Goal: Information Seeking & Learning: Find contact information

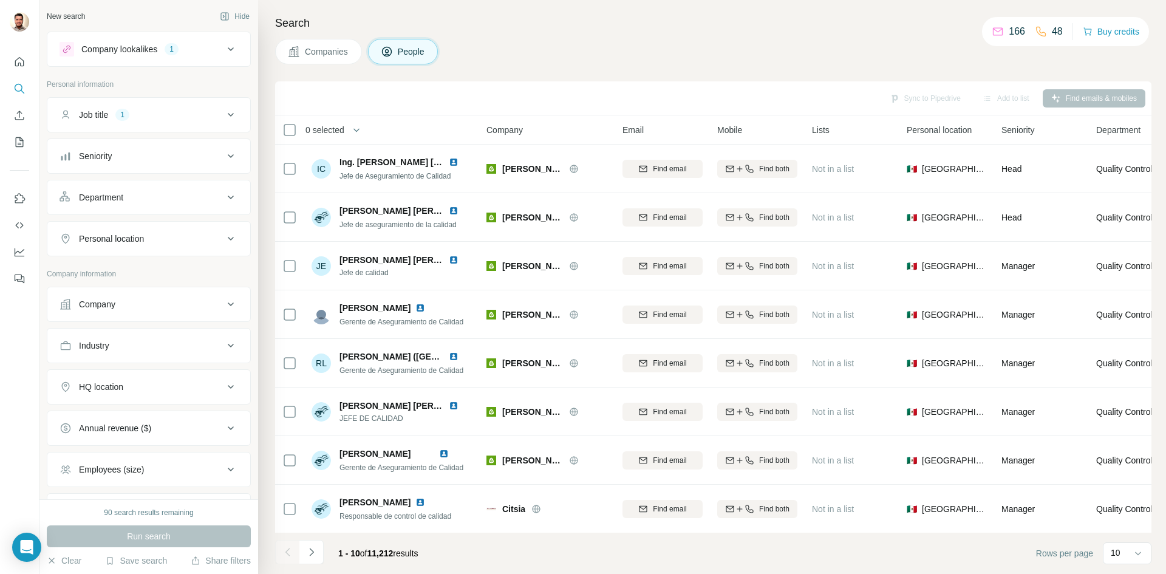
click at [213, 387] on div "HQ location" at bounding box center [142, 387] width 164 height 12
click at [173, 423] on input "text" at bounding box center [149, 417] width 179 height 22
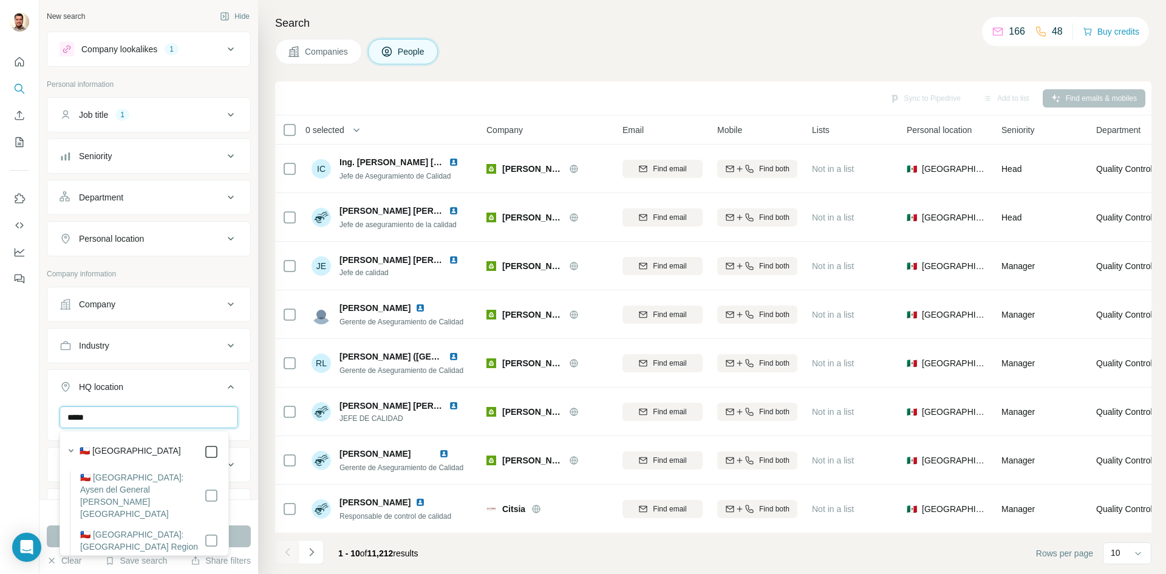
type input "*****"
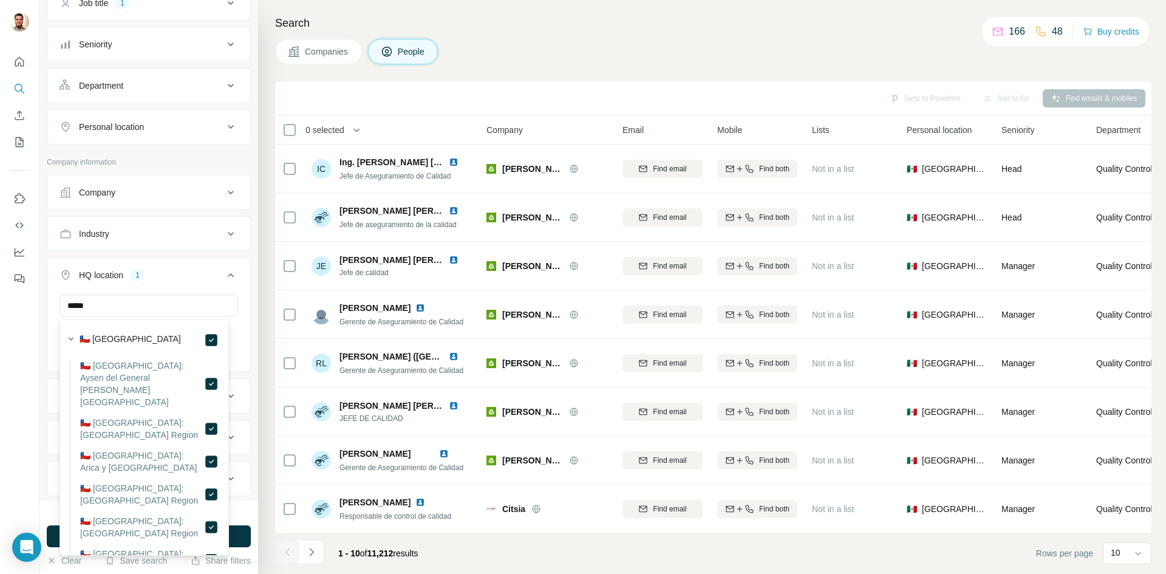
scroll to position [121, 0]
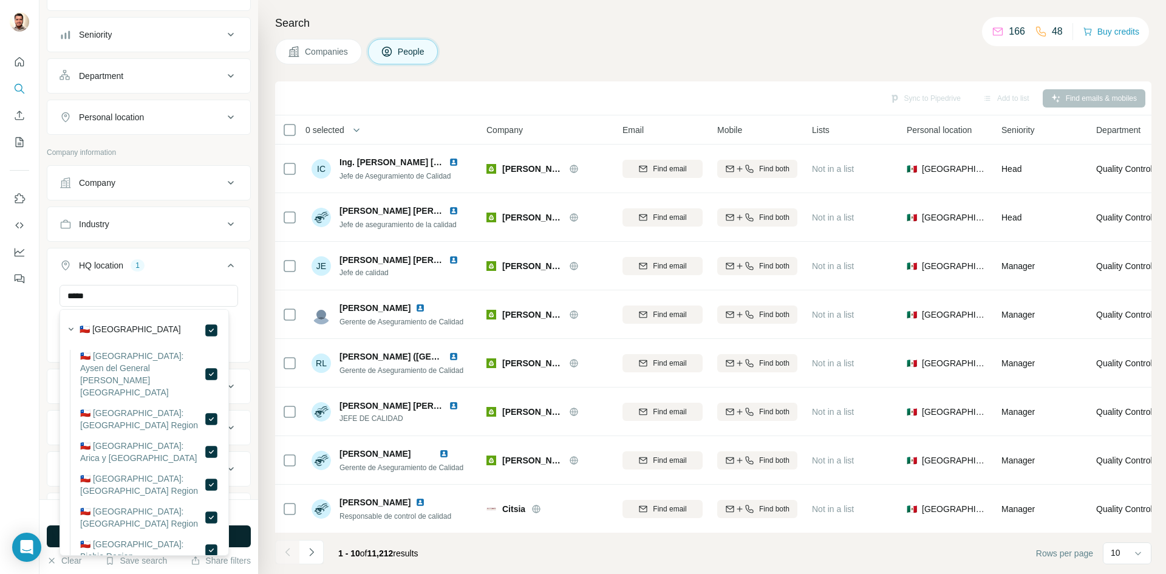
click at [238, 547] on button "Run search" at bounding box center [149, 536] width 204 height 22
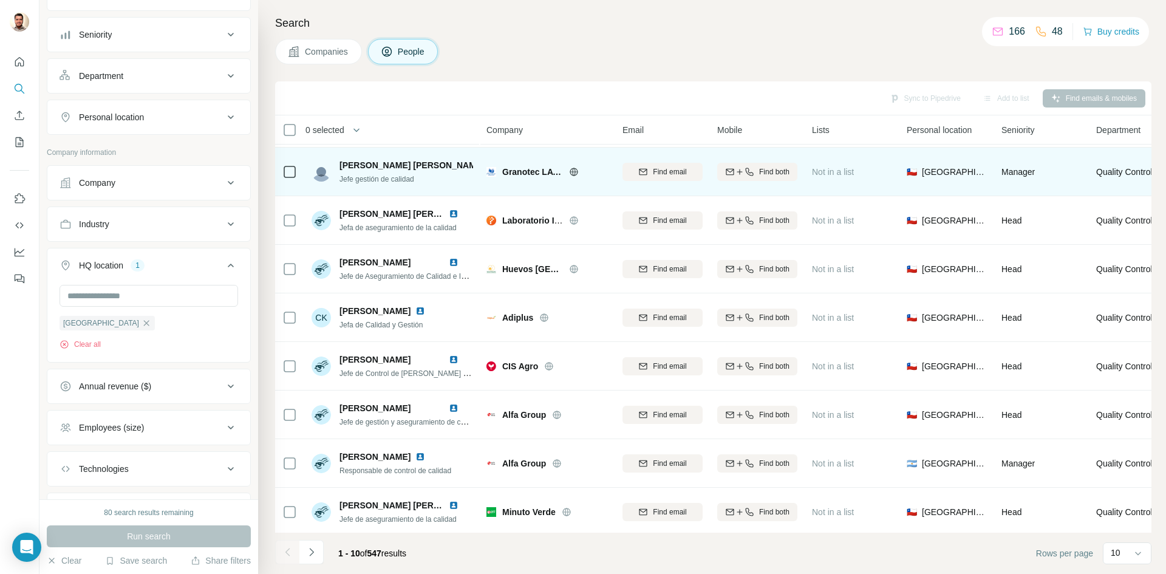
scroll to position [104, 0]
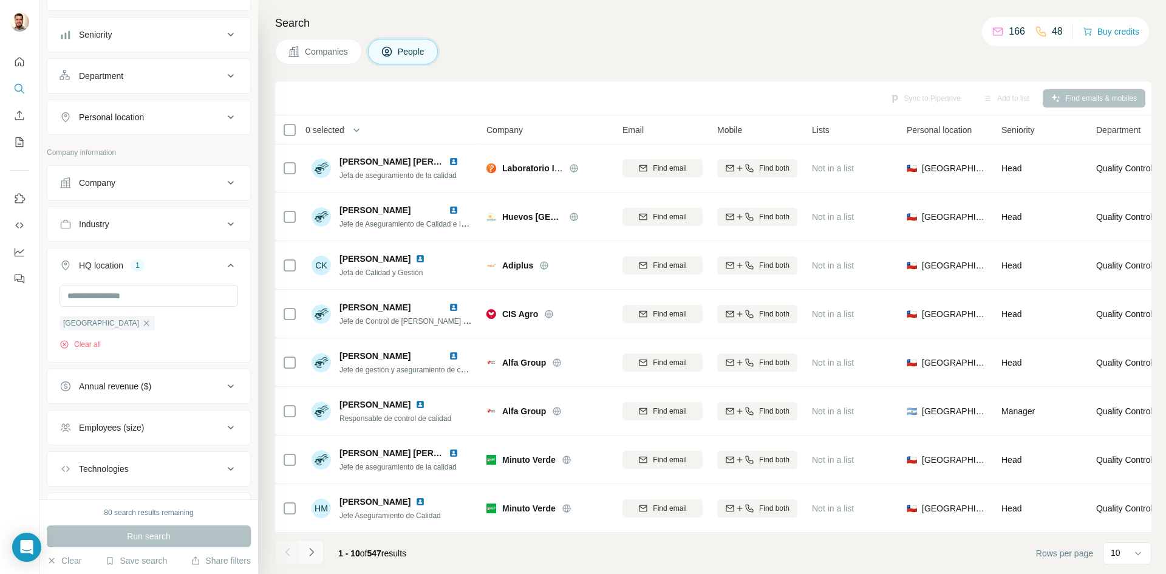
click at [309, 556] on icon "Navigate to next page" at bounding box center [311, 552] width 12 height 12
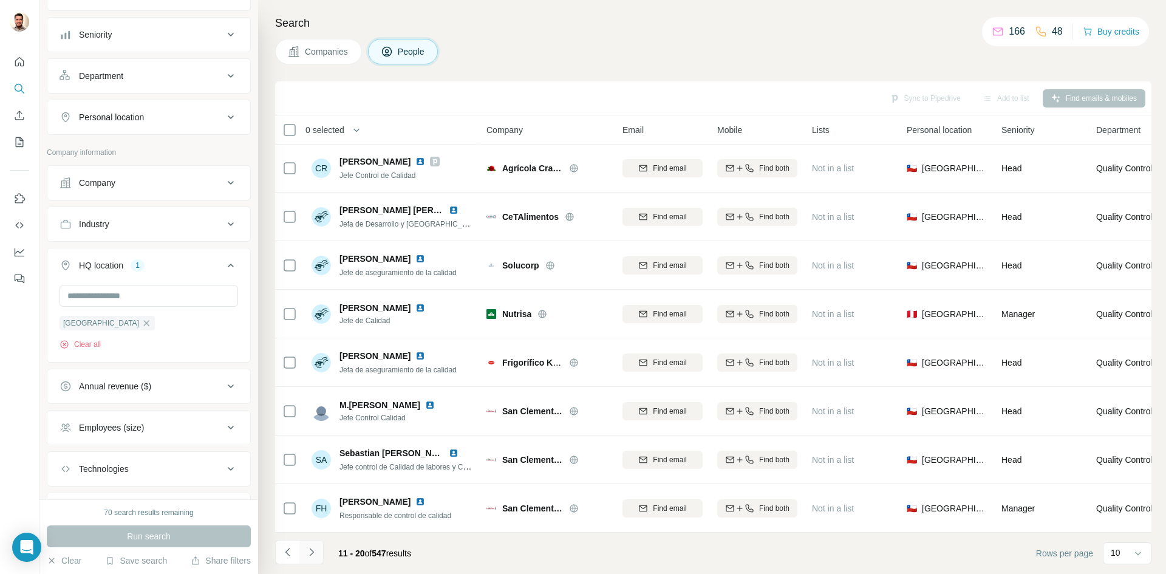
click at [315, 554] on icon "Navigate to next page" at bounding box center [311, 552] width 12 height 12
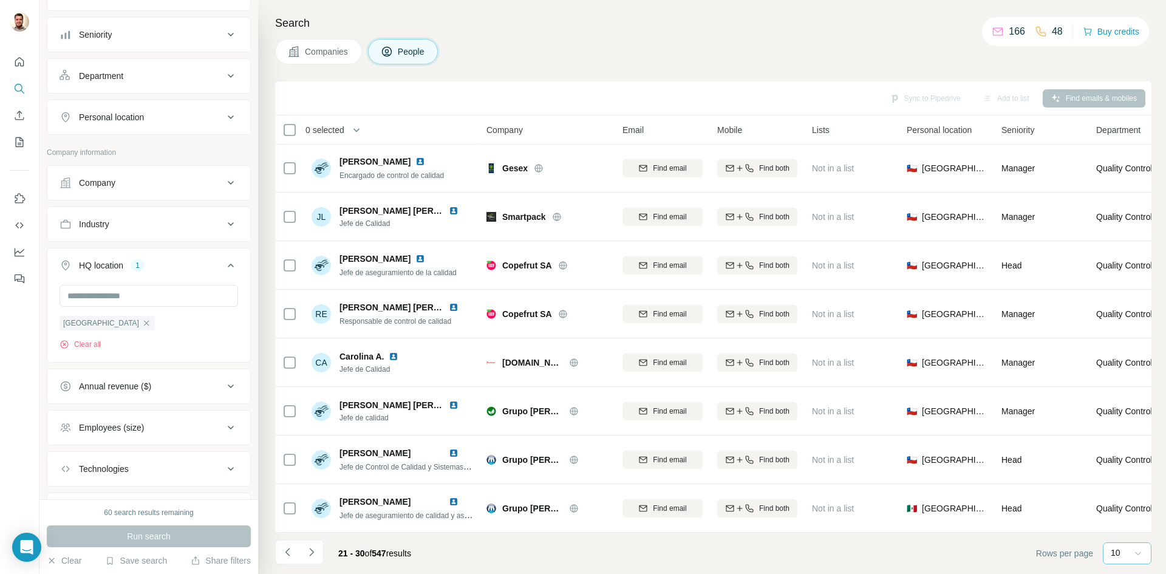
click at [1140, 557] on icon at bounding box center [1138, 553] width 12 height 12
click at [1128, 486] on div "40" at bounding box center [1127, 482] width 28 height 12
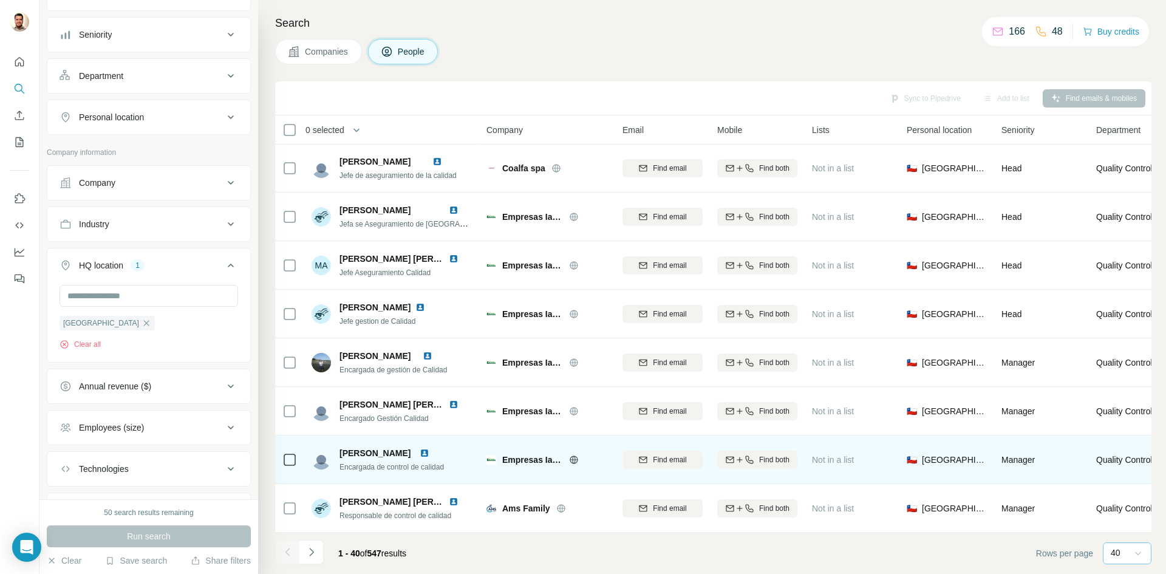
scroll to position [1561, 0]
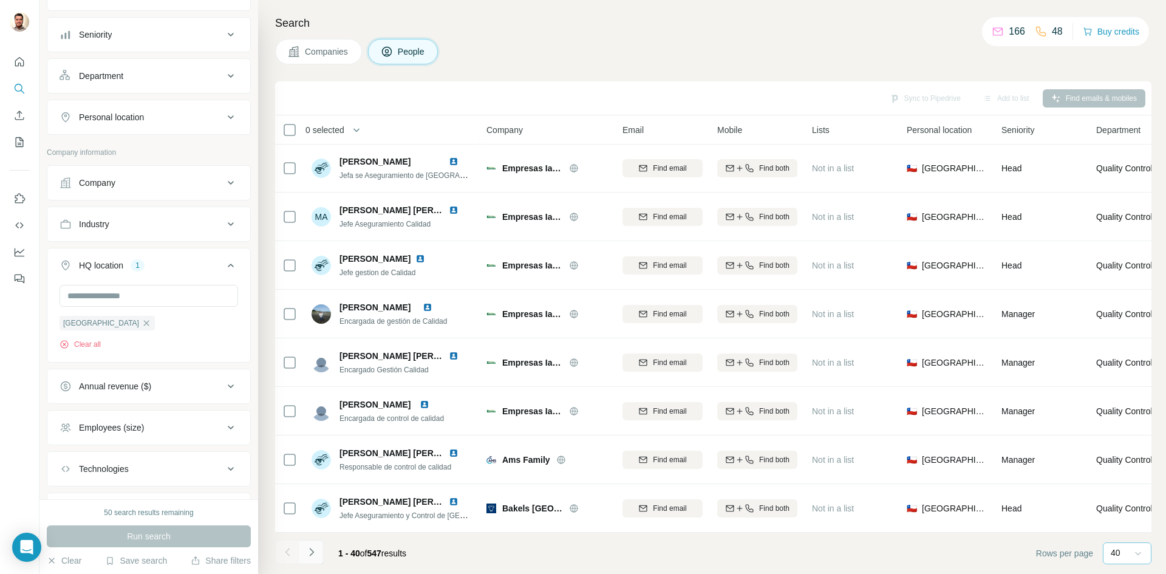
click at [309, 557] on icon "Navigate to next page" at bounding box center [311, 552] width 12 height 12
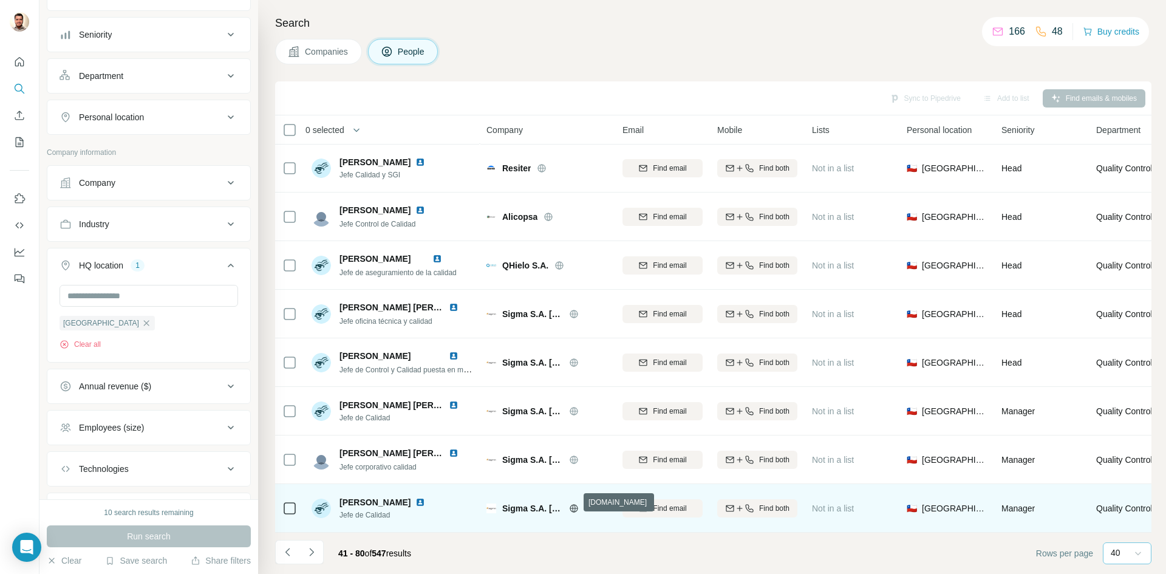
click at [575, 504] on icon at bounding box center [573, 508] width 3 height 8
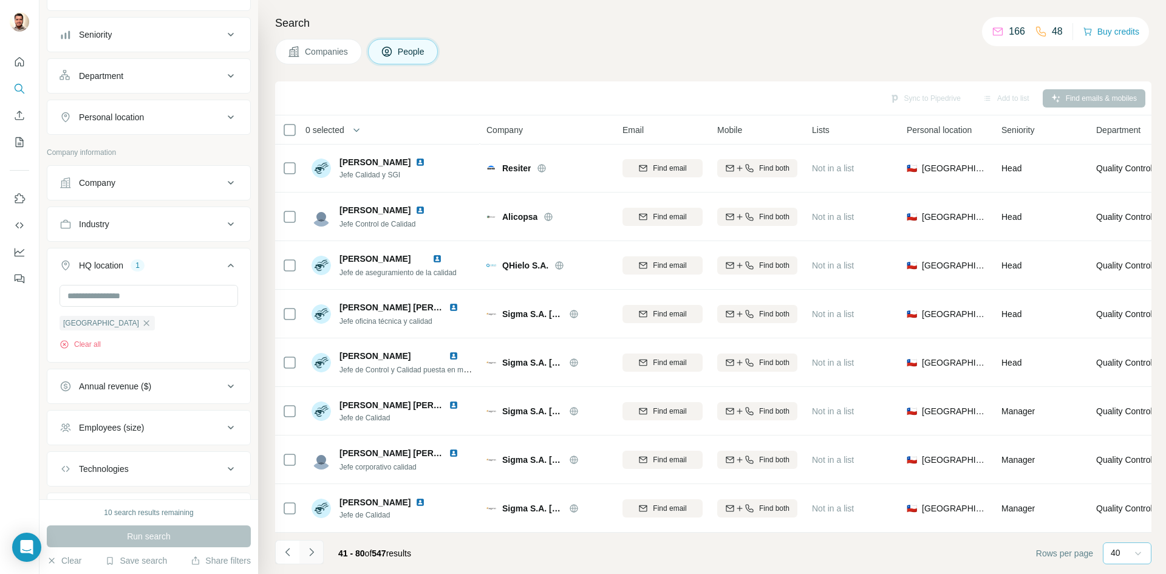
click at [312, 553] on icon "Navigate to next page" at bounding box center [311, 552] width 4 height 8
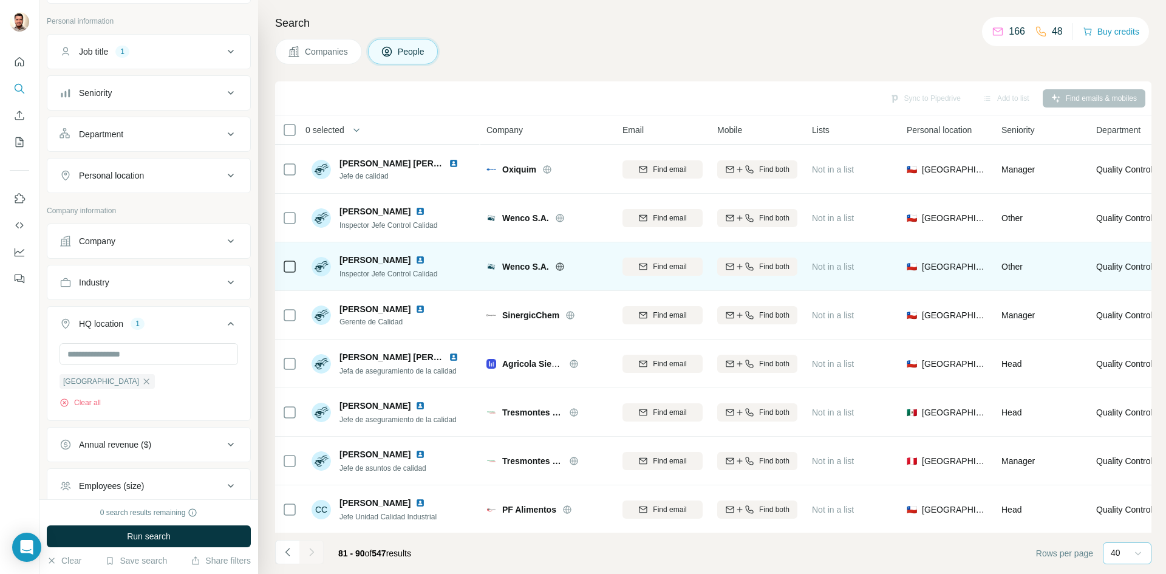
scroll to position [104, 0]
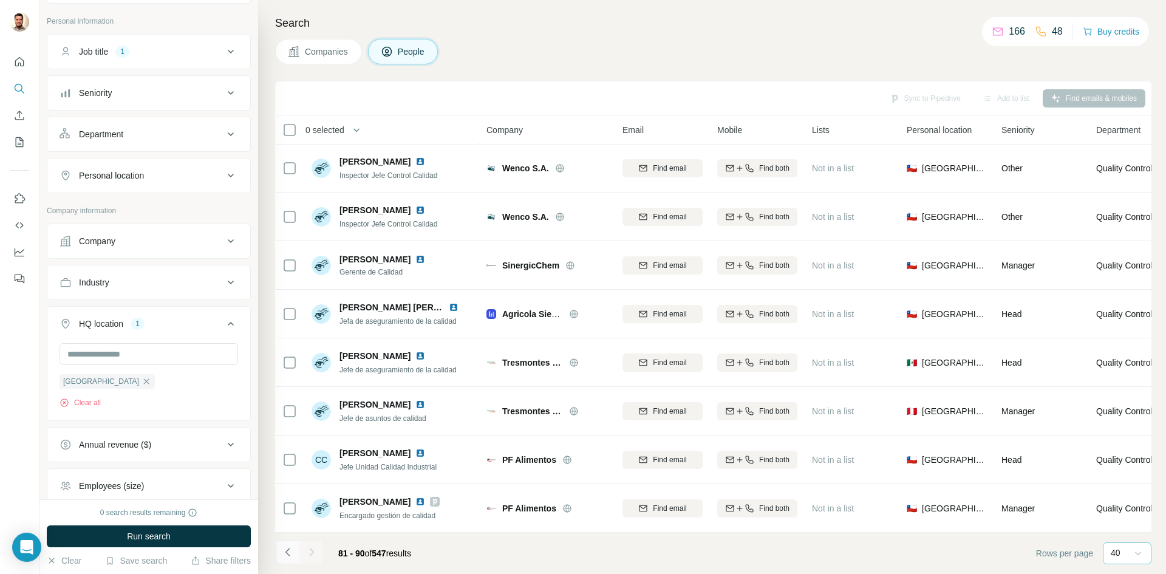
click at [291, 552] on icon "Navigate to previous page" at bounding box center [288, 552] width 12 height 12
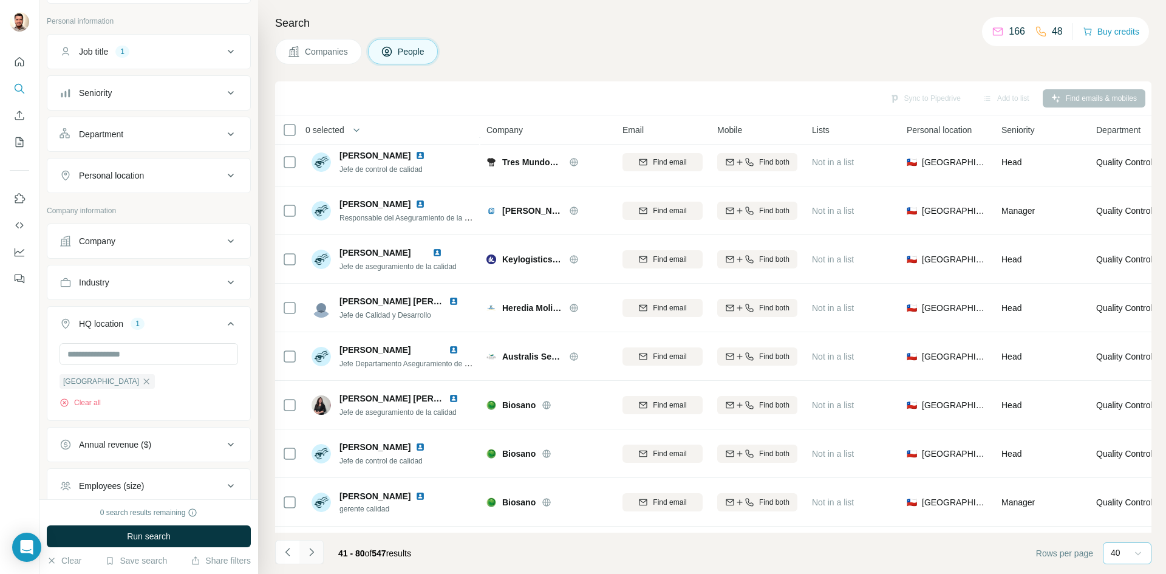
click at [307, 557] on icon "Navigate to next page" at bounding box center [311, 552] width 12 height 12
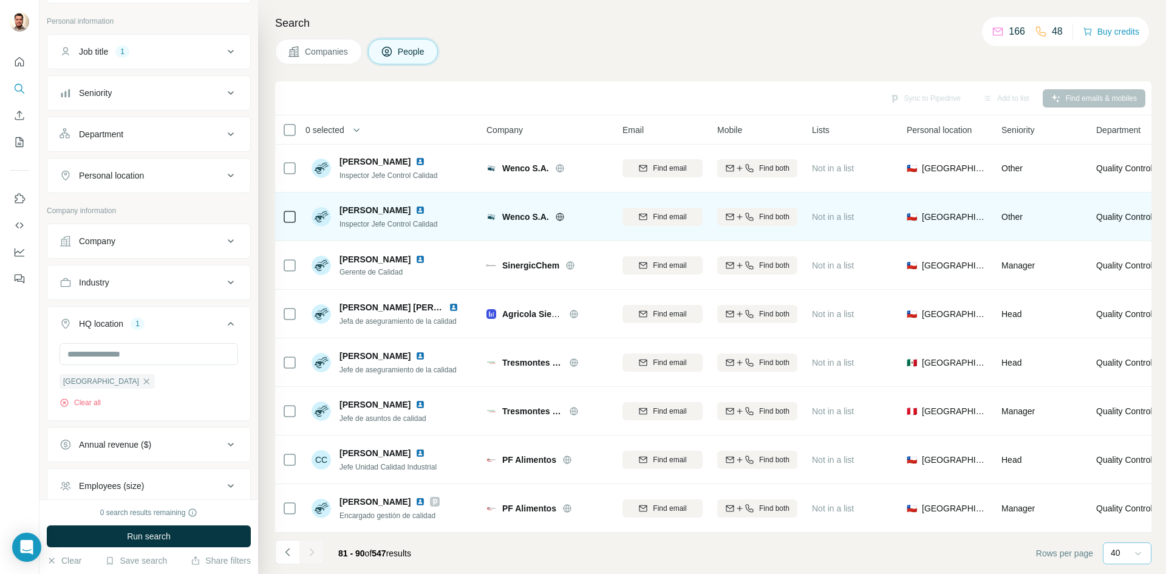
click at [559, 213] on icon at bounding box center [559, 217] width 3 height 8
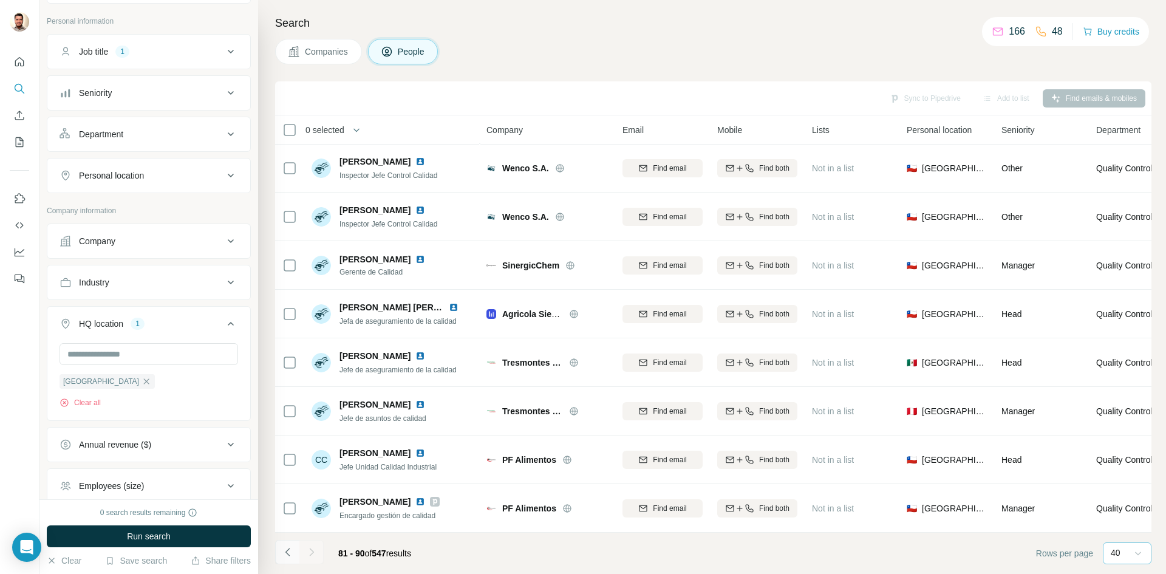
click at [293, 551] on icon "Navigate to previous page" at bounding box center [288, 552] width 12 height 12
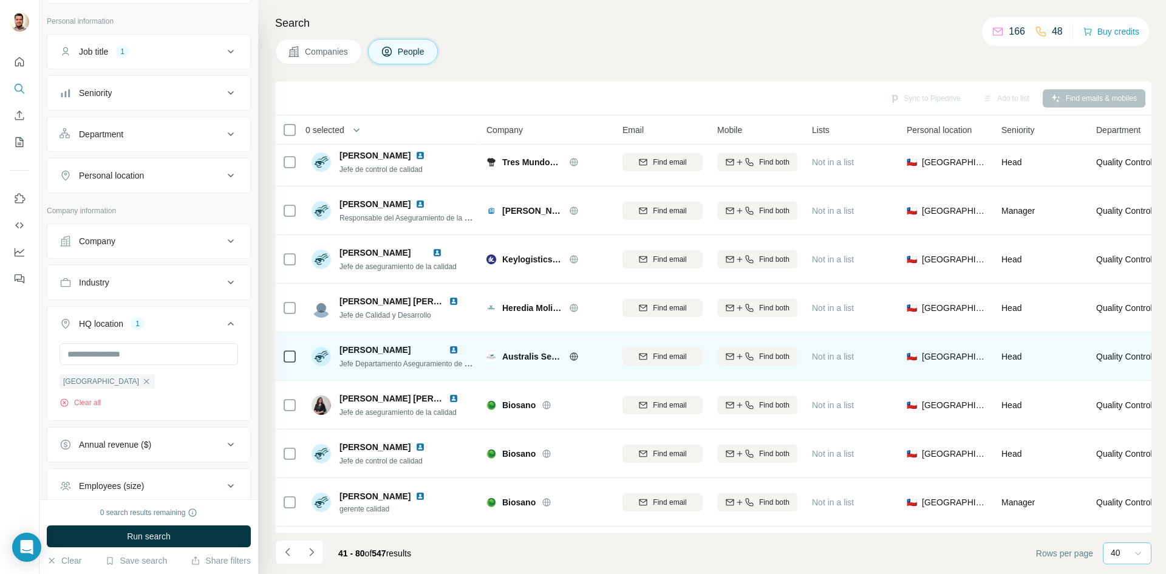
click at [572, 355] on icon at bounding box center [574, 357] width 10 height 10
click at [767, 359] on span "Find both" at bounding box center [774, 356] width 30 height 11
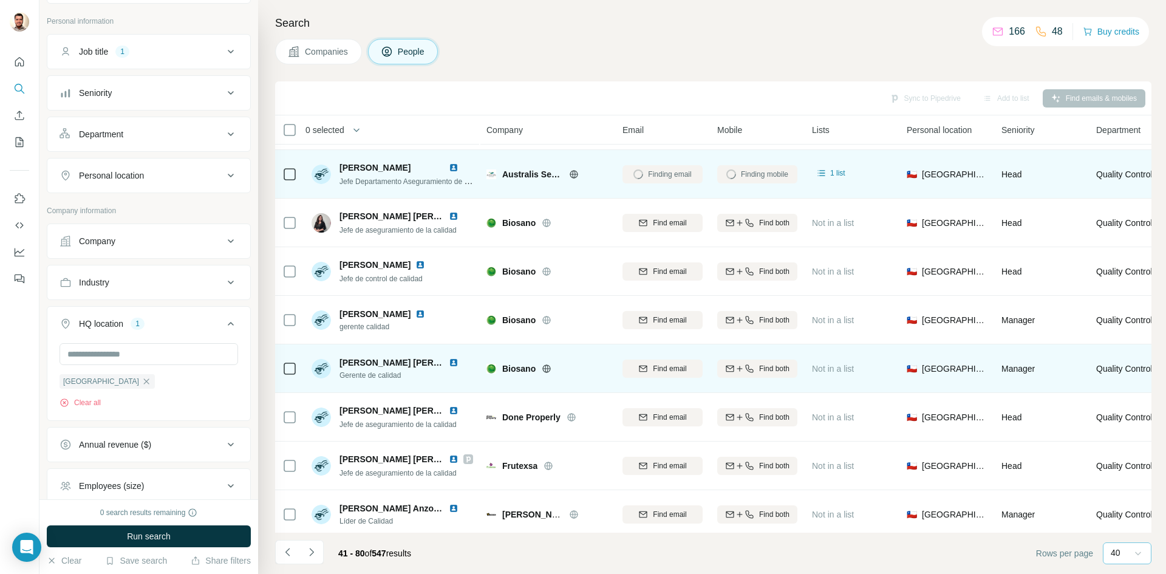
scroll to position [225, 0]
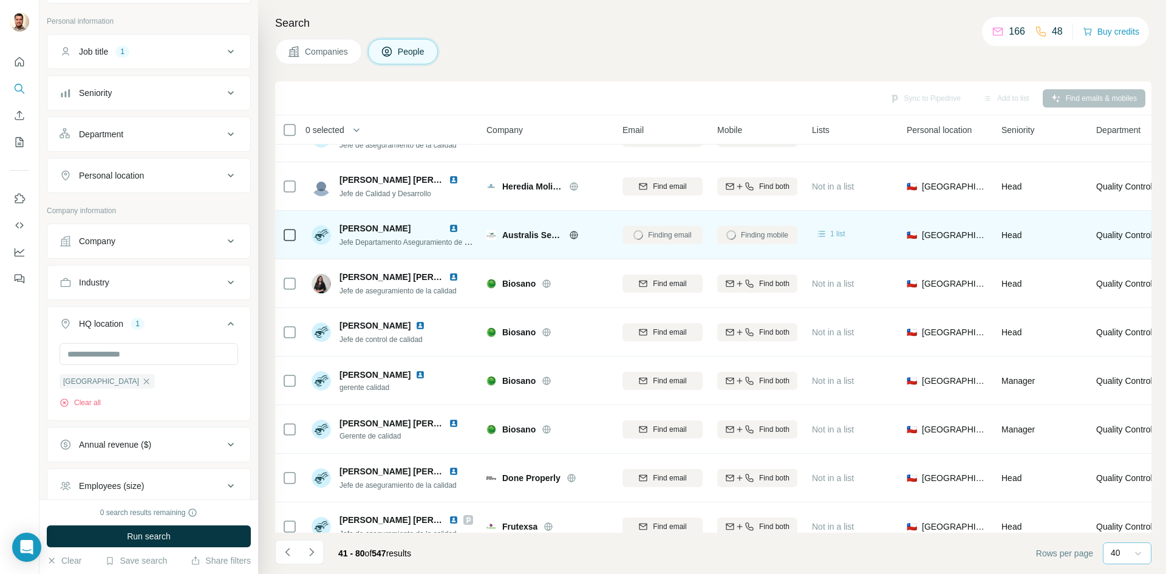
click at [820, 232] on icon at bounding box center [822, 234] width 12 height 12
click at [822, 231] on icon at bounding box center [822, 234] width 12 height 12
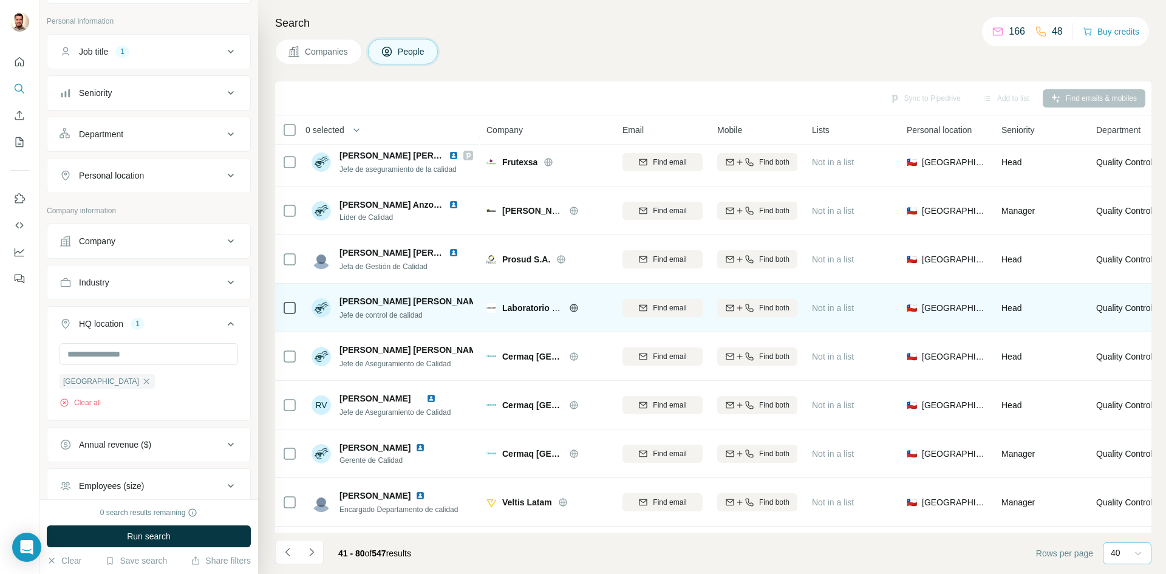
scroll to position [650, 0]
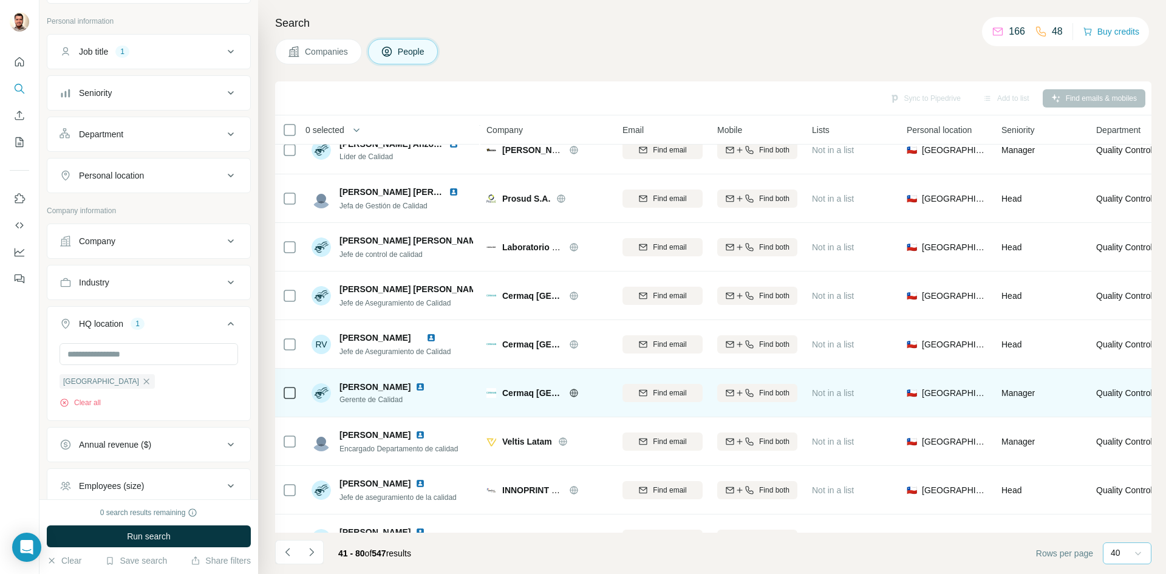
click at [570, 395] on icon at bounding box center [574, 393] width 10 height 10
click at [746, 398] on div "Find both" at bounding box center [757, 392] width 80 height 11
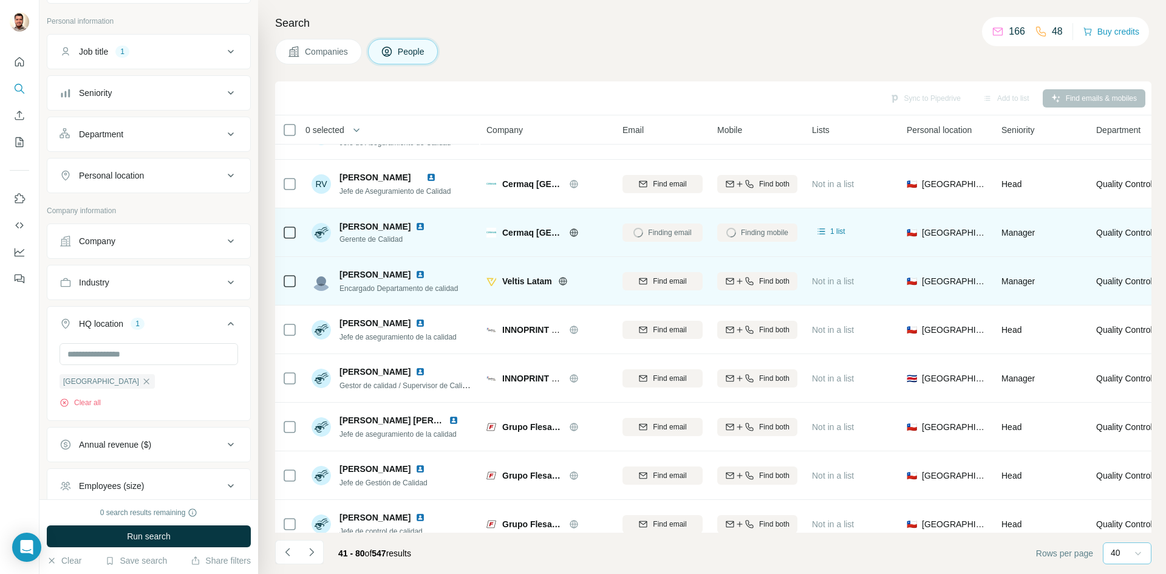
scroll to position [833, 0]
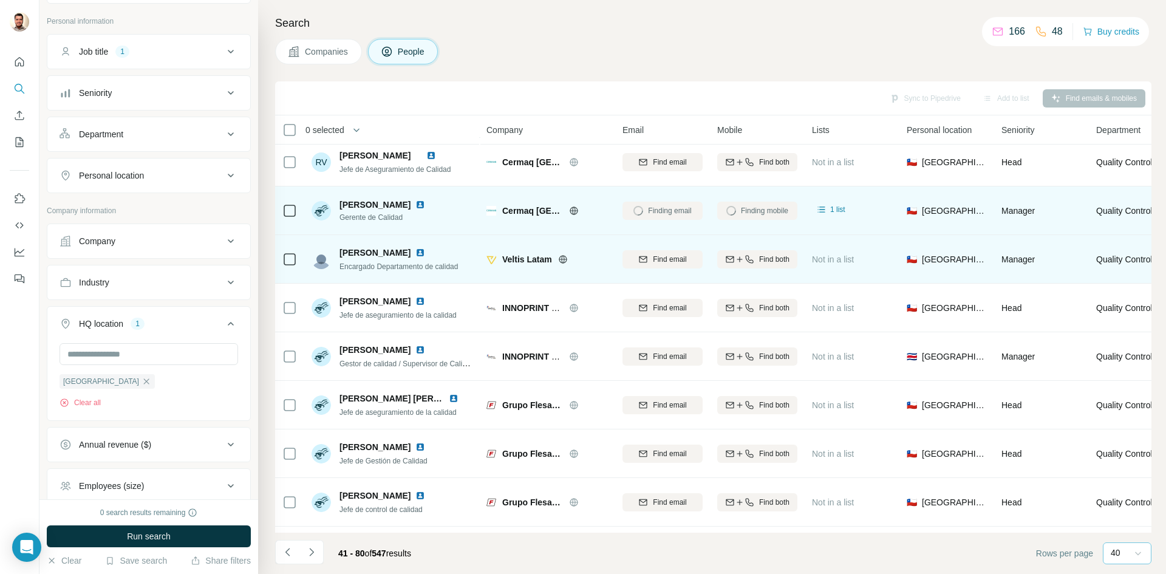
click at [561, 262] on icon at bounding box center [563, 259] width 8 height 8
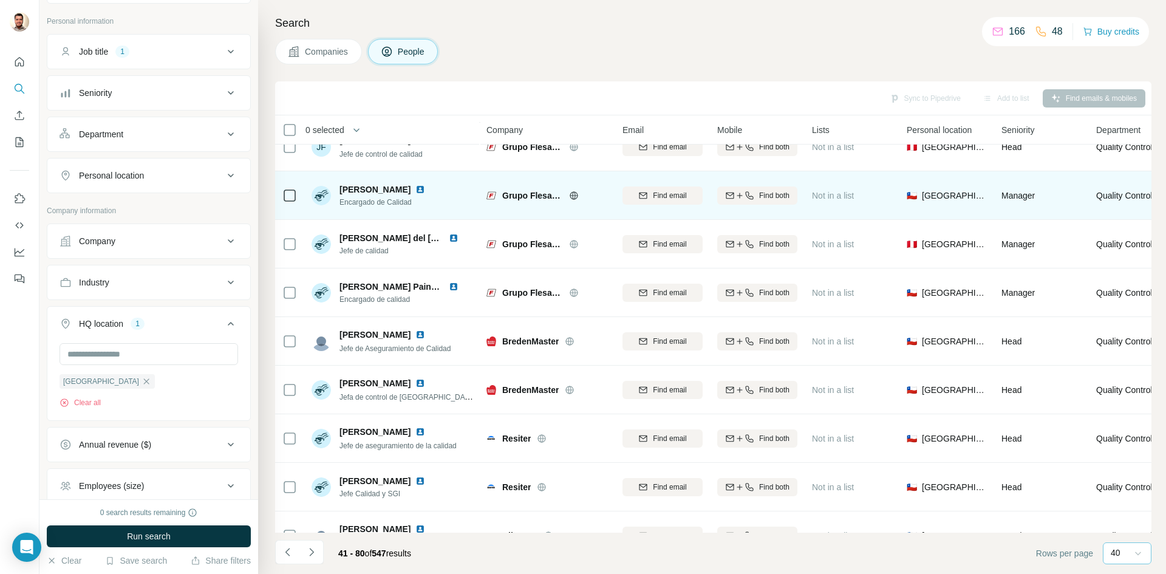
scroll to position [1258, 0]
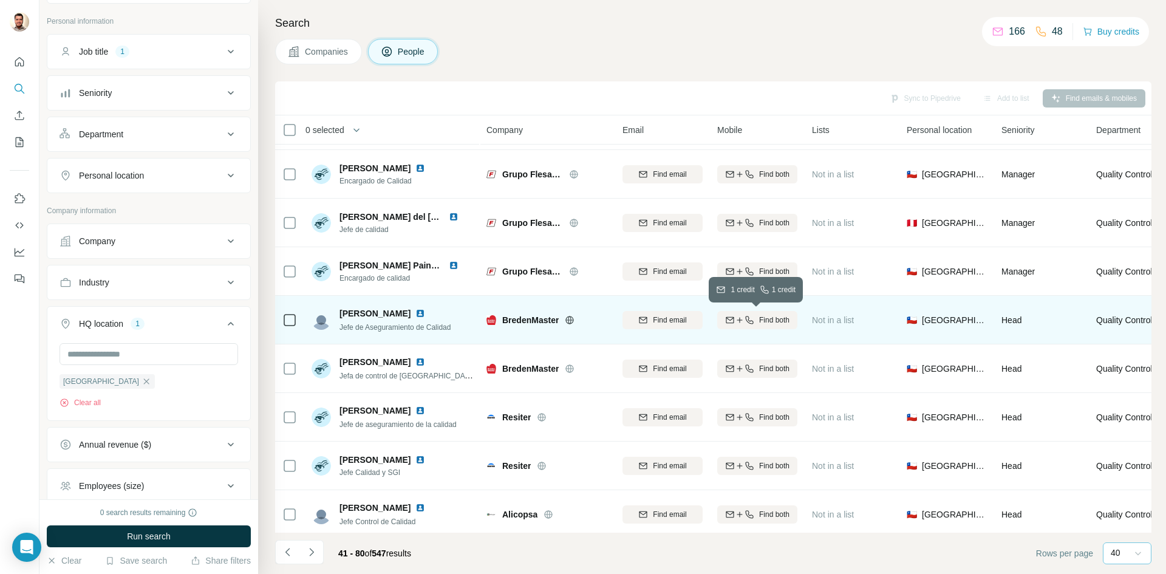
click at [763, 322] on span "Find both" at bounding box center [774, 320] width 30 height 11
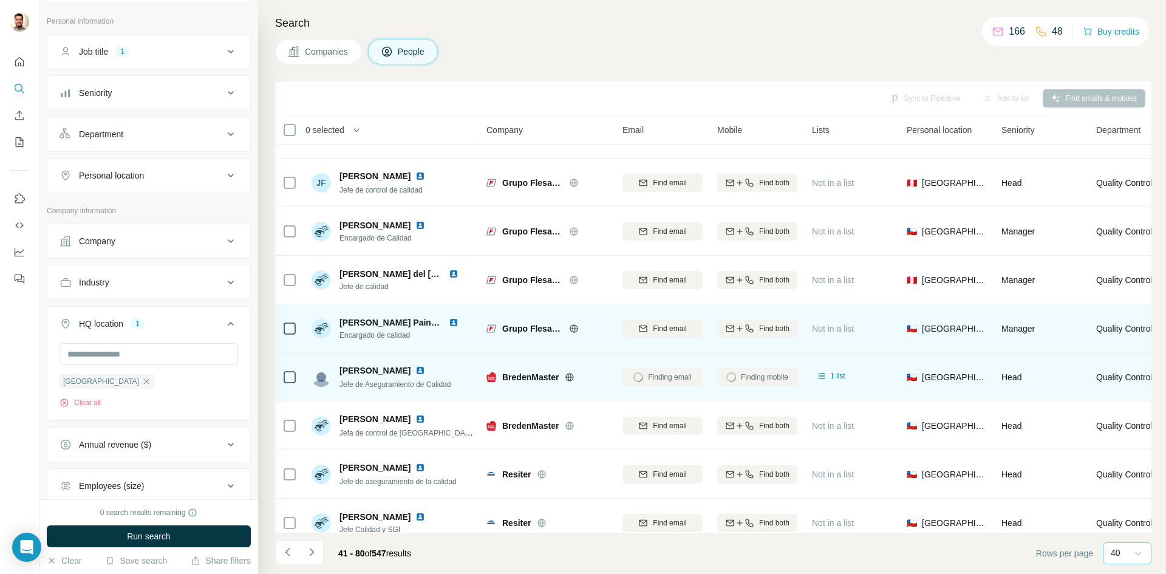
scroll to position [1214, 0]
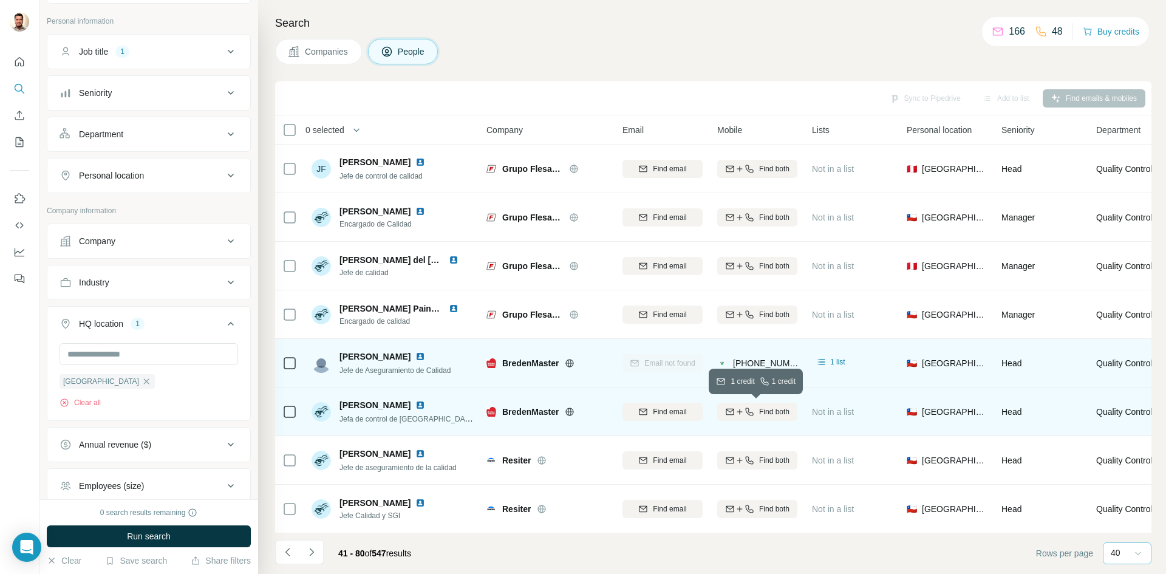
click at [754, 417] on div "Find both" at bounding box center [757, 411] width 80 height 11
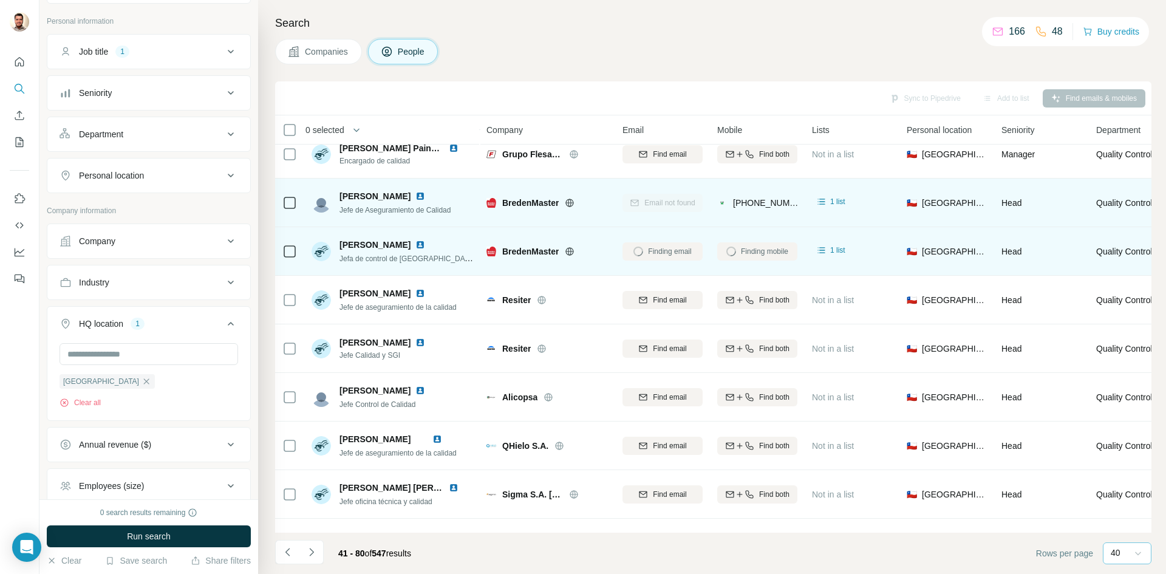
scroll to position [1397, 0]
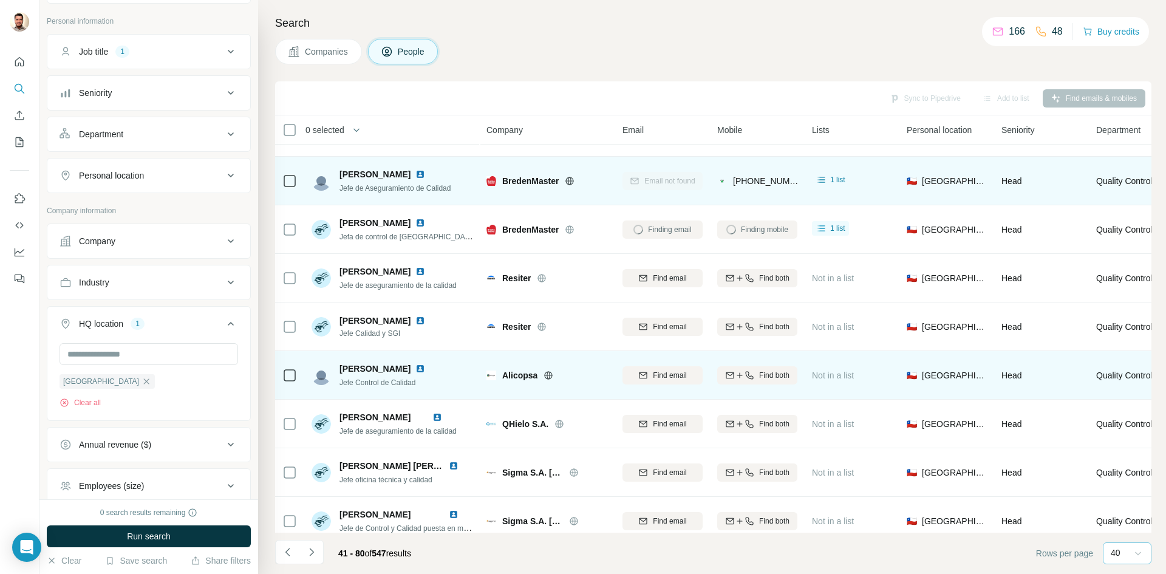
click at [554, 370] on div at bounding box center [562, 375] width 39 height 10
click at [551, 375] on icon at bounding box center [549, 375] width 8 height 1
click at [757, 380] on div "Find both" at bounding box center [757, 375] width 80 height 11
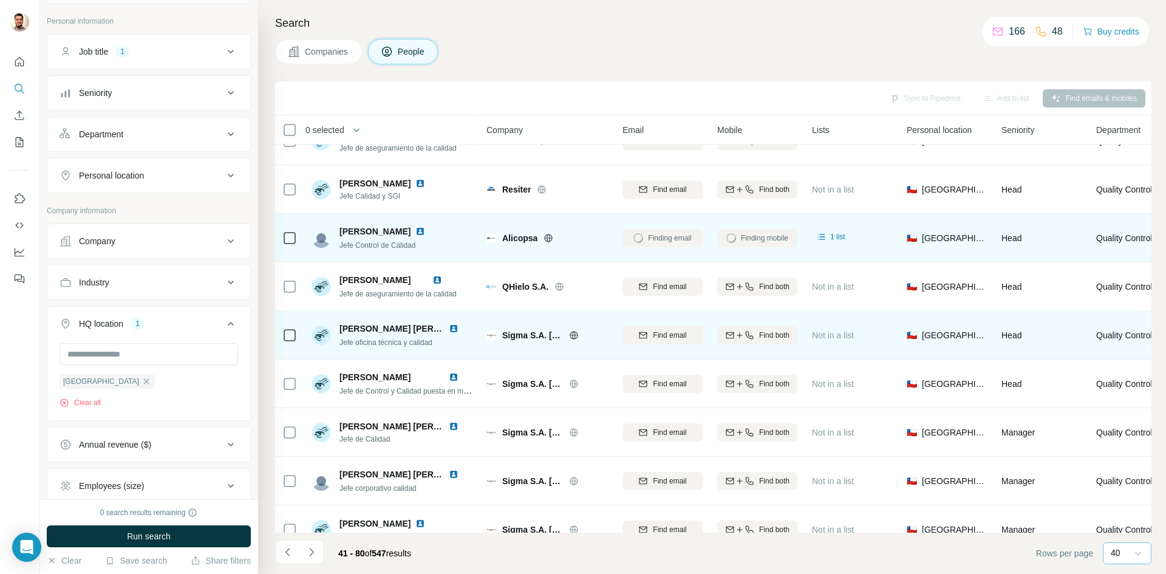
scroll to position [1561, 0]
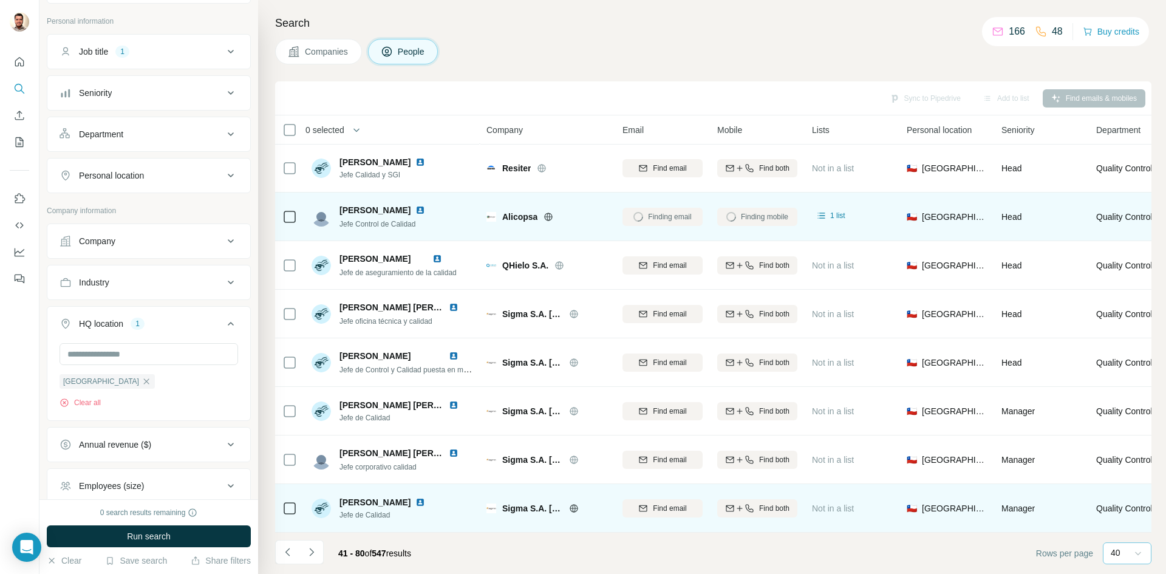
click at [572, 503] on icon at bounding box center [574, 508] width 10 height 10
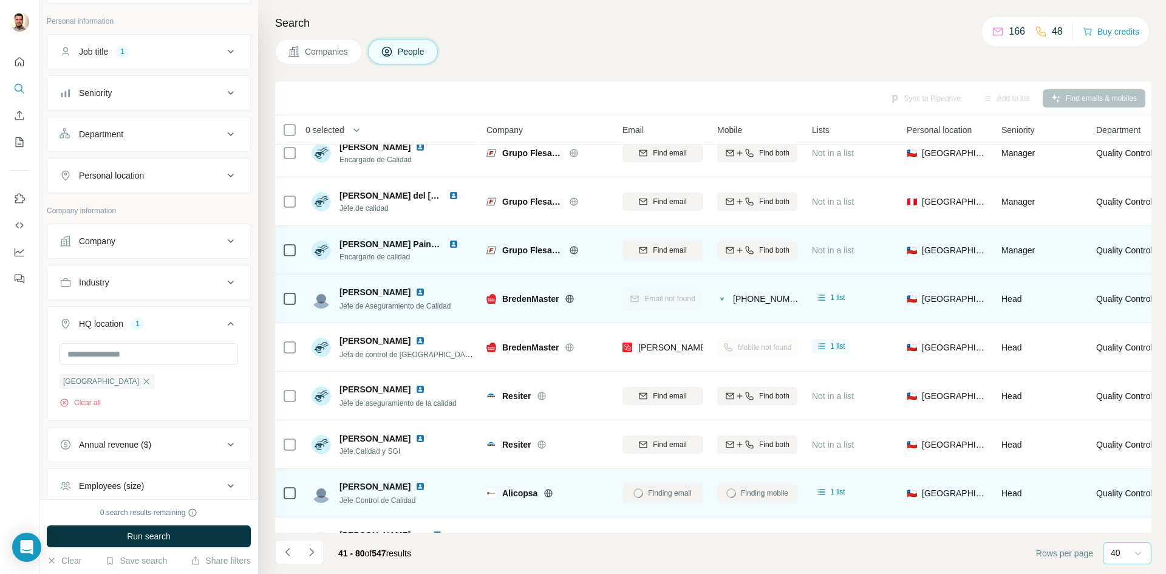
scroll to position [1258, 0]
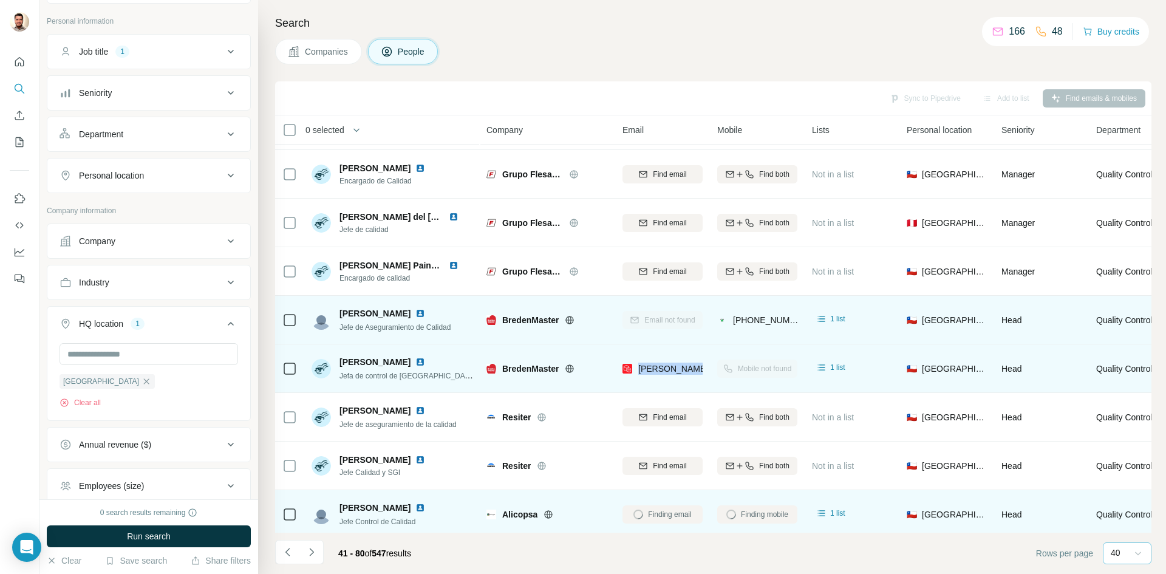
drag, startPoint x: 641, startPoint y: 371, endPoint x: 703, endPoint y: 372, distance: 61.9
click at [703, 372] on td "[PERSON_NAME][EMAIL_ADDRESS][DOMAIN_NAME]" at bounding box center [662, 368] width 95 height 49
drag, startPoint x: 670, startPoint y: 386, endPoint x: 670, endPoint y: 373, distance: 12.8
click at [670, 384] on td "[PERSON_NAME][EMAIL_ADDRESS][DOMAIN_NAME]" at bounding box center [662, 368] width 95 height 49
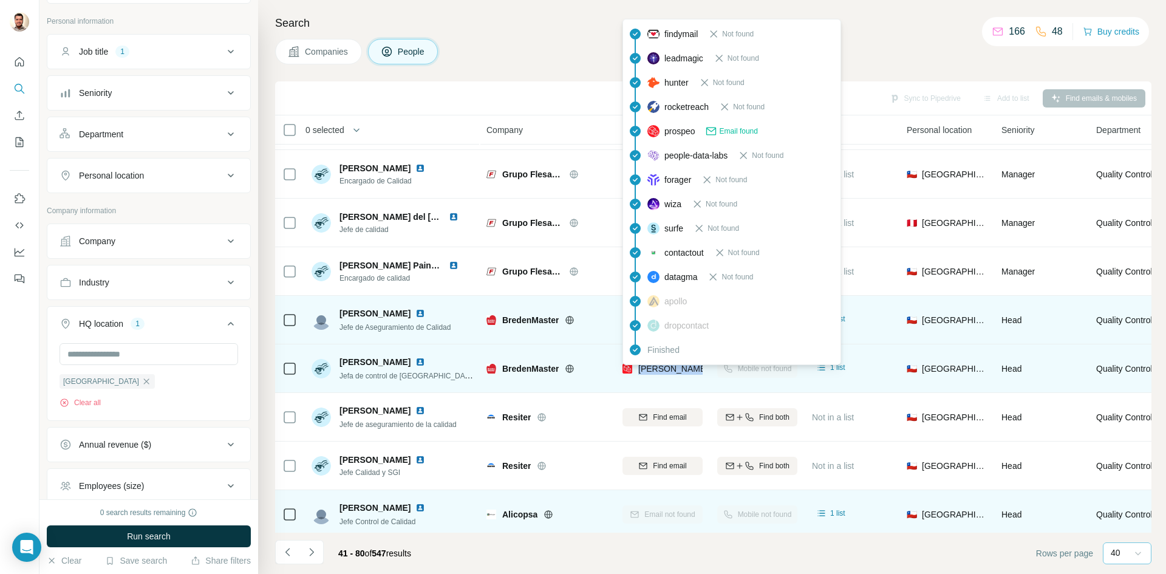
click at [670, 370] on span "[PERSON_NAME][EMAIL_ADDRESS][DOMAIN_NAME]" at bounding box center [745, 369] width 214 height 10
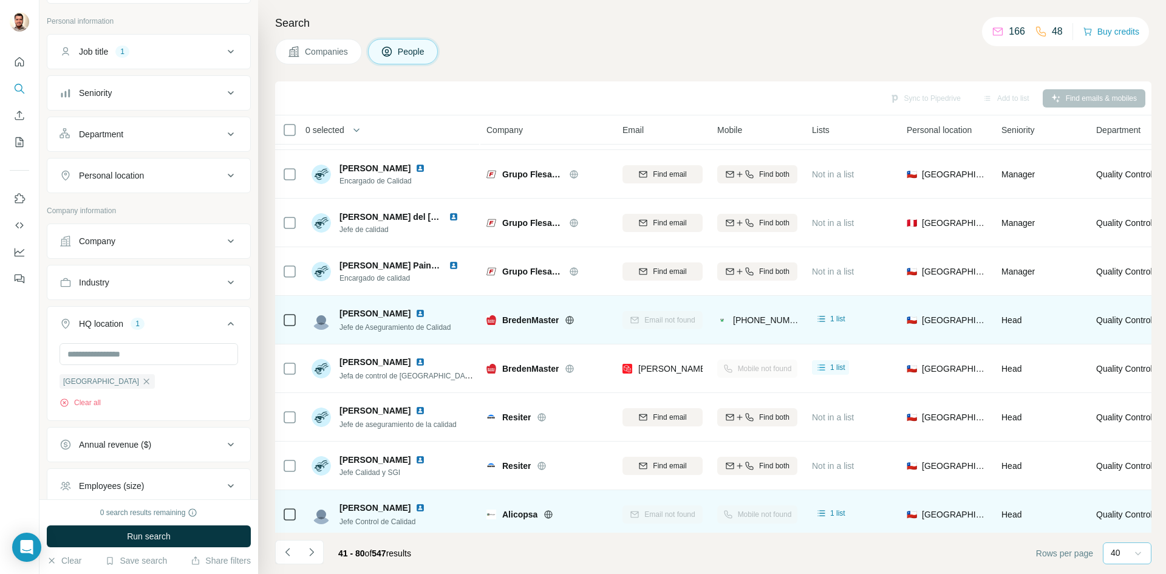
click at [556, 47] on div "Companies People" at bounding box center [713, 52] width 876 height 26
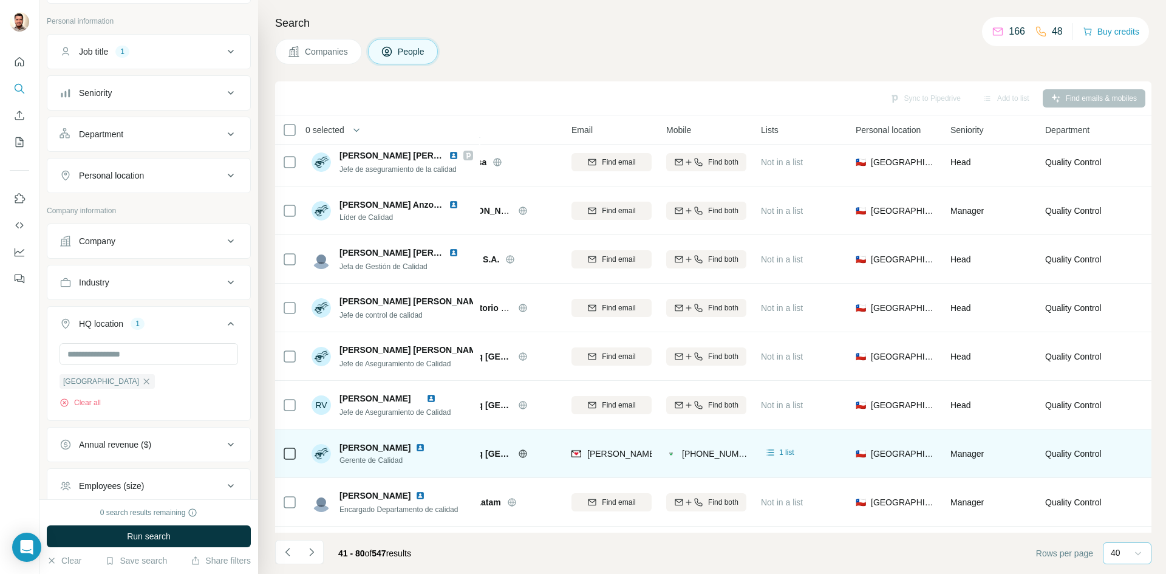
scroll to position [590, 0]
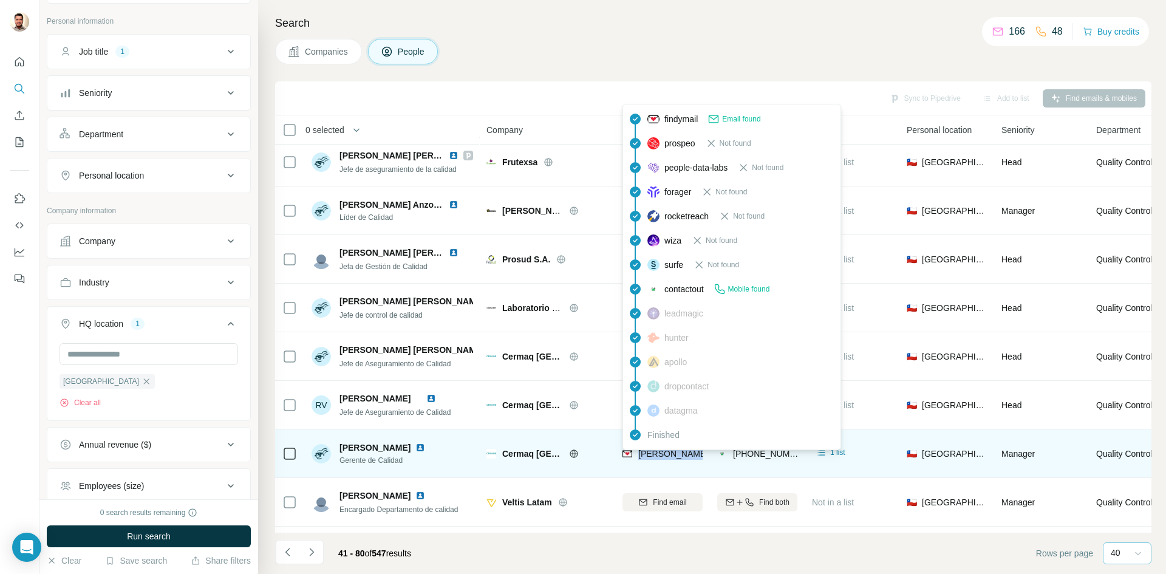
drag, startPoint x: 641, startPoint y: 455, endPoint x: 681, endPoint y: 455, distance: 40.1
click at [689, 455] on span "[PERSON_NAME][EMAIL_ADDRESS][PERSON_NAME][DOMAIN_NAME]" at bounding box center [780, 454] width 284 height 10
click at [678, 455] on span "[PERSON_NAME][EMAIL_ADDRESS][PERSON_NAME][DOMAIN_NAME]" at bounding box center [780, 454] width 284 height 10
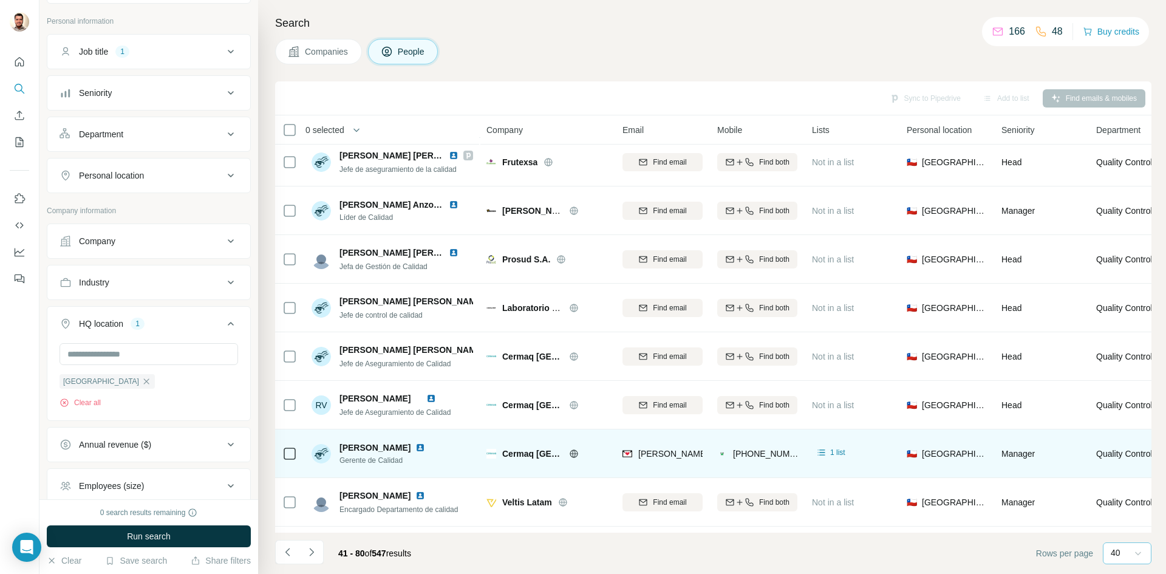
drag, startPoint x: 676, startPoint y: 469, endPoint x: 676, endPoint y: 462, distance: 7.3
click at [676, 468] on div "[PERSON_NAME][EMAIL_ADDRESS][PERSON_NAME][DOMAIN_NAME]" at bounding box center [662, 453] width 80 height 33
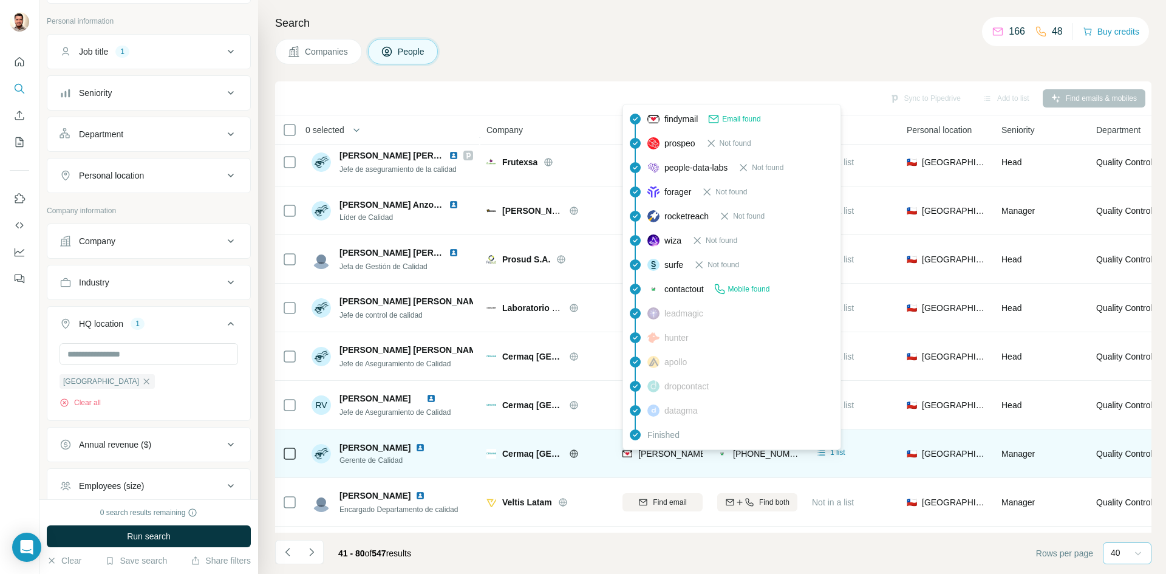
click at [676, 453] on span "[PERSON_NAME][EMAIL_ADDRESS][PERSON_NAME][DOMAIN_NAME]" at bounding box center [780, 454] width 284 height 10
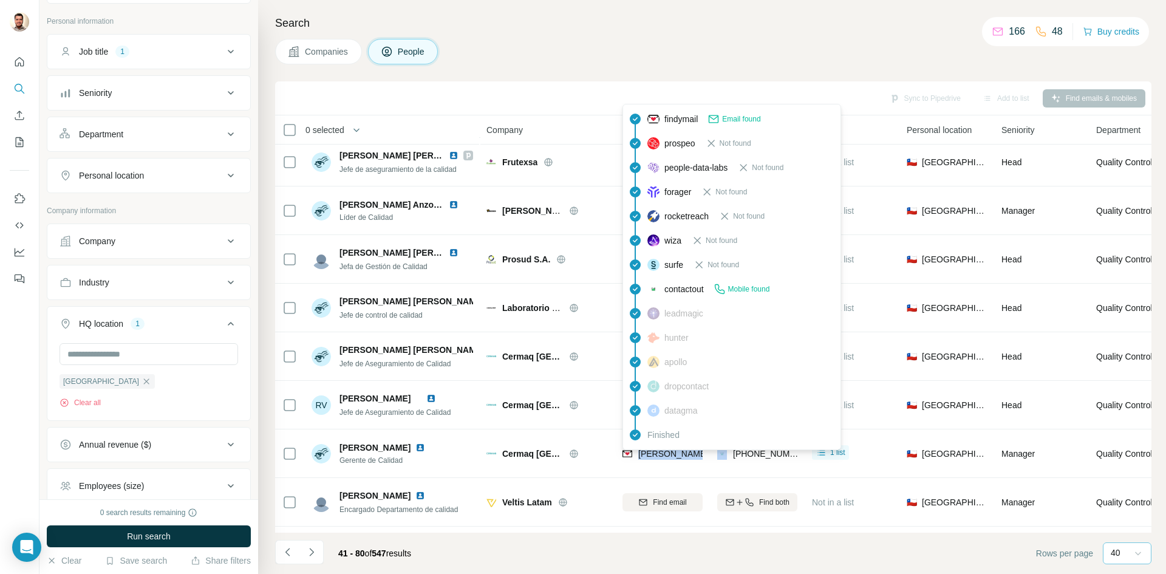
copy span "[PERSON_NAME][EMAIL_ADDRESS][PERSON_NAME][DOMAIN_NAME]"
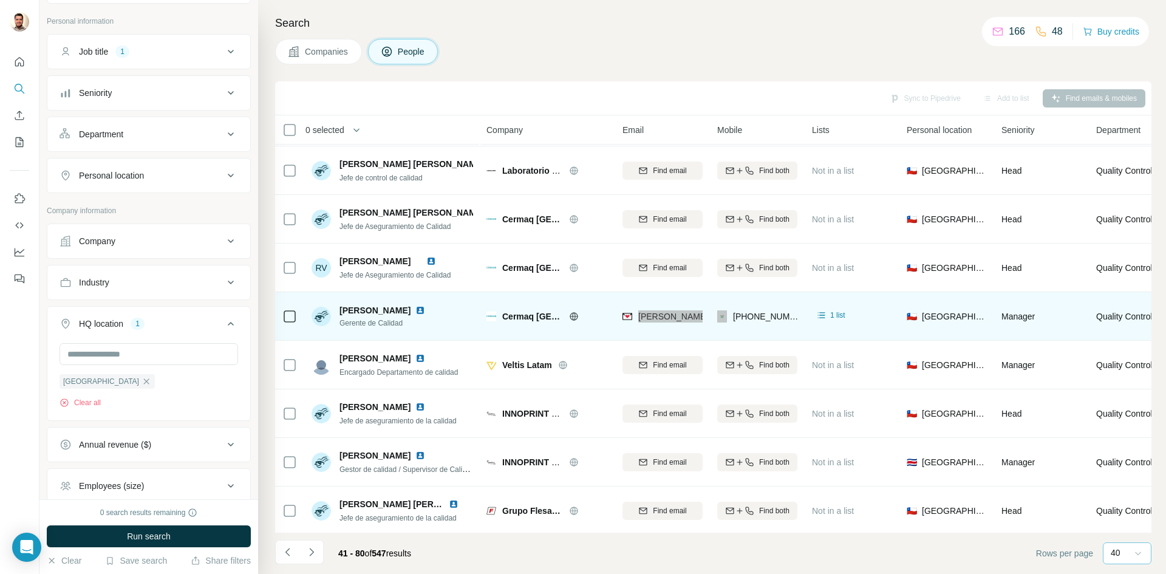
scroll to position [711, 0]
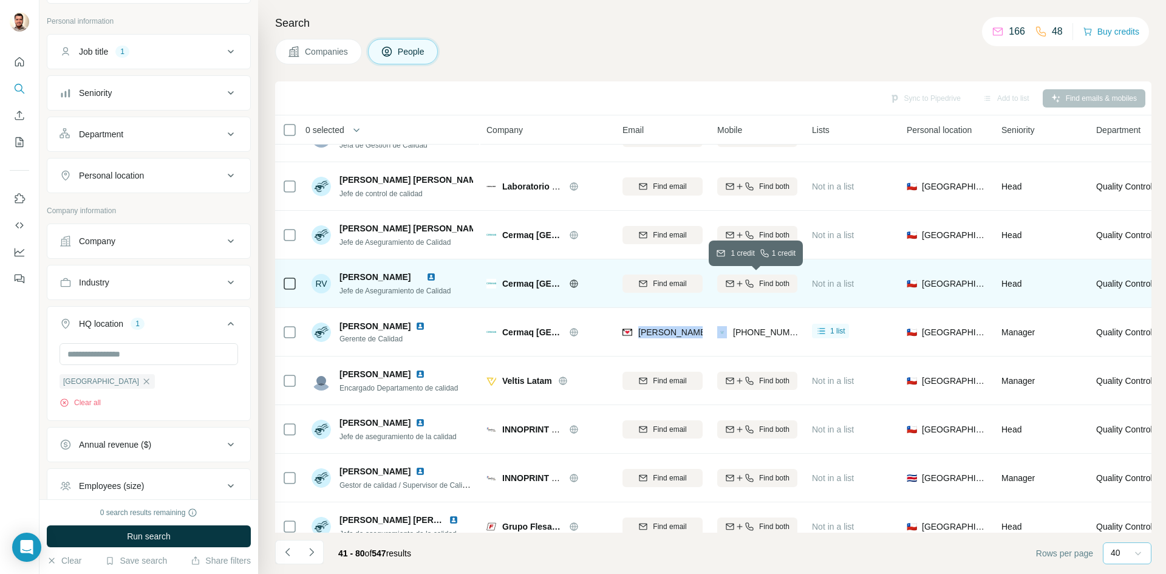
click at [765, 285] on span "Find both" at bounding box center [774, 283] width 30 height 11
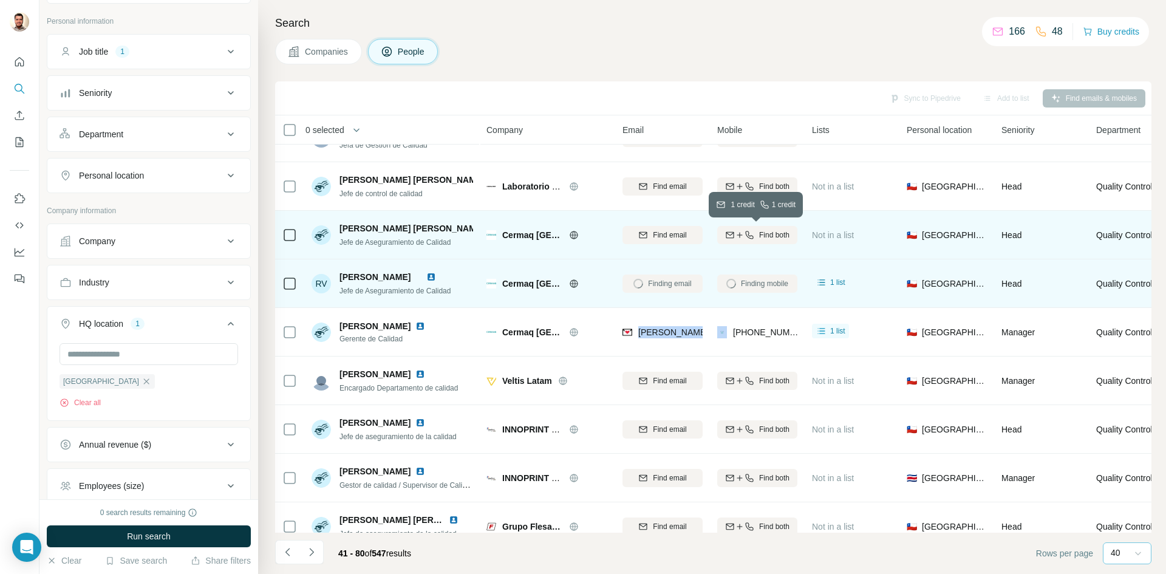
click at [783, 236] on span "Find both" at bounding box center [774, 235] width 30 height 11
drag, startPoint x: 753, startPoint y: 335, endPoint x: 797, endPoint y: 335, distance: 44.3
click at [797, 335] on td "[PHONE_NUMBER]" at bounding box center [757, 332] width 95 height 49
copy span "[PHONE_NUMBER]"
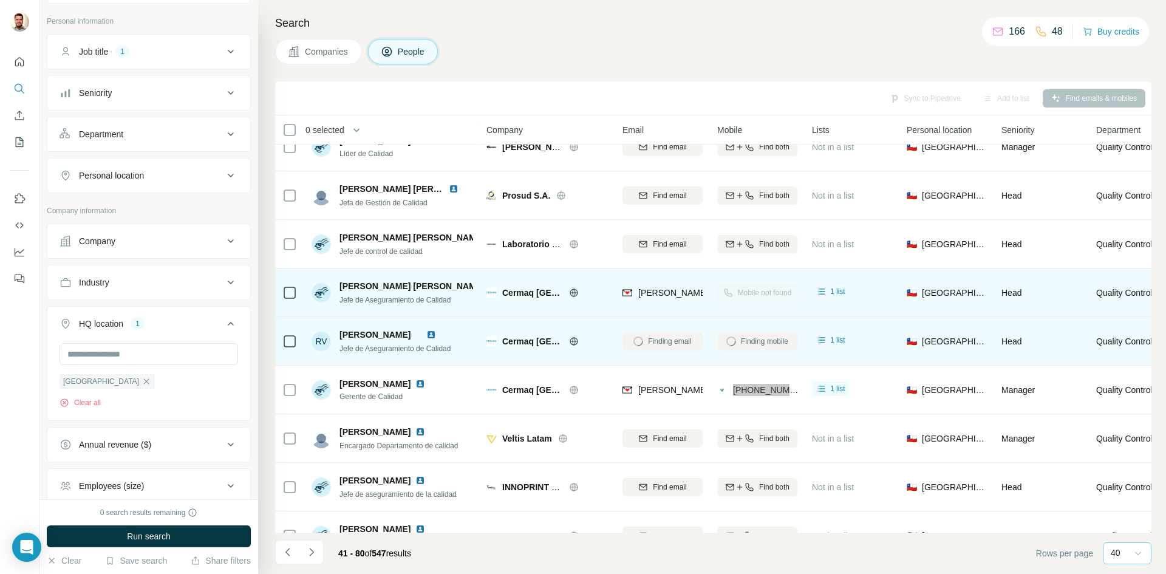
scroll to position [650, 0]
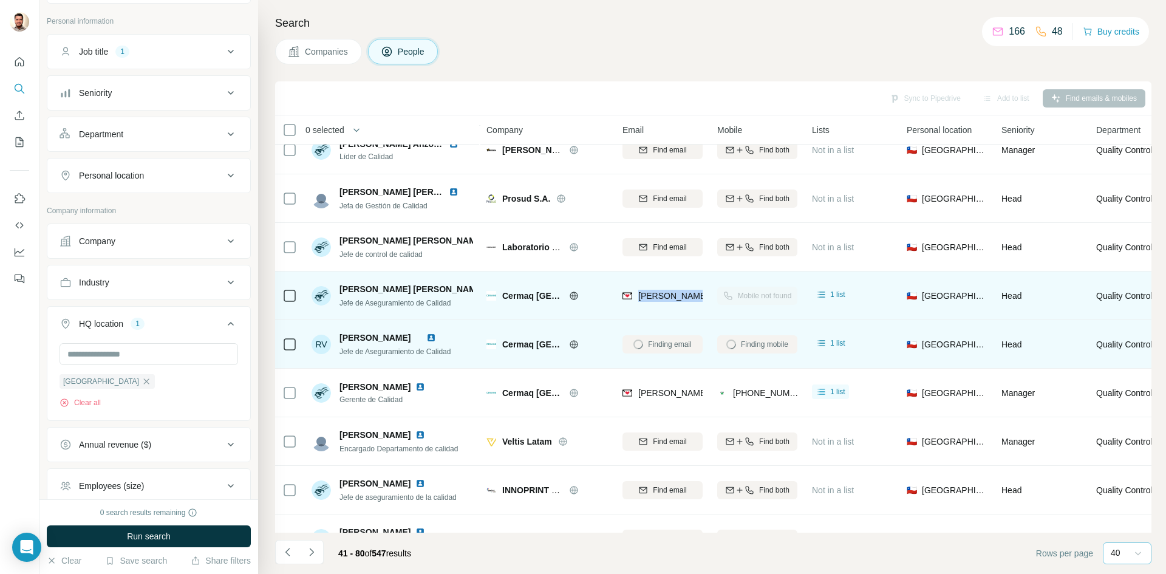
drag, startPoint x: 639, startPoint y: 298, endPoint x: 668, endPoint y: 298, distance: 28.5
click at [690, 297] on span "[PERSON_NAME][EMAIL_ADDRESS][PERSON_NAME][DOMAIN_NAME]" at bounding box center [780, 296] width 284 height 10
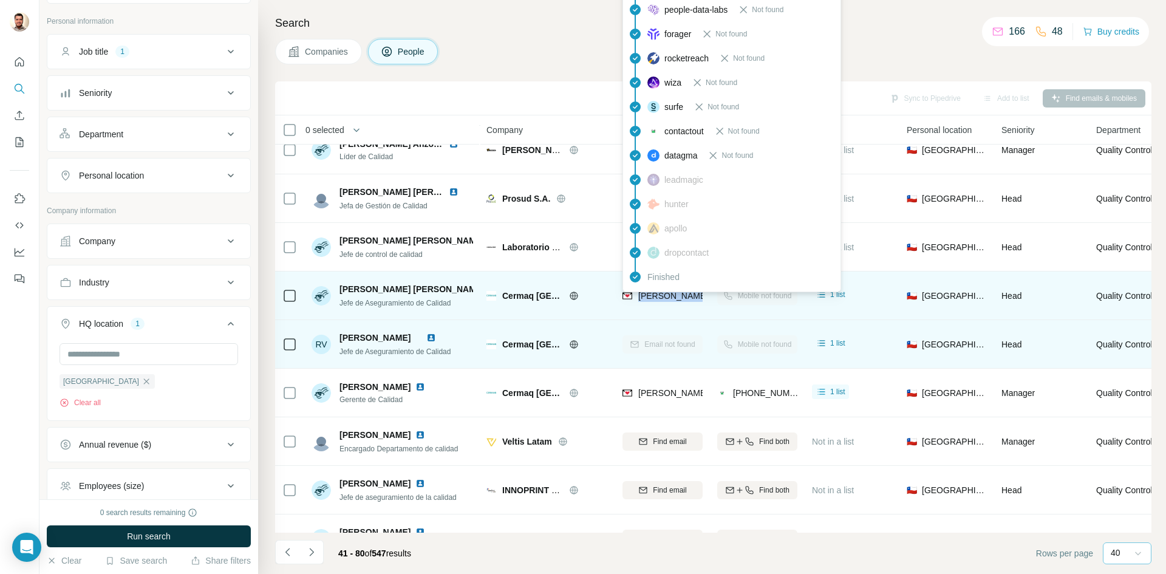
click at [647, 304] on div "[PERSON_NAME][EMAIL_ADDRESS][PERSON_NAME][DOMAIN_NAME]" at bounding box center [662, 295] width 80 height 33
click at [650, 301] on span "[PERSON_NAME][EMAIL_ADDRESS][PERSON_NAME][DOMAIN_NAME]" at bounding box center [775, 296] width 274 height 12
copy tr "[PERSON_NAME][EMAIL_ADDRESS][PERSON_NAME][DOMAIN_NAME]"
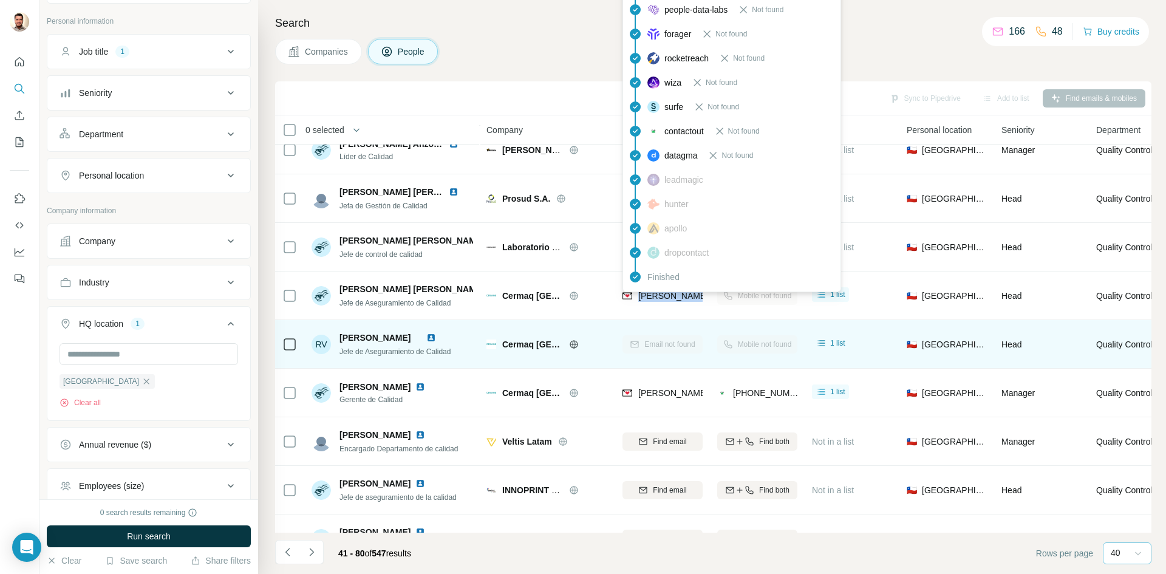
click at [886, 47] on div "Companies People" at bounding box center [713, 52] width 876 height 26
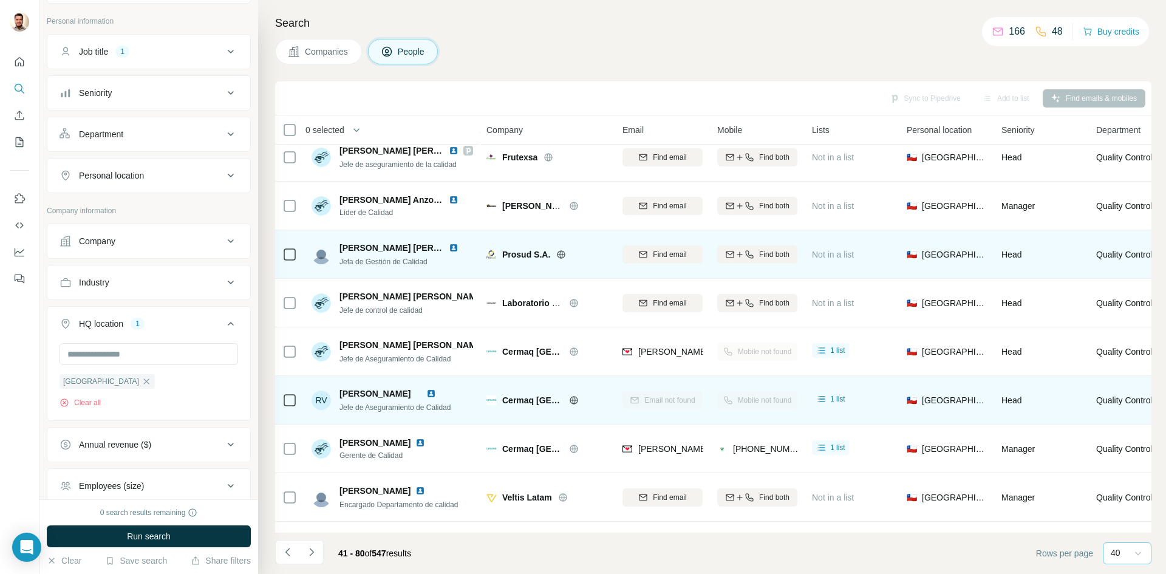
scroll to position [590, 0]
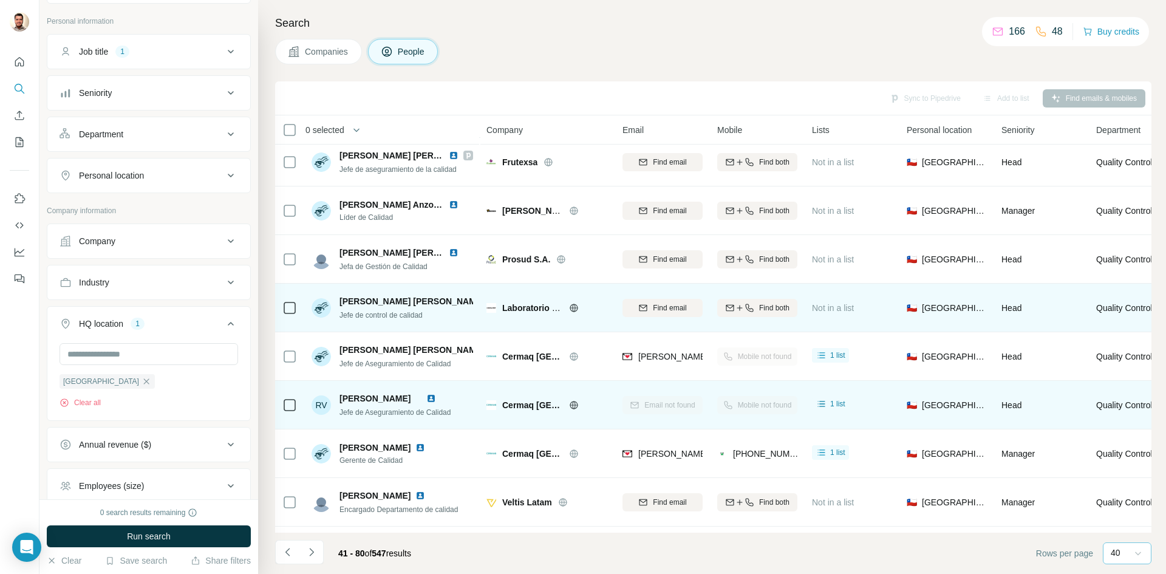
click at [575, 307] on icon at bounding box center [573, 308] width 3 height 8
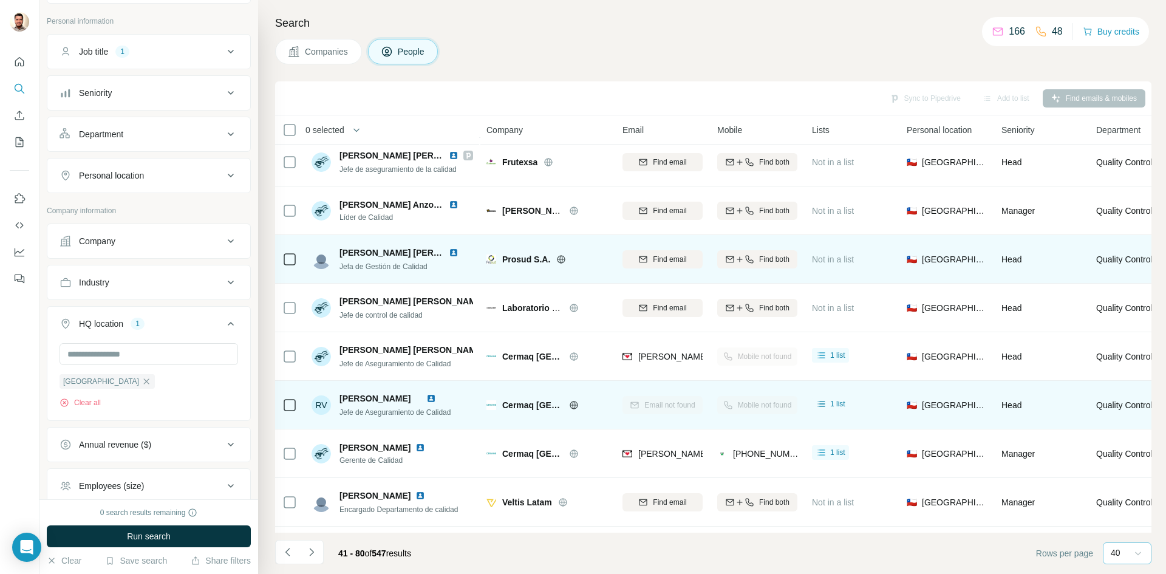
click at [562, 259] on icon at bounding box center [561, 259] width 3 height 8
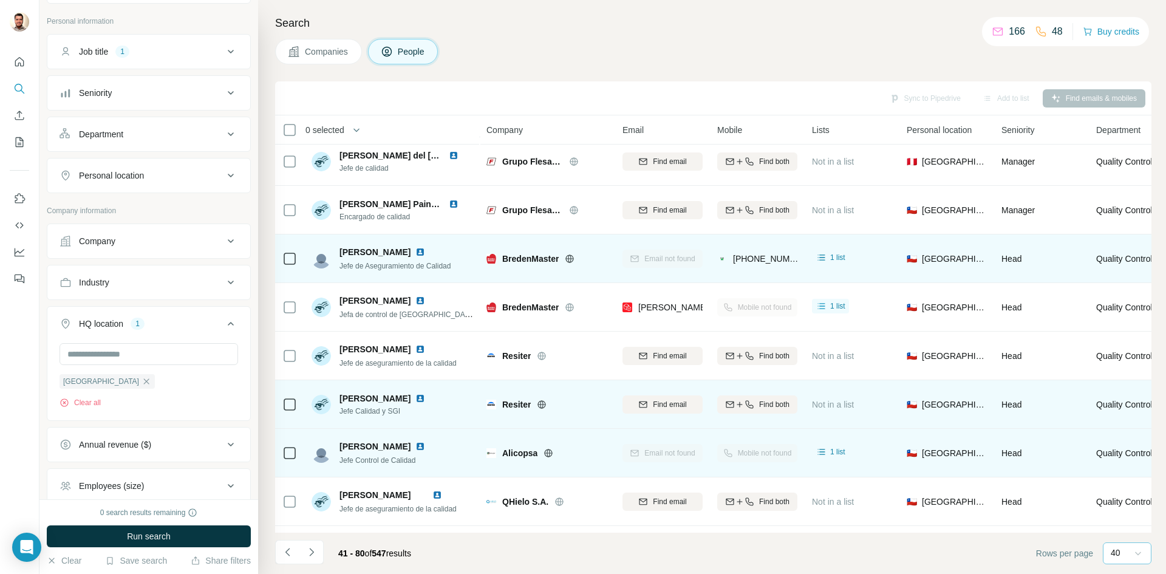
scroll to position [1318, 0]
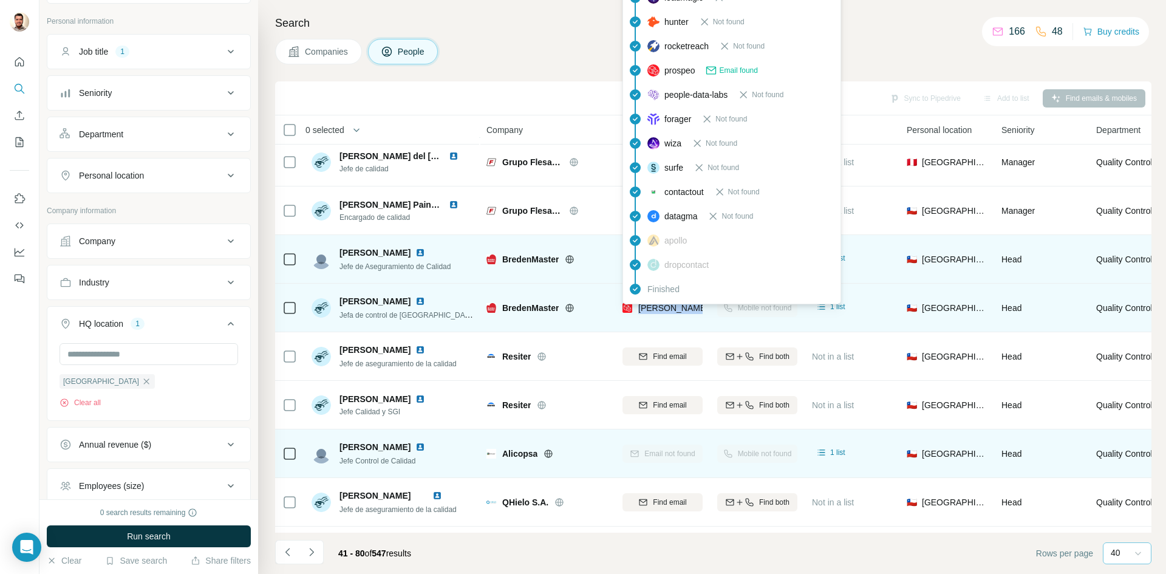
drag, startPoint x: 643, startPoint y: 308, endPoint x: 666, endPoint y: 309, distance: 22.5
click at [693, 309] on span "[PERSON_NAME][EMAIL_ADDRESS][DOMAIN_NAME]" at bounding box center [745, 308] width 214 height 10
click at [639, 309] on span "[PERSON_NAME][EMAIL_ADDRESS][DOMAIN_NAME]" at bounding box center [745, 308] width 214 height 10
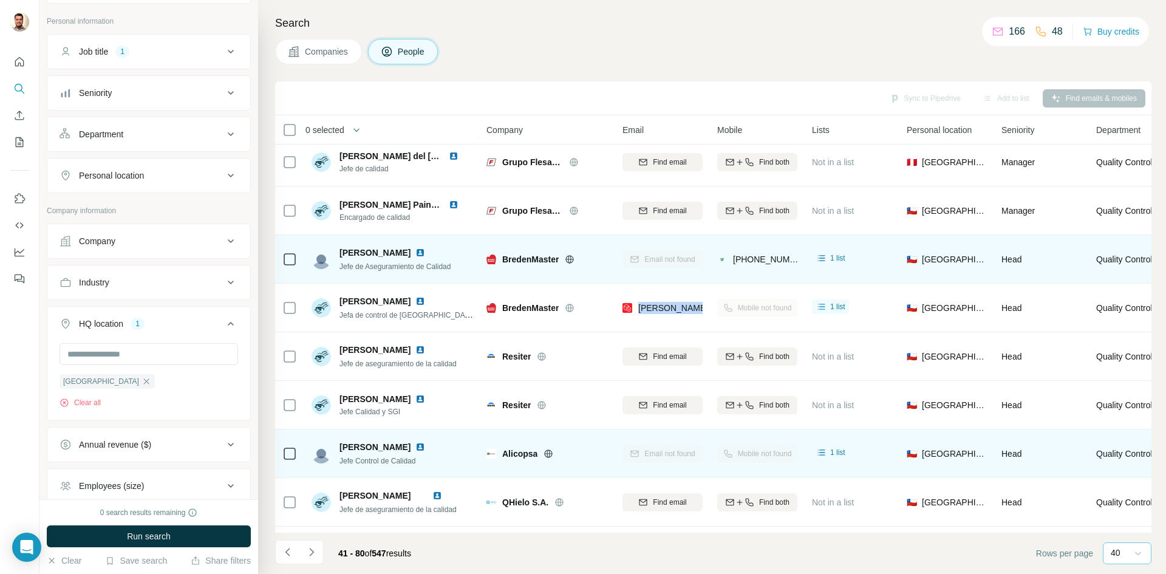
click at [340, 253] on span "[PERSON_NAME]" at bounding box center [374, 253] width 71 height 12
copy span "[PERSON_NAME]"
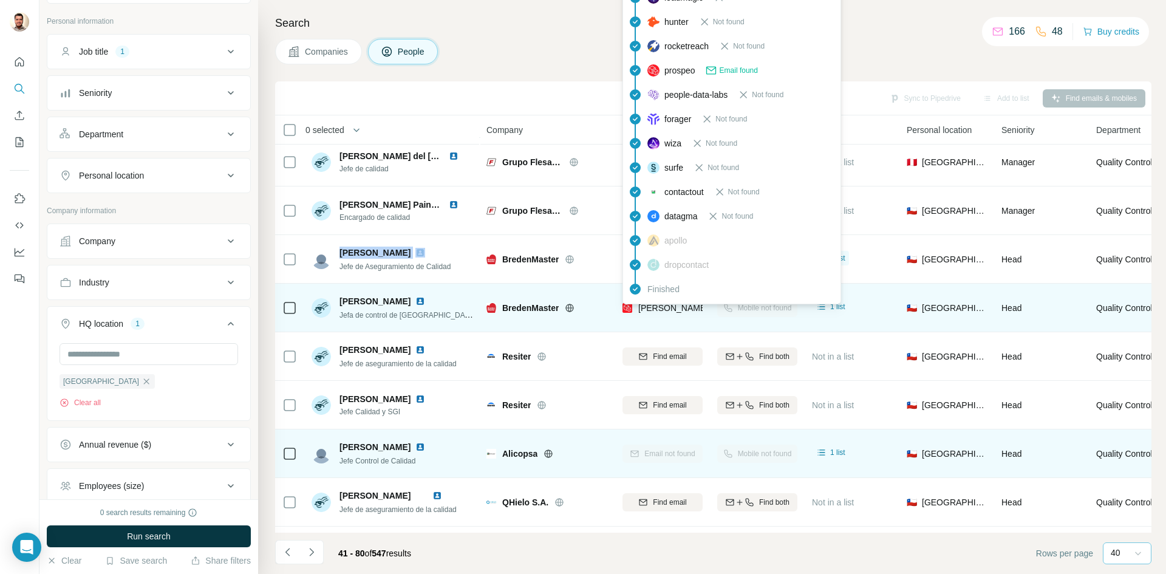
click at [655, 311] on span "[PERSON_NAME][EMAIL_ADDRESS][DOMAIN_NAME]" at bounding box center [745, 308] width 214 height 10
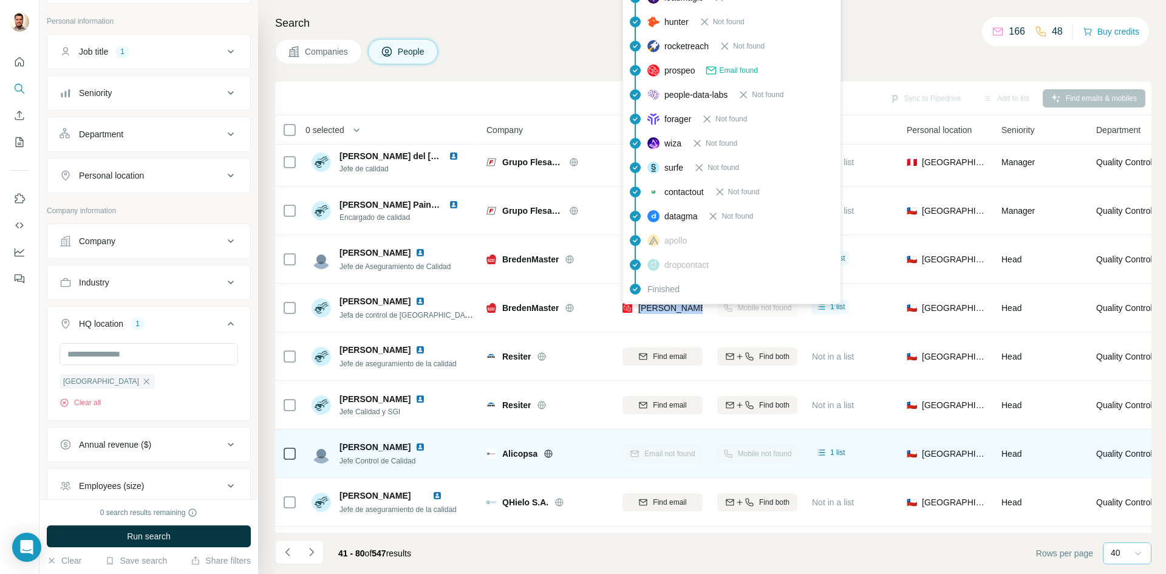
copy tr "[PERSON_NAME][EMAIL_ADDRESS][DOMAIN_NAME]"
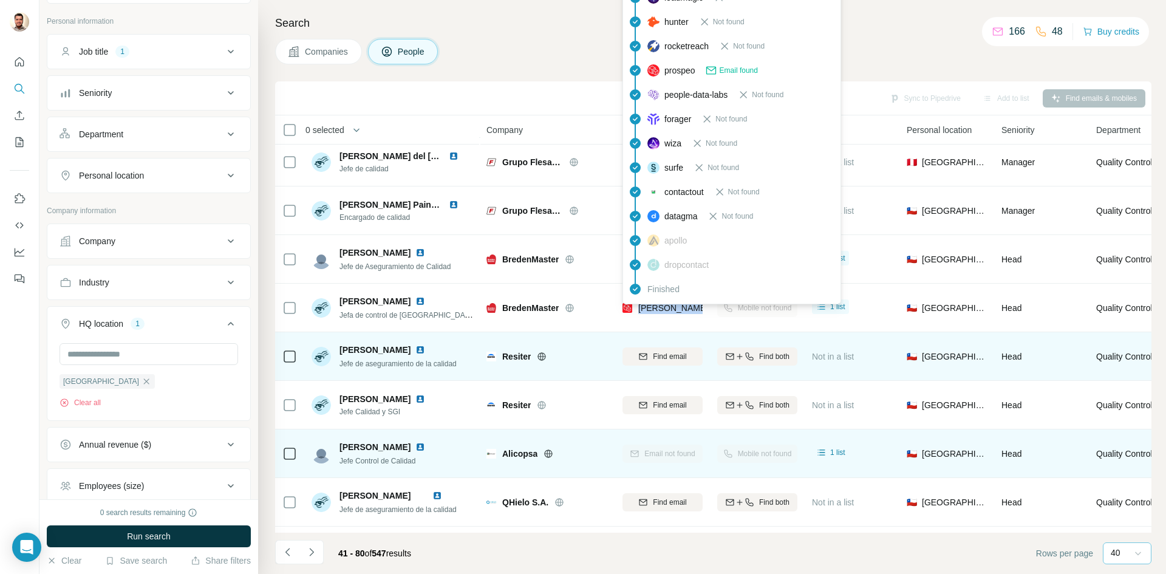
click at [704, 332] on td "Find email" at bounding box center [662, 356] width 95 height 49
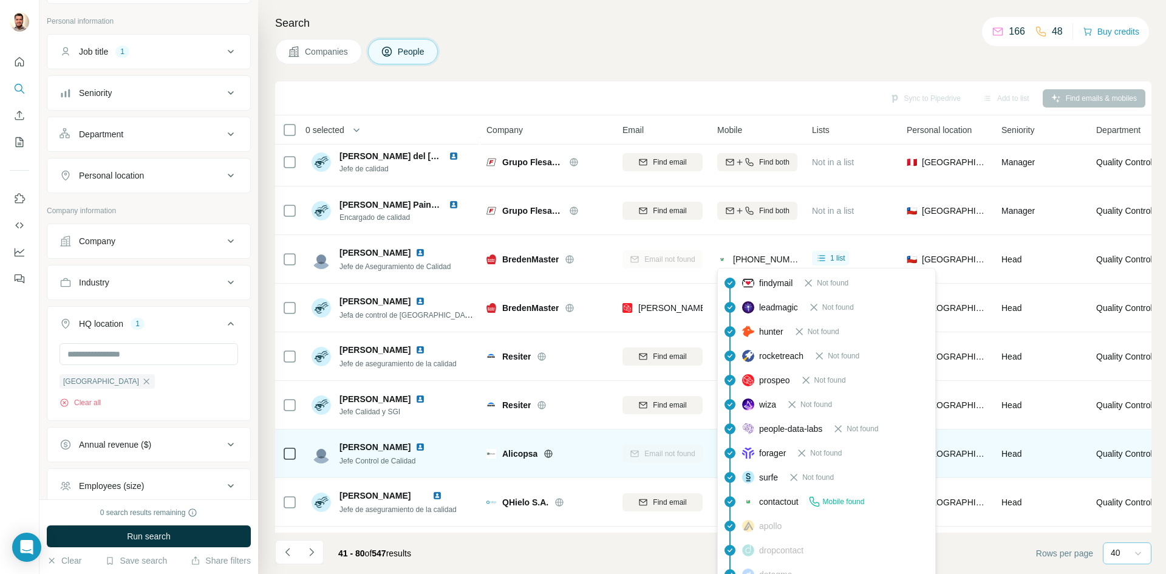
click at [788, 257] on span "[PHONE_NUMBER]" at bounding box center [771, 259] width 77 height 10
copy tr "[PHONE_NUMBER]"
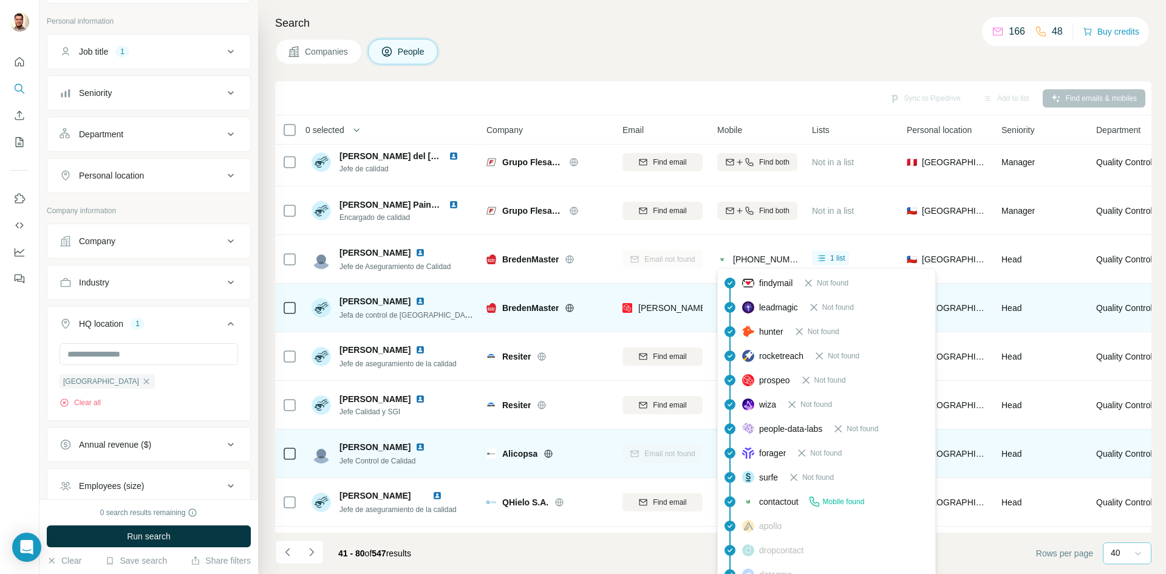
drag, startPoint x: 262, startPoint y: 301, endPoint x: 289, endPoint y: 298, distance: 27.4
click at [262, 301] on div "Search Companies People Sync to Pipedrive Add to list Find emails & mobiles 0 s…" at bounding box center [712, 287] width 908 height 574
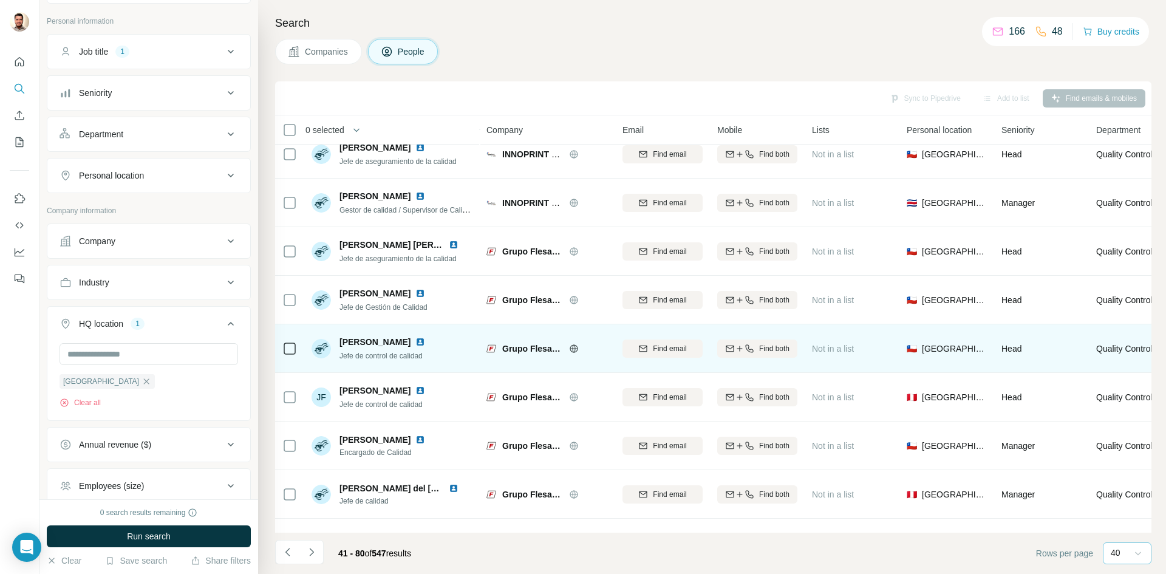
scroll to position [954, 0]
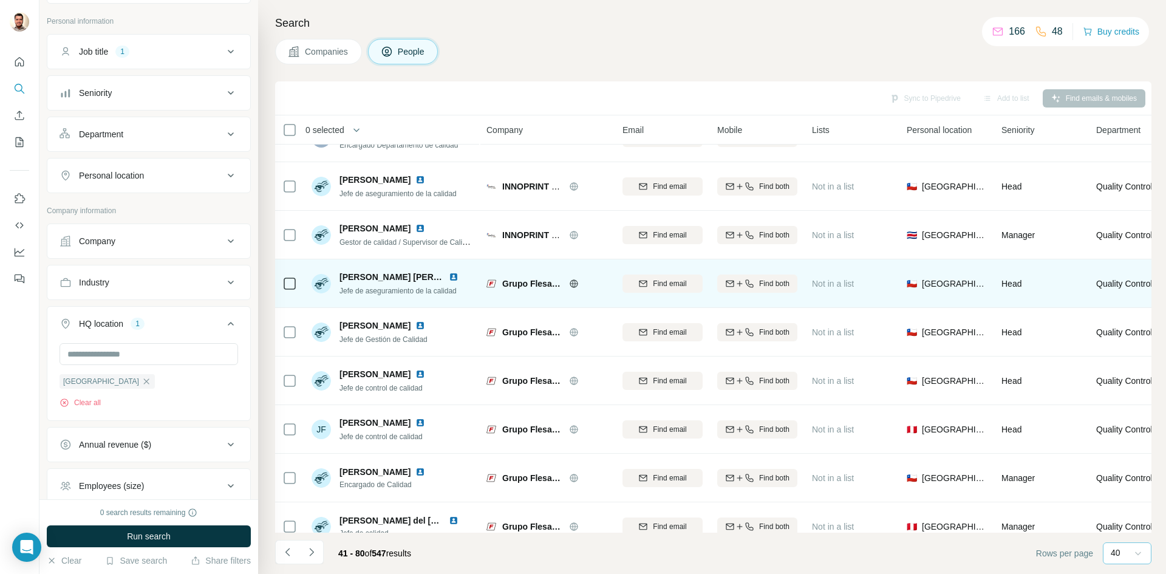
click at [572, 285] on icon at bounding box center [574, 284] width 10 height 10
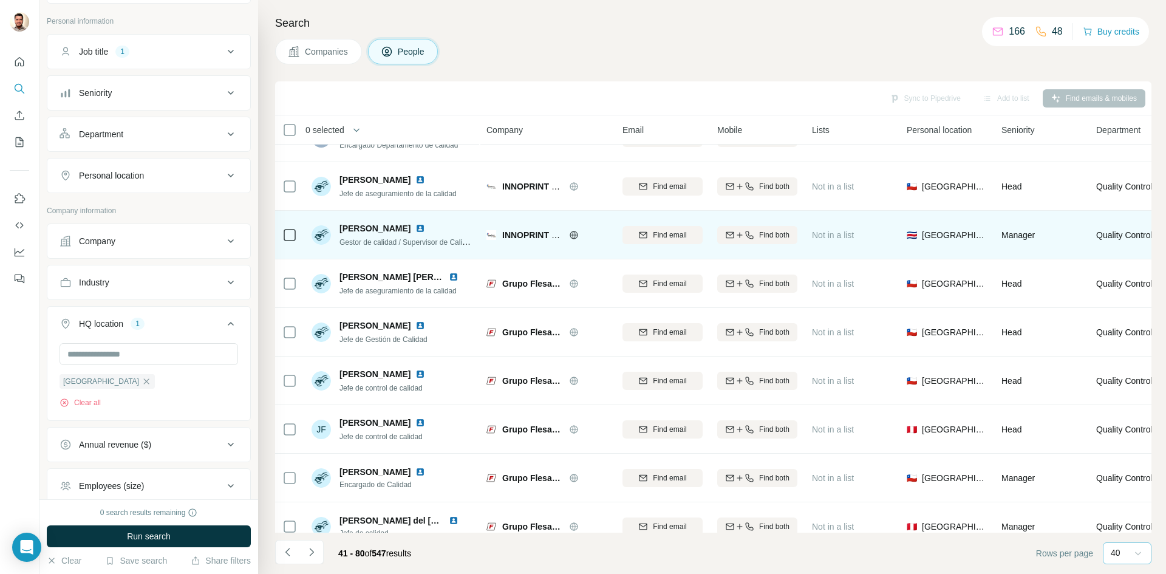
scroll to position [893, 0]
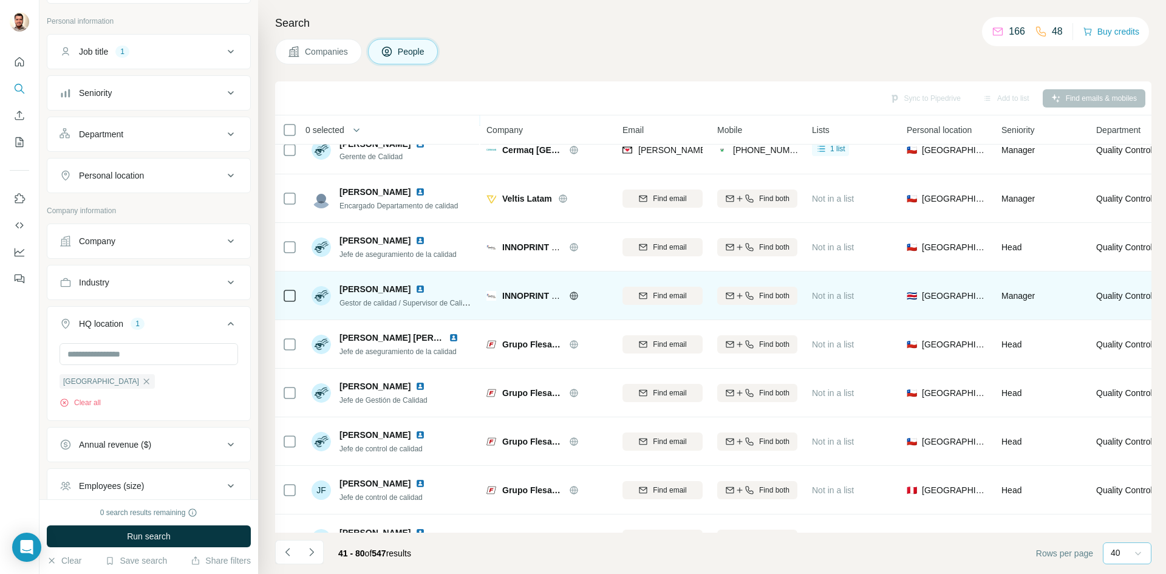
click at [574, 297] on icon at bounding box center [574, 296] width 10 height 10
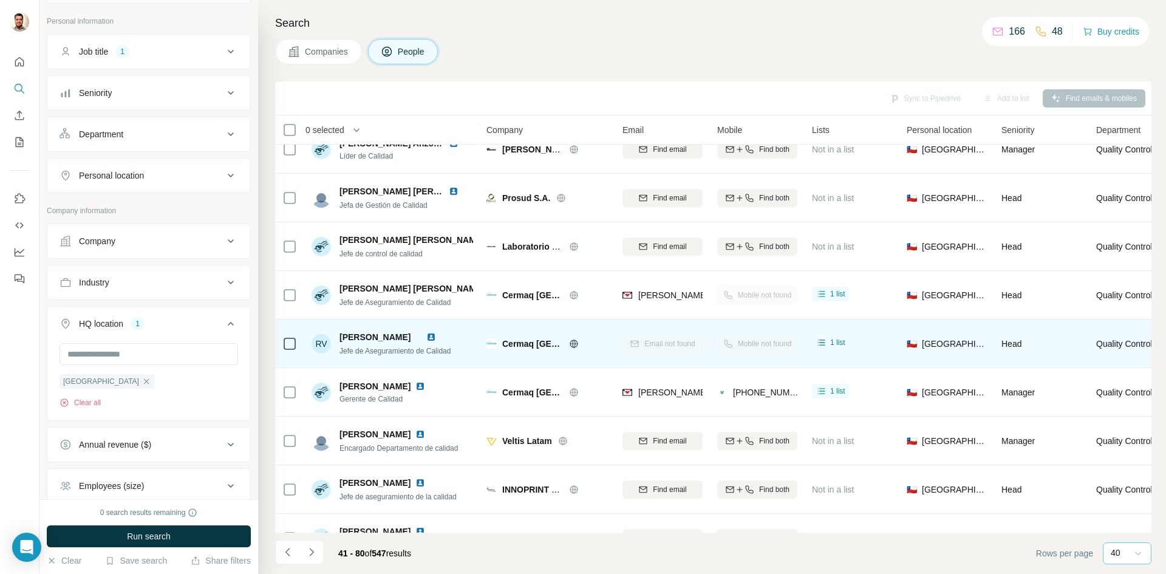
scroll to position [650, 0]
drag, startPoint x: 339, startPoint y: 339, endPoint x: 435, endPoint y: 333, distance: 96.2
click at [437, 334] on div "RV RODRIGO VERA GALLARDO Jefe de Aseguramiento de Calidad" at bounding box center [381, 345] width 139 height 26
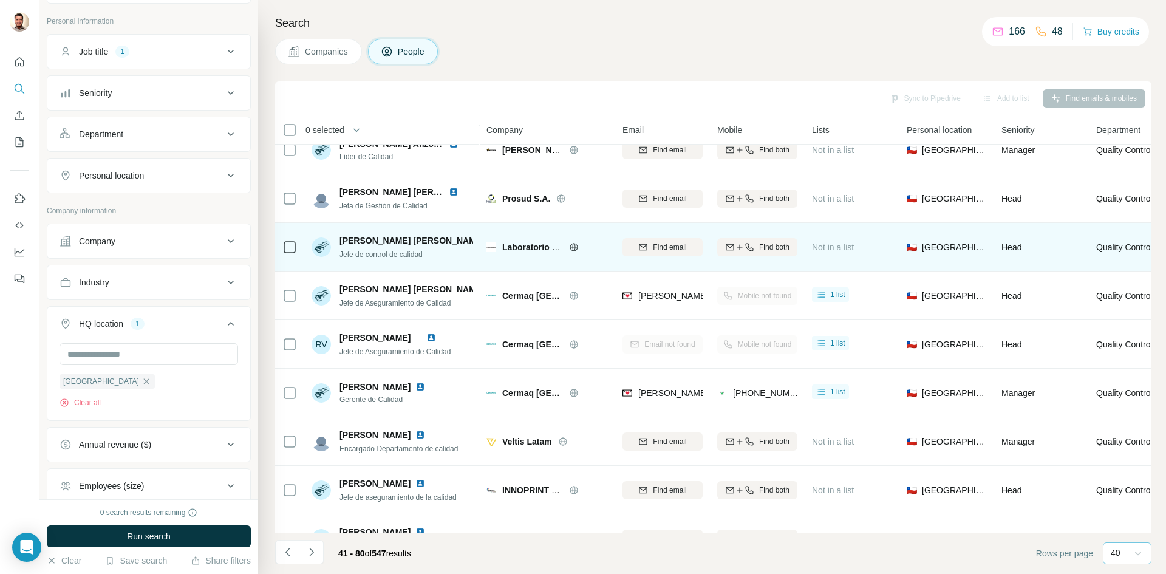
scroll to position [590, 0]
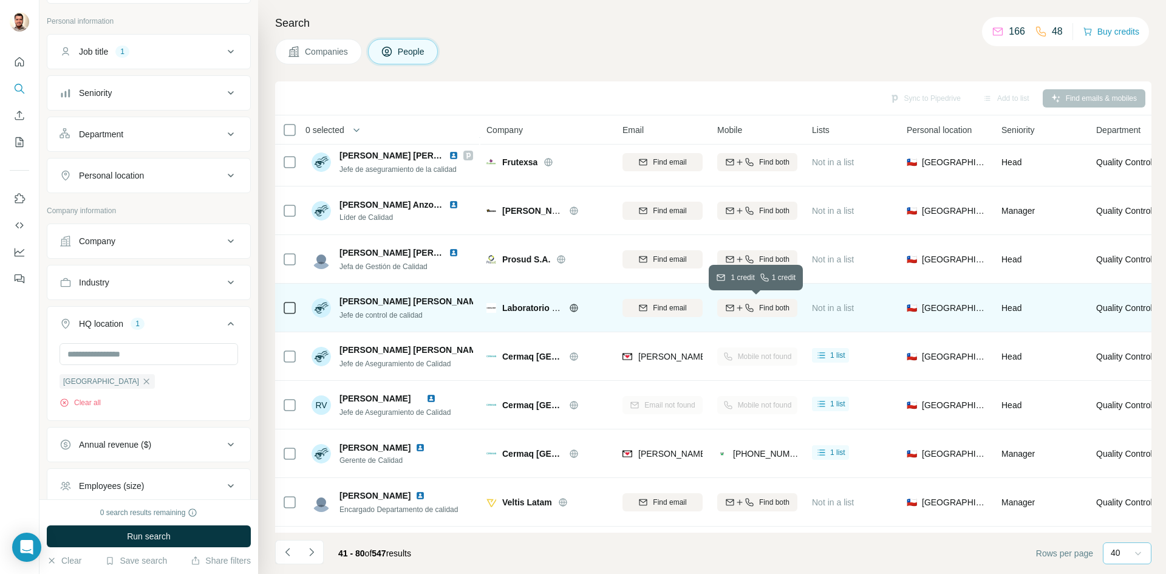
drag, startPoint x: 771, startPoint y: 310, endPoint x: 763, endPoint y: 316, distance: 9.6
click at [771, 310] on span "Find both" at bounding box center [774, 307] width 30 height 11
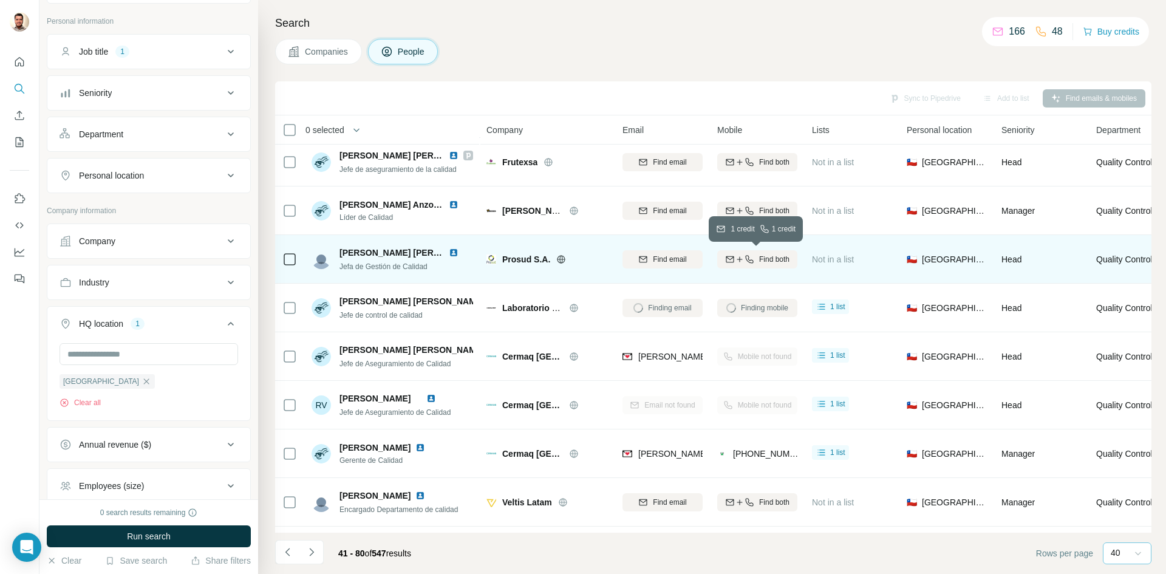
click at [760, 261] on span "Find both" at bounding box center [774, 259] width 30 height 11
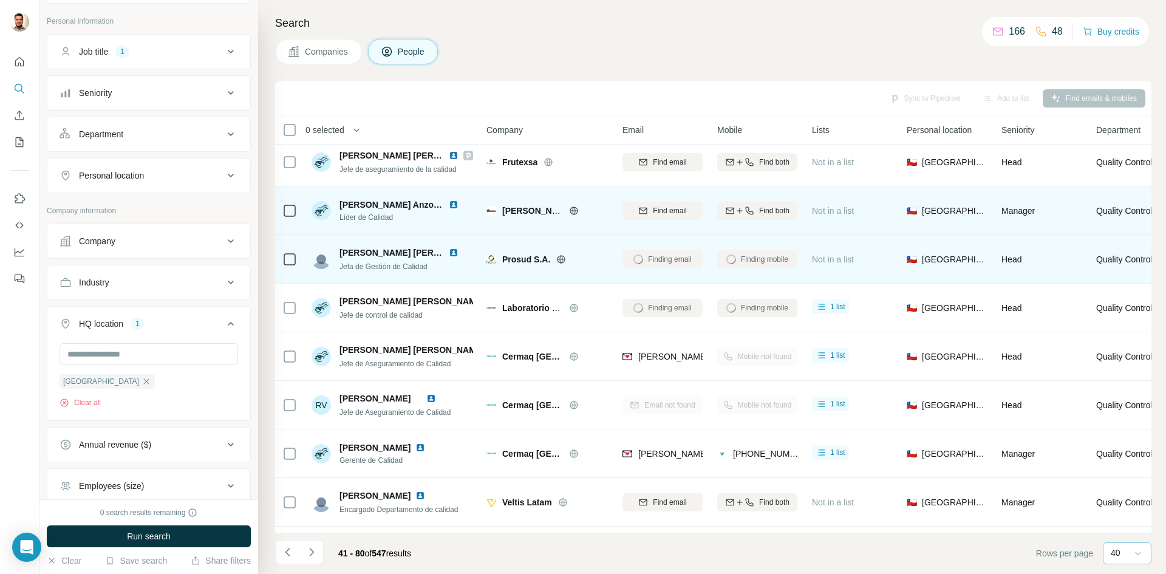
scroll to position [529, 0]
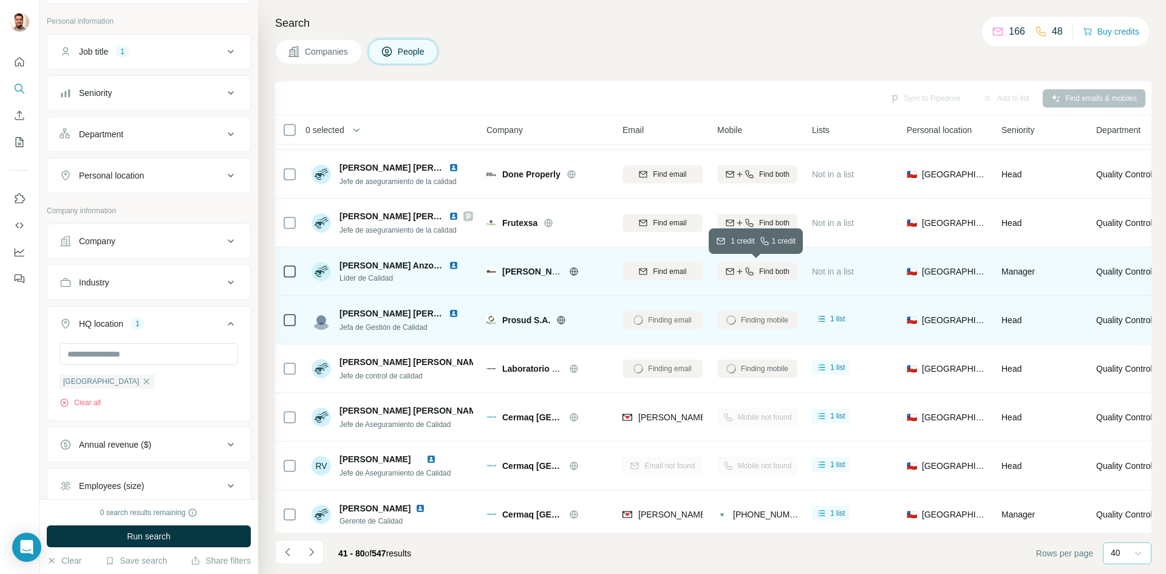
click at [745, 270] on icon "button" at bounding box center [749, 271] width 8 height 8
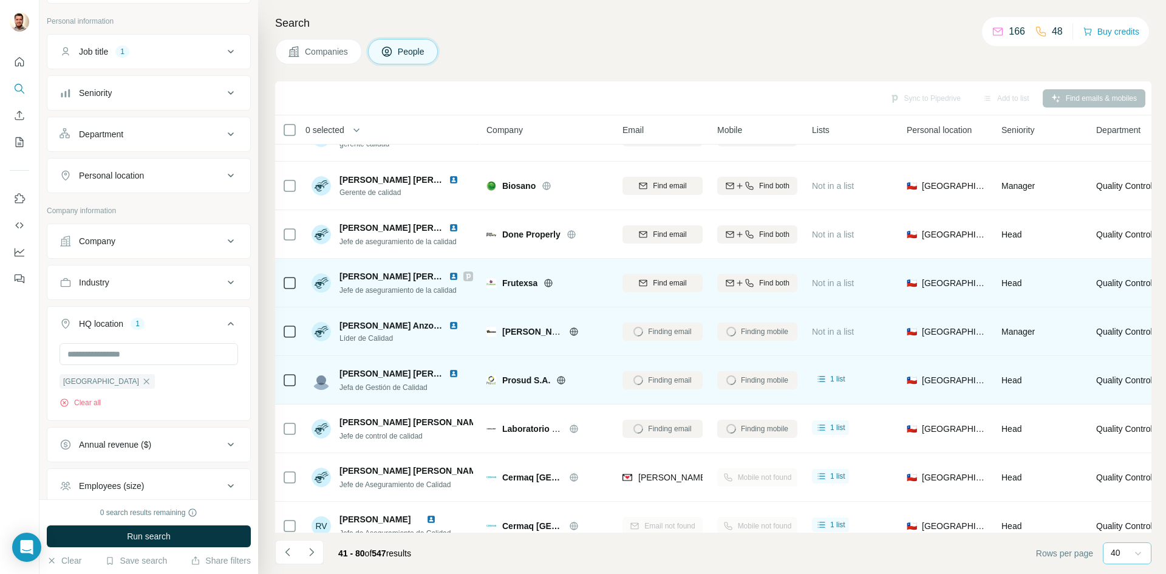
scroll to position [468, 0]
click at [745, 284] on icon "button" at bounding box center [749, 284] width 10 height 10
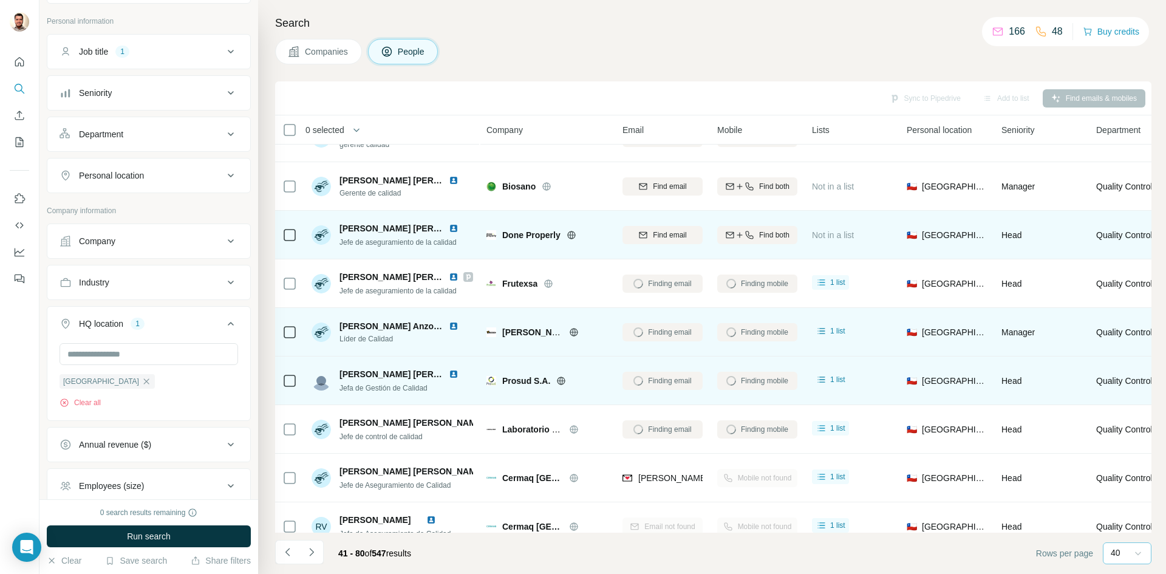
click at [574, 237] on icon at bounding box center [572, 235] width 10 height 10
click at [772, 234] on span "Find both" at bounding box center [774, 235] width 30 height 11
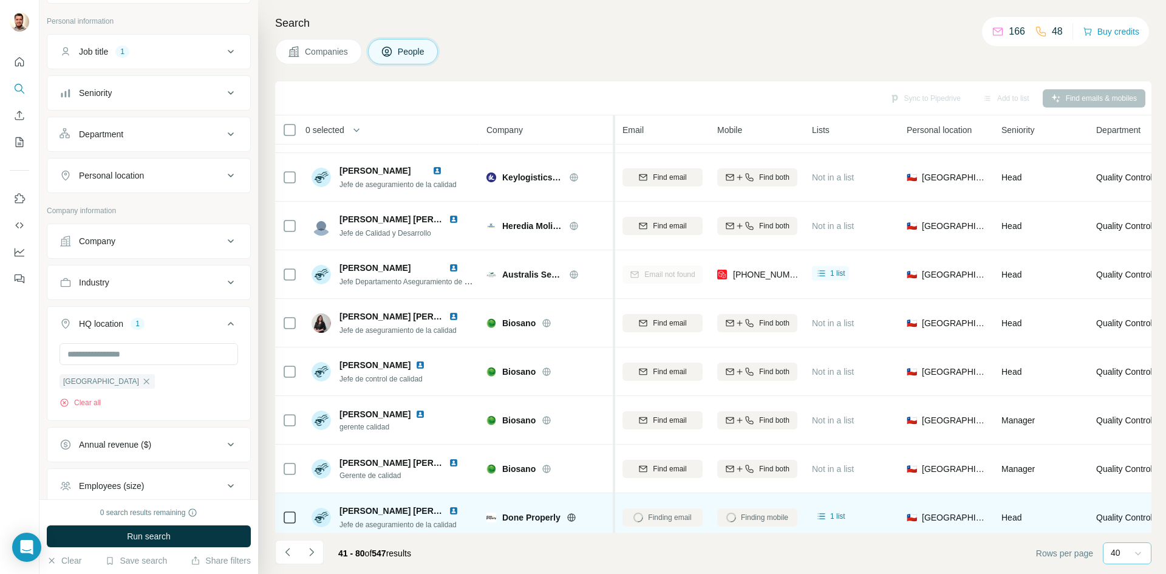
scroll to position [165, 0]
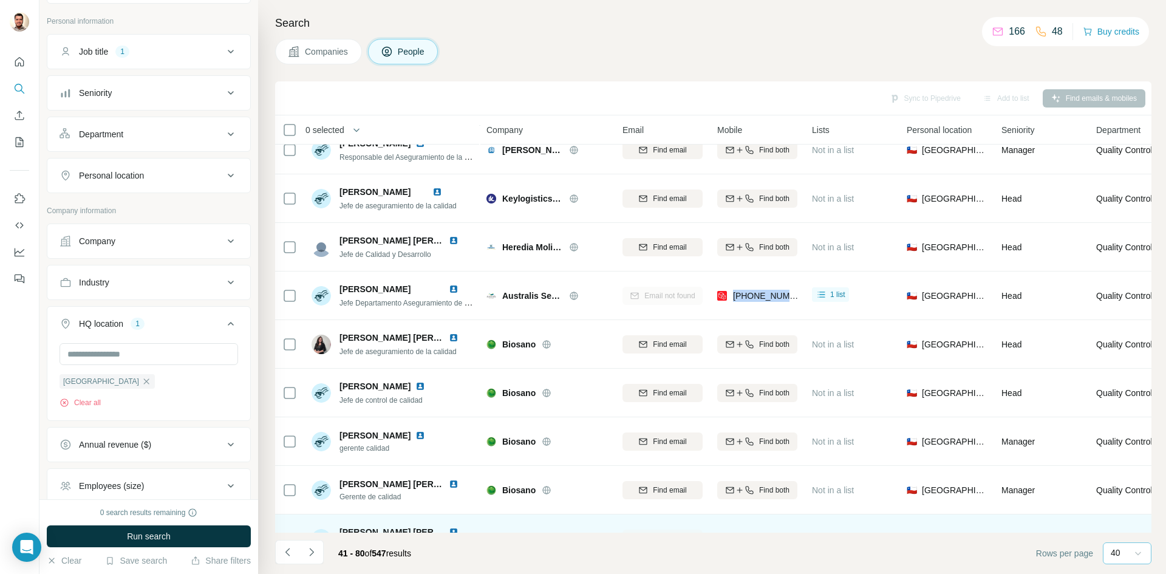
drag, startPoint x: 740, startPoint y: 298, endPoint x: 795, endPoint y: 298, distance: 55.3
click at [795, 298] on div "[PHONE_NUMBER]" at bounding box center [757, 295] width 80 height 33
copy span "[PHONE_NUMBER]"
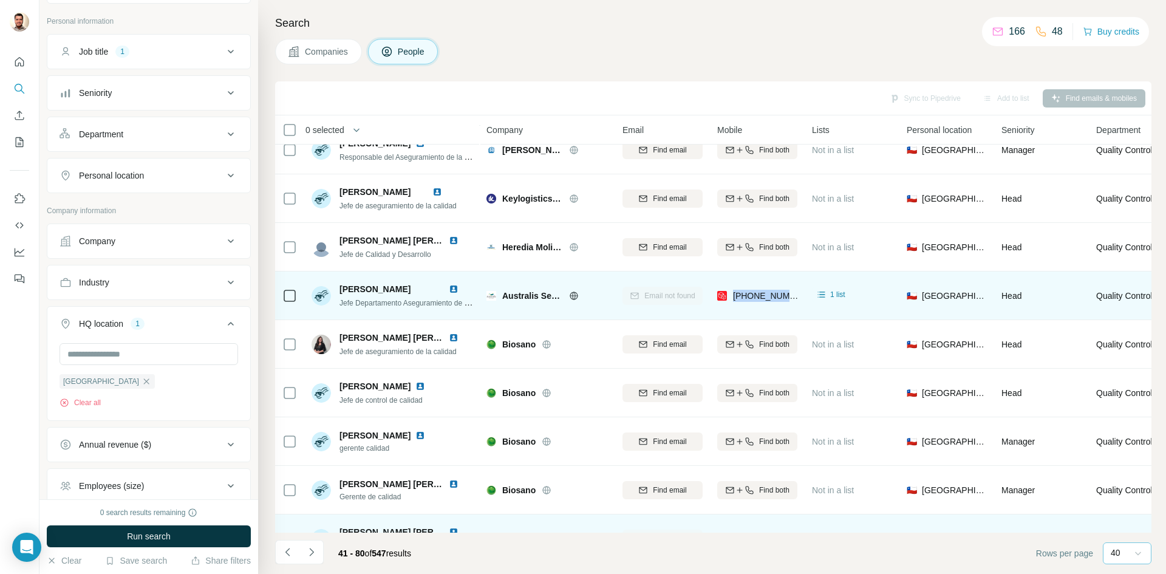
drag, startPoint x: 752, startPoint y: 313, endPoint x: 780, endPoint y: 307, distance: 28.6
click at [754, 313] on td "[PHONE_NUMBER]" at bounding box center [757, 295] width 95 height 49
click at [739, 313] on td "[PHONE_NUMBER]" at bounding box center [757, 295] width 95 height 49
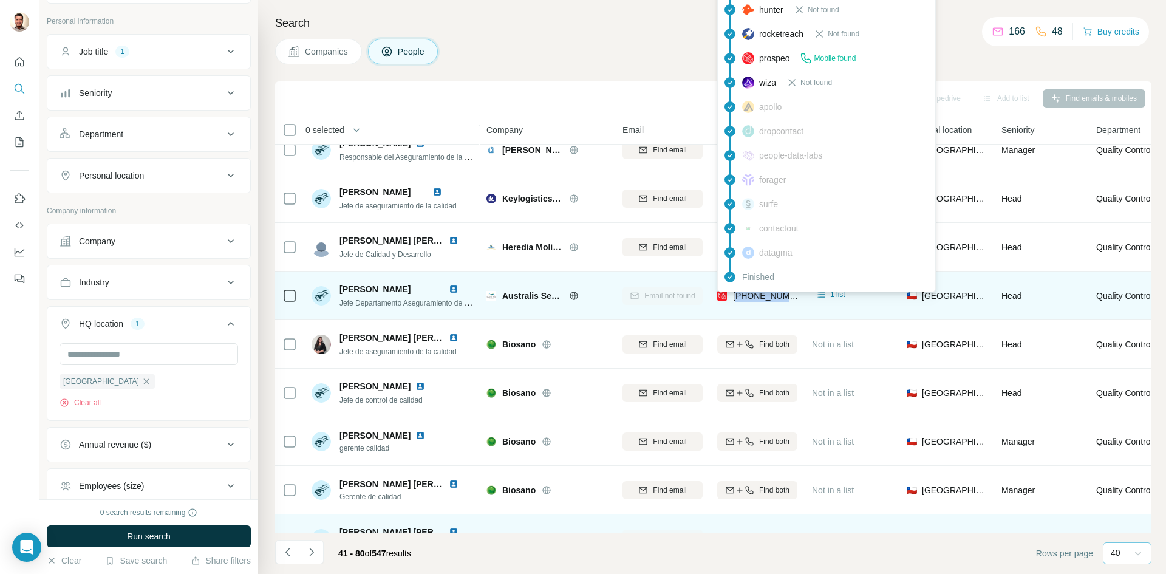
drag, startPoint x: 796, startPoint y: 297, endPoint x: 740, endPoint y: 301, distance: 56.0
click at [740, 301] on div "[PHONE_NUMBER]" at bounding box center [757, 295] width 80 height 33
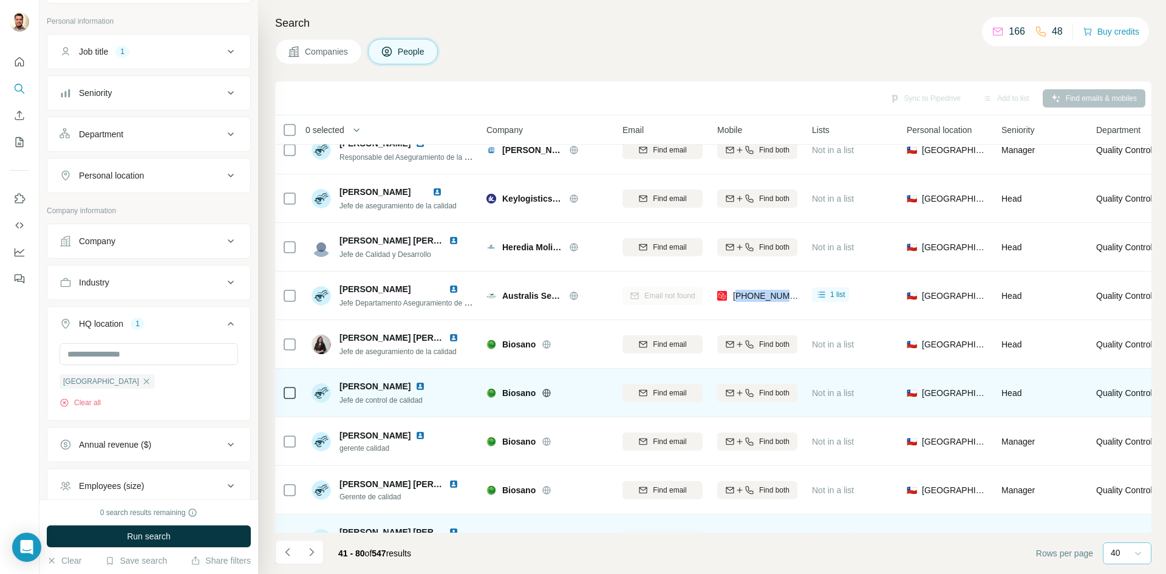
copy span "56953122625"
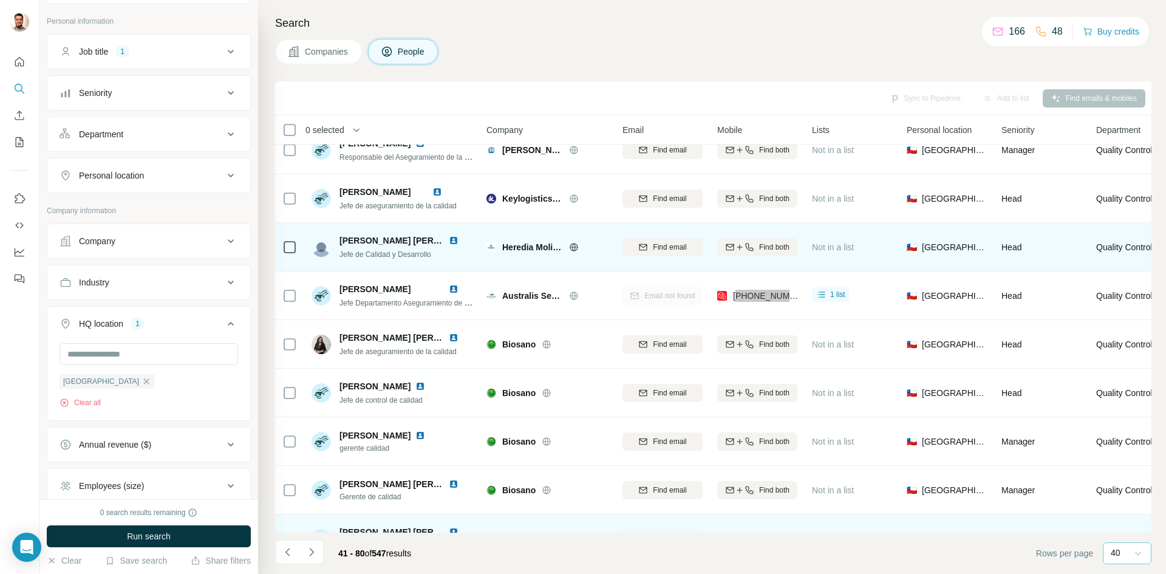
scroll to position [104, 0]
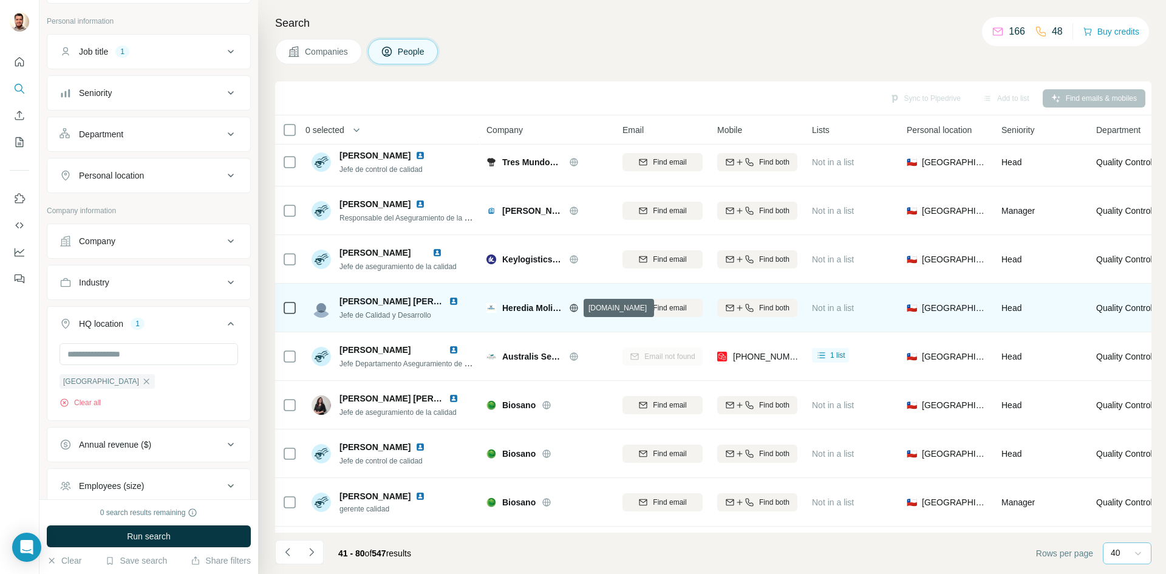
click at [577, 308] on icon at bounding box center [574, 307] width 8 height 1
click at [774, 308] on span "Find both" at bounding box center [774, 307] width 30 height 11
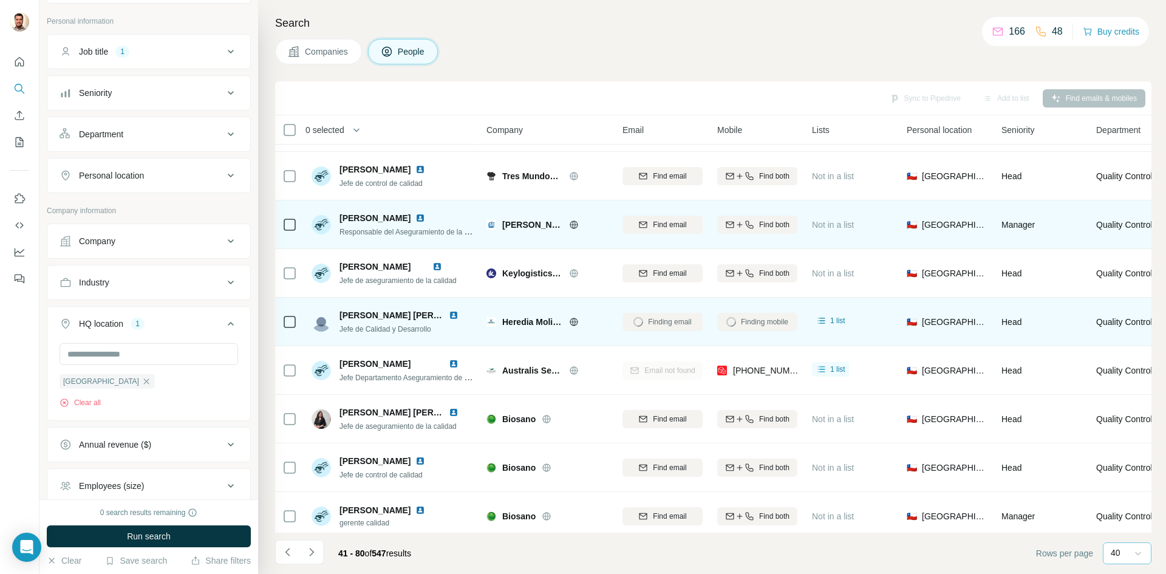
scroll to position [43, 0]
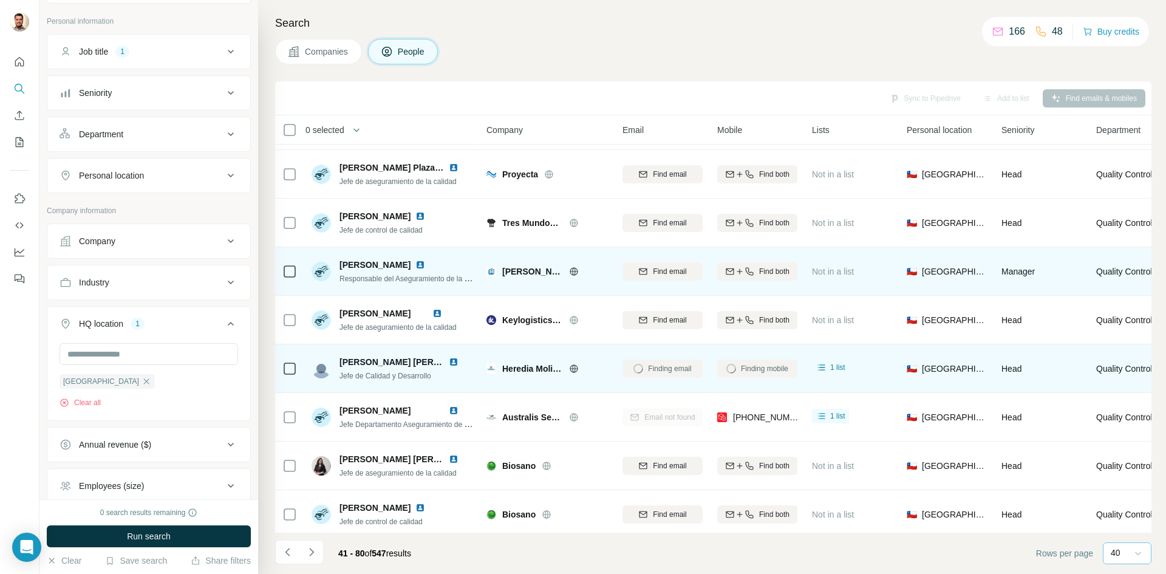
click at [572, 270] on icon at bounding box center [573, 271] width 3 height 8
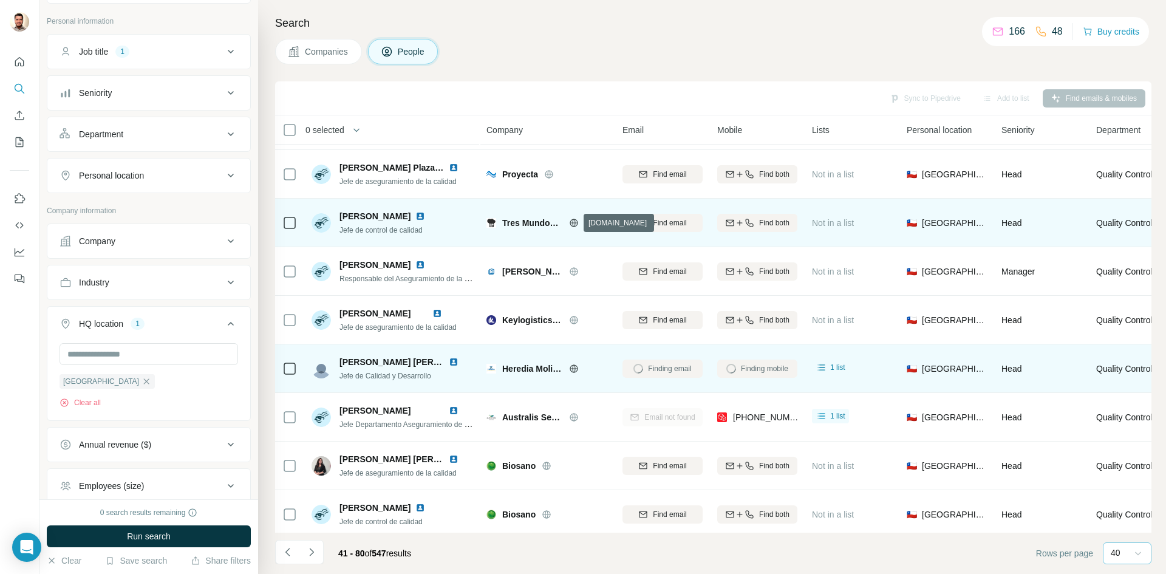
click at [573, 223] on icon at bounding box center [574, 222] width 8 height 1
click at [759, 225] on span "Find both" at bounding box center [774, 222] width 30 height 11
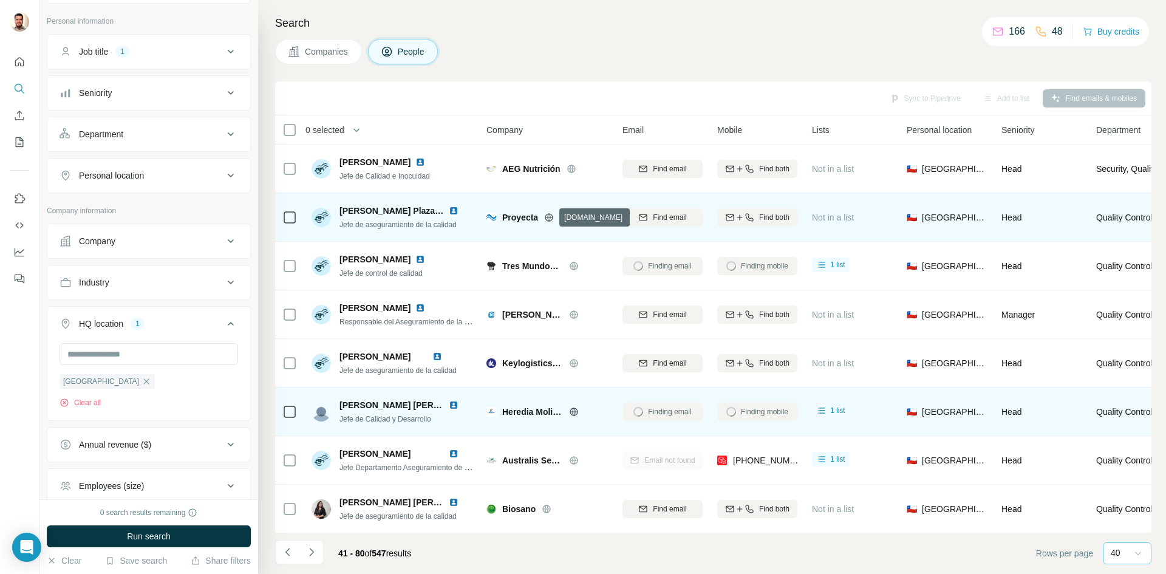
click at [551, 217] on icon at bounding box center [549, 217] width 3 height 8
click at [767, 217] on span "Find both" at bounding box center [774, 217] width 30 height 11
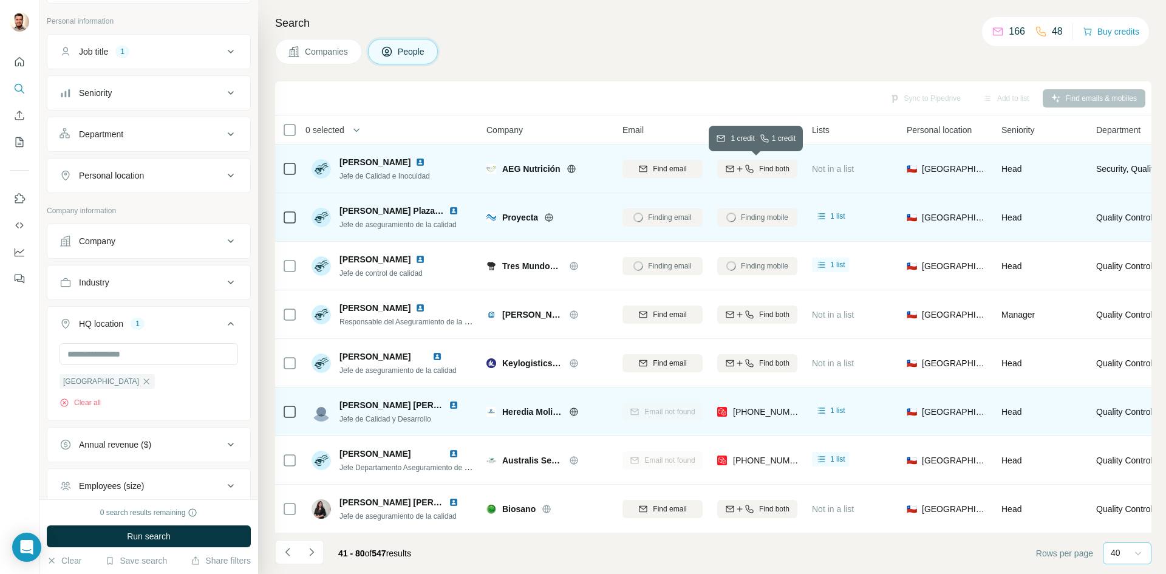
click at [763, 169] on span "Find both" at bounding box center [774, 168] width 30 height 11
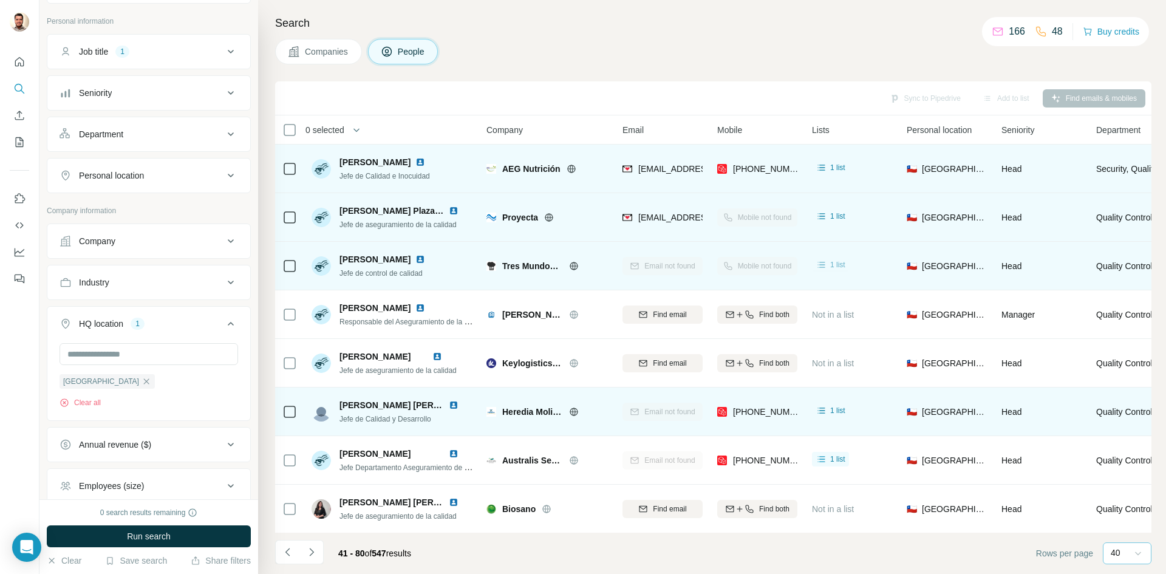
click at [825, 267] on icon at bounding box center [822, 265] width 12 height 12
click at [622, 280] on td "Email not found" at bounding box center [662, 266] width 95 height 49
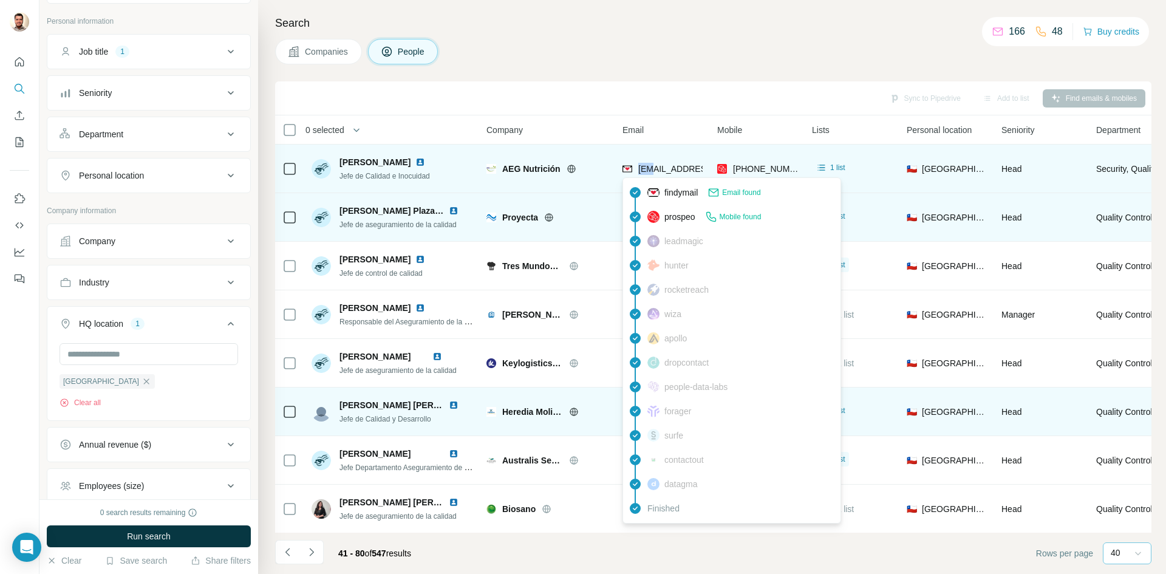
drag, startPoint x: 638, startPoint y: 169, endPoint x: 654, endPoint y: 169, distance: 16.4
click at [654, 169] on div "[EMAIL_ADDRESS][DOMAIN_NAME]" at bounding box center [697, 169] width 150 height 12
click at [654, 169] on span "[EMAIL_ADDRESS][DOMAIN_NAME]" at bounding box center [710, 169] width 144 height 10
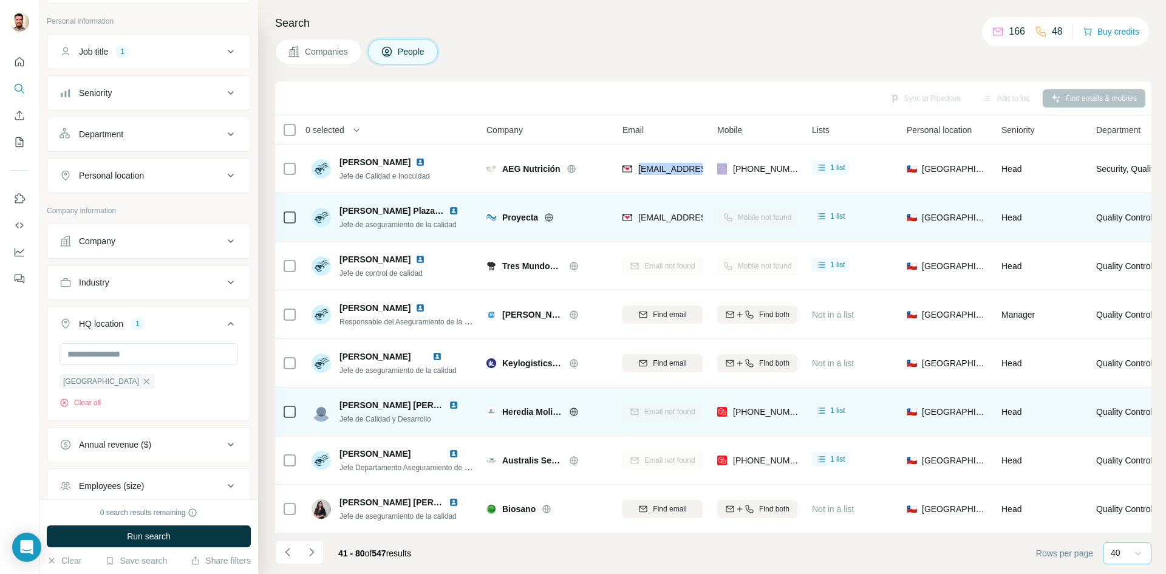
copy span "[EMAIL_ADDRESS][DOMAIN_NAME]"
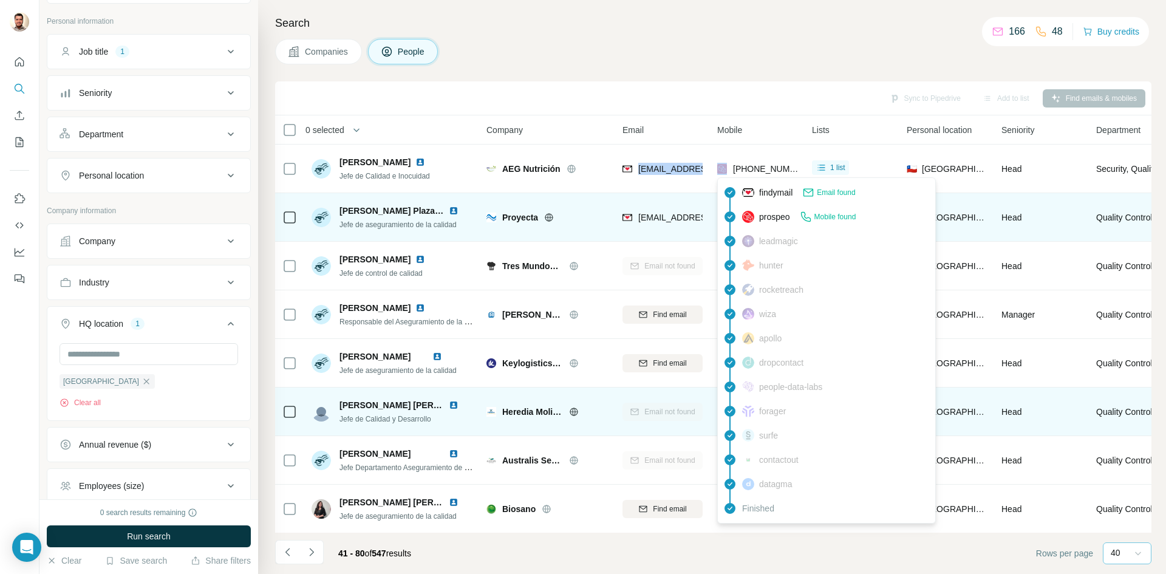
click at [771, 166] on span "[PHONE_NUMBER]" at bounding box center [771, 169] width 77 height 10
copy tr "[PHONE_NUMBER]"
click at [595, 100] on div "Sync to Pipedrive Add to list Find emails & mobiles" at bounding box center [713, 97] width 864 height 21
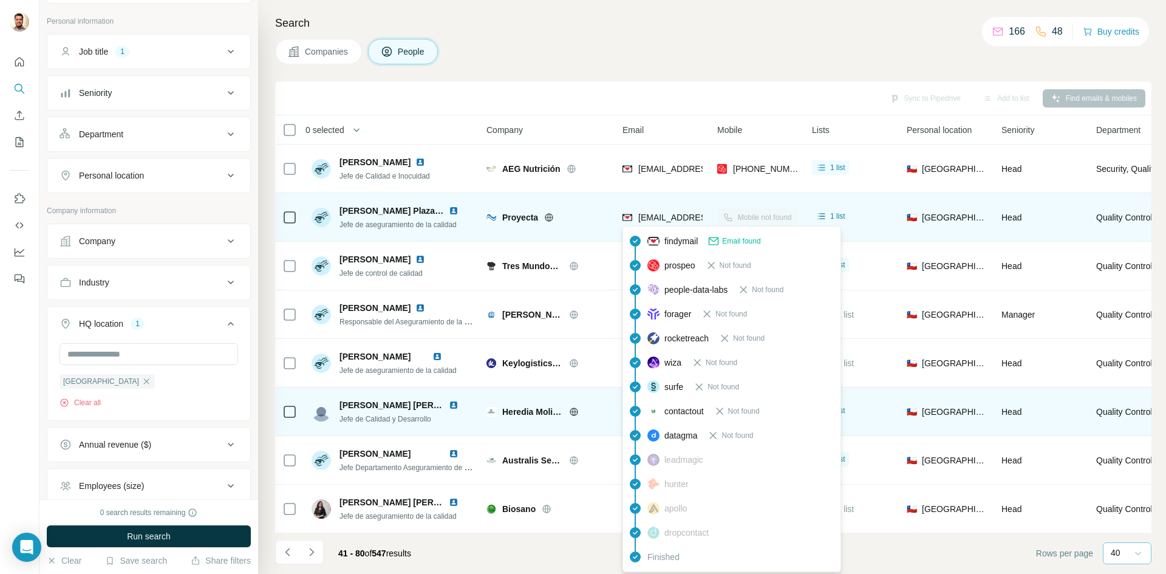
click at [650, 216] on span "[EMAIL_ADDRESS][DOMAIN_NAME]" at bounding box center [710, 218] width 144 height 10
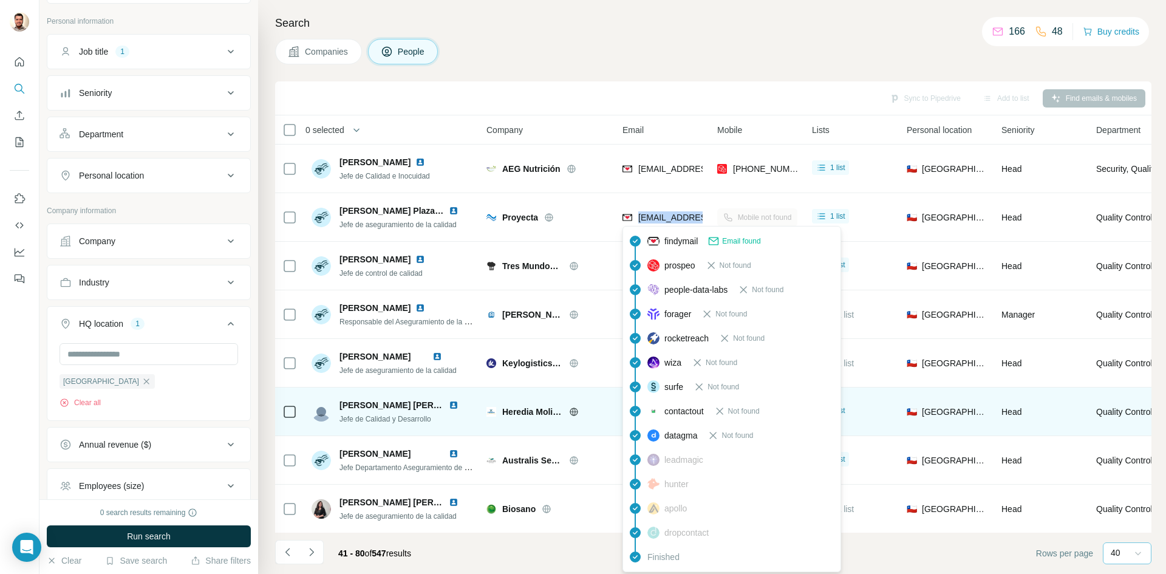
click at [644, 92] on div "Sync to Pipedrive Add to list Find emails & mobiles" at bounding box center [713, 97] width 864 height 21
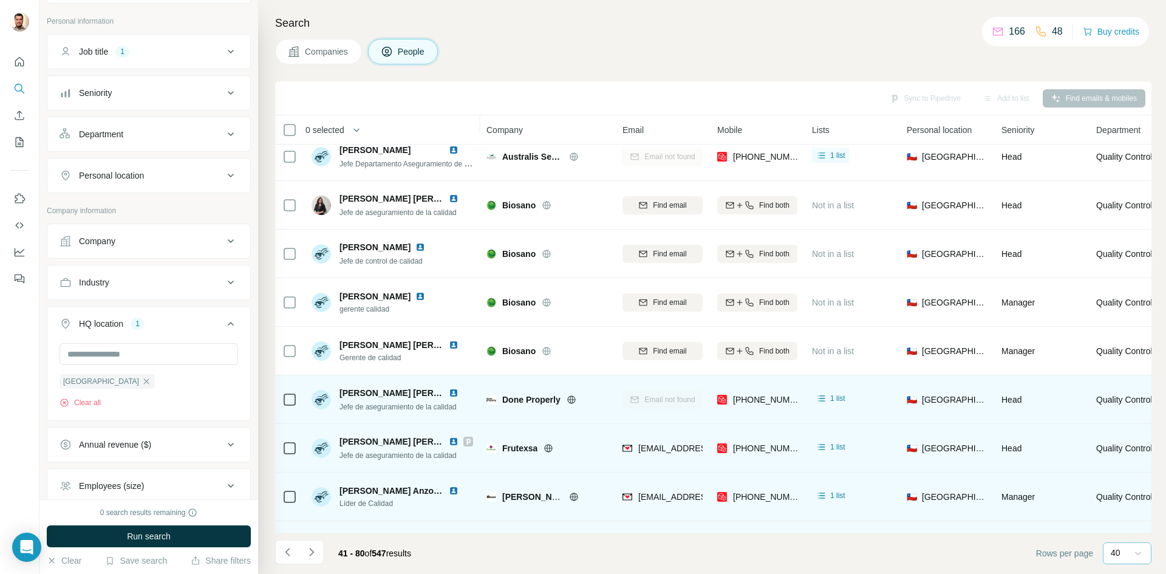
scroll to position [364, 0]
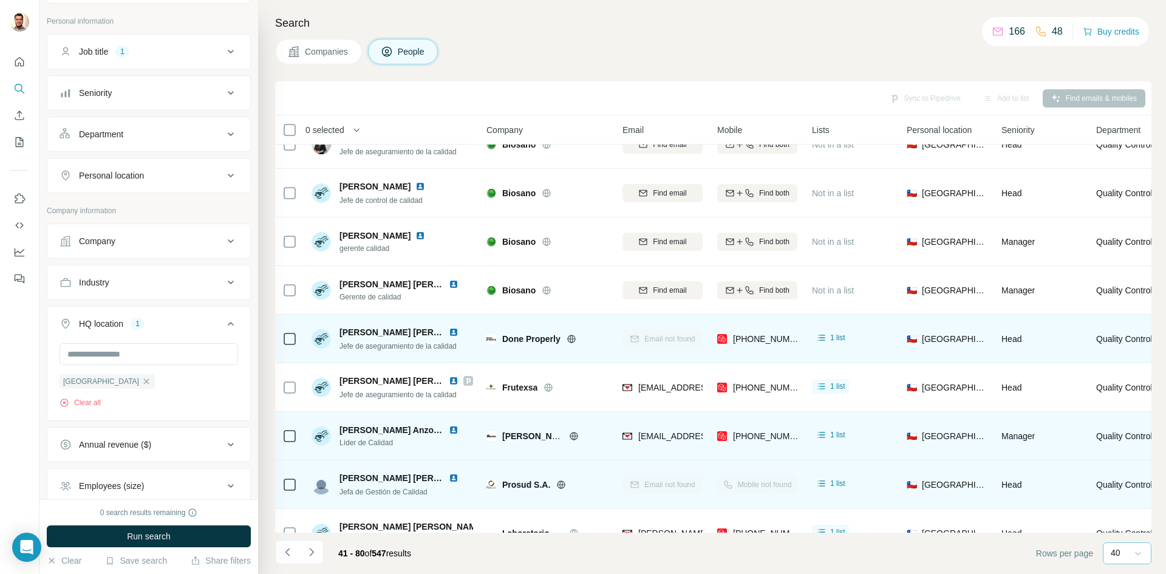
click at [571, 341] on icon at bounding box center [572, 339] width 10 height 10
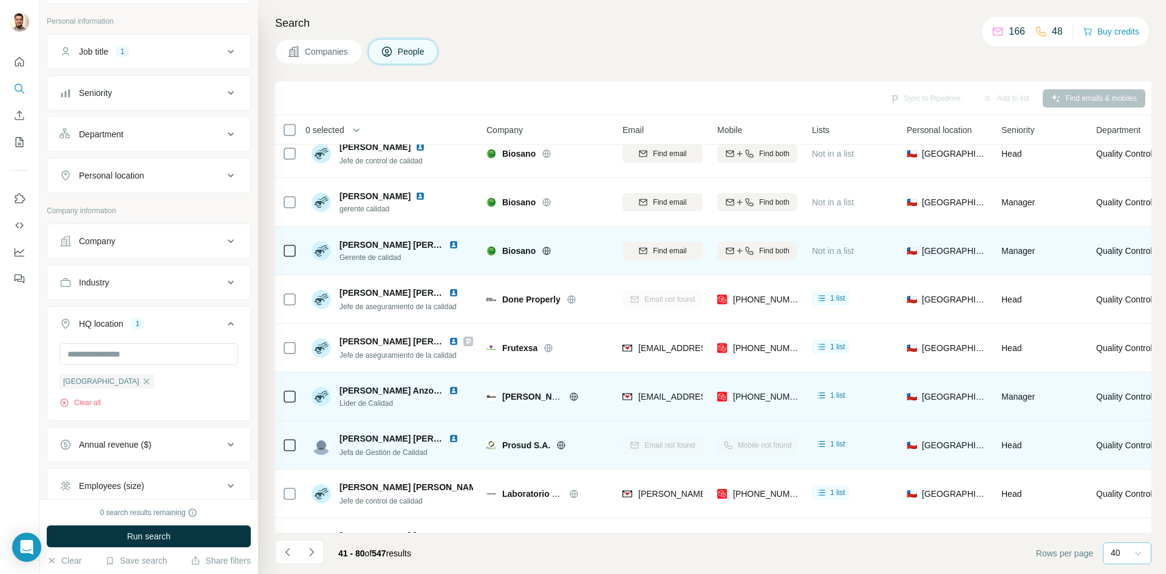
scroll to position [425, 0]
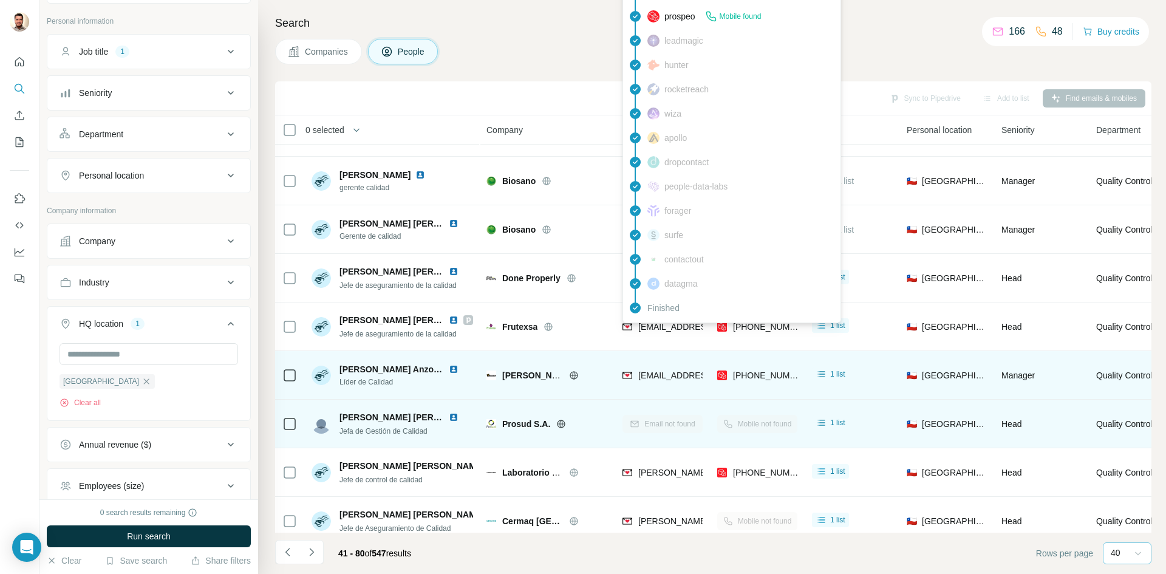
click at [652, 322] on div "findymail Email found prospeo Mobile found leadmagic hunter rocketreach wiza ap…" at bounding box center [731, 150] width 219 height 346
click at [652, 322] on span "[EMAIL_ADDRESS][DOMAIN_NAME]" at bounding box center [710, 327] width 144 height 10
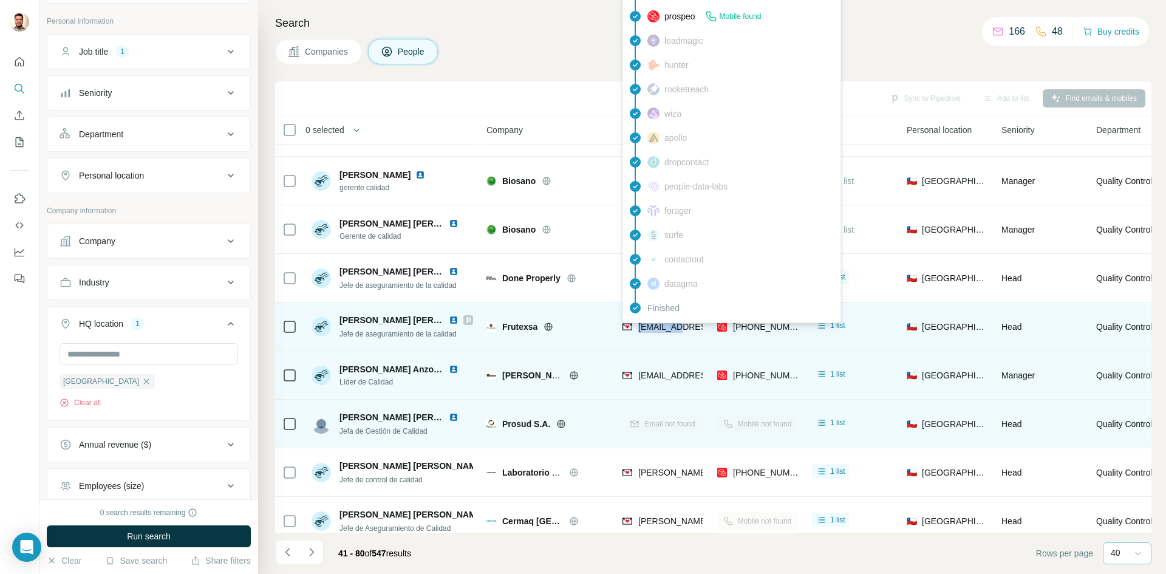
click at [652, 324] on span "[EMAIL_ADDRESS][DOMAIN_NAME]" at bounding box center [710, 327] width 144 height 10
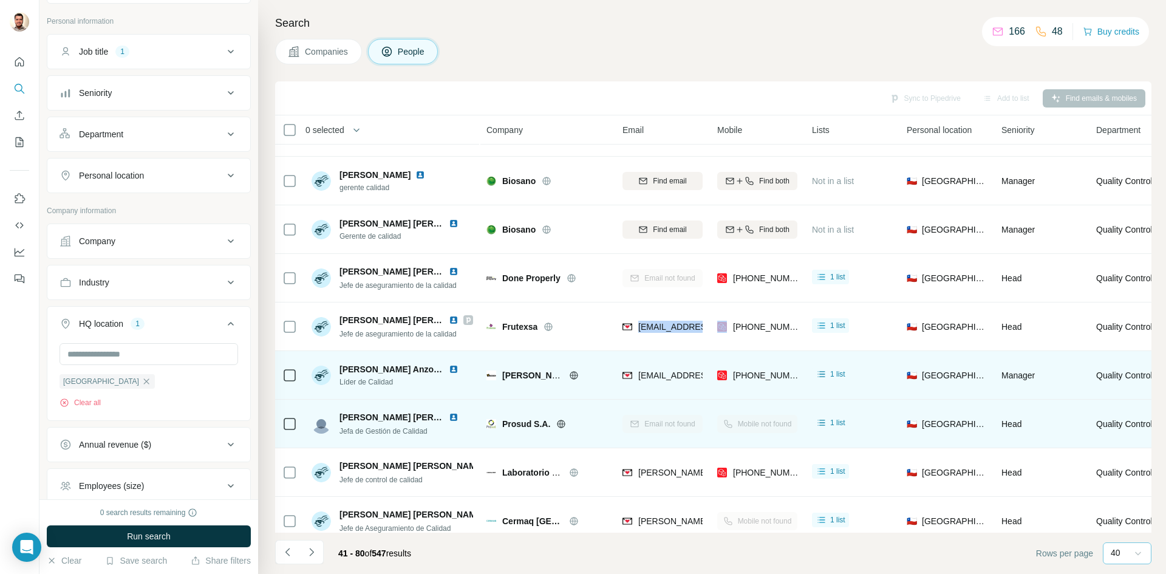
click at [536, 375] on span "[PERSON_NAME] Fábrica de Envases" at bounding box center [578, 375] width 153 height 10
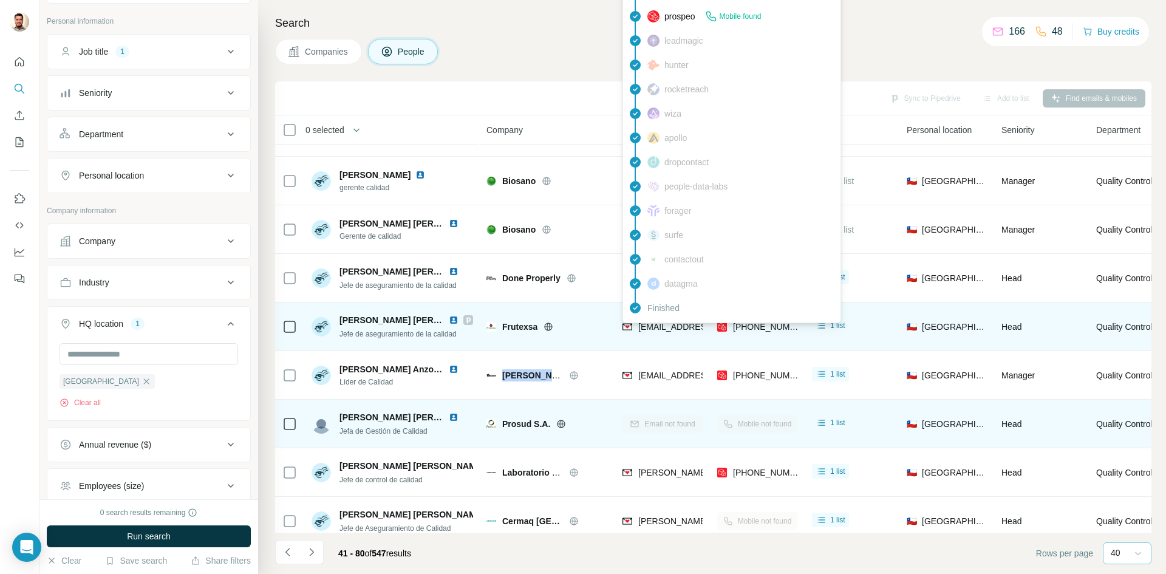
click at [656, 332] on span "[EMAIL_ADDRESS][DOMAIN_NAME]" at bounding box center [705, 327] width 134 height 12
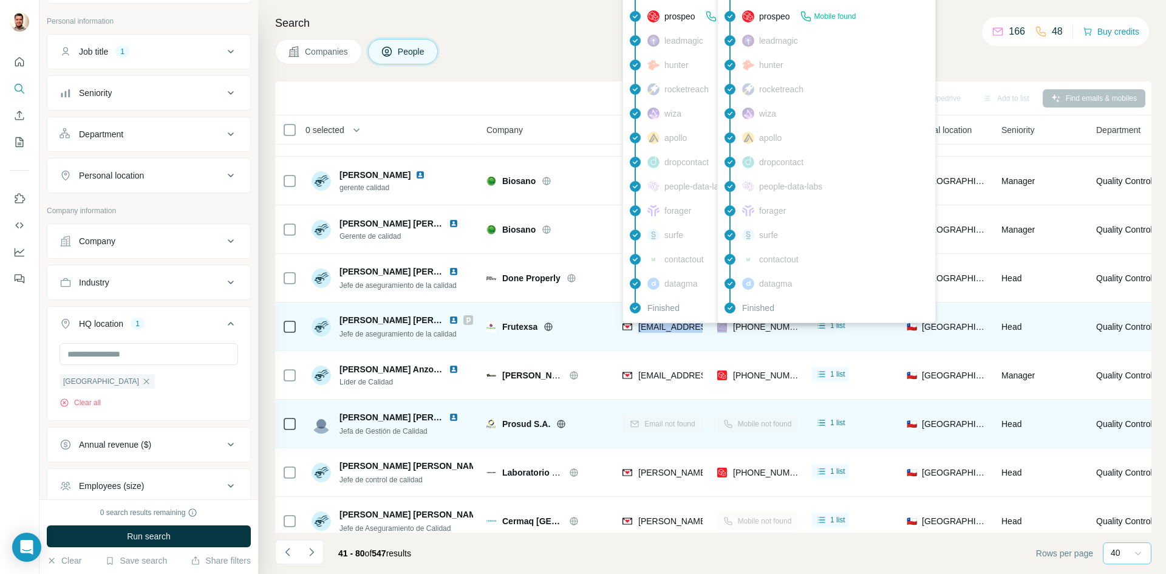
click at [758, 330] on span "[PHONE_NUMBER]" at bounding box center [771, 327] width 77 height 10
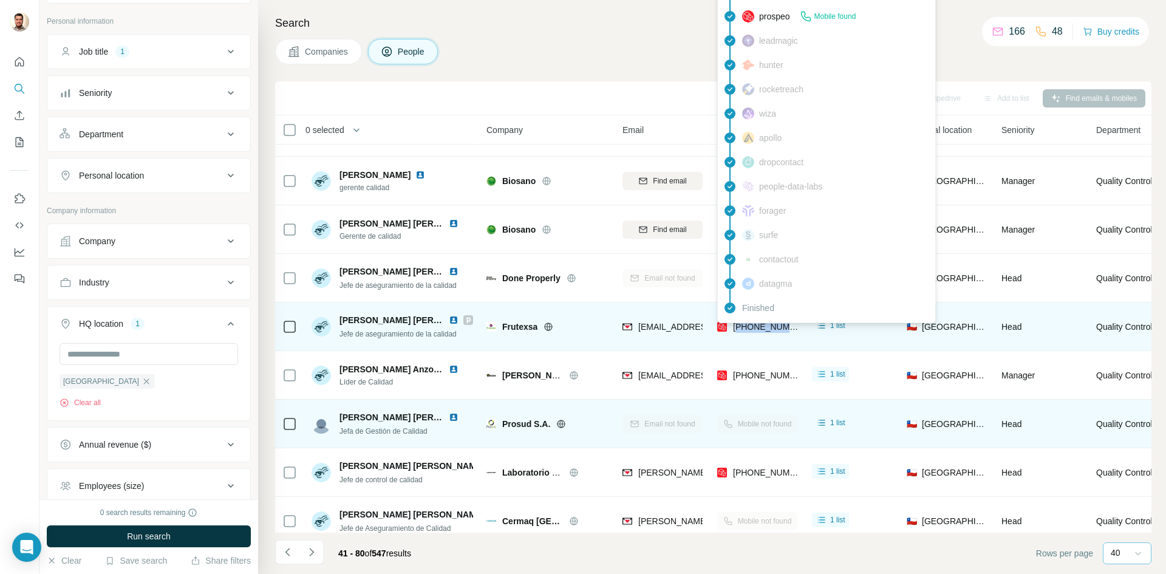
click at [758, 330] on span "[PHONE_NUMBER]" at bounding box center [771, 327] width 77 height 10
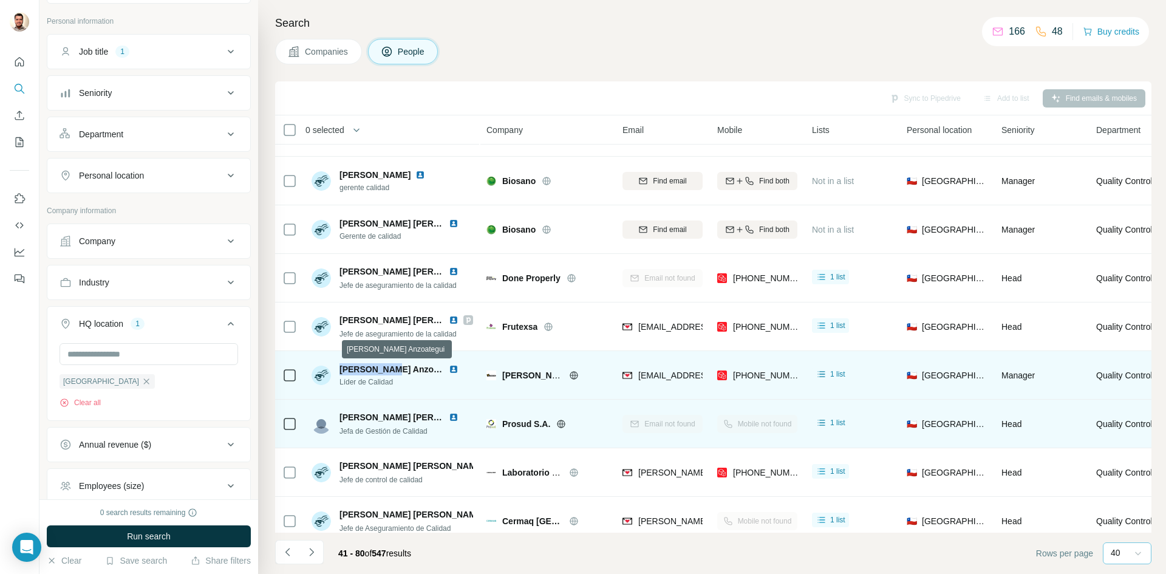
drag, startPoint x: 341, startPoint y: 372, endPoint x: 392, endPoint y: 372, distance: 51.6
click at [392, 372] on span "[PERSON_NAME] Anzoategui" at bounding box center [398, 369] width 119 height 10
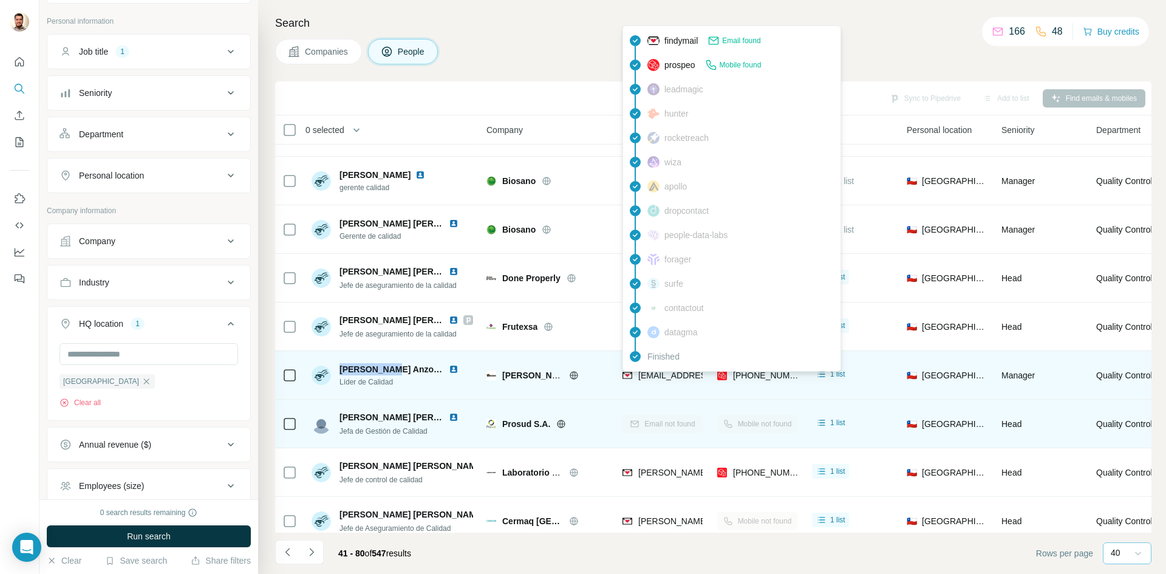
click at [662, 378] on span "[EMAIL_ADDRESS][PERSON_NAME][DOMAIN_NAME]" at bounding box center [745, 375] width 214 height 10
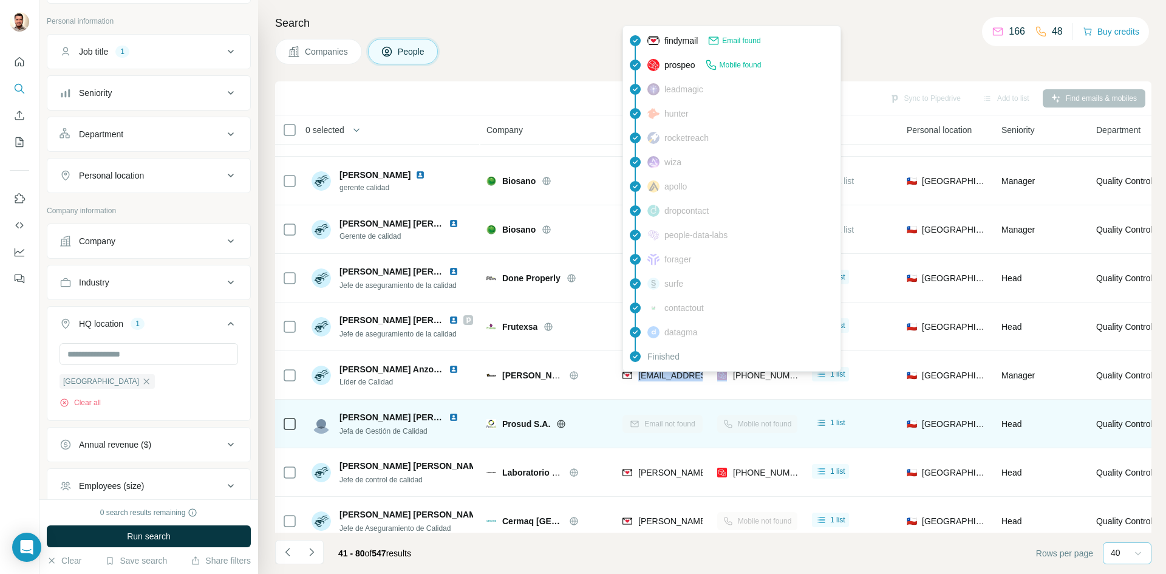
click at [765, 381] on span "[PHONE_NUMBER]" at bounding box center [766, 375] width 67 height 12
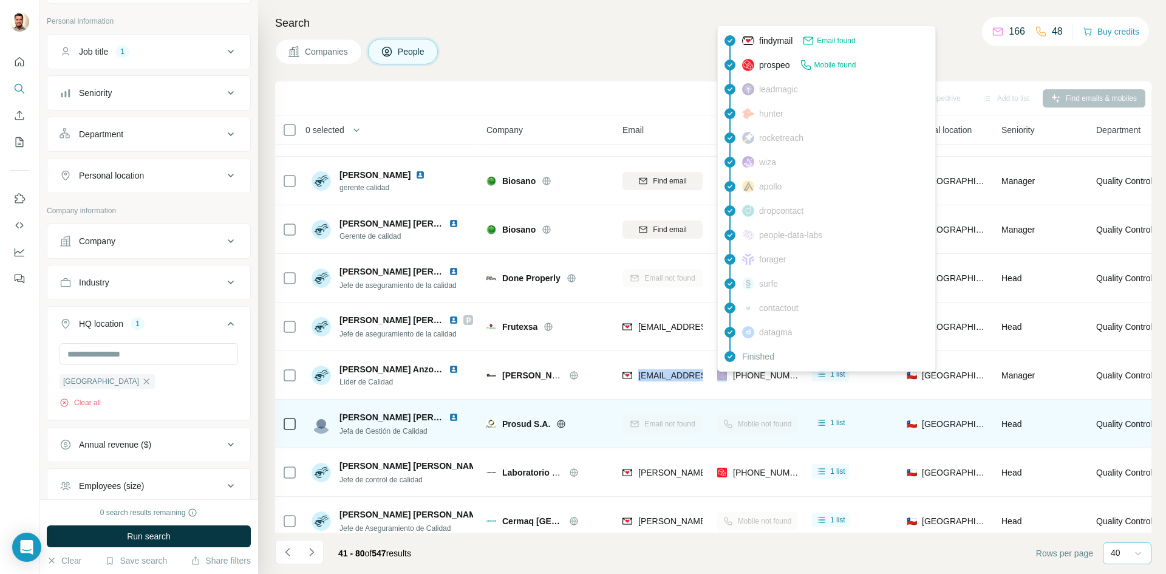
click at [765, 381] on span "[PHONE_NUMBER]" at bounding box center [766, 375] width 67 height 12
click at [570, 65] on div "Search Companies People Sync to Pipedrive Add to list Find emails & mobiles 0 s…" at bounding box center [712, 287] width 908 height 574
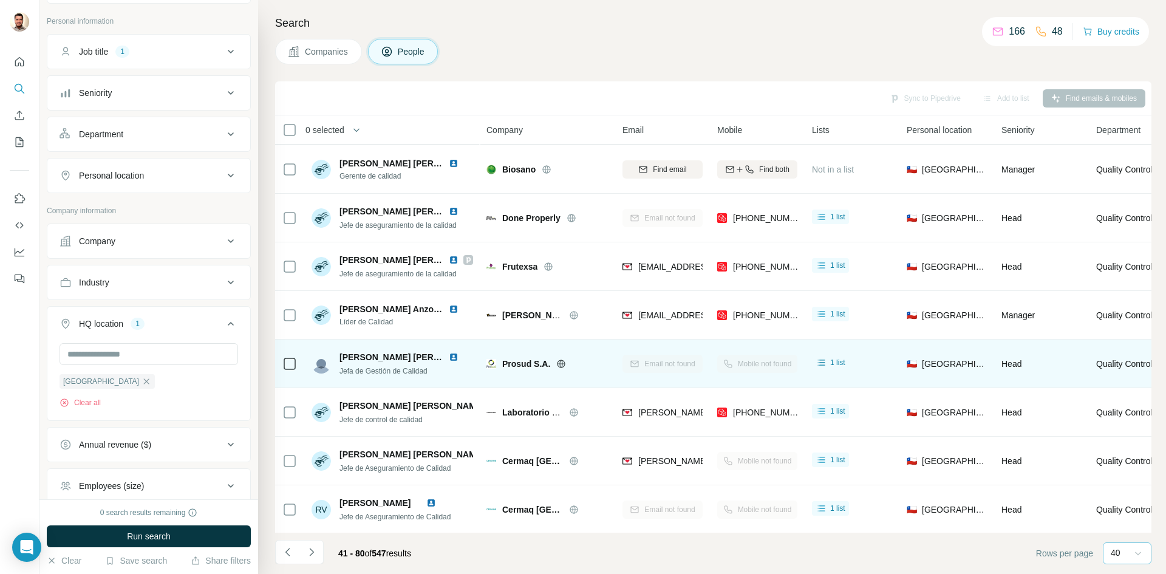
scroll to position [486, 0]
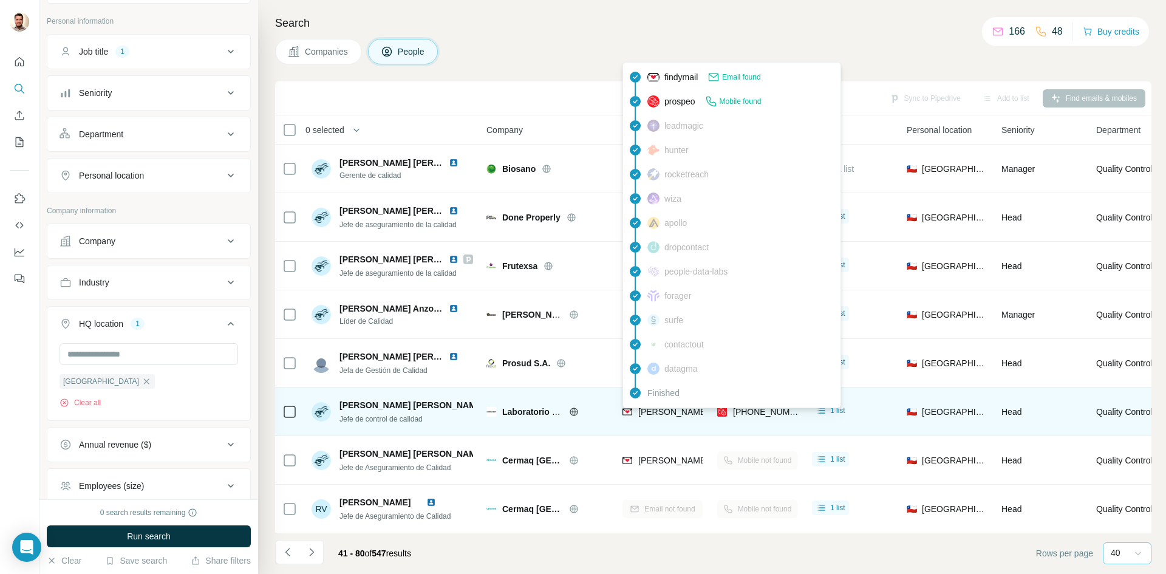
click at [669, 416] on span "[PERSON_NAME][EMAIL_ADDRESS][PERSON_NAME][DOMAIN_NAME]" at bounding box center [780, 412] width 284 height 10
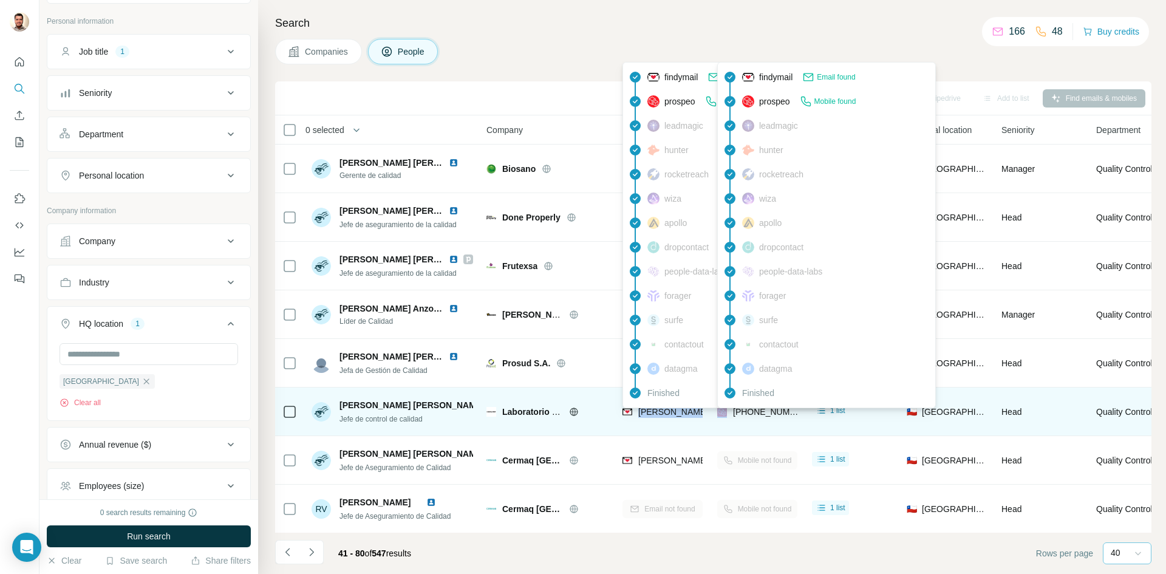
click at [751, 415] on span "[PHONE_NUMBER]" at bounding box center [771, 412] width 77 height 10
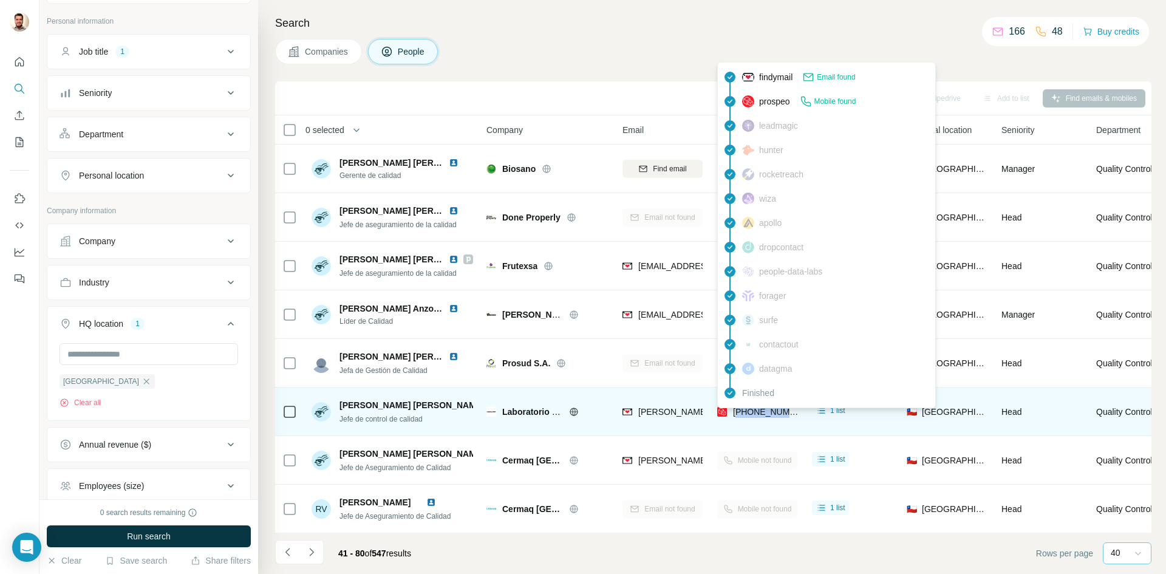
click at [751, 415] on span "[PHONE_NUMBER]" at bounding box center [771, 412] width 77 height 10
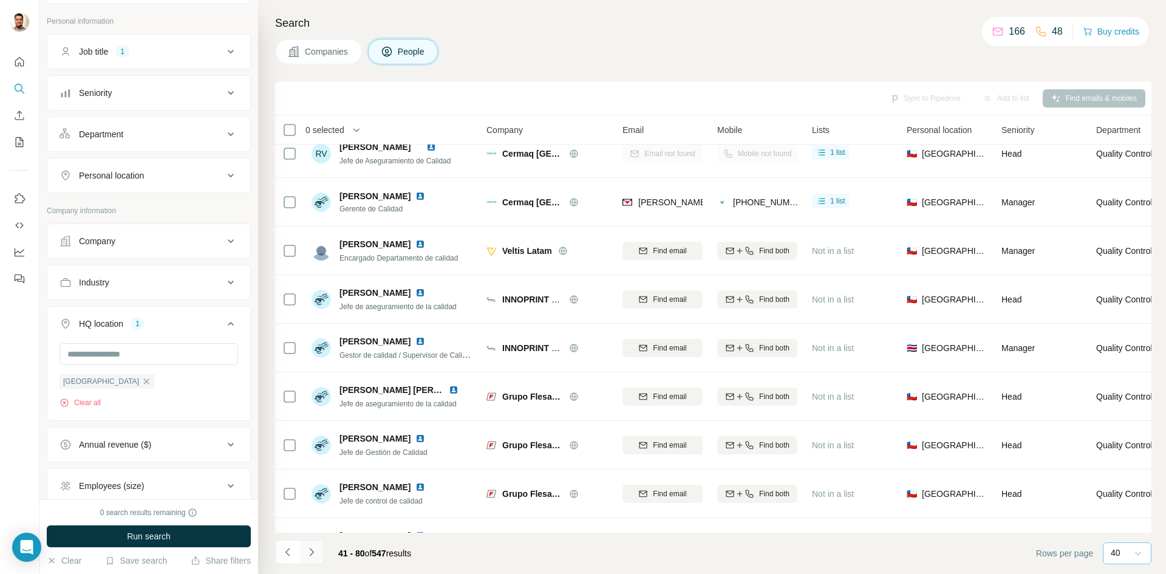
scroll to position [711, 0]
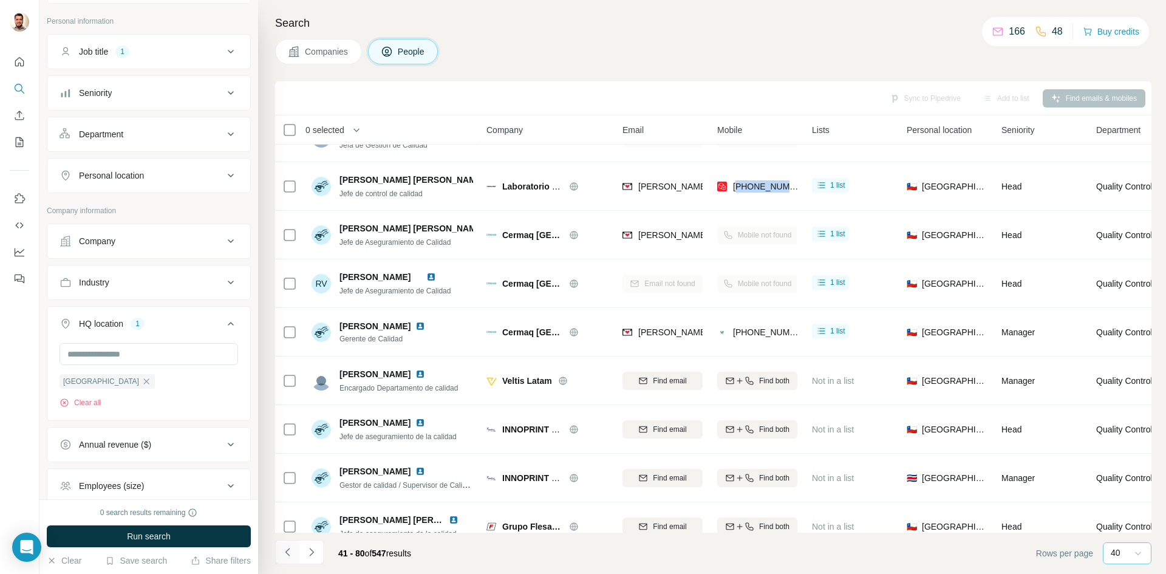
click at [287, 554] on icon "Navigate to previous page" at bounding box center [287, 552] width 4 height 8
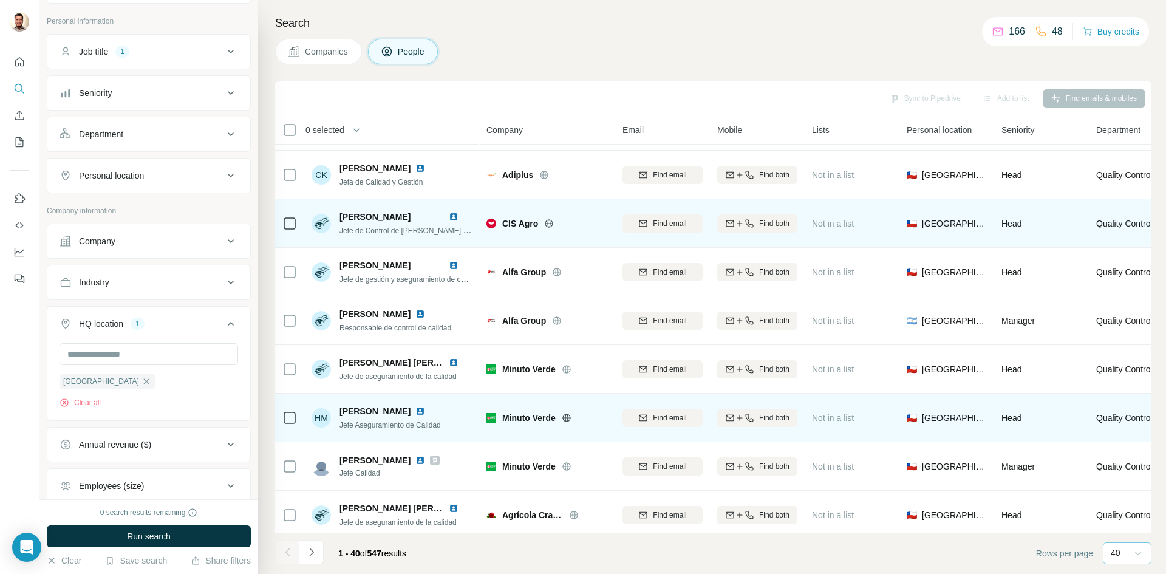
scroll to position [0, 0]
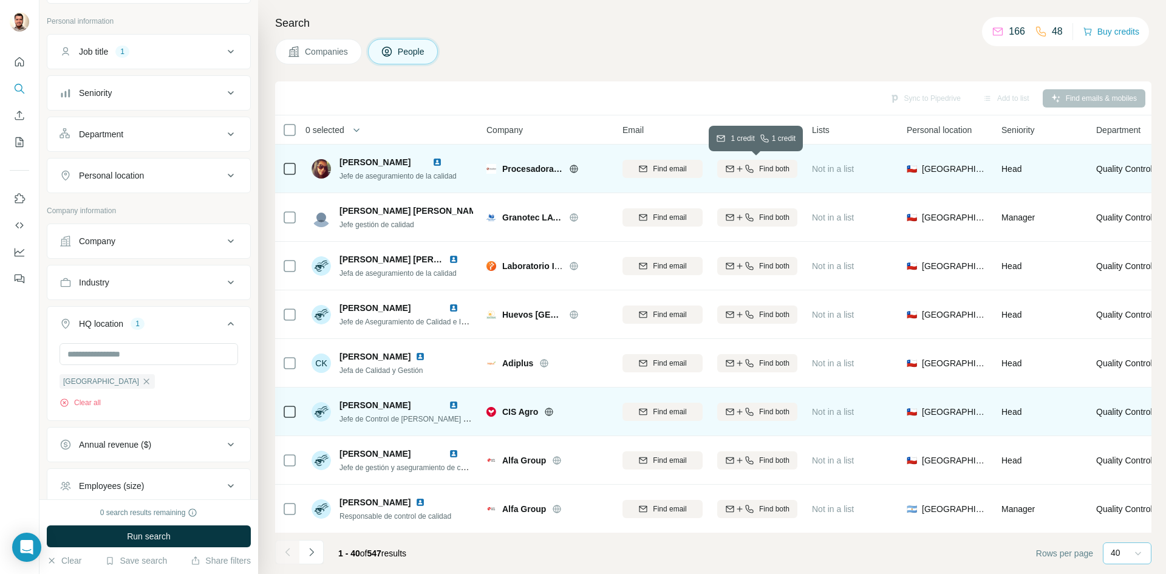
click at [744, 169] on icon "button" at bounding box center [749, 169] width 10 height 10
click at [771, 267] on span "Find both" at bounding box center [774, 266] width 30 height 11
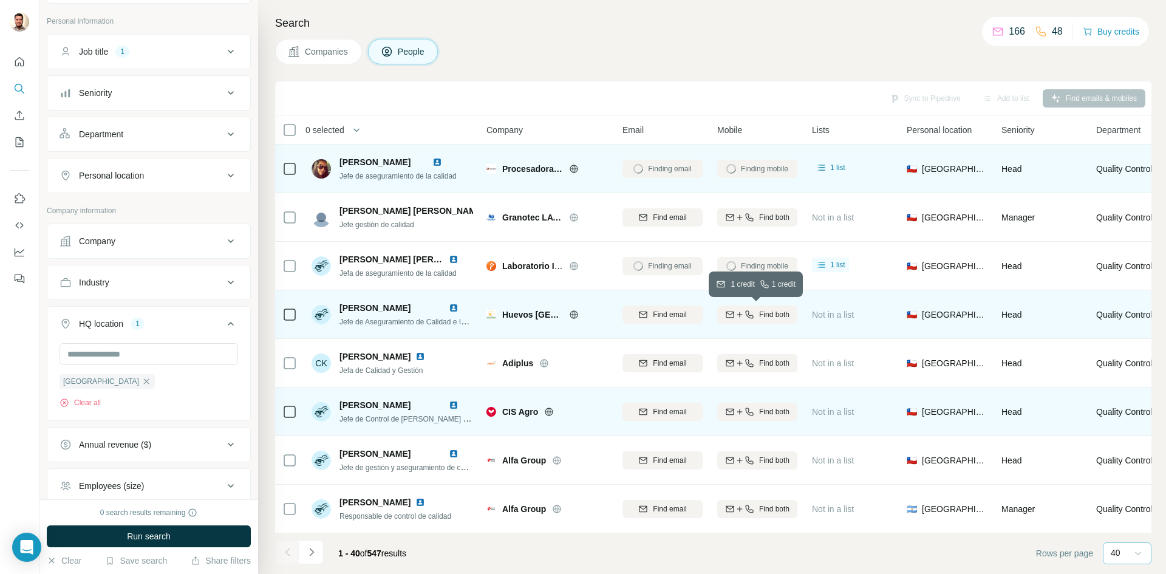
click at [750, 312] on icon "button" at bounding box center [749, 315] width 10 height 10
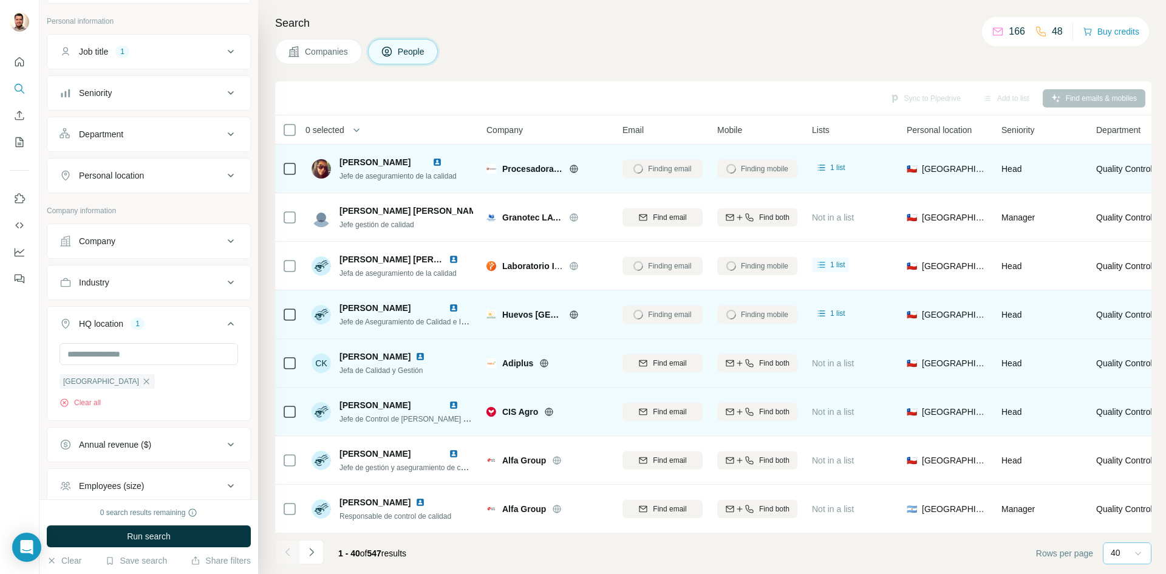
click at [543, 366] on icon at bounding box center [544, 363] width 3 height 8
click at [767, 362] on span "Find both" at bounding box center [774, 363] width 30 height 11
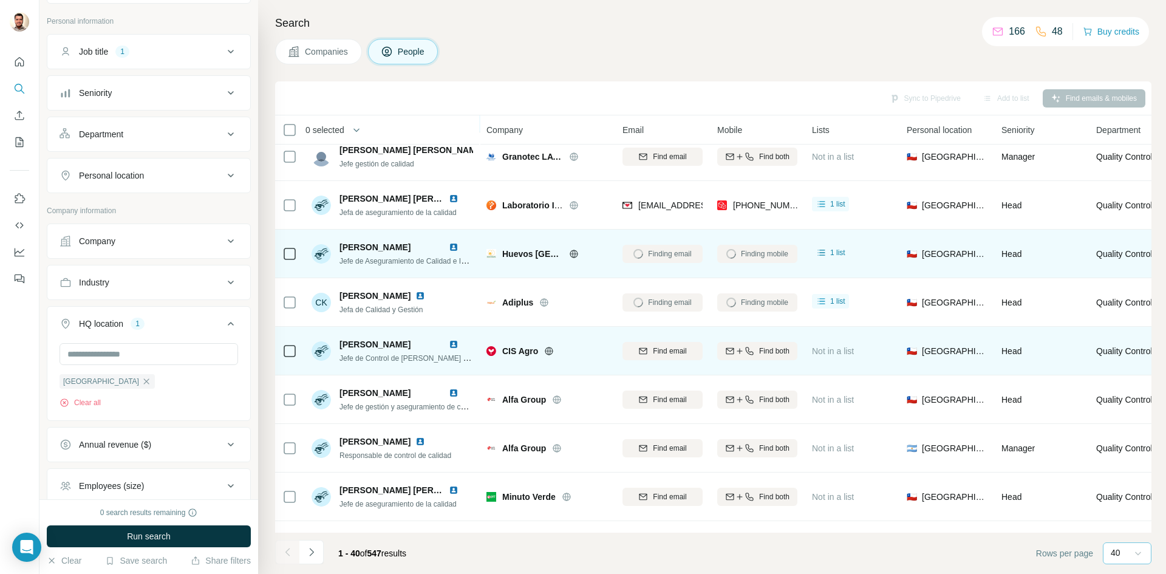
click at [548, 352] on icon at bounding box center [549, 351] width 10 height 10
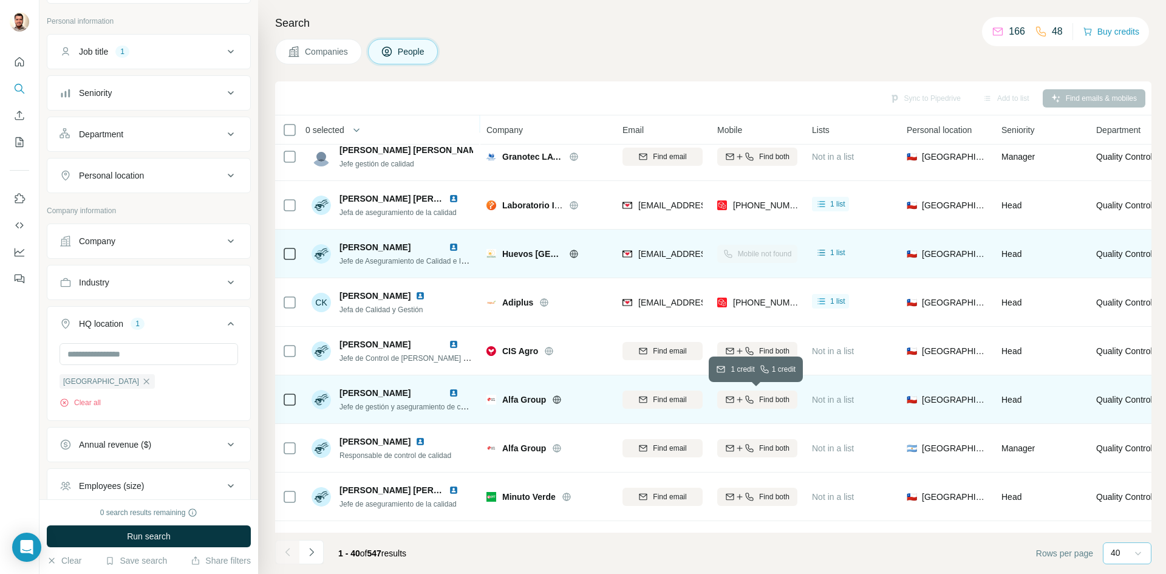
click at [769, 403] on span "Find both" at bounding box center [774, 399] width 30 height 11
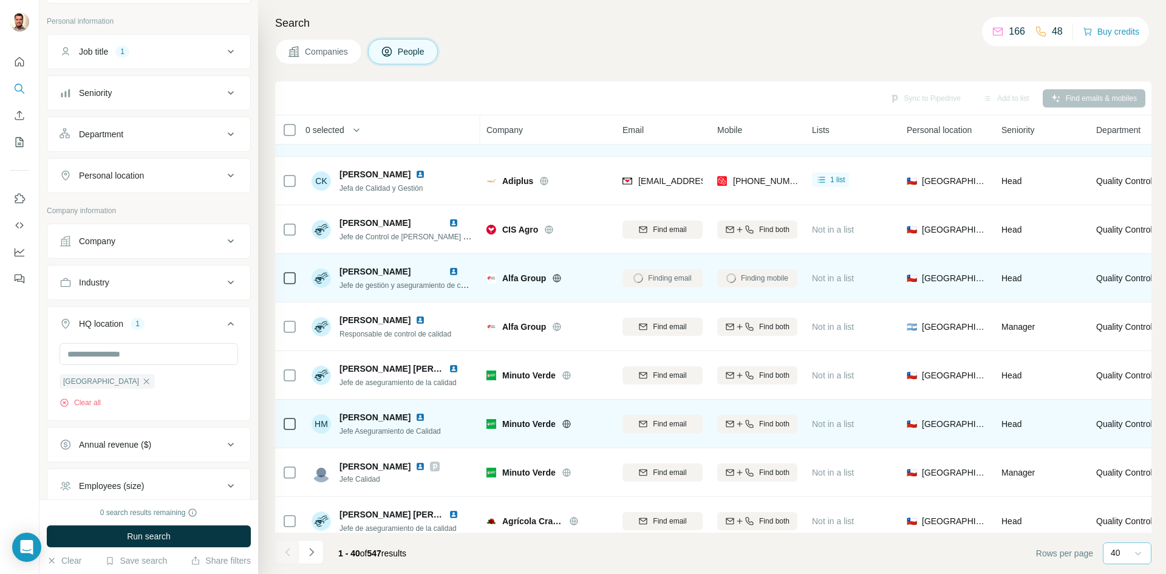
scroll to position [243, 0]
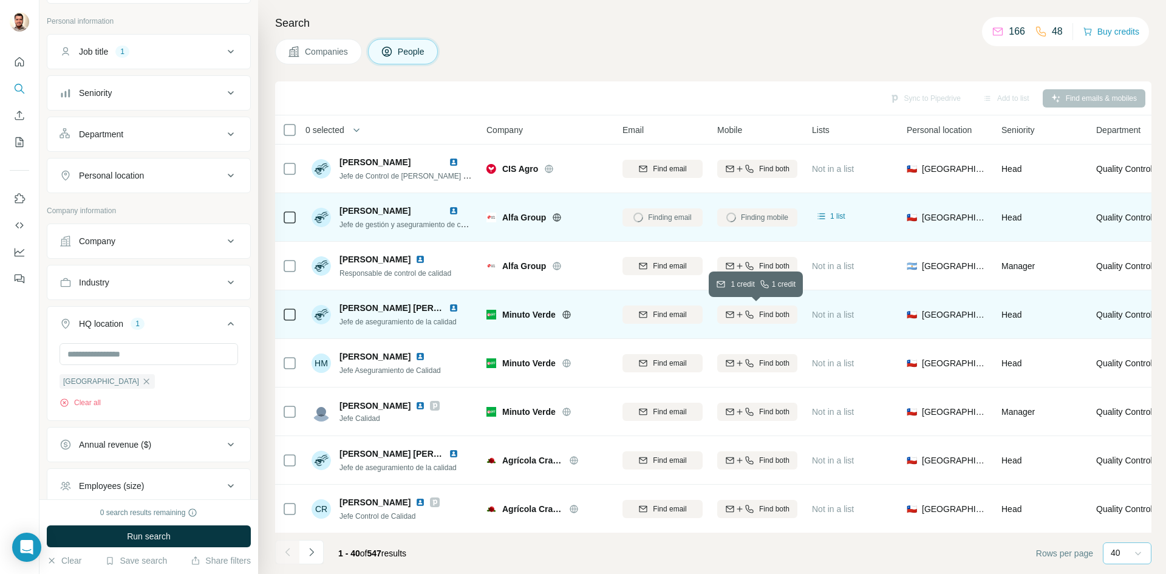
click at [767, 317] on span "Find both" at bounding box center [774, 314] width 30 height 11
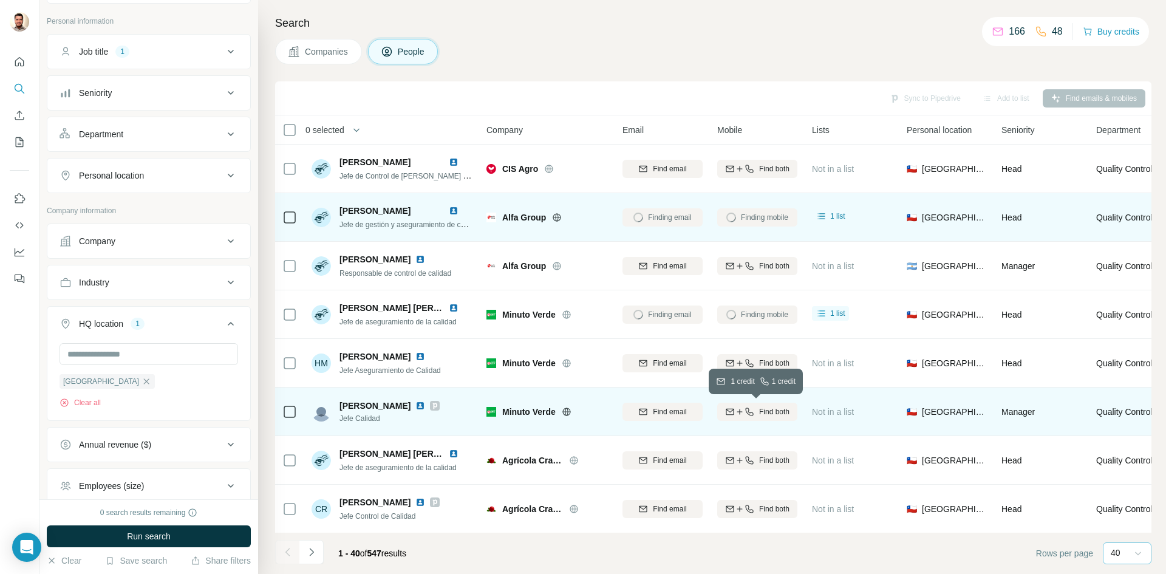
click at [755, 408] on div "Find both" at bounding box center [757, 411] width 80 height 11
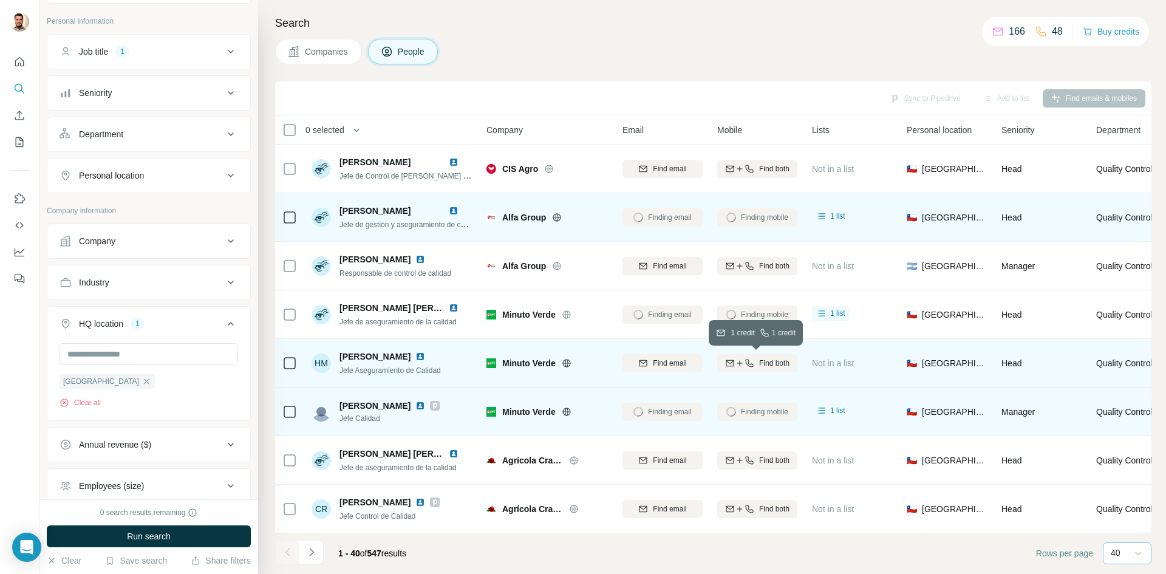
click at [760, 367] on span "Find both" at bounding box center [774, 363] width 30 height 11
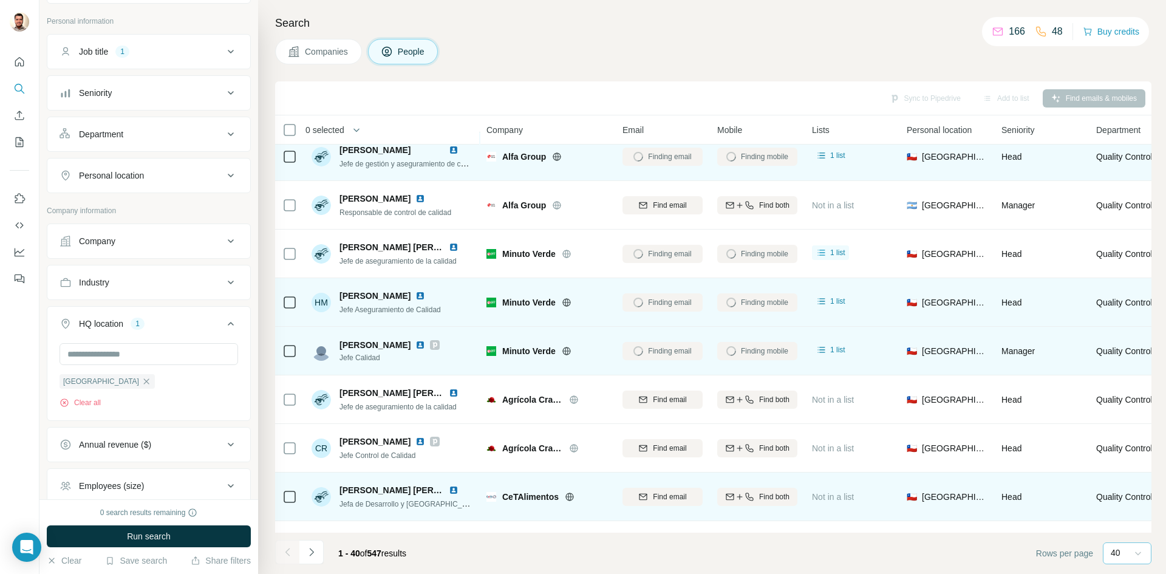
scroll to position [364, 0]
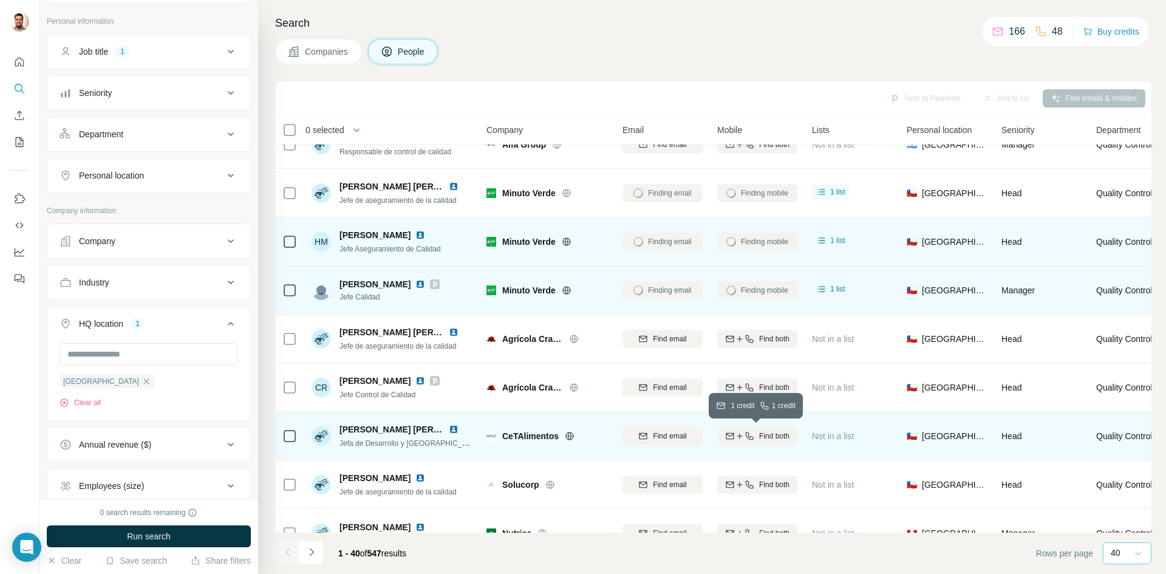
click at [755, 437] on div "Find both" at bounding box center [757, 436] width 80 height 11
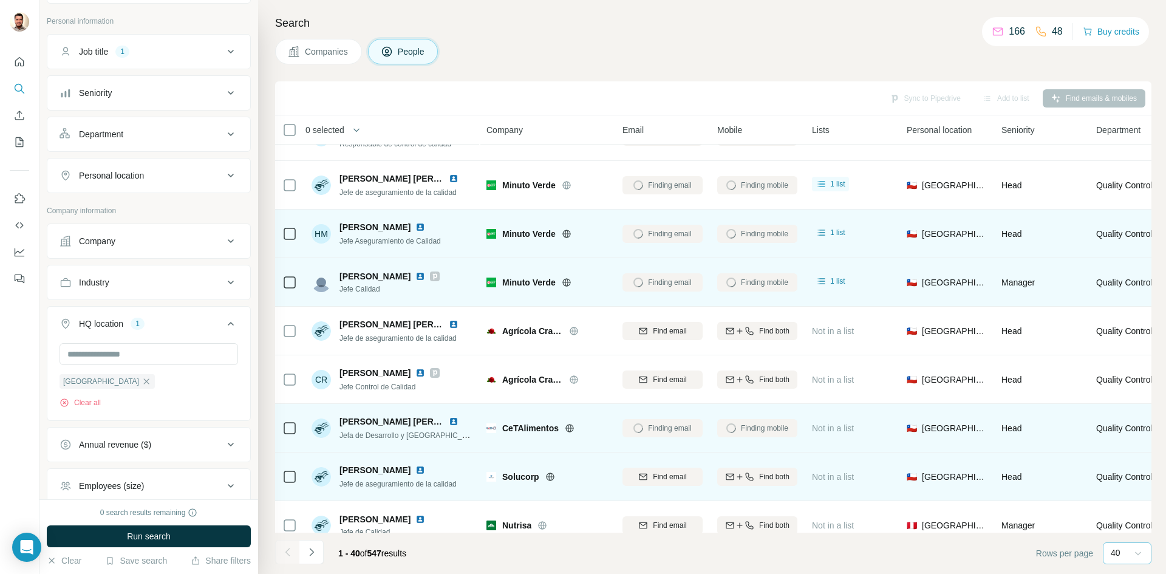
scroll to position [425, 0]
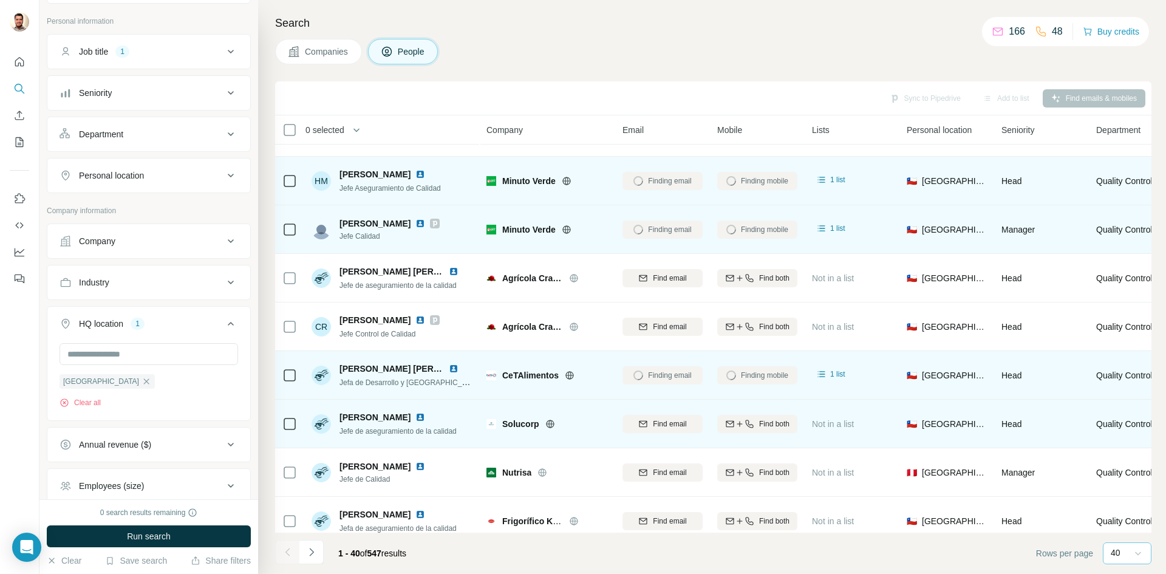
click at [553, 421] on icon at bounding box center [550, 424] width 10 height 10
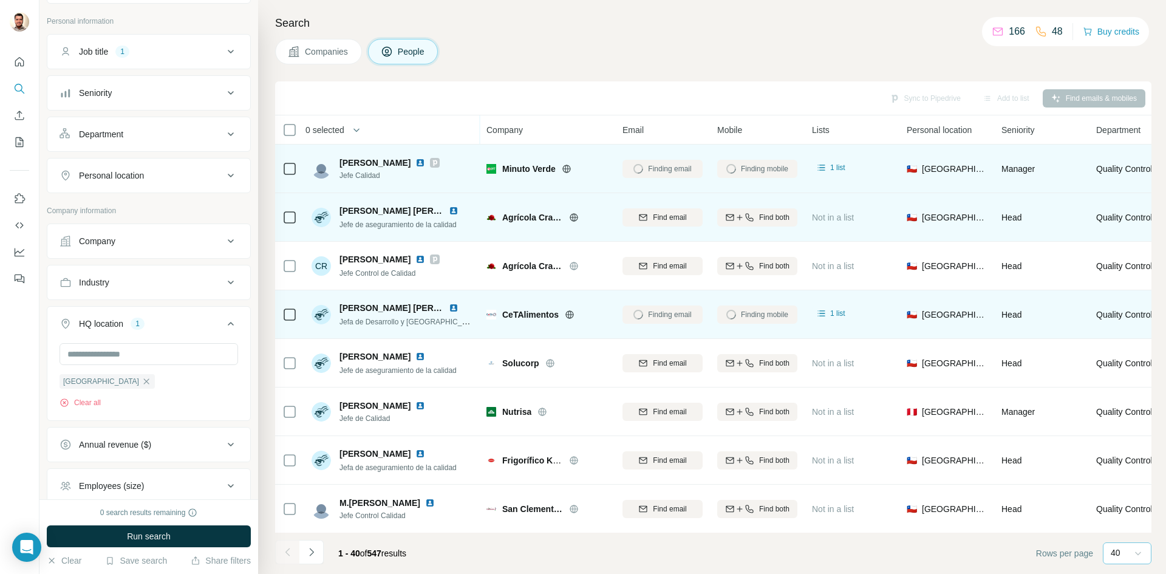
scroll to position [547, 0]
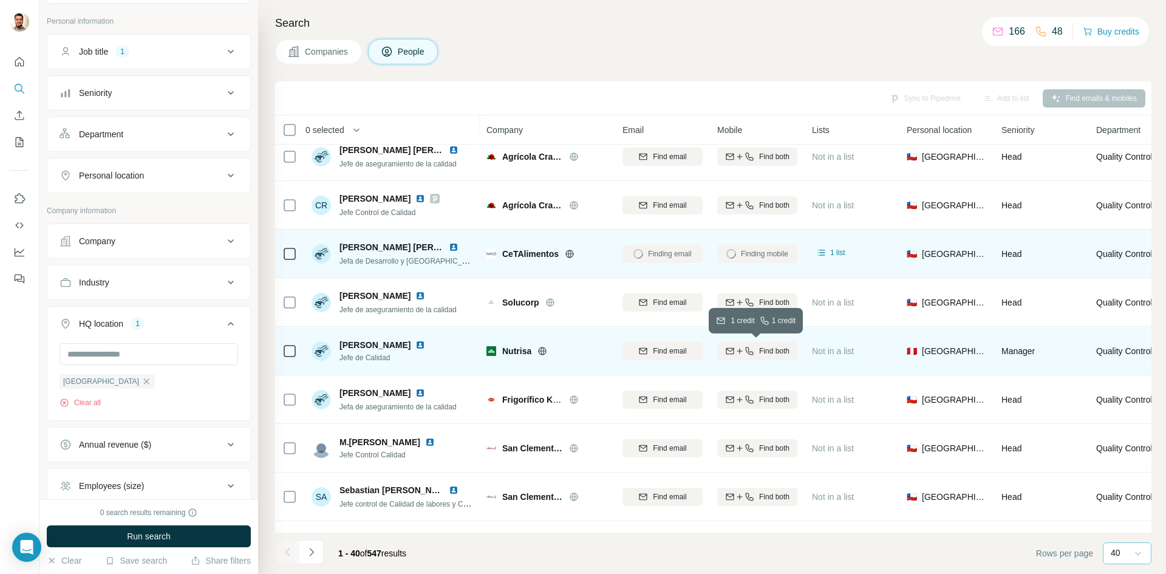
click at [737, 352] on icon "button" at bounding box center [740, 351] width 10 height 10
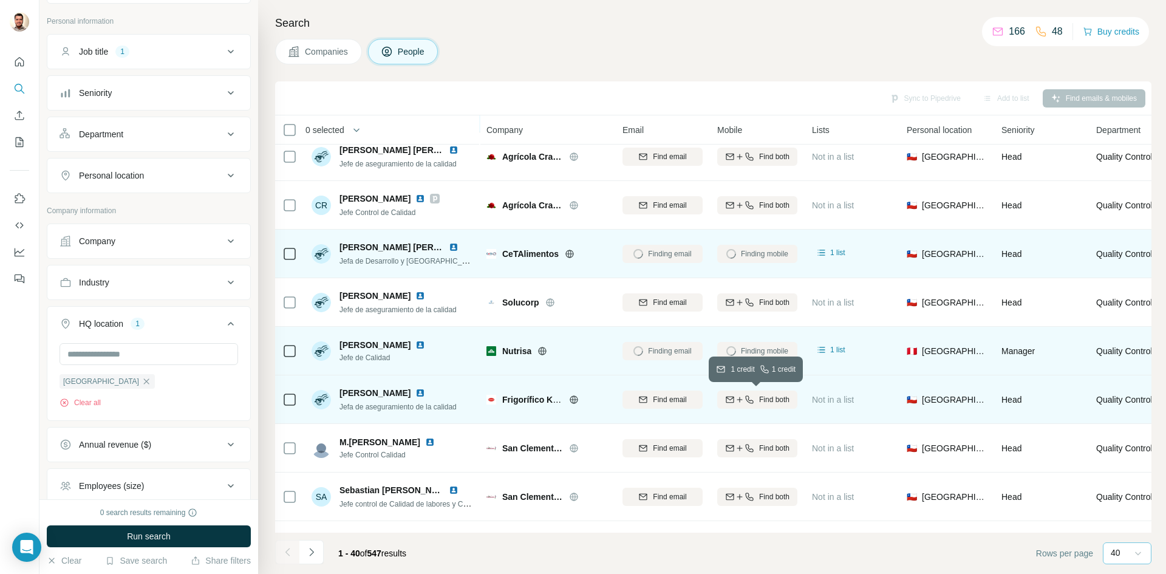
click at [742, 400] on icon "button" at bounding box center [740, 400] width 10 height 10
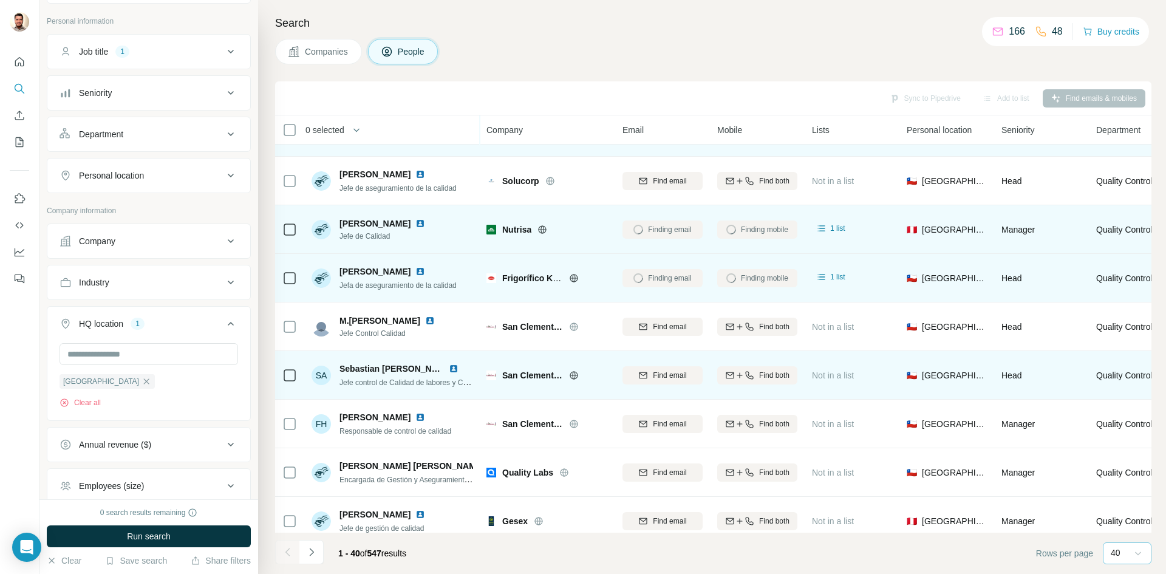
scroll to position [729, 0]
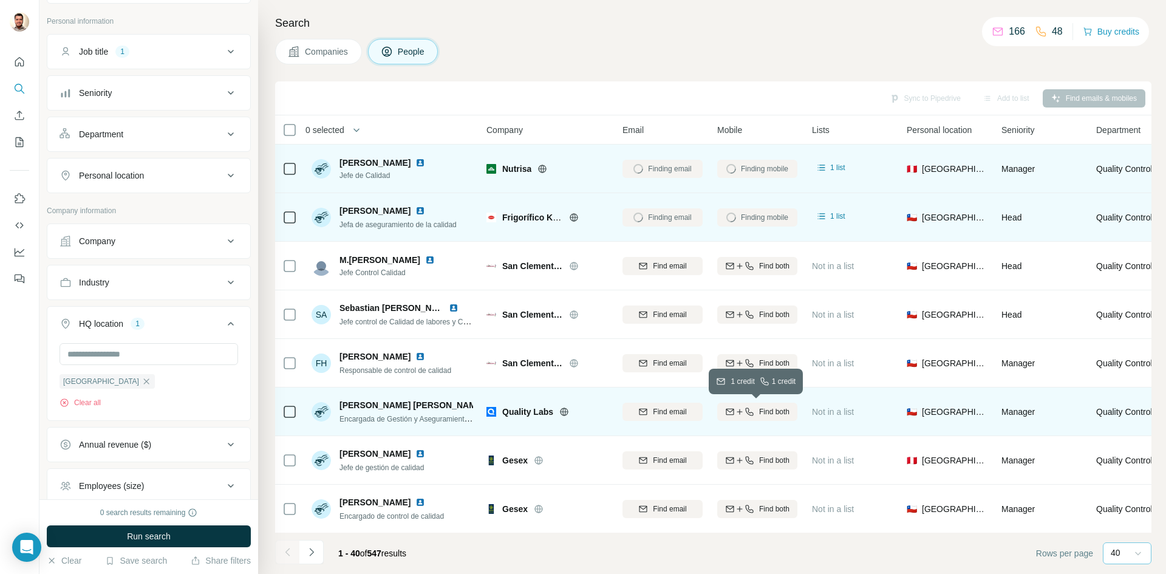
click at [735, 411] on icon "button" at bounding box center [740, 412] width 10 height 10
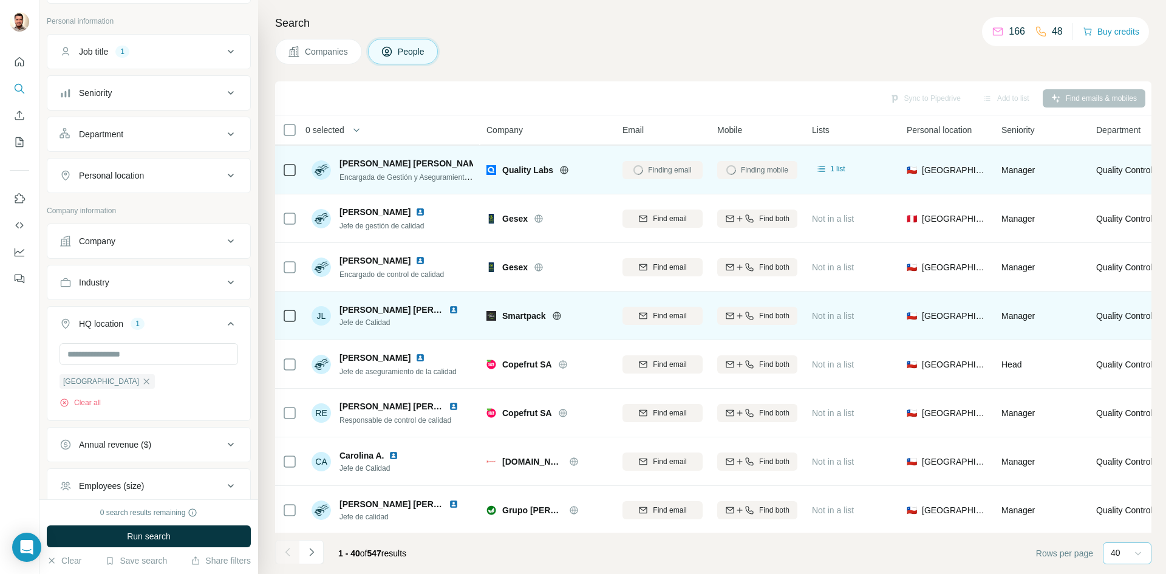
scroll to position [972, 0]
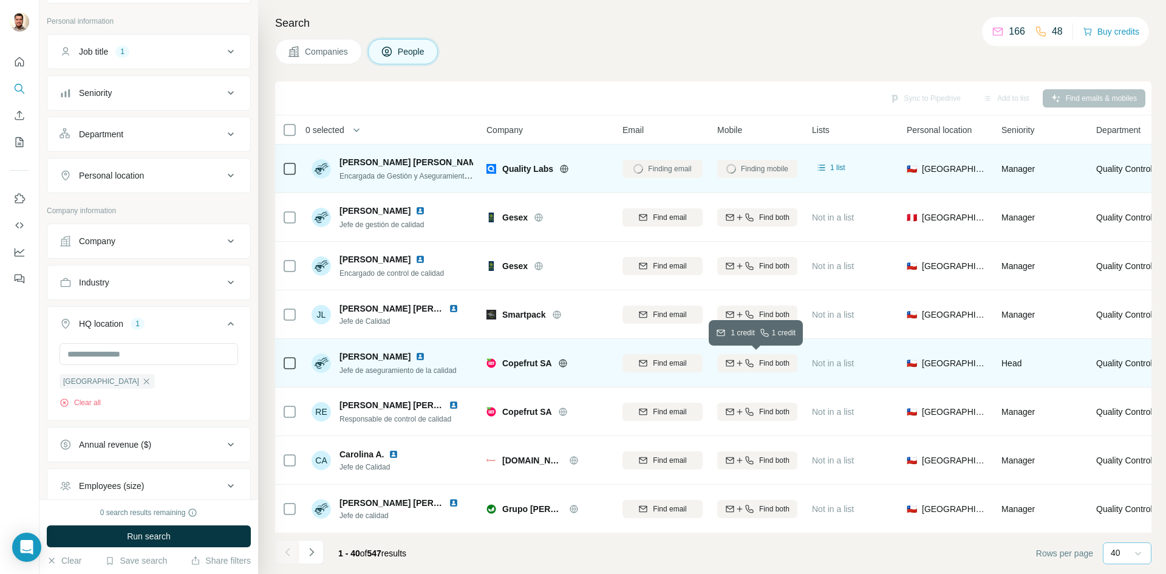
click at [775, 361] on span "Find both" at bounding box center [774, 363] width 30 height 11
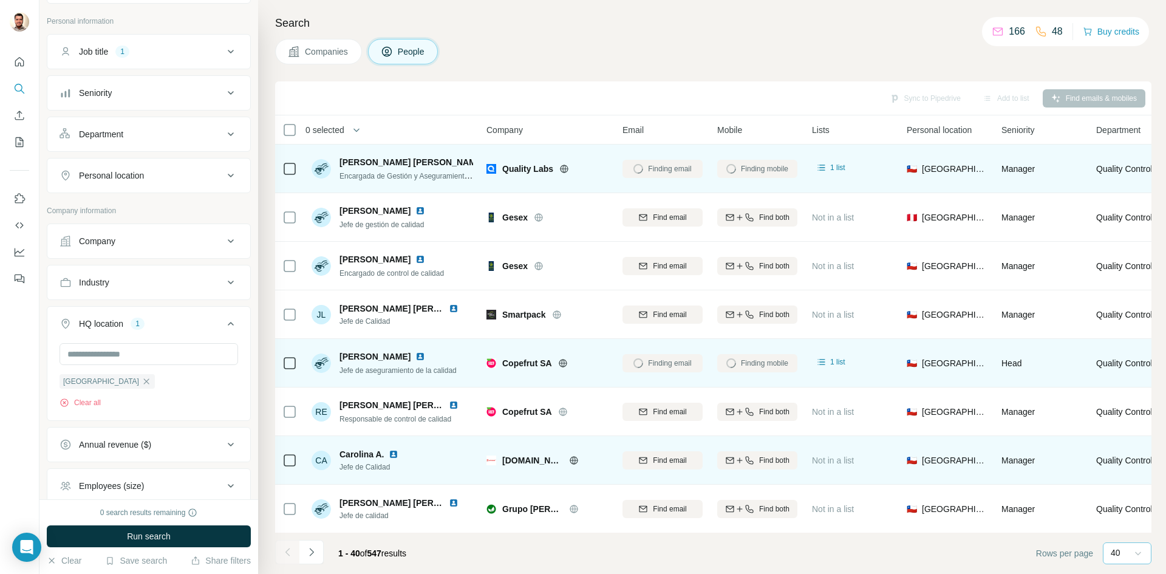
click at [569, 458] on icon at bounding box center [574, 460] width 10 height 10
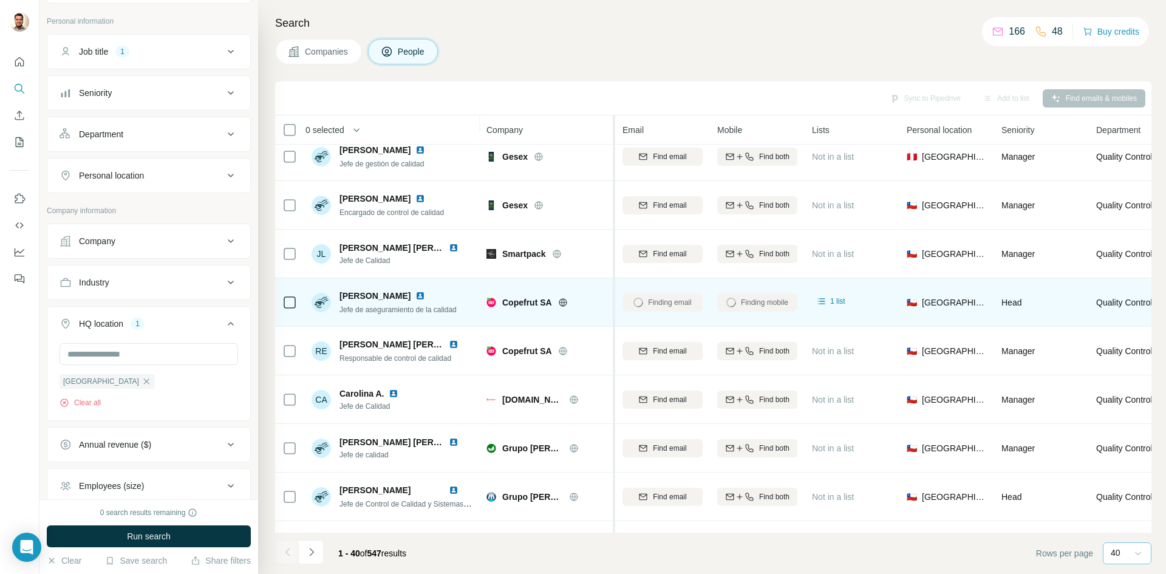
scroll to position [1093, 0]
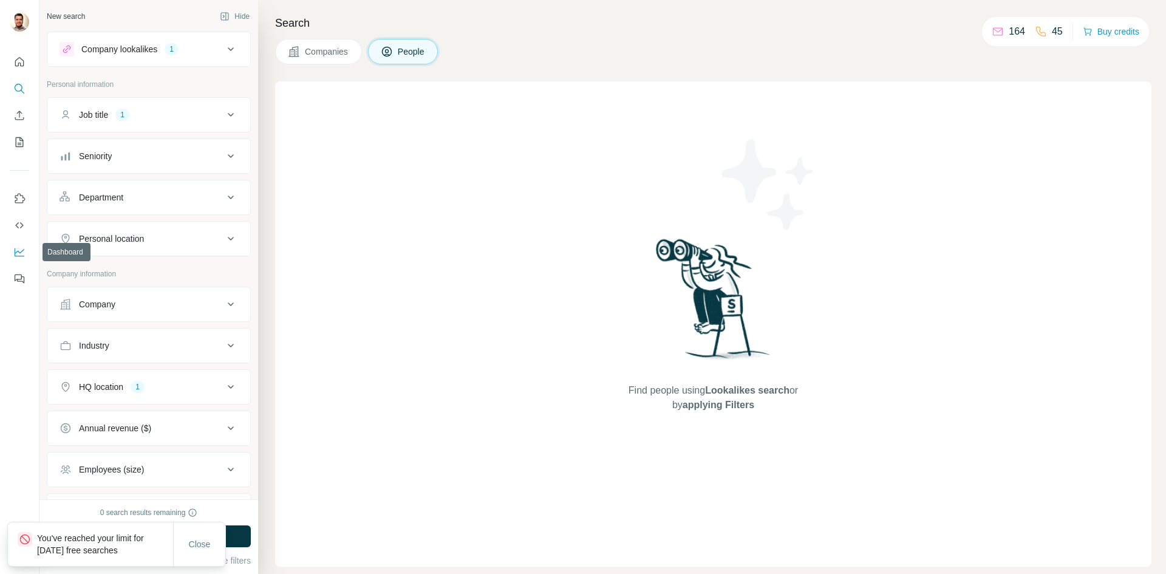
click at [20, 250] on icon "Dashboard" at bounding box center [19, 252] width 12 height 12
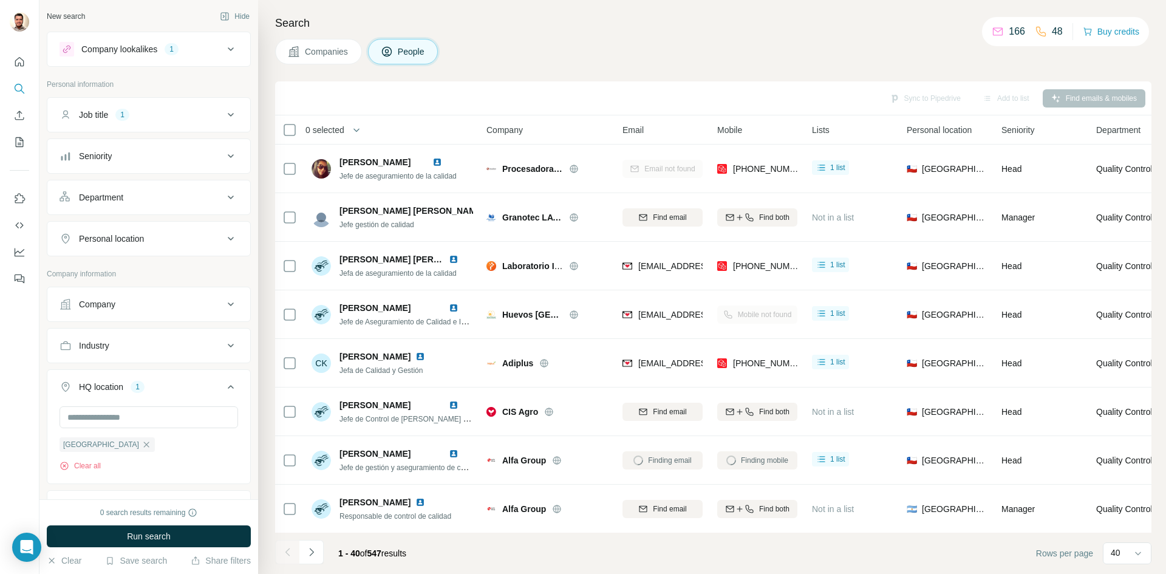
scroll to position [1093, 0]
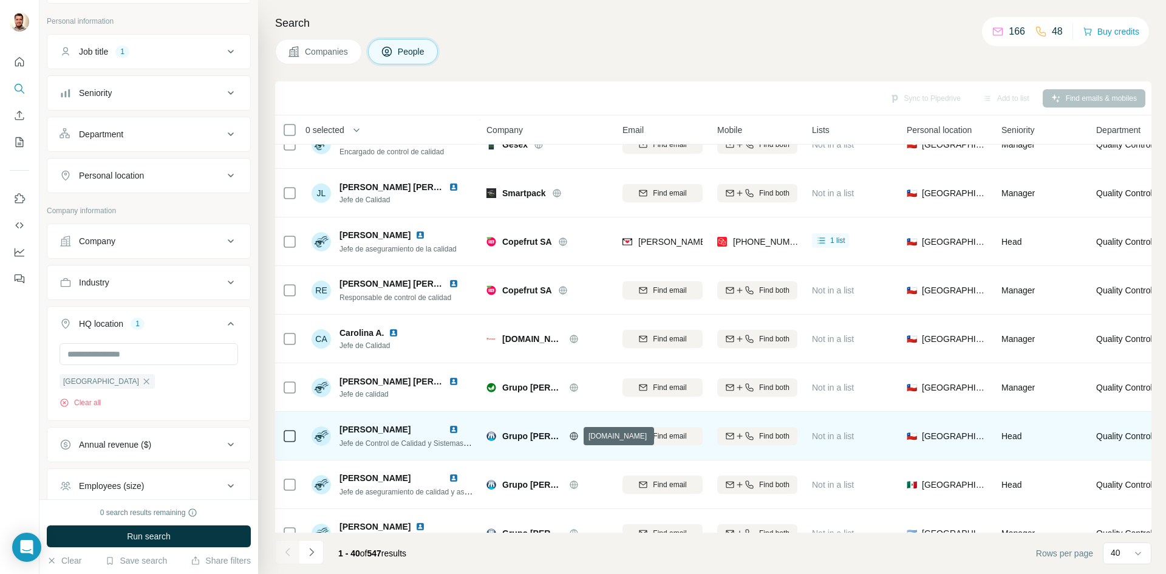
click at [573, 435] on icon at bounding box center [574, 436] width 10 height 10
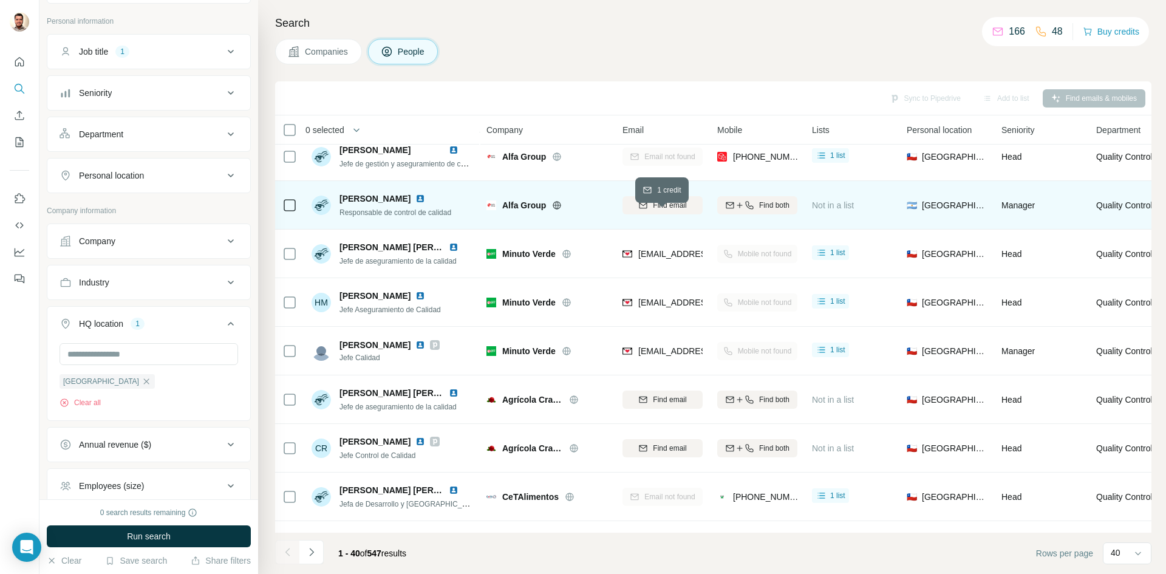
scroll to position [243, 0]
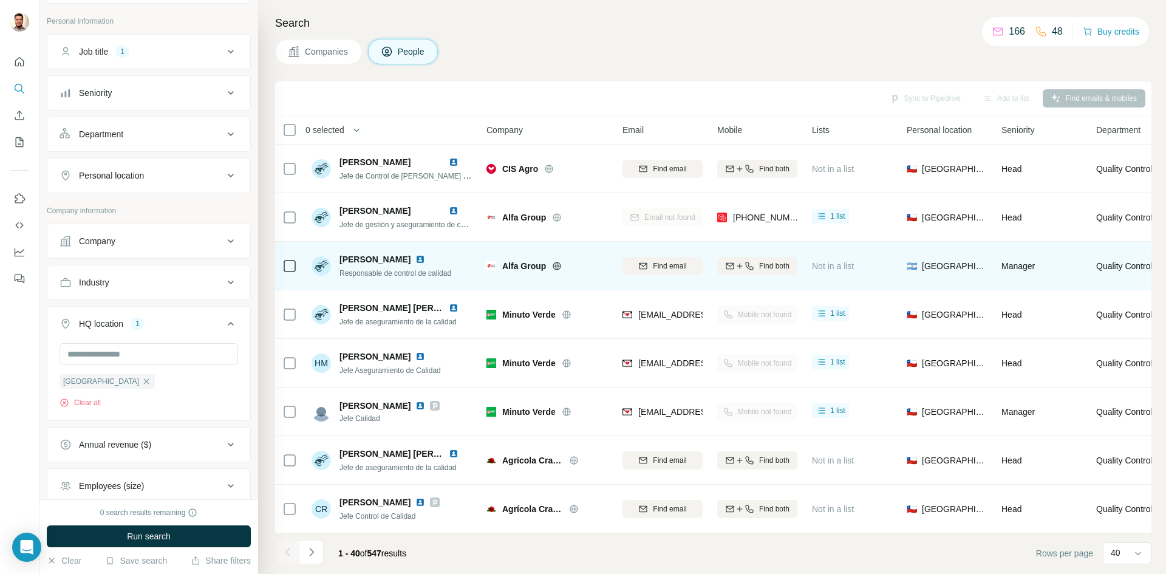
click at [738, 274] on button "Find both" at bounding box center [757, 266] width 80 height 18
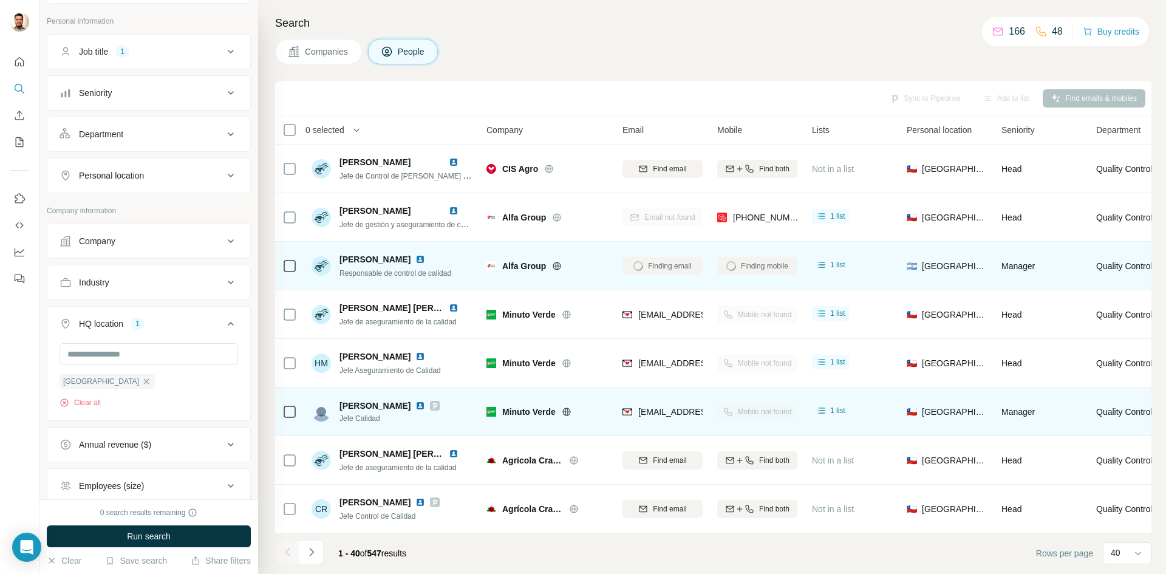
scroll to position [304, 0]
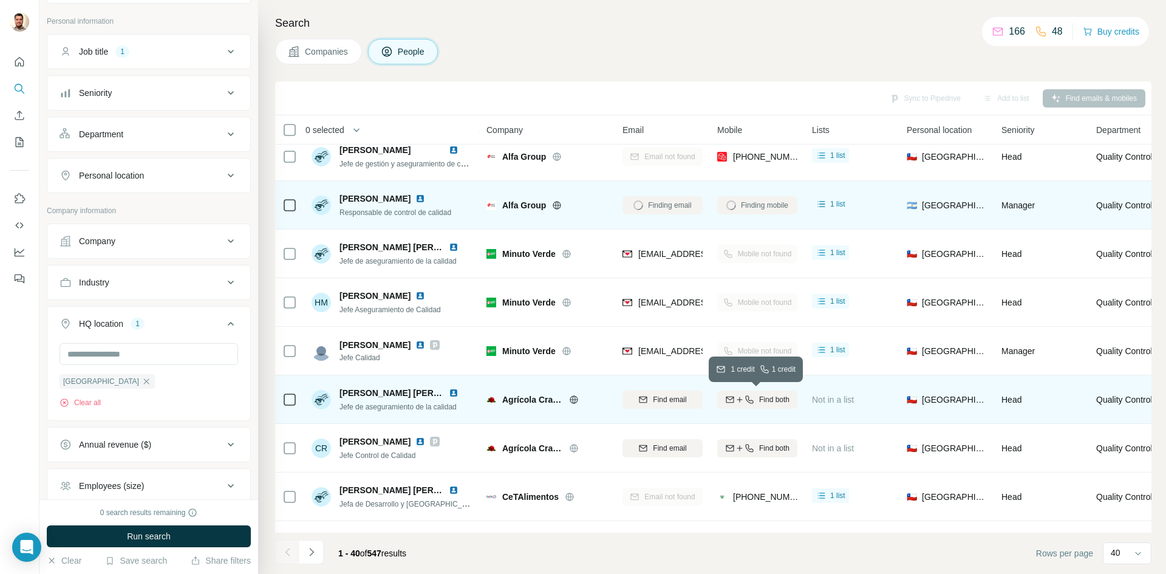
drag, startPoint x: 734, startPoint y: 400, endPoint x: 695, endPoint y: 406, distance: 39.2
click at [732, 400] on div "button" at bounding box center [739, 400] width 29 height 10
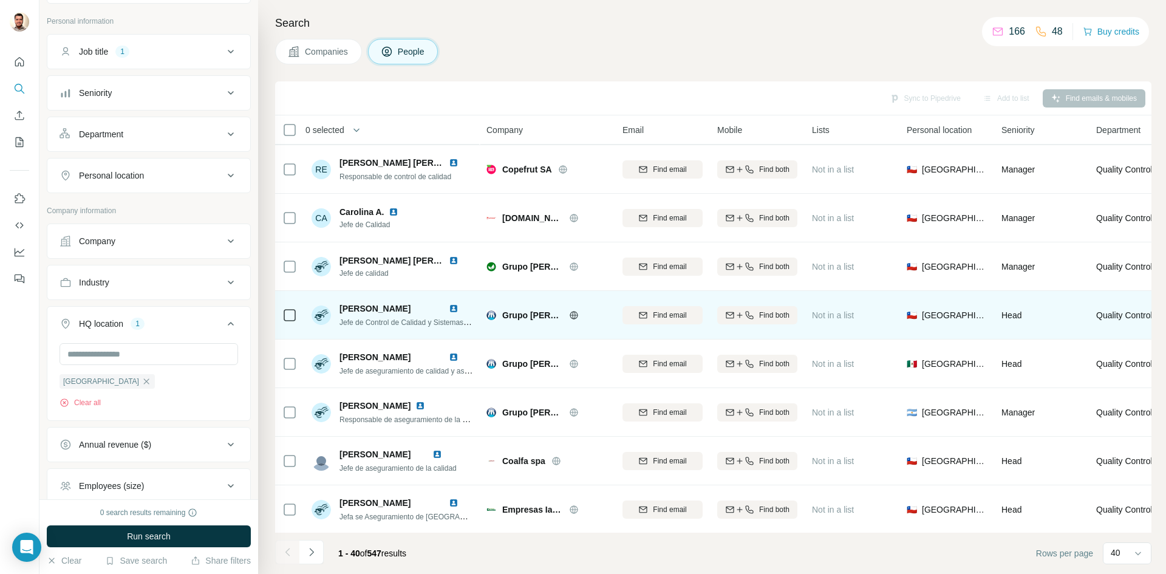
scroll to position [1214, 0]
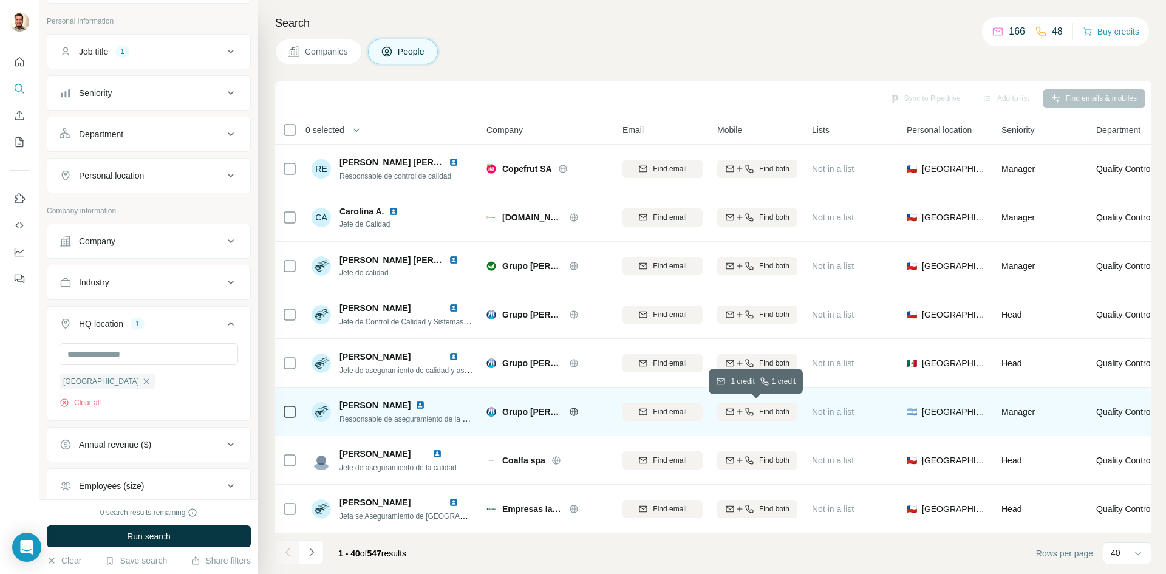
click at [763, 417] on button "Find both" at bounding box center [757, 412] width 80 height 18
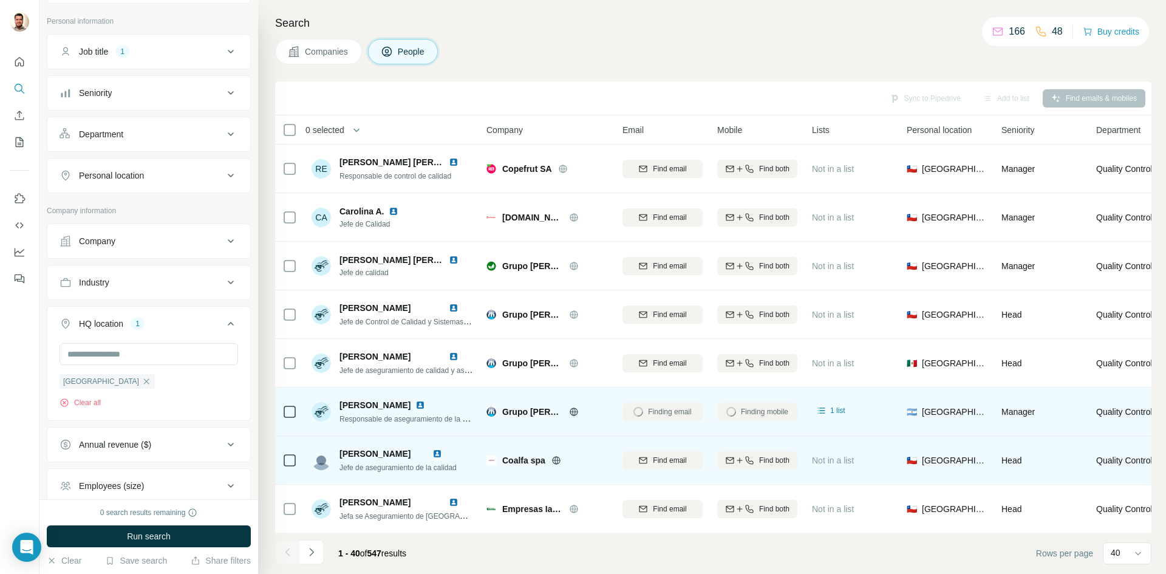
scroll to position [1275, 0]
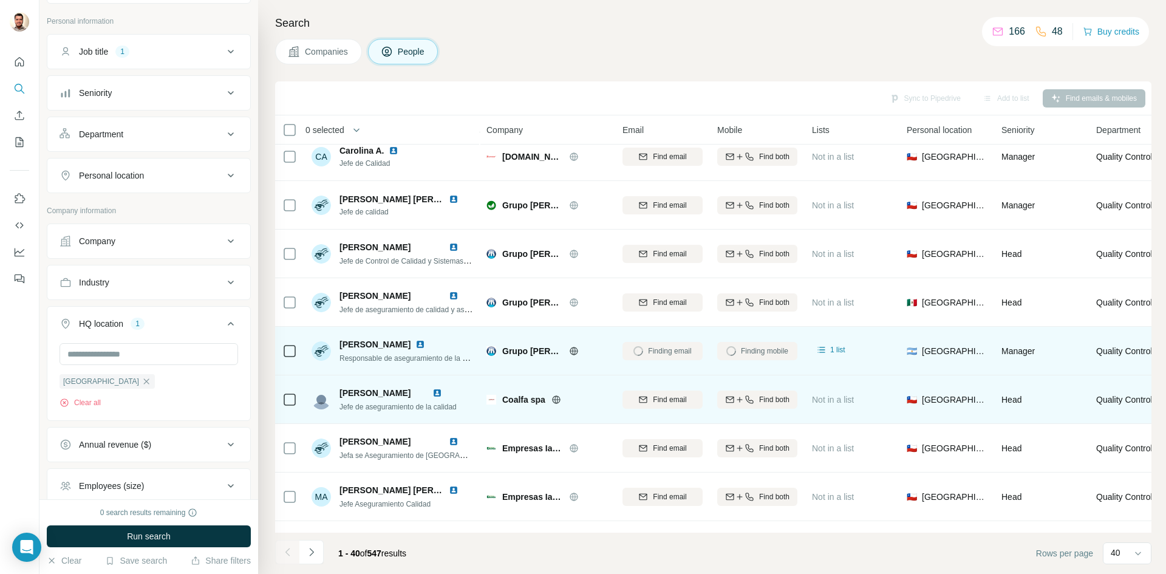
click at [553, 400] on icon at bounding box center [556, 400] width 10 height 10
click at [757, 400] on div "Find both" at bounding box center [757, 399] width 80 height 11
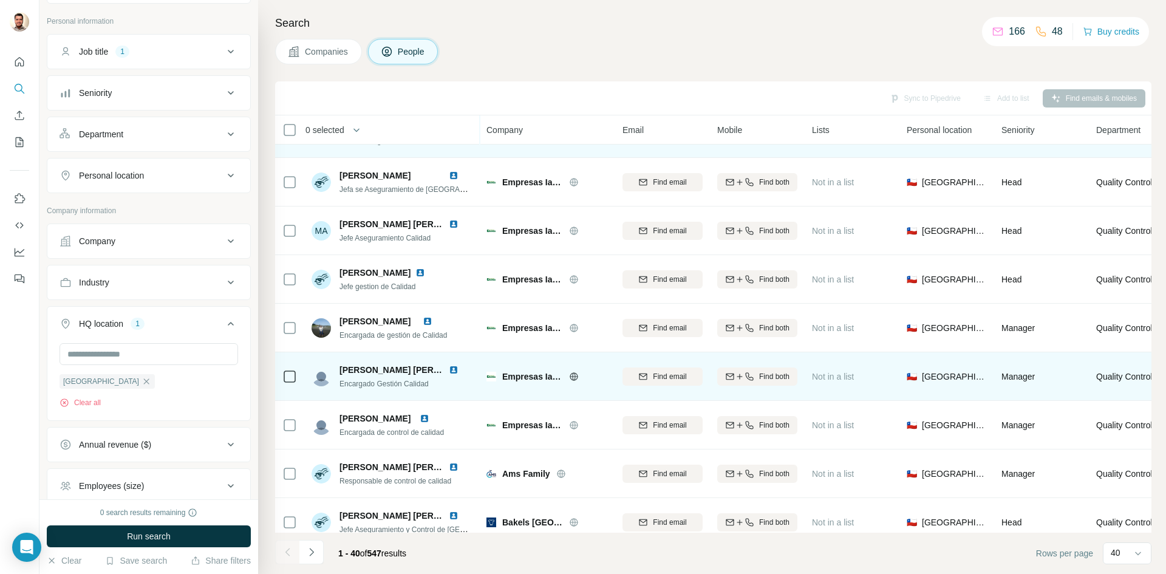
scroll to position [1561, 0]
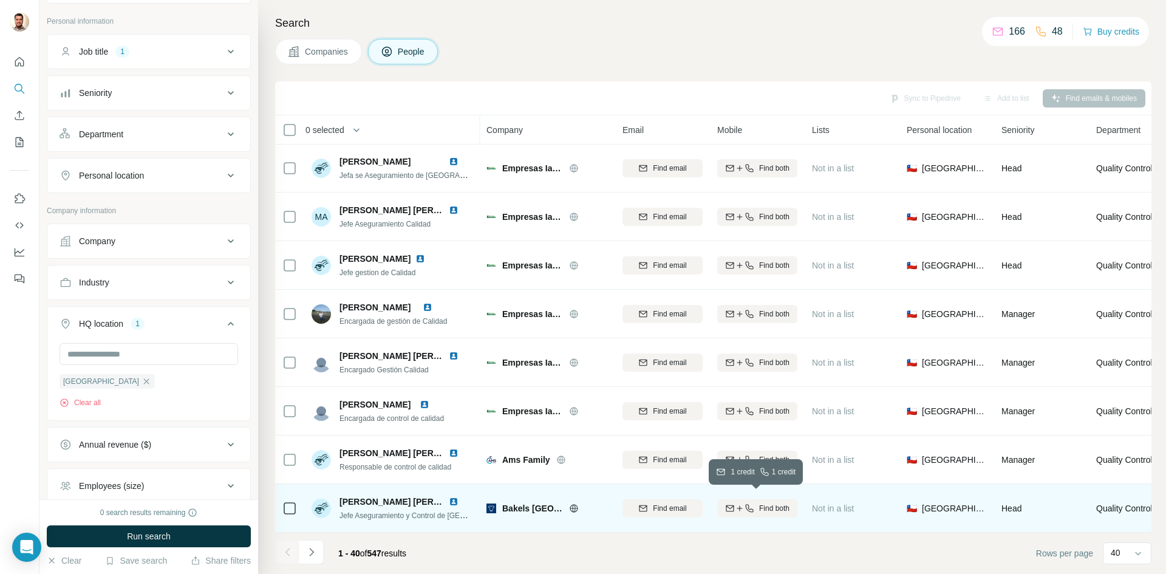
click at [772, 503] on span "Find both" at bounding box center [774, 508] width 30 height 11
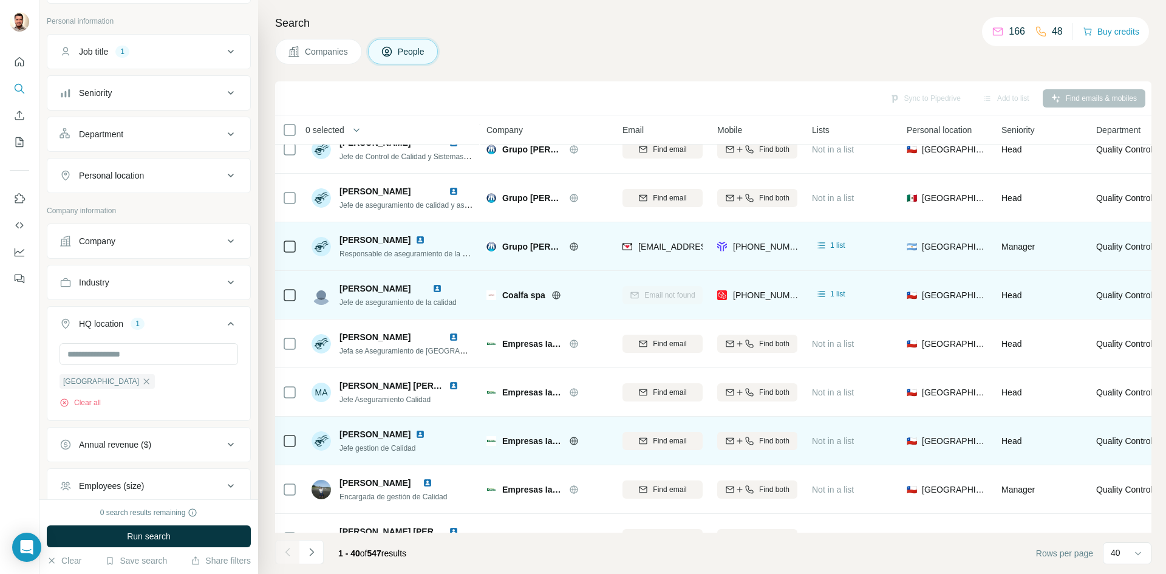
scroll to position [1379, 0]
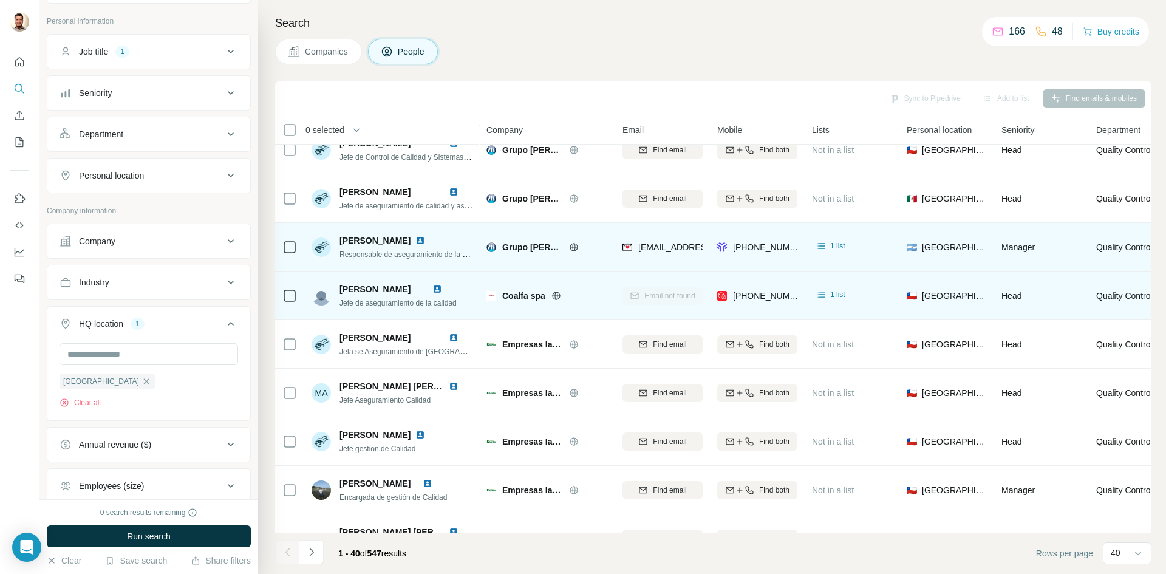
click at [557, 296] on icon at bounding box center [556, 295] width 8 height 1
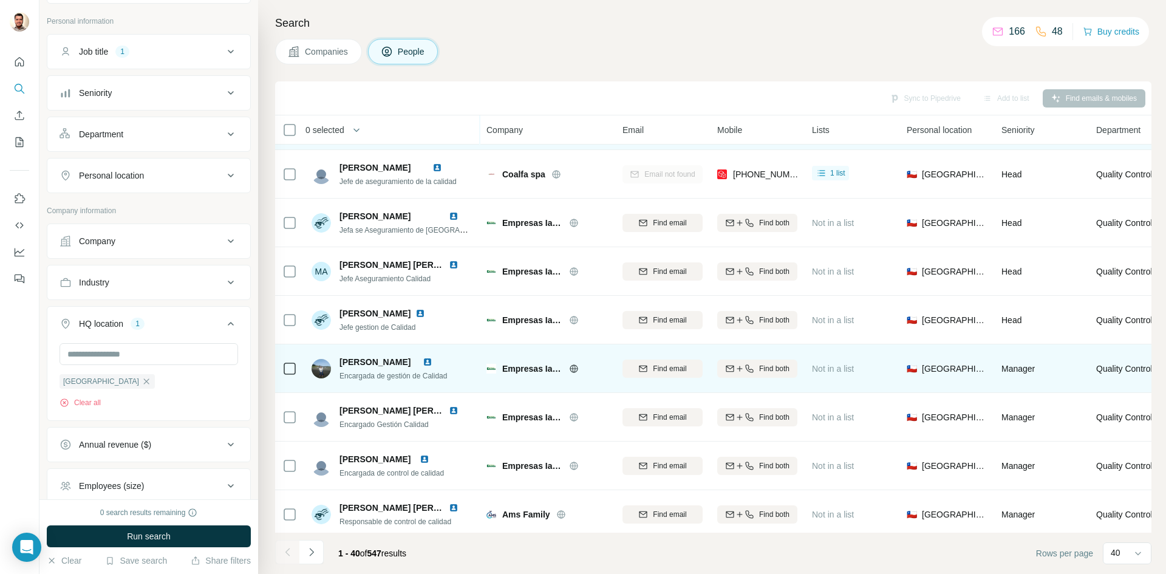
scroll to position [1561, 0]
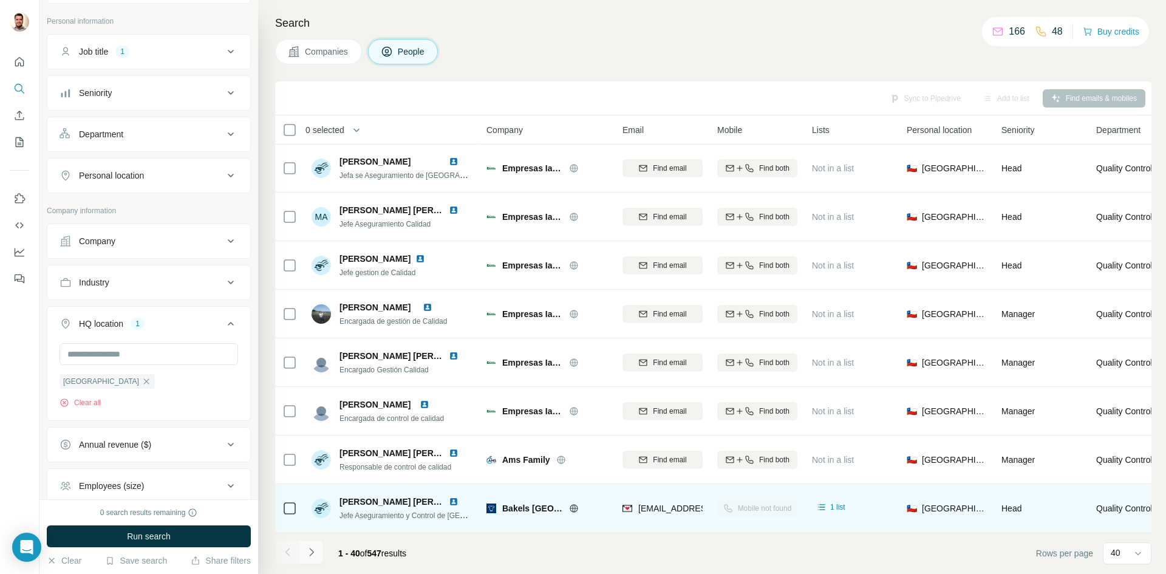
click at [315, 552] on icon "Navigate to next page" at bounding box center [311, 552] width 12 height 12
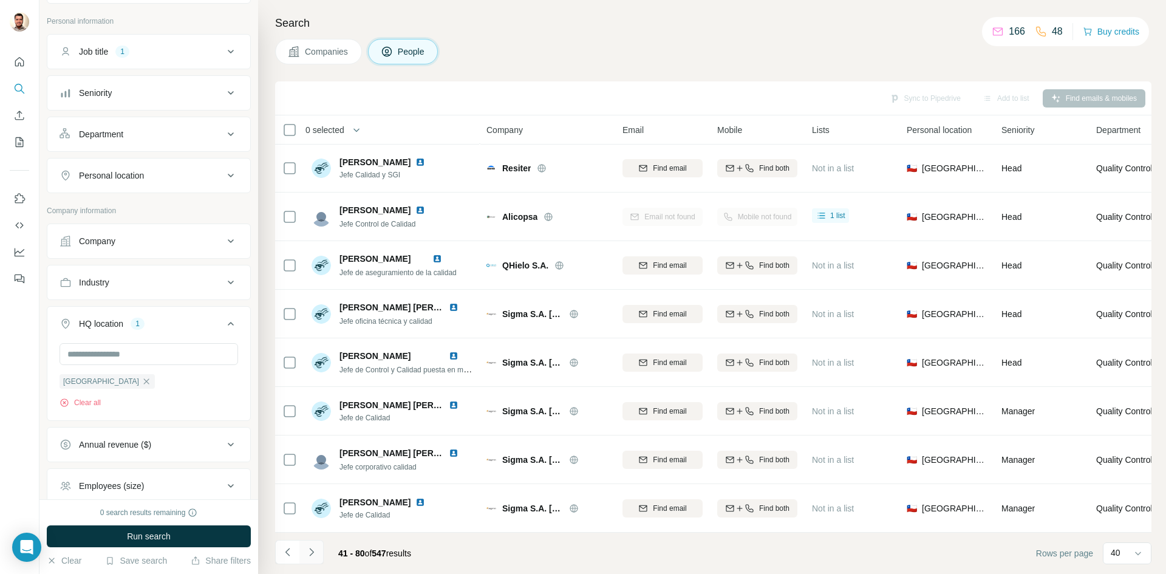
click at [312, 555] on icon "Navigate to next page" at bounding box center [311, 552] width 12 height 12
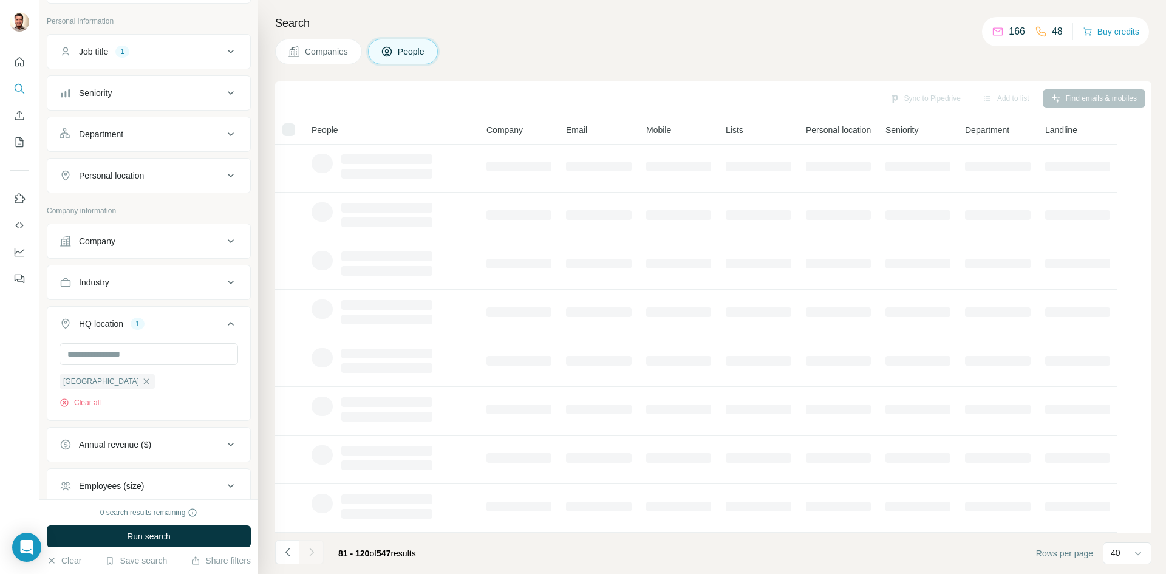
scroll to position [104, 0]
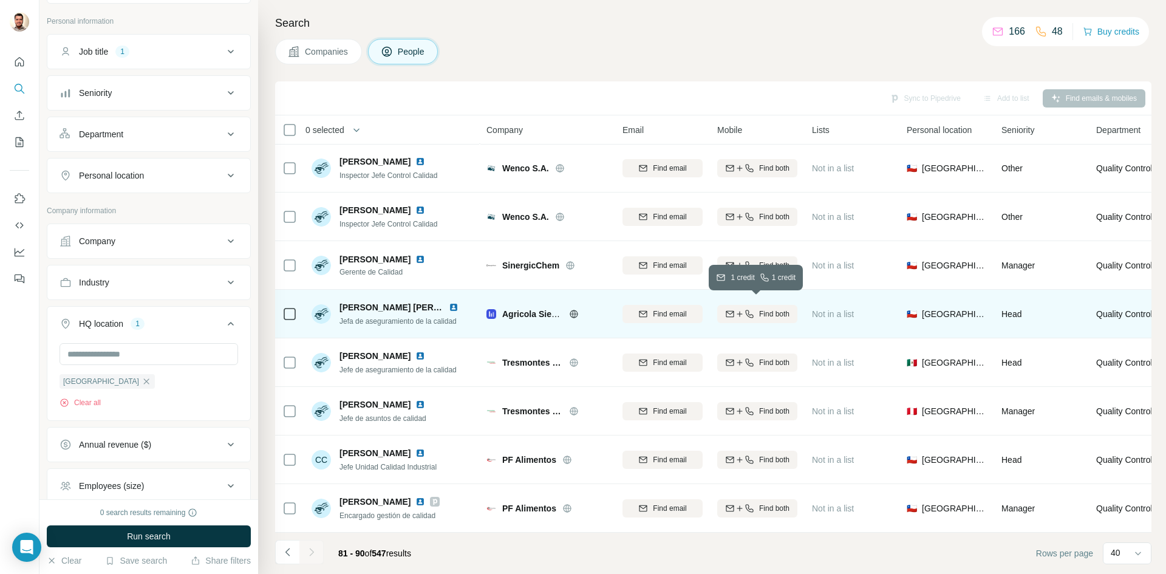
click at [735, 309] on icon "button" at bounding box center [740, 314] width 10 height 10
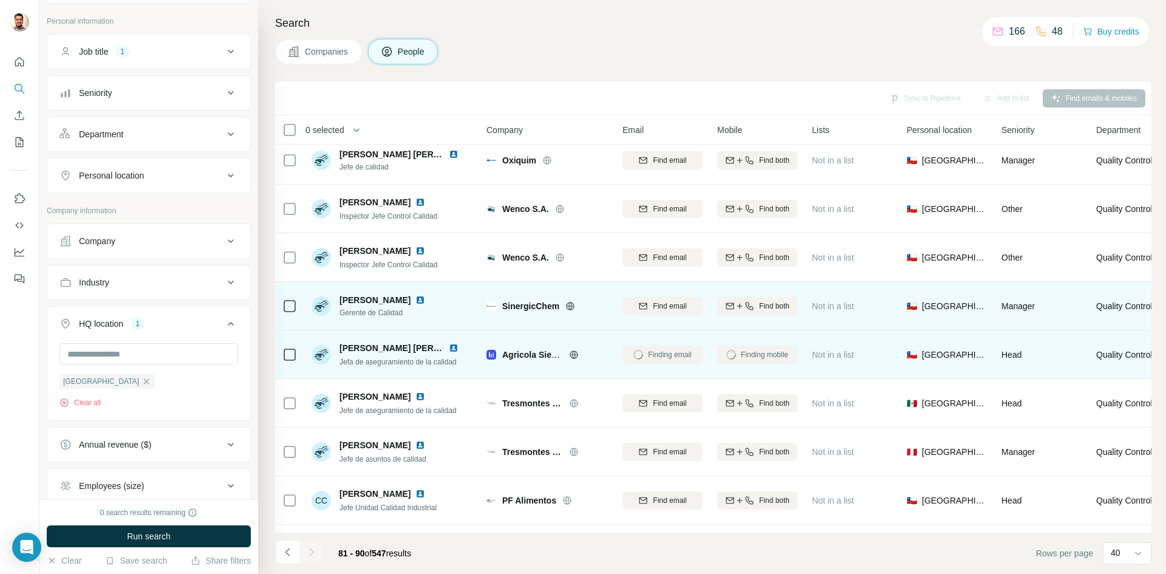
scroll to position [43, 0]
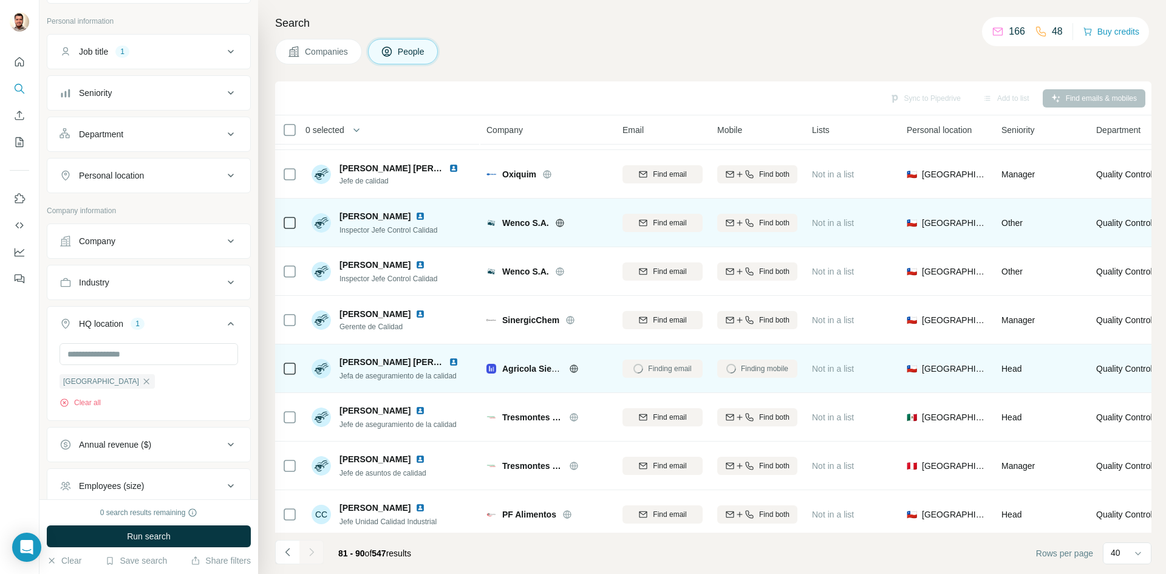
click at [560, 222] on icon at bounding box center [560, 223] width 10 height 10
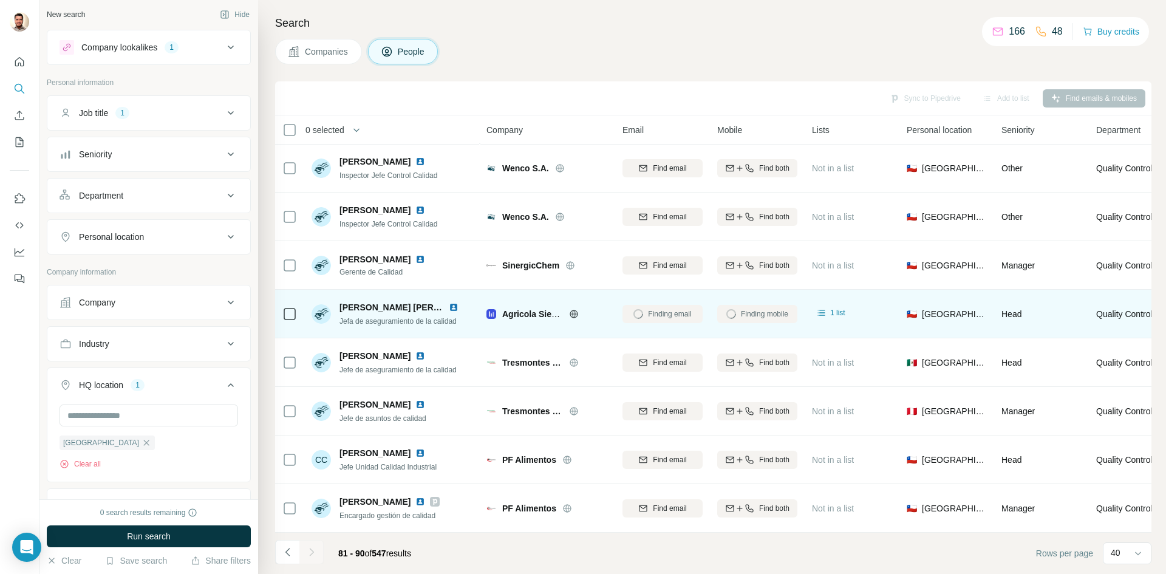
scroll to position [0, 0]
click at [223, 118] on icon at bounding box center [230, 114] width 15 height 15
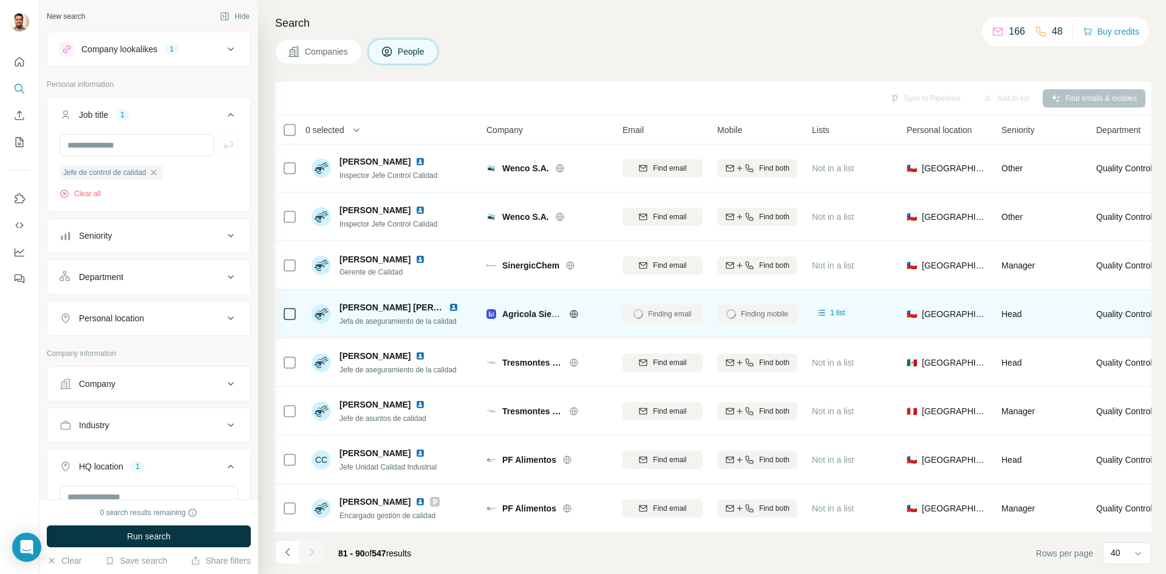
click at [223, 51] on icon at bounding box center [230, 49] width 15 height 15
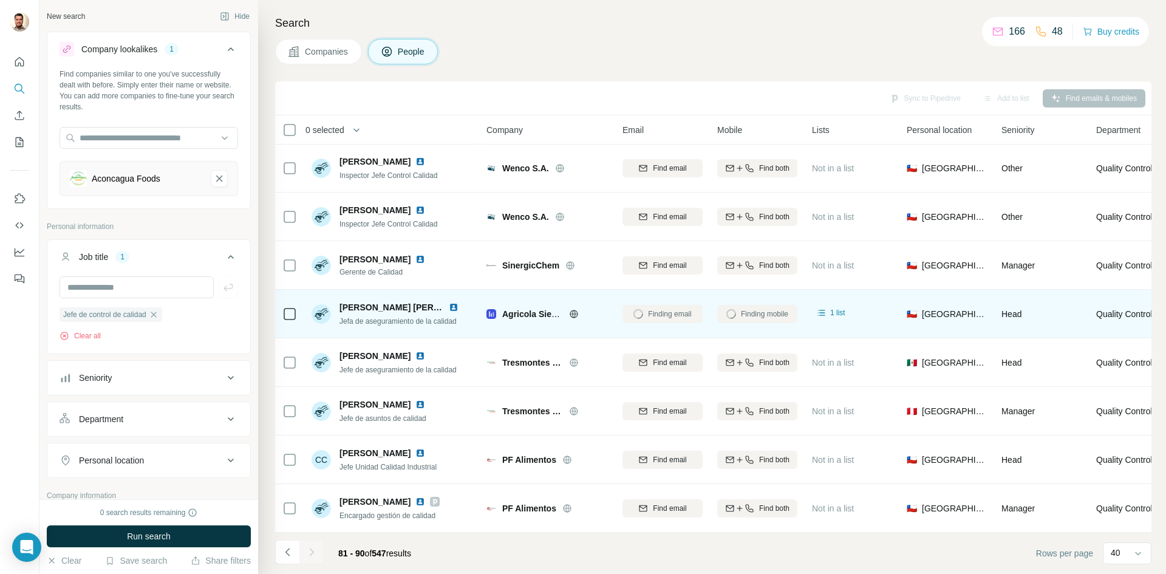
click at [223, 51] on icon at bounding box center [230, 49] width 15 height 15
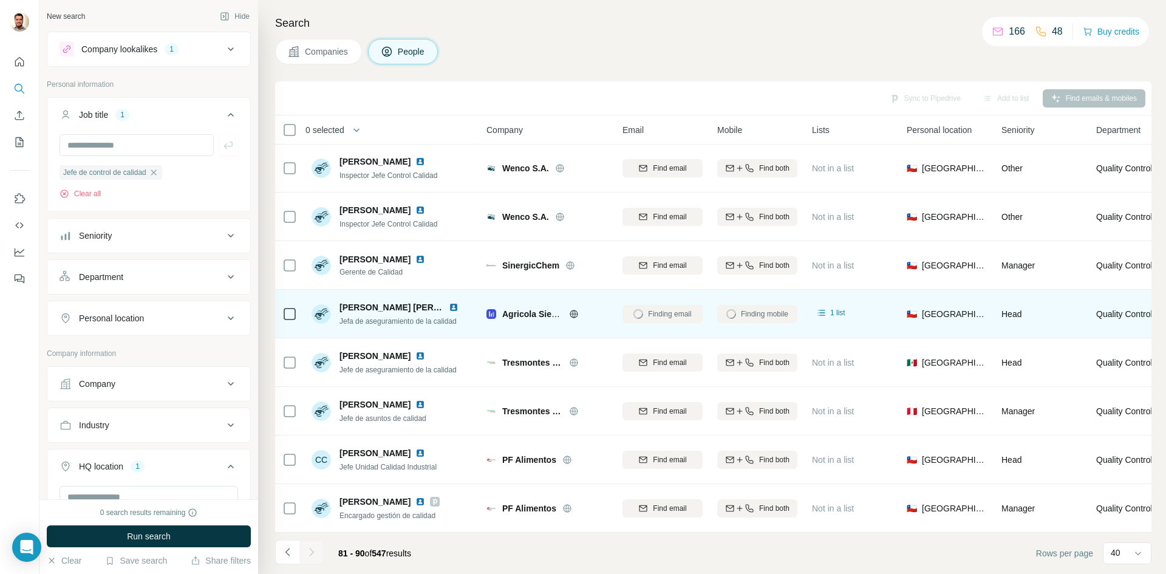
click at [227, 232] on icon at bounding box center [230, 235] width 15 height 15
click at [225, 237] on icon at bounding box center [230, 235] width 15 height 15
click at [223, 275] on icon at bounding box center [230, 277] width 15 height 15
click at [223, 280] on icon at bounding box center [230, 277] width 15 height 15
click at [221, 329] on button "Personal location" at bounding box center [148, 318] width 203 height 29
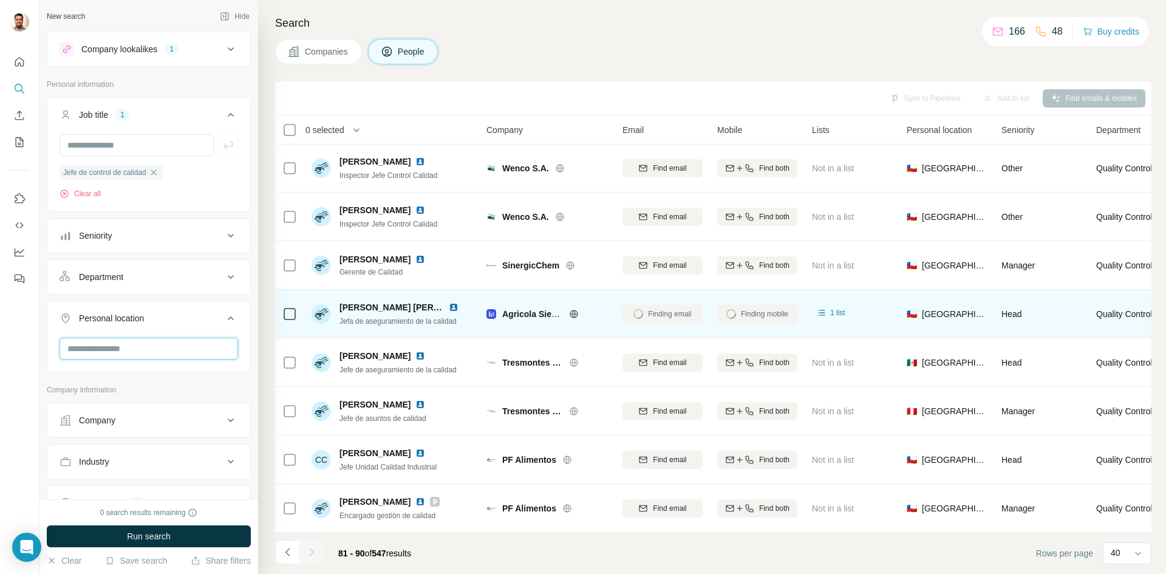
click at [160, 350] on input "text" at bounding box center [149, 349] width 179 height 22
type input "*****"
click at [23, 390] on div at bounding box center [19, 287] width 39 height 574
click at [223, 54] on icon at bounding box center [230, 49] width 15 height 15
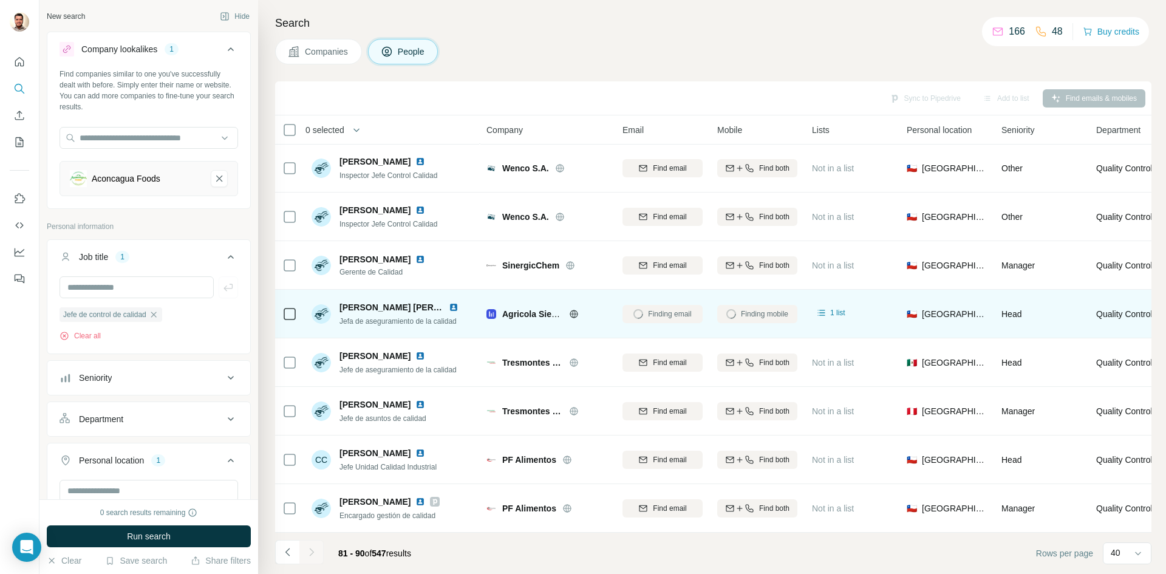
click at [214, 178] on icon "Aconcagua Foods-remove-button" at bounding box center [219, 178] width 11 height 12
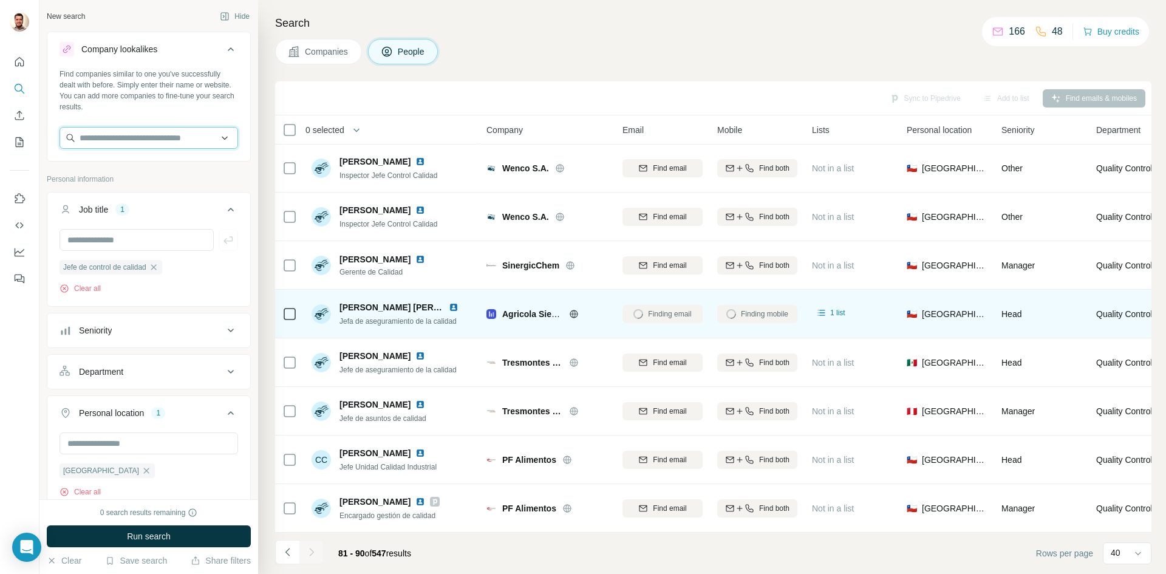
click at [152, 145] on input "text" at bounding box center [149, 138] width 179 height 22
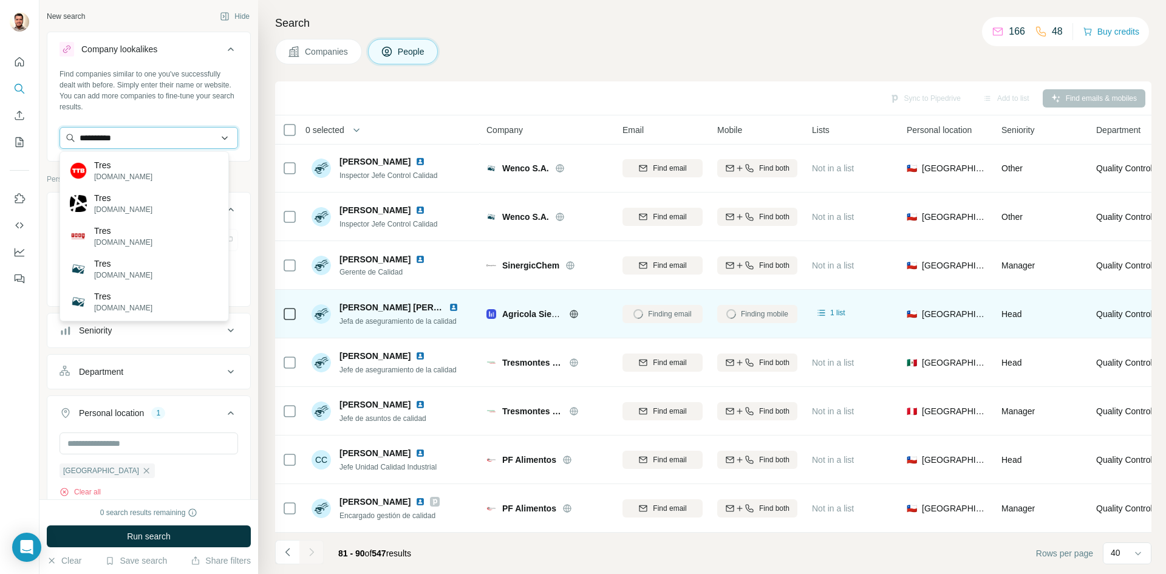
type input "**********"
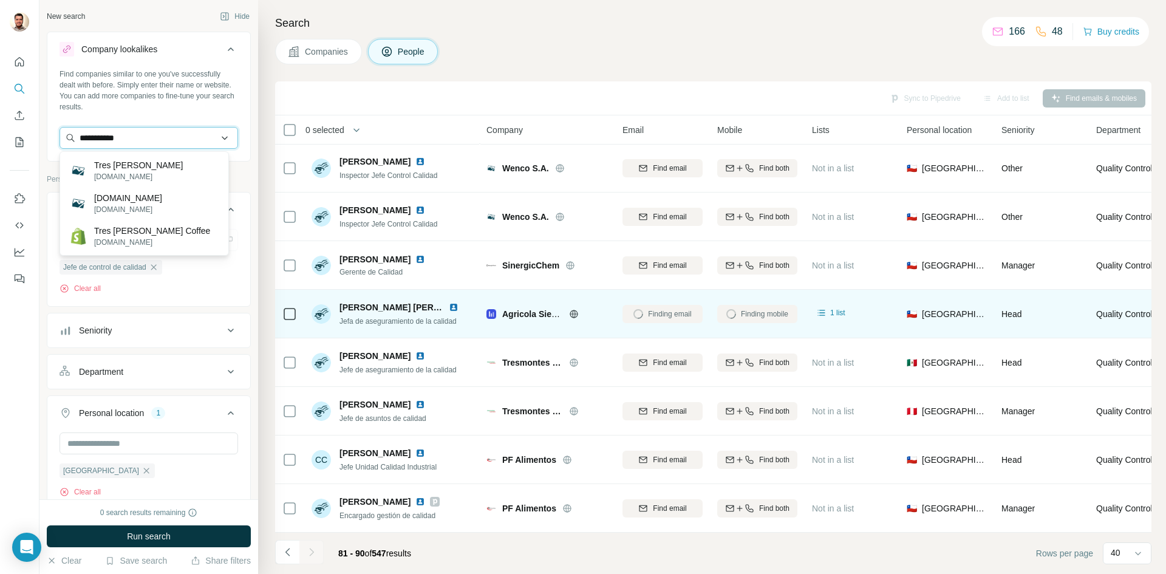
drag, startPoint x: 91, startPoint y: 141, endPoint x: 69, endPoint y: 135, distance: 22.7
click at [69, 140] on input "**********" at bounding box center [149, 138] width 179 height 22
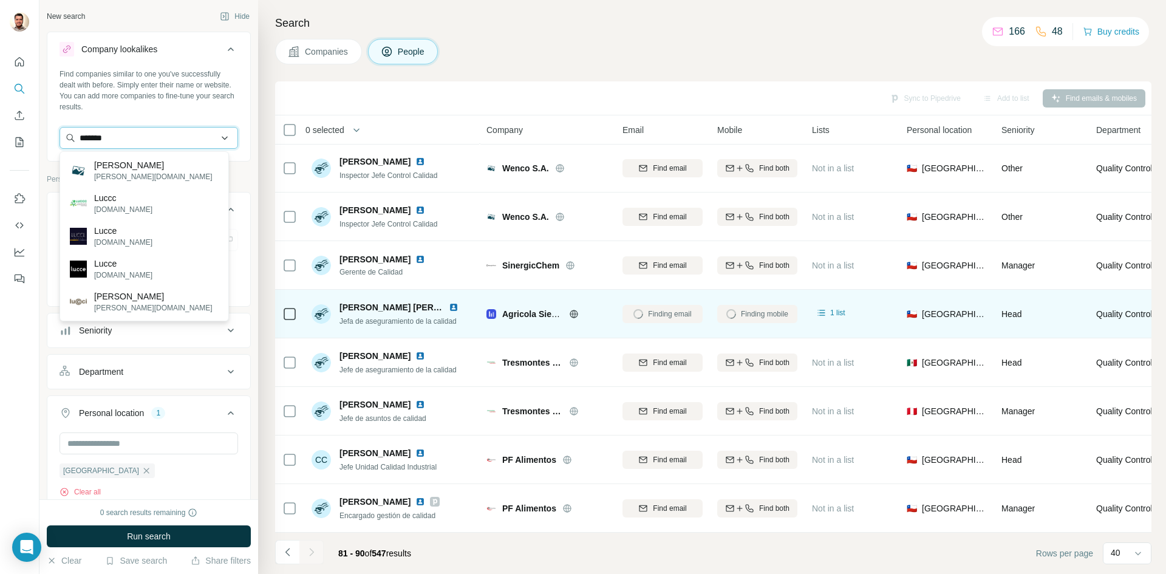
type input "********"
click at [101, 141] on input "********" at bounding box center [149, 138] width 179 height 22
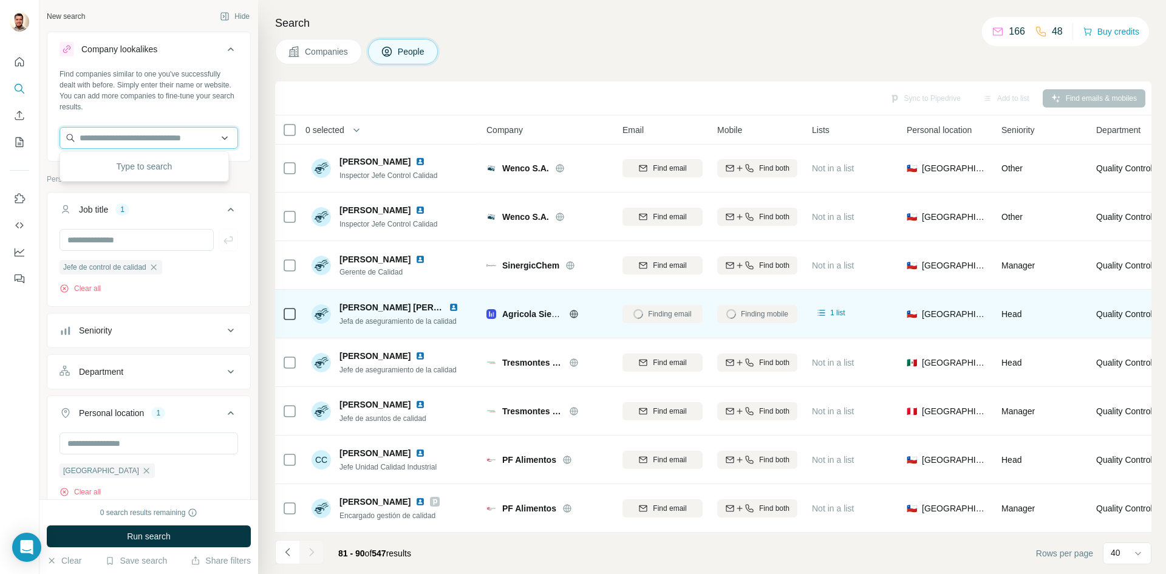
click at [103, 139] on input "text" at bounding box center [149, 138] width 179 height 22
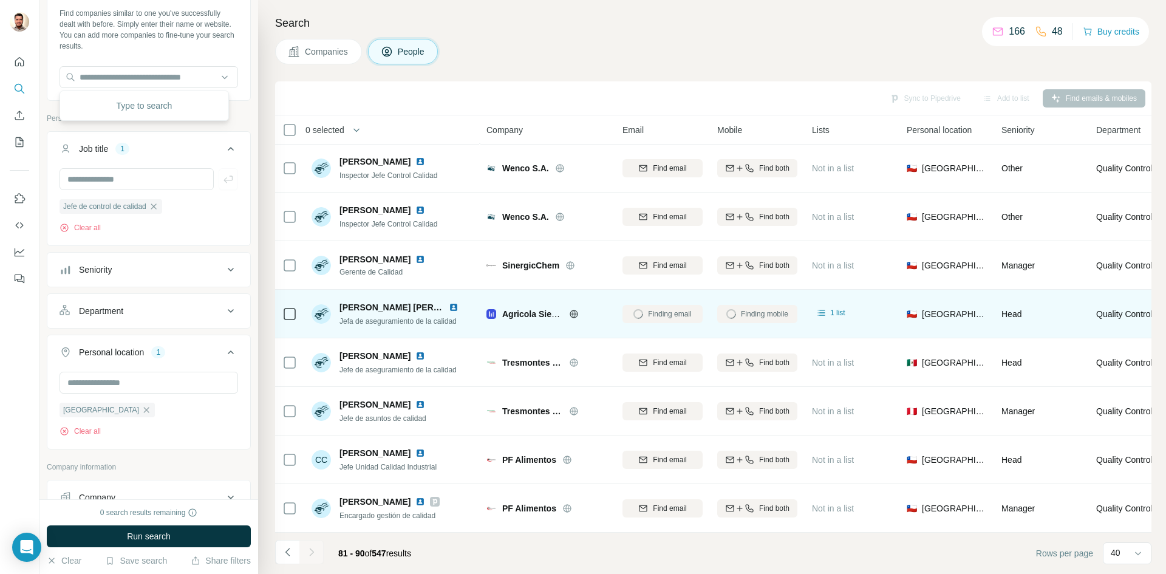
click at [223, 313] on icon at bounding box center [230, 311] width 15 height 15
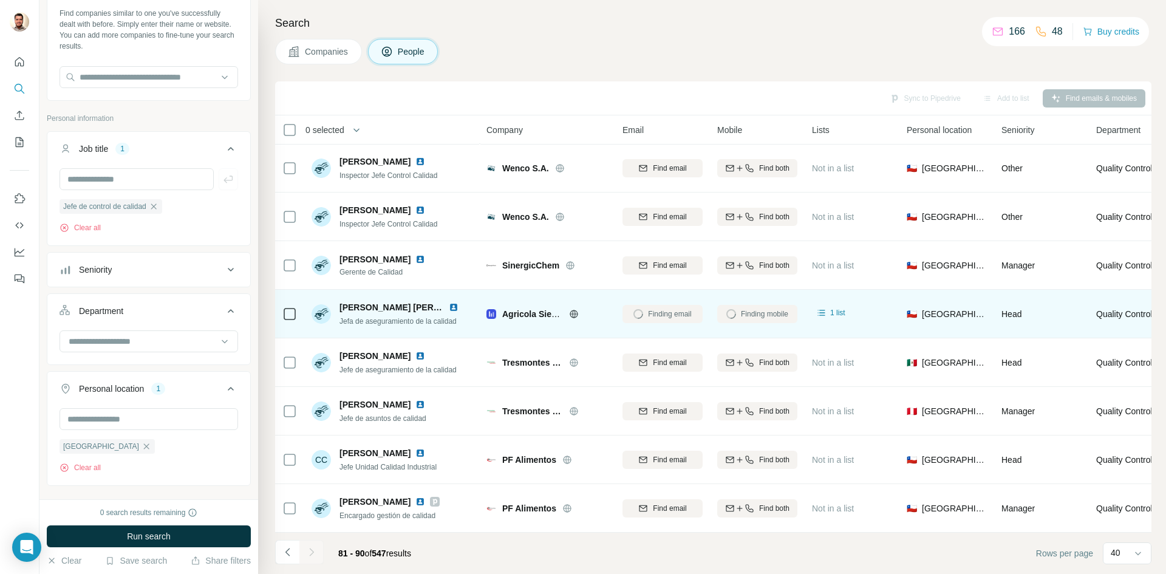
click at [223, 275] on icon at bounding box center [230, 269] width 15 height 15
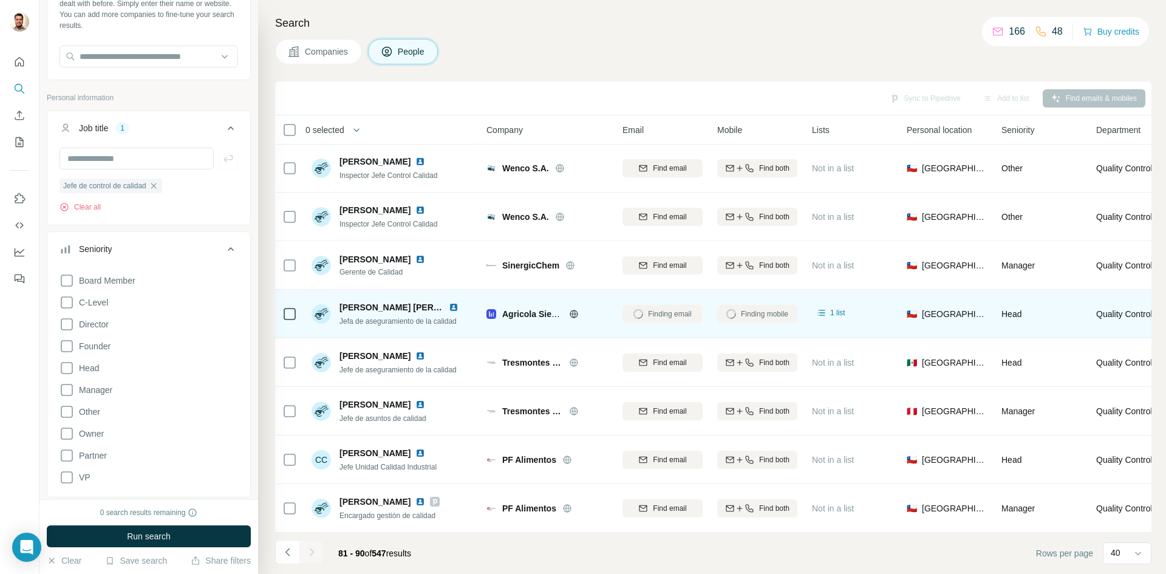
scroll to position [0, 0]
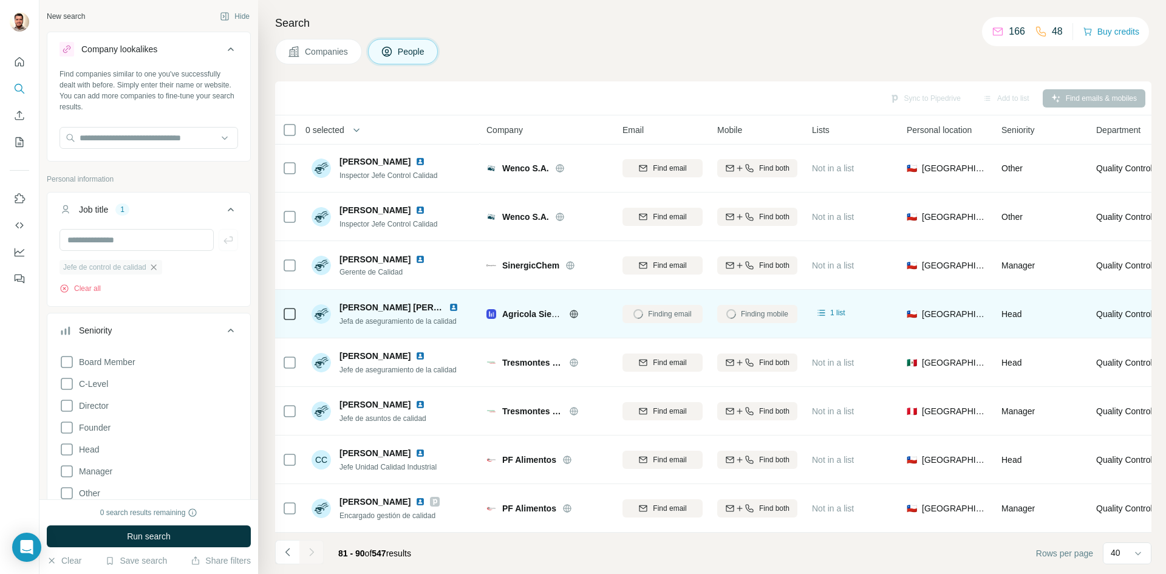
click at [156, 265] on icon "button" at bounding box center [153, 266] width 5 height 5
click at [121, 145] on input "text" at bounding box center [149, 138] width 179 height 22
click at [236, 180] on p "Personal information" at bounding box center [149, 179] width 204 height 11
click at [115, 238] on input "text" at bounding box center [137, 240] width 154 height 22
type input "*******"
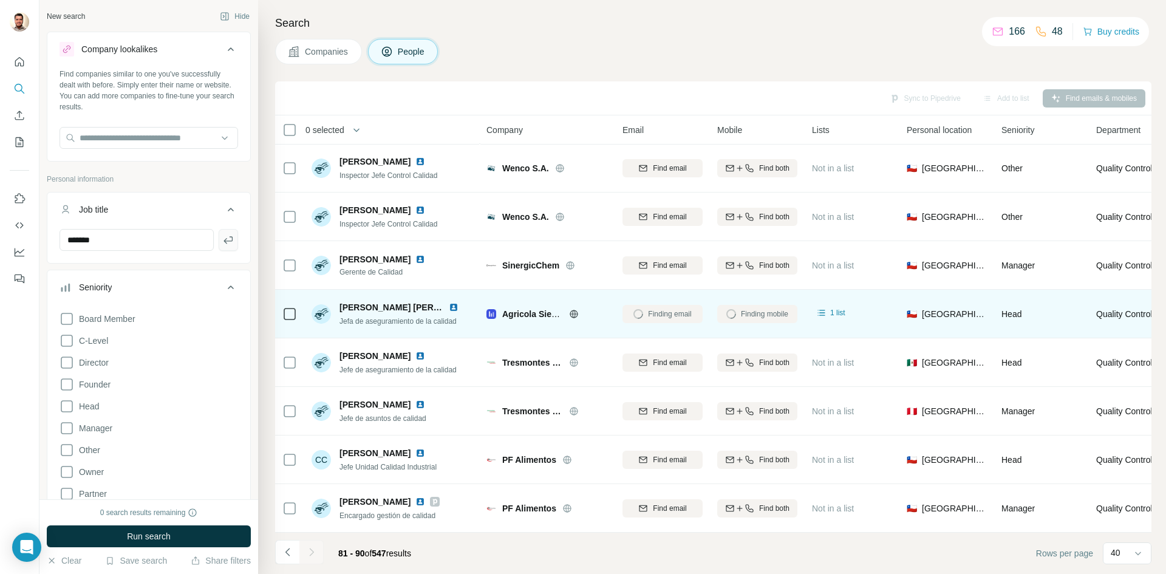
click at [224, 243] on icon "button" at bounding box center [228, 240] width 12 height 12
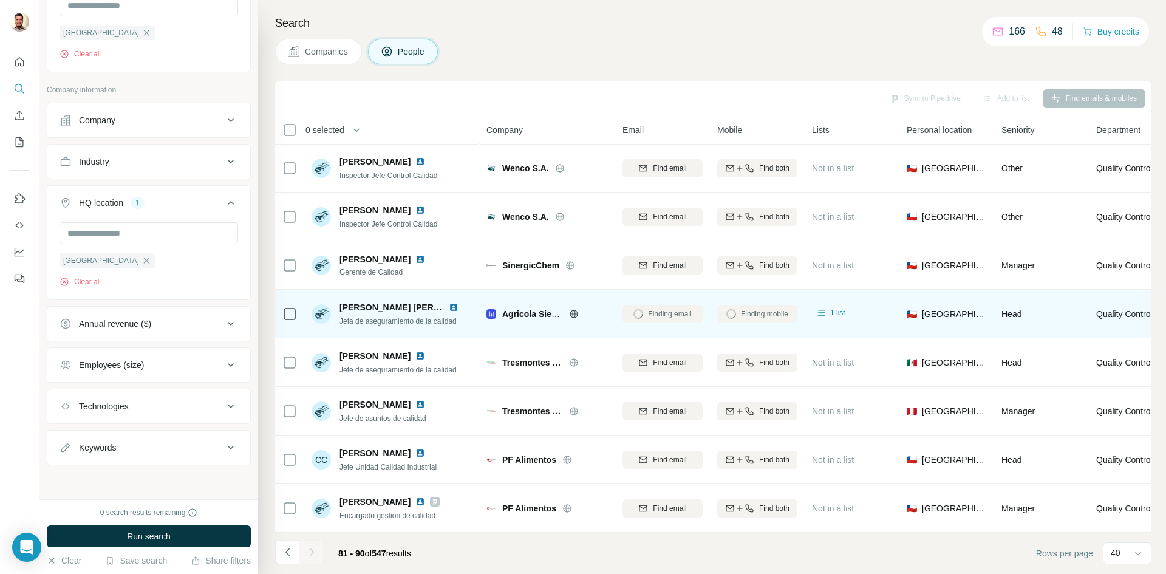
scroll to position [707, 0]
click at [154, 536] on span "Run search" at bounding box center [149, 536] width 44 height 12
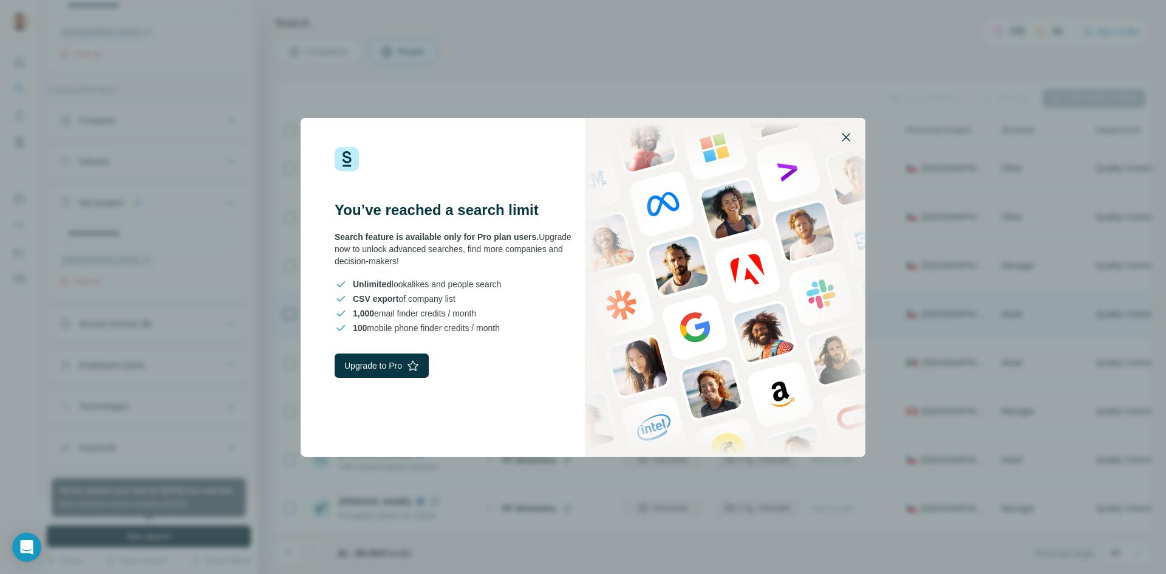
click at [846, 135] on icon "button" at bounding box center [846, 137] width 15 height 15
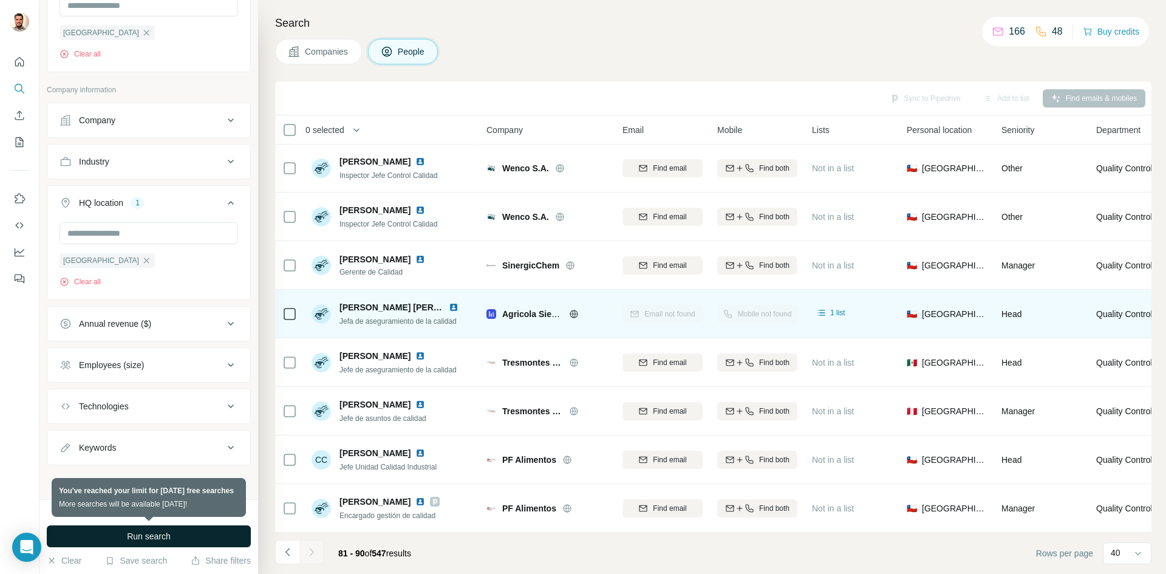
click at [322, 51] on span "Companies" at bounding box center [327, 52] width 44 height 12
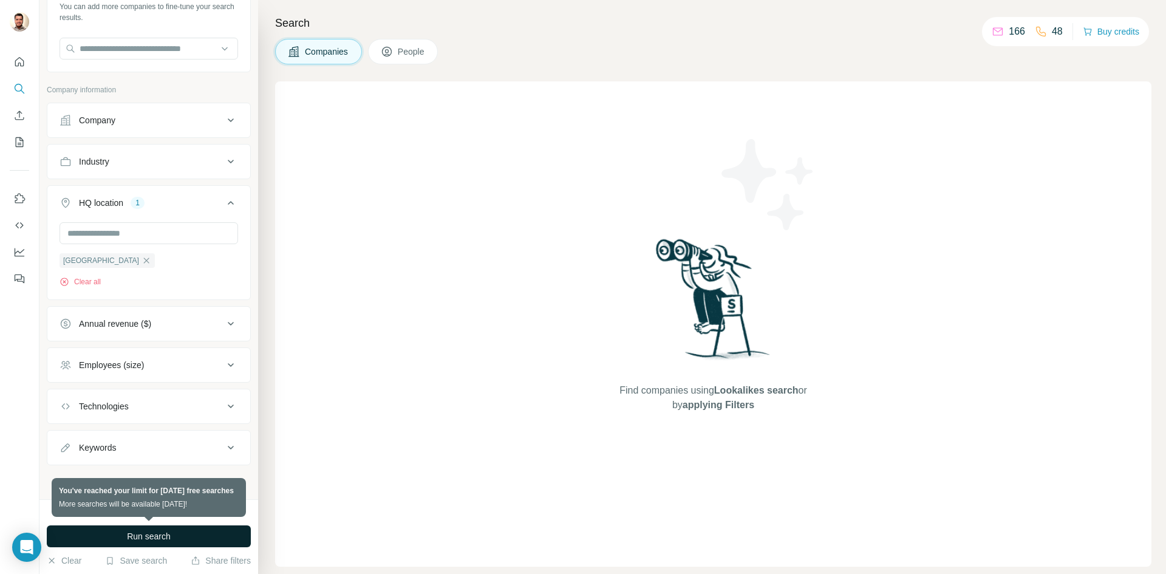
scroll to position [90, 0]
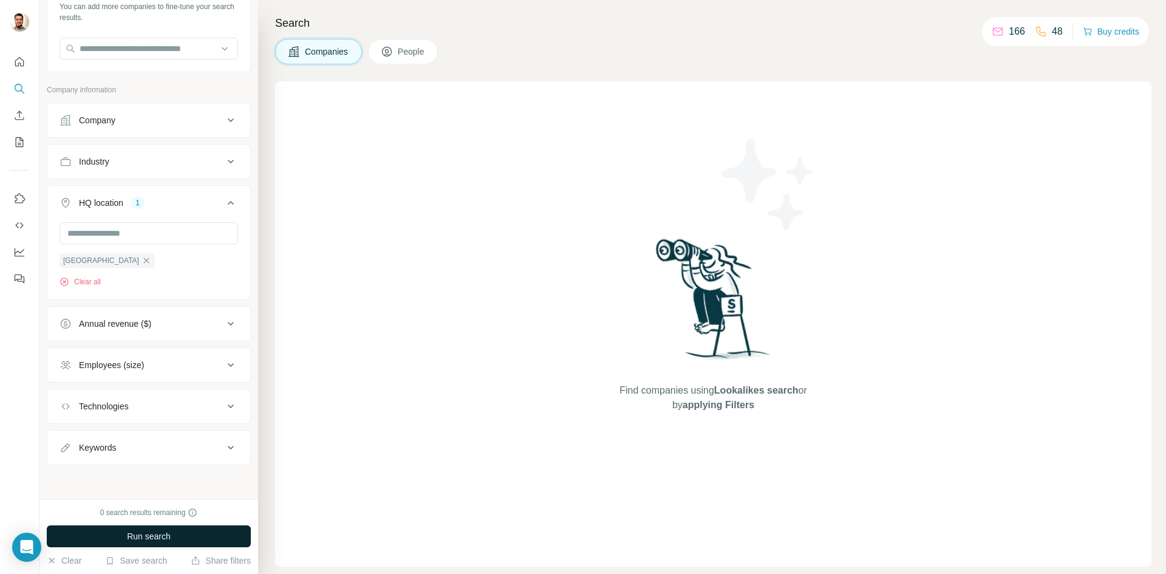
click at [396, 58] on button "People" at bounding box center [403, 52] width 70 height 26
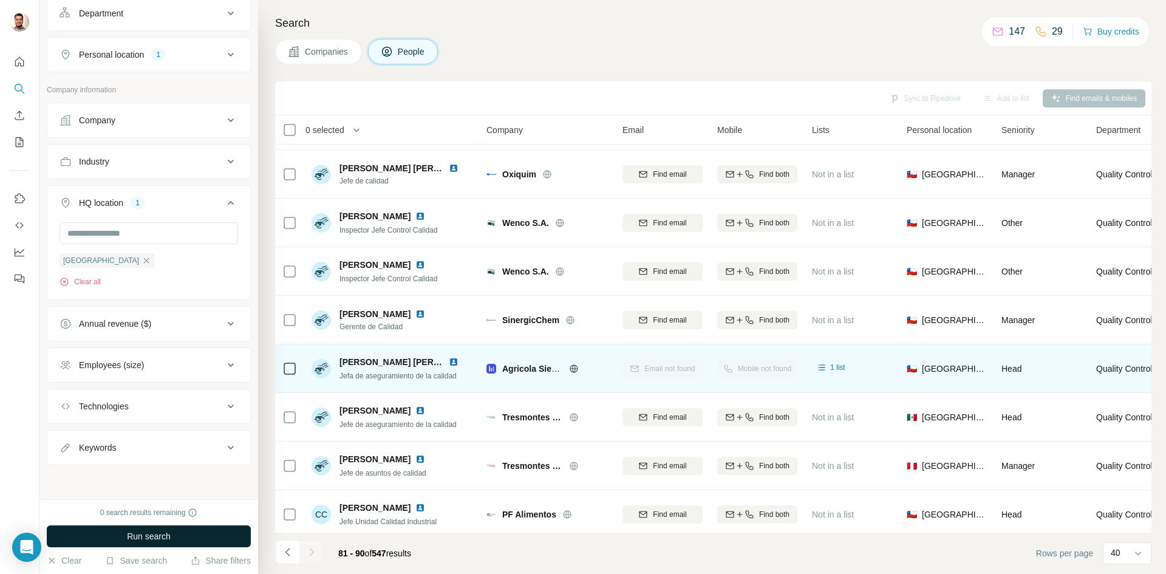
scroll to position [0, 0]
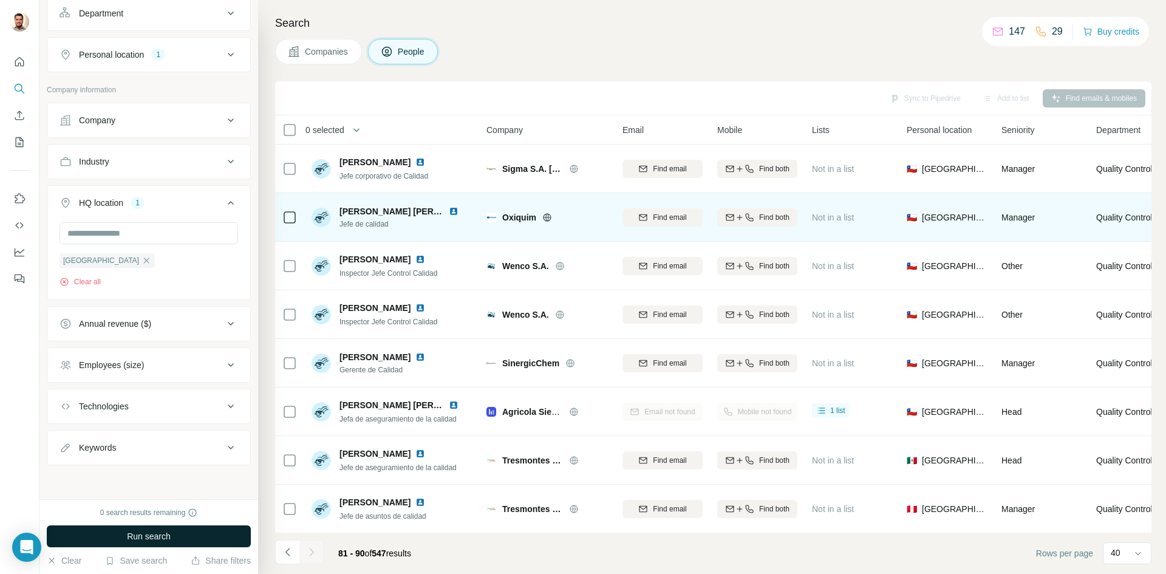
click at [548, 220] on icon at bounding box center [546, 217] width 3 height 8
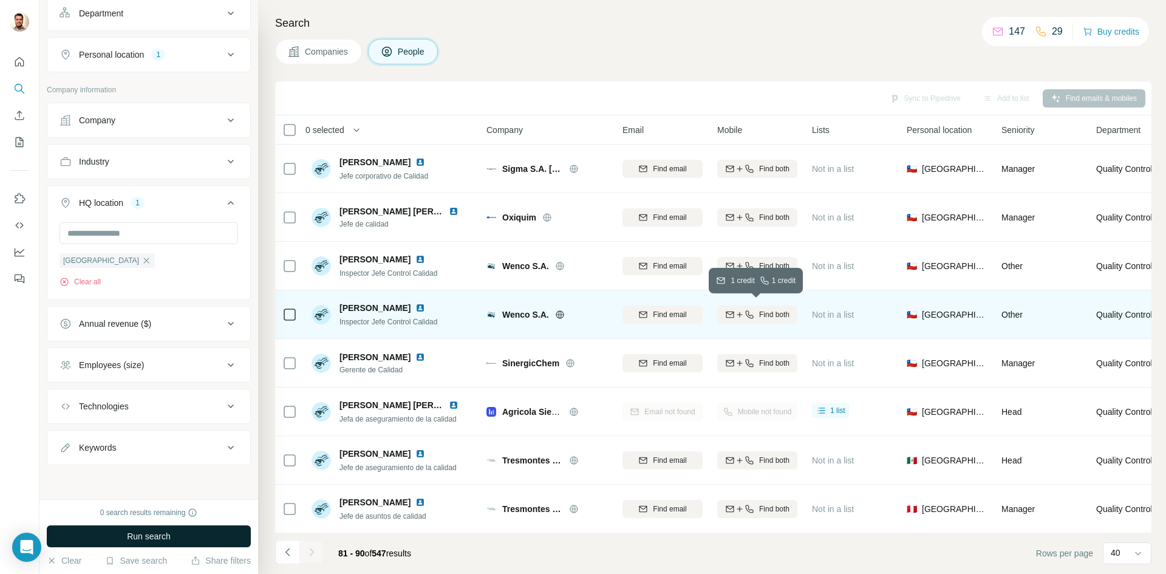
scroll to position [104, 0]
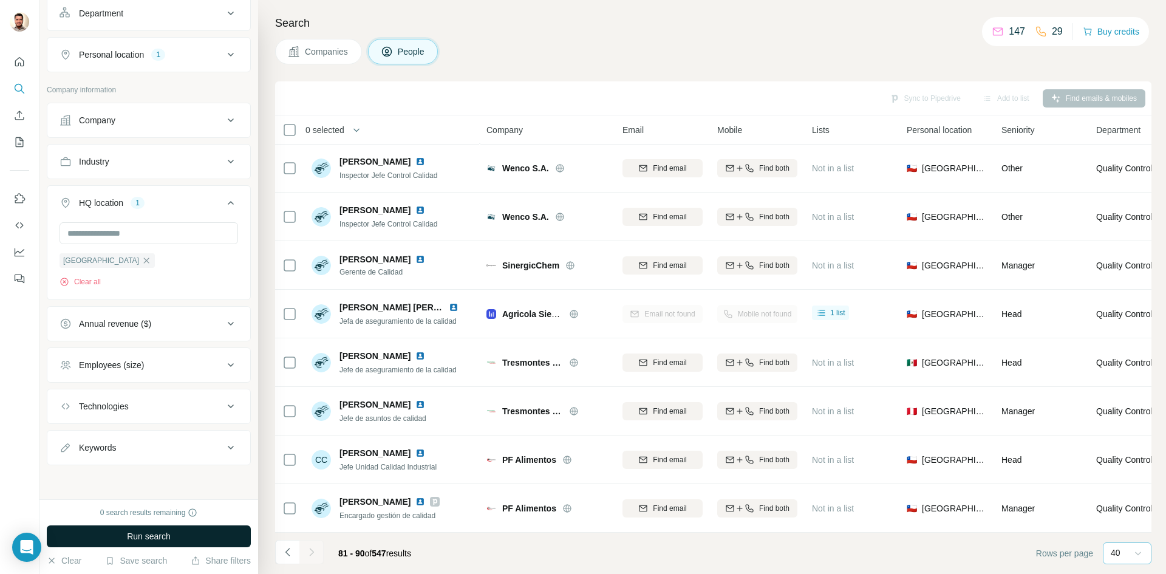
click at [1136, 550] on icon at bounding box center [1138, 553] width 12 height 12
click at [1118, 461] on p "60" at bounding box center [1118, 460] width 10 height 12
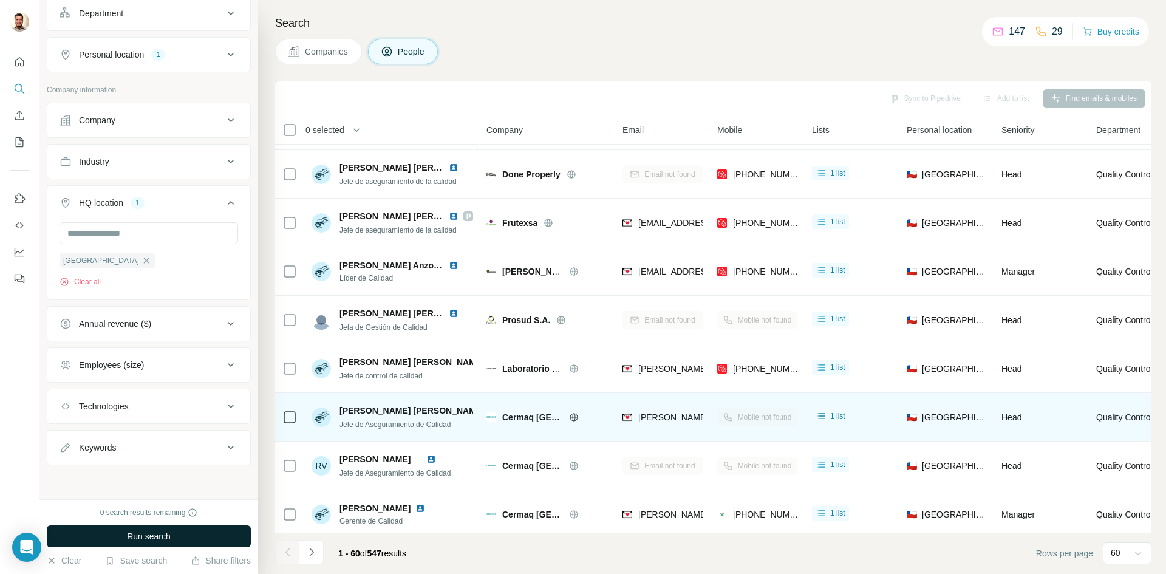
scroll to position [2533, 0]
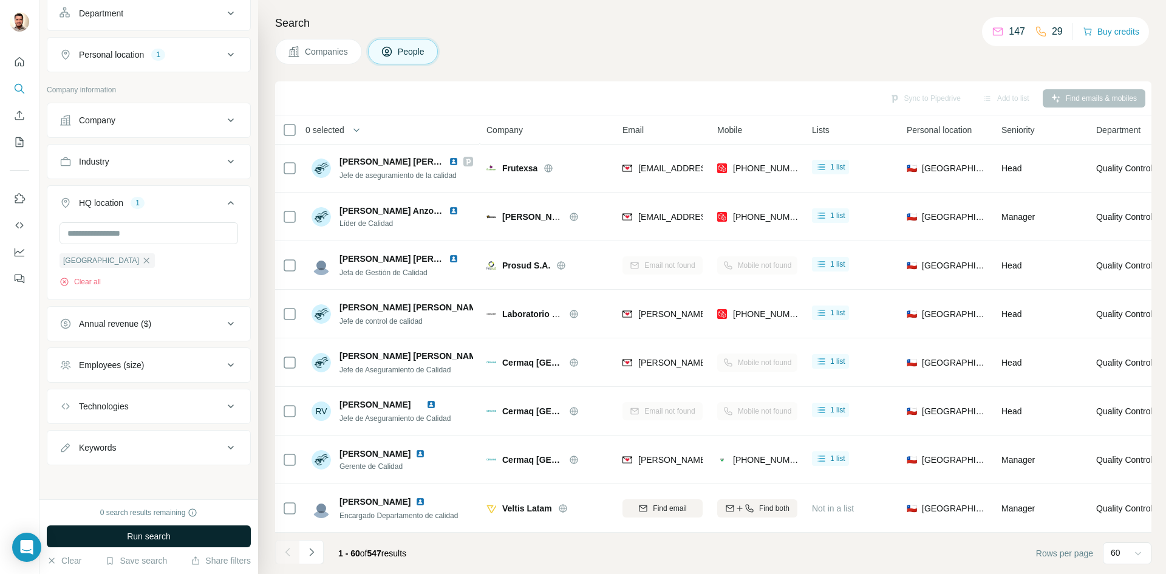
click at [325, 550] on div "1 - 60 of 547 results" at bounding box center [345, 553] width 141 height 27
click at [313, 553] on icon "Navigate to next page" at bounding box center [311, 552] width 4 height 8
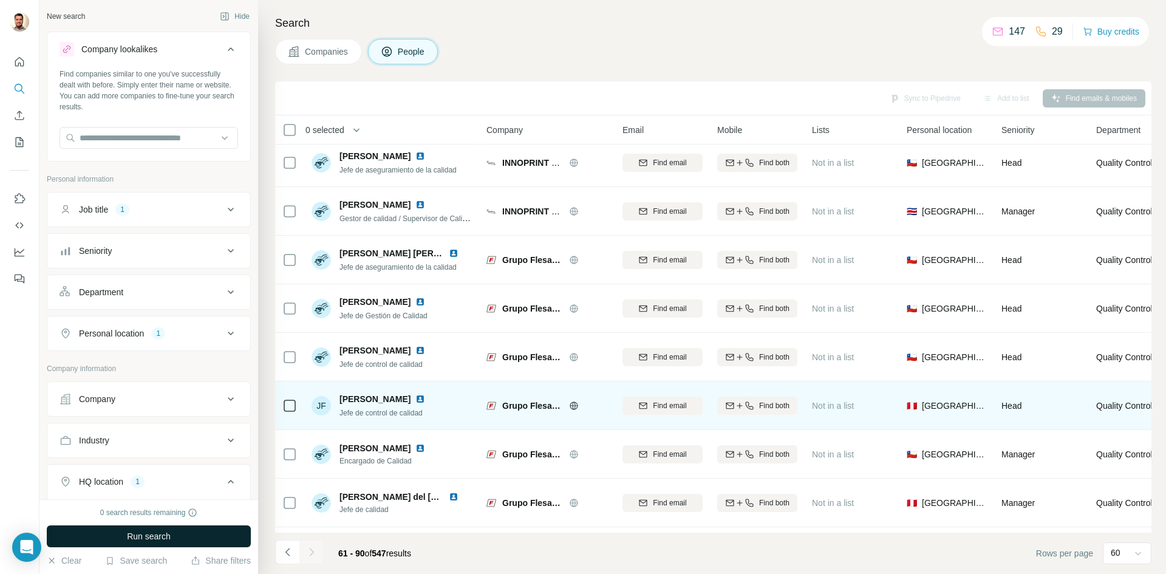
scroll to position [0, 0]
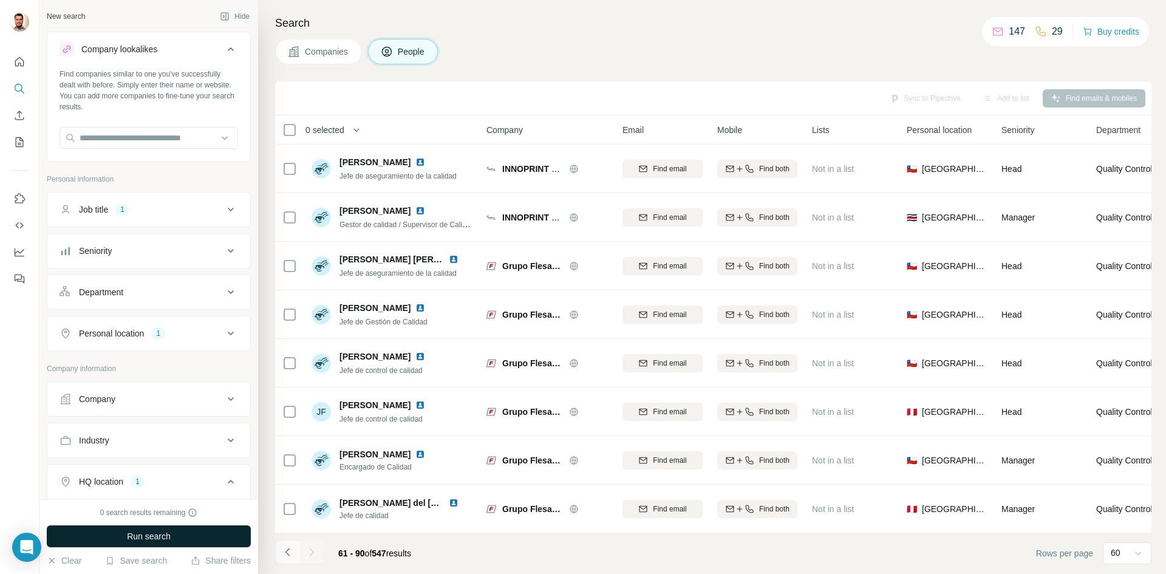
click at [285, 559] on button "Navigate to previous page" at bounding box center [287, 552] width 24 height 24
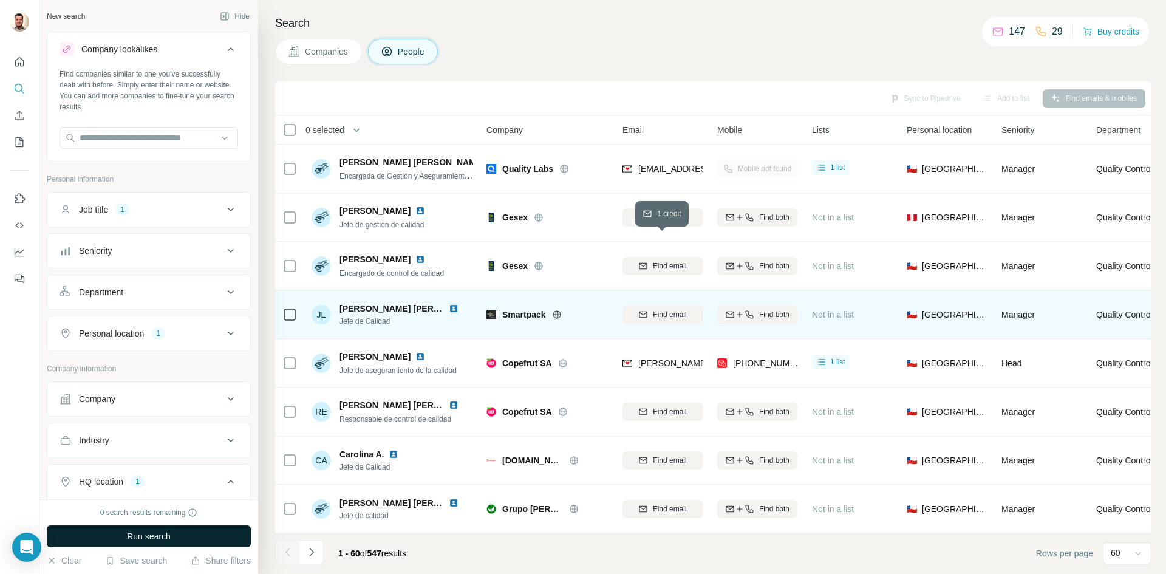
scroll to position [1032, 0]
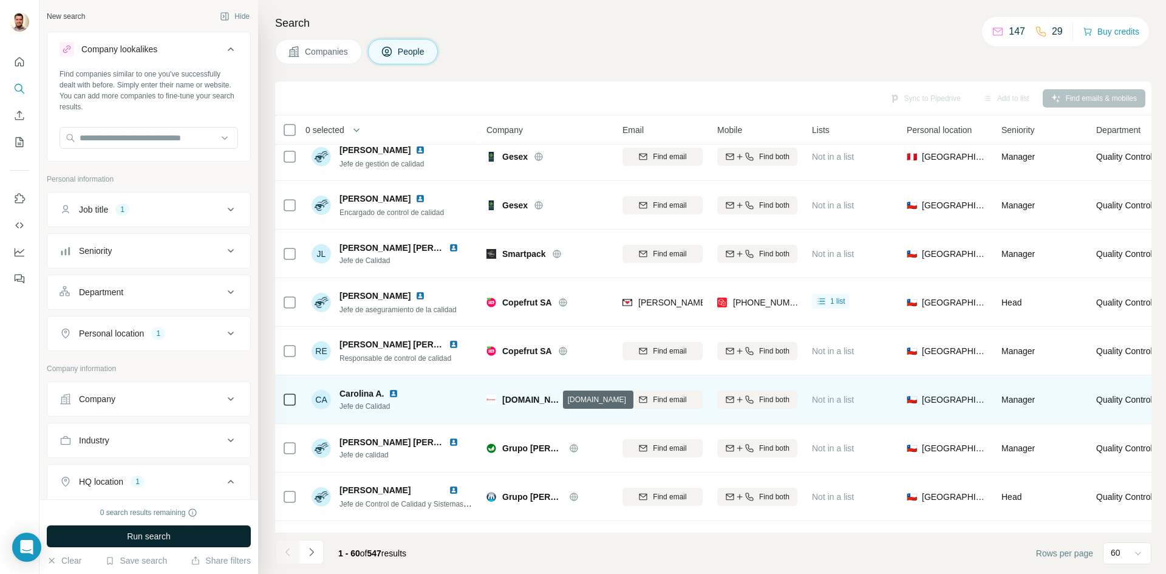
click at [569, 398] on icon at bounding box center [574, 400] width 10 height 10
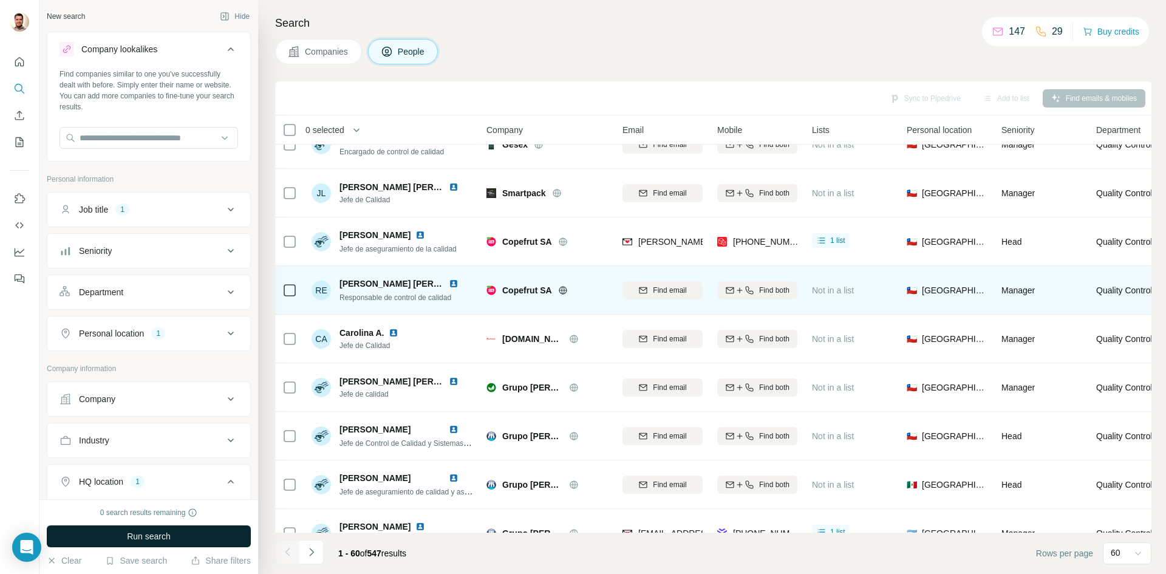
scroll to position [1154, 0]
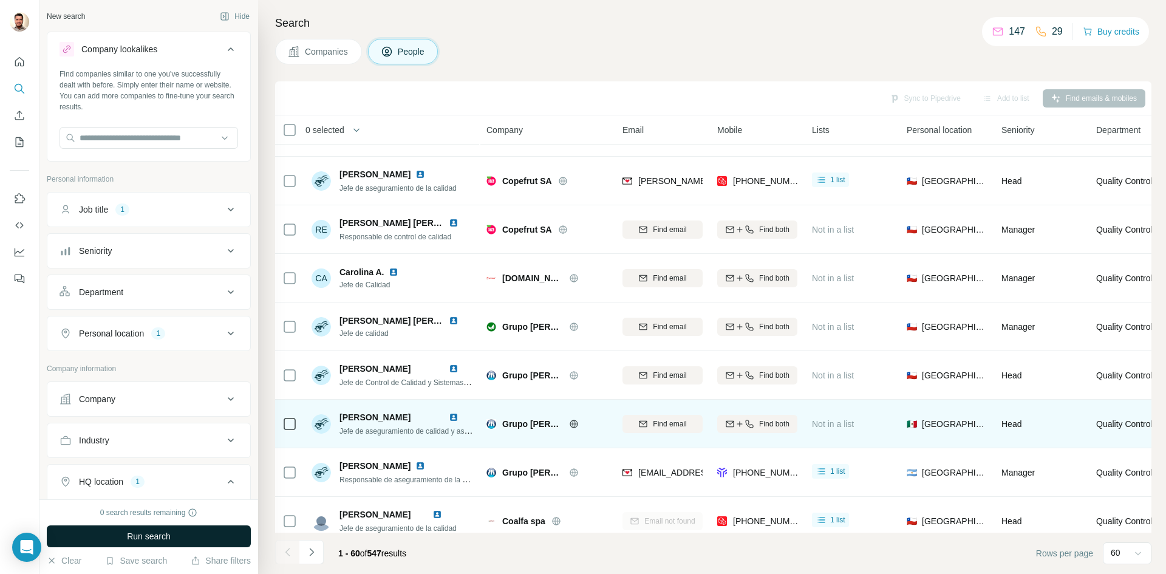
click at [574, 421] on icon at bounding box center [573, 424] width 3 height 8
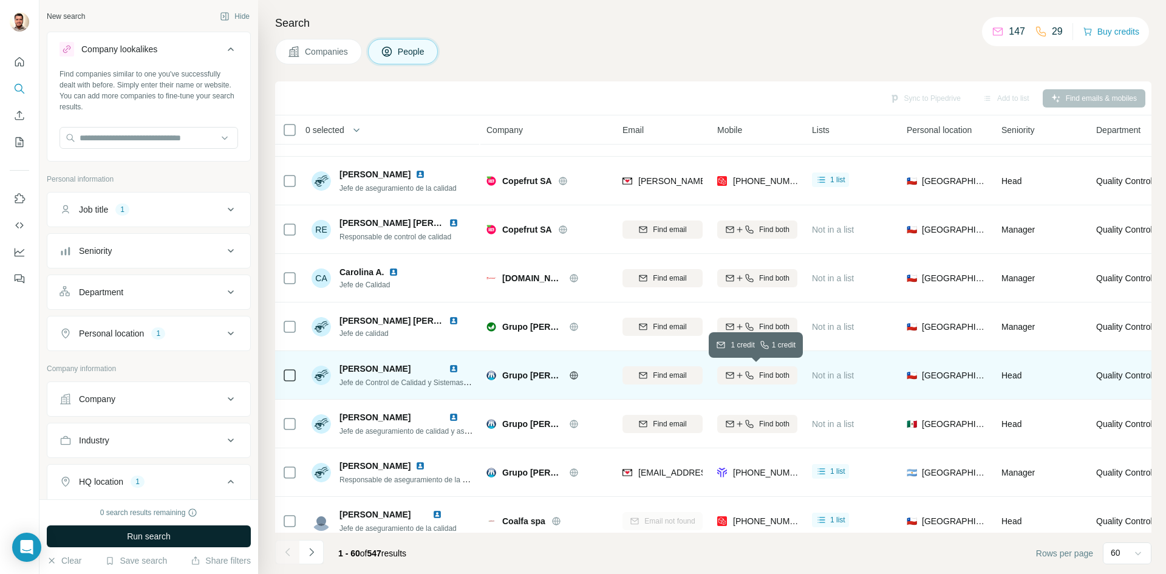
click at [768, 375] on span "Find both" at bounding box center [774, 375] width 30 height 11
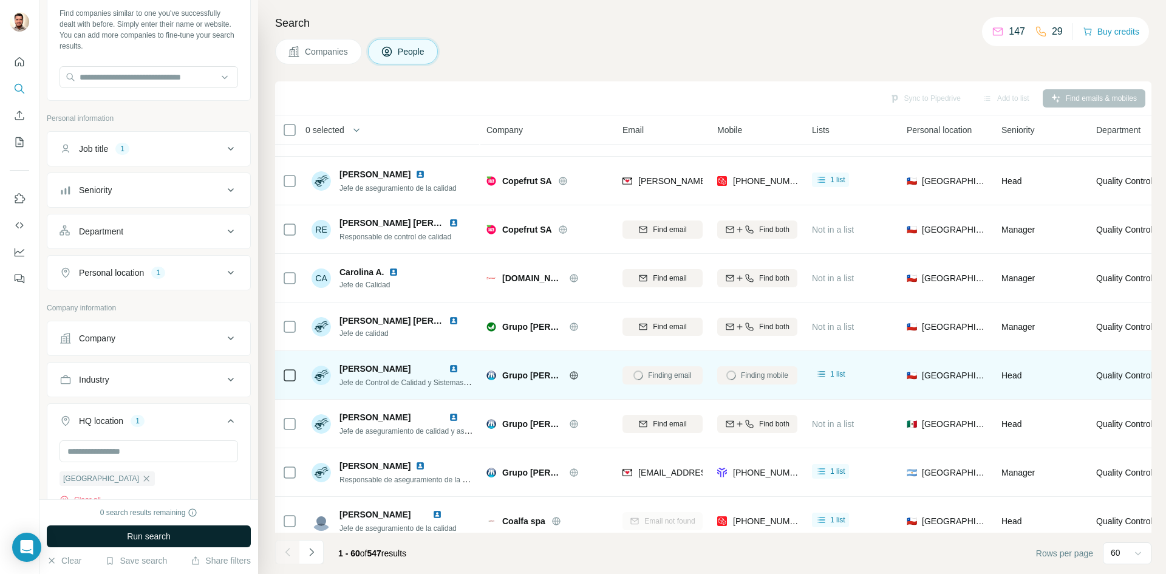
click at [225, 274] on icon at bounding box center [230, 272] width 15 height 15
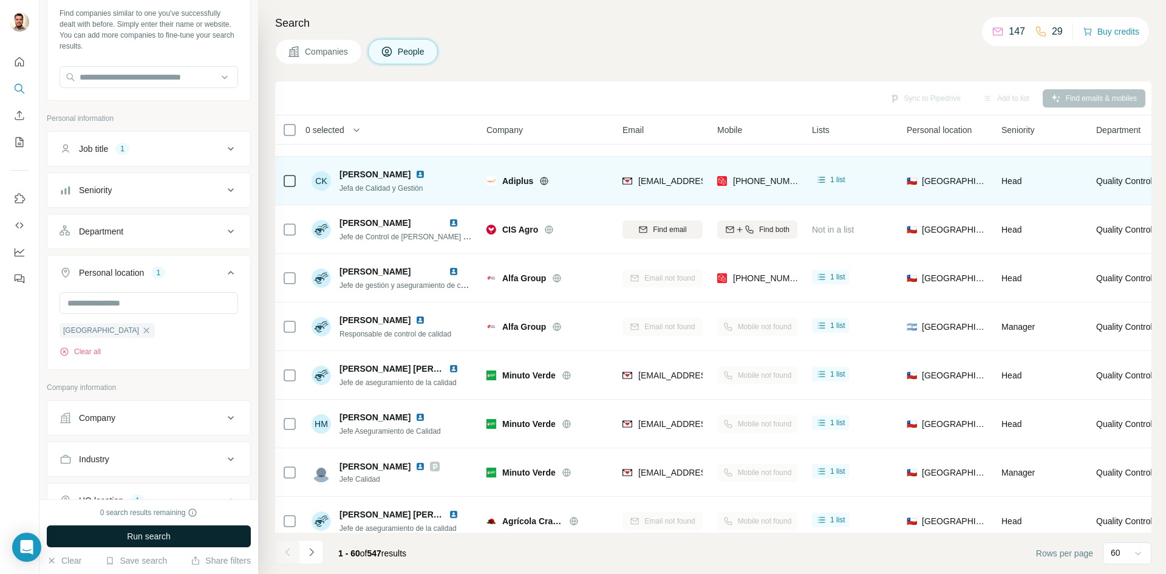
scroll to position [0, 0]
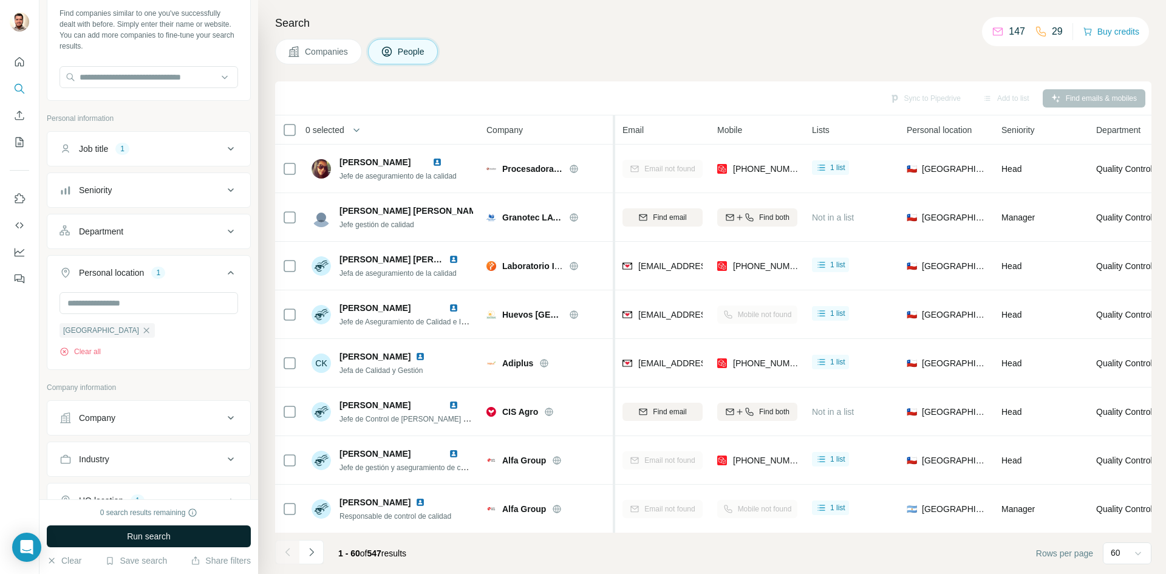
drag, startPoint x: 614, startPoint y: 195, endPoint x: 598, endPoint y: 194, distance: 15.8
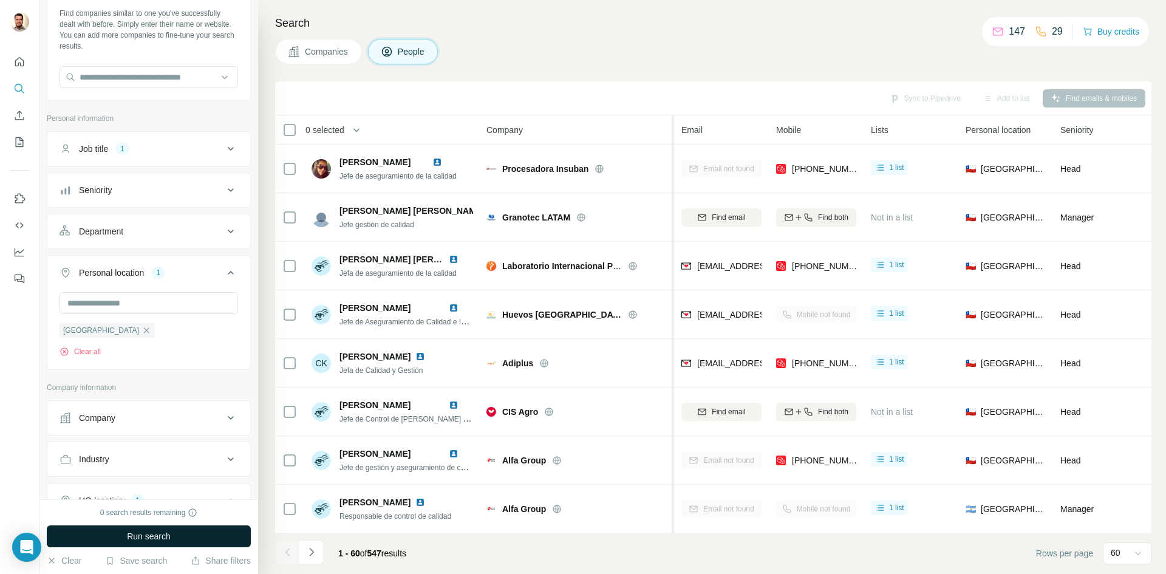
drag, startPoint x: 598, startPoint y: 194, endPoint x: 673, endPoint y: 197, distance: 74.8
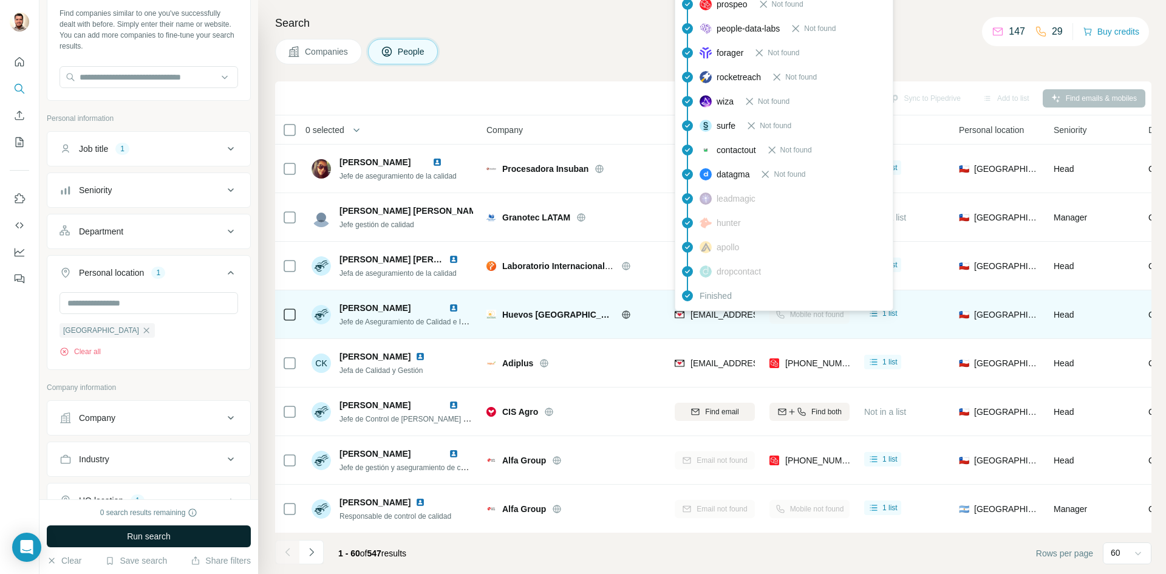
click at [695, 316] on span "[EMAIL_ADDRESS][DOMAIN_NAME]" at bounding box center [762, 315] width 144 height 10
copy tr "[EMAIL_ADDRESS][DOMAIN_NAME]"
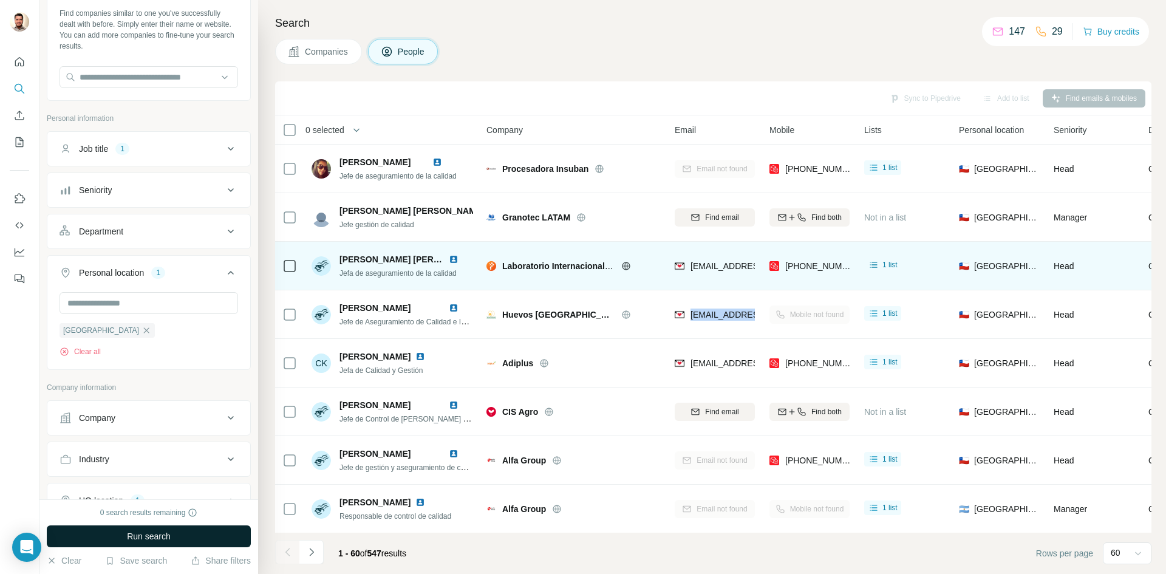
click at [520, 268] on div "Laboratorio Internacional Pharmacorp Sbo" at bounding box center [558, 266] width 113 height 12
click at [521, 267] on span "Laboratorio Internacional Pharmacorp Sbo" at bounding box center [588, 266] width 173 height 10
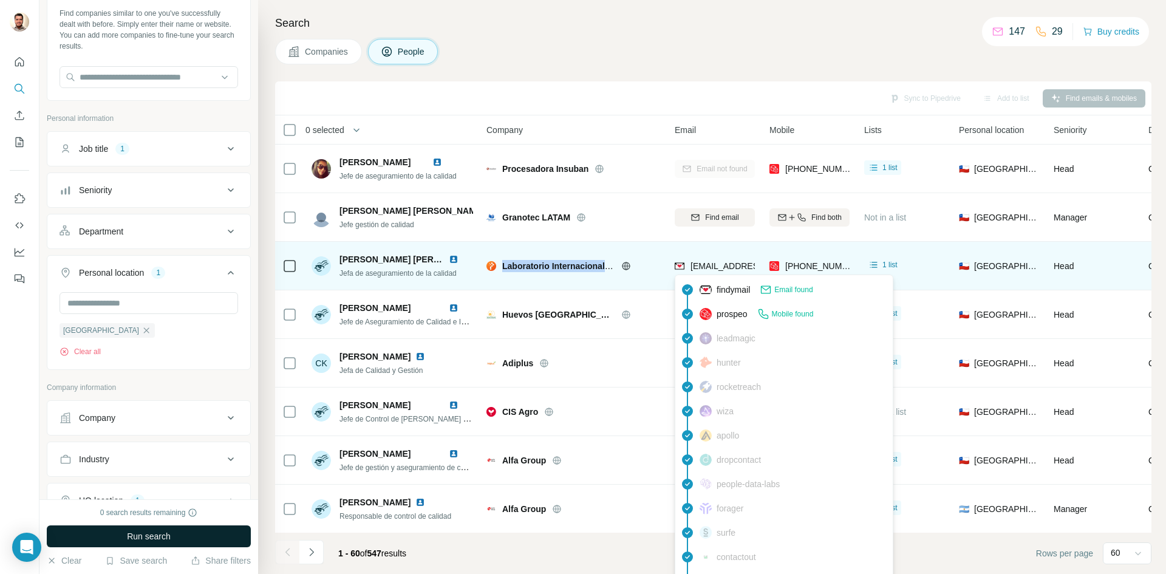
click at [711, 264] on span "[EMAIL_ADDRESS][DOMAIN_NAME]" at bounding box center [762, 266] width 144 height 10
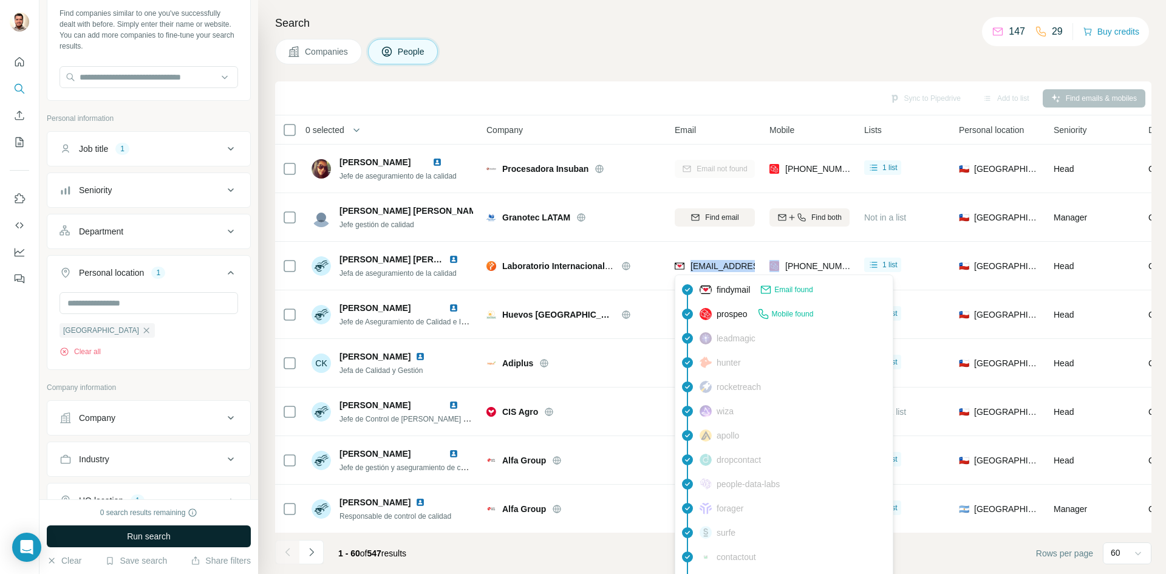
copy span "[EMAIL_ADDRESS][DOMAIN_NAME]"
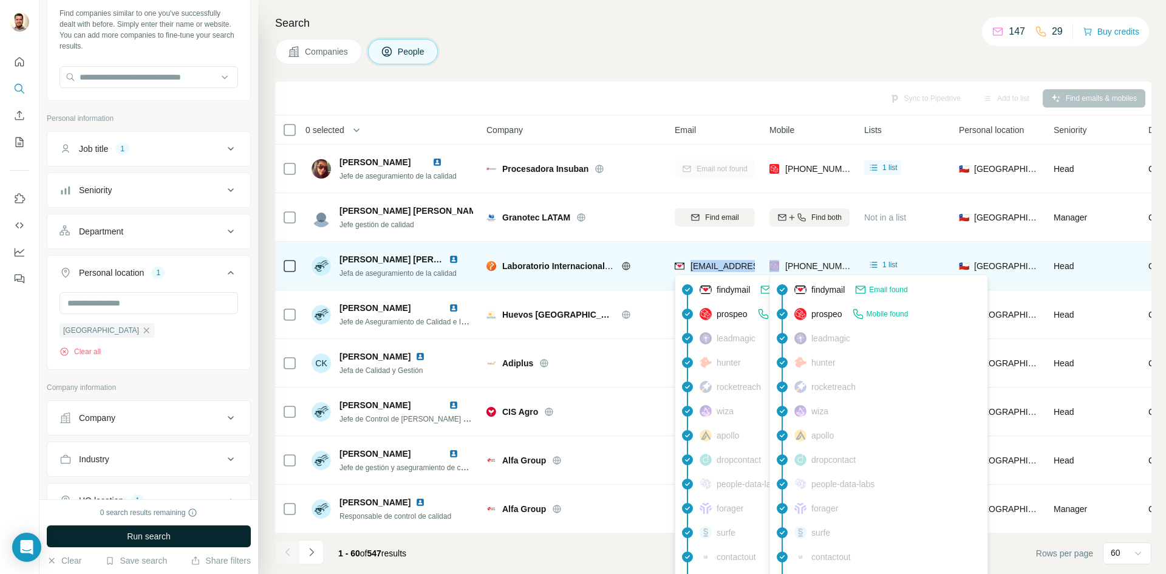
click at [812, 267] on span "[PHONE_NUMBER]" at bounding box center [823, 266] width 77 height 10
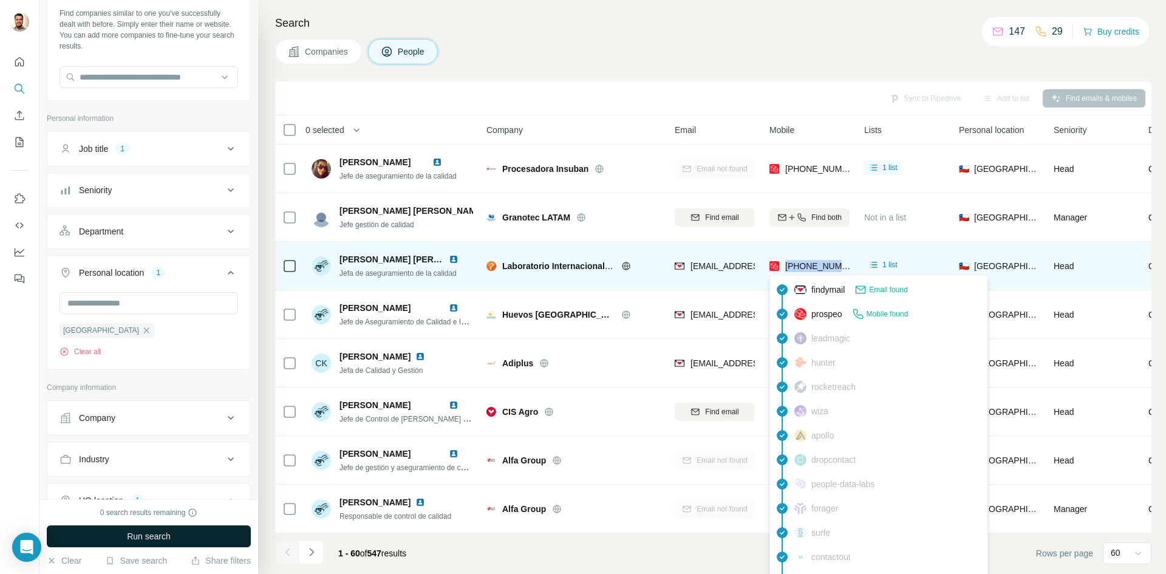
copy tr "[PHONE_NUMBER]"
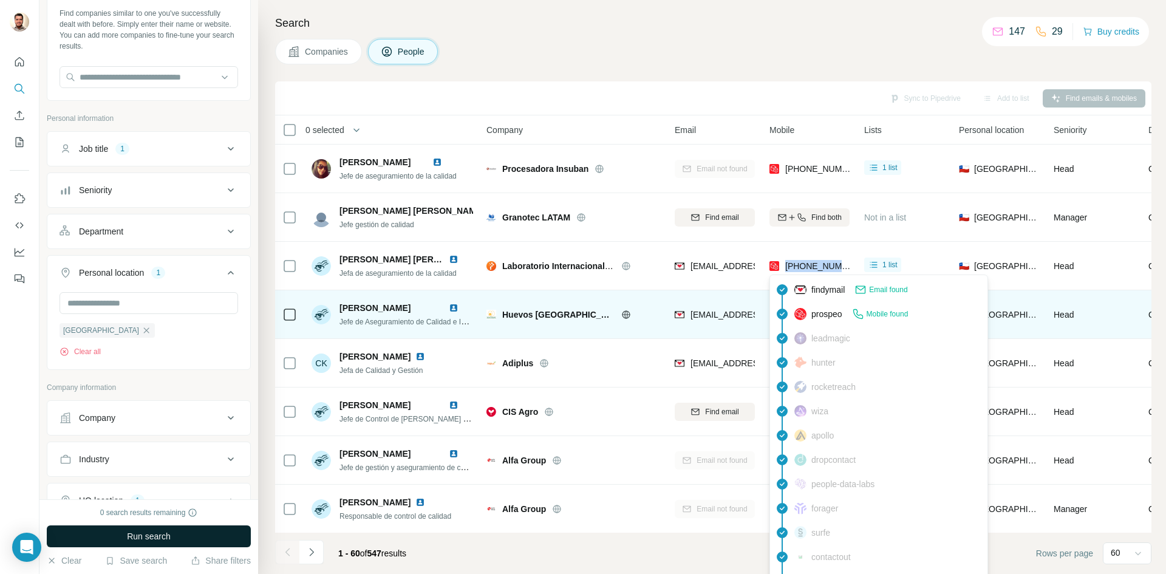
drag, startPoint x: 536, startPoint y: 319, endPoint x: 543, endPoint y: 316, distance: 7.3
click at [536, 319] on span "Huevos [GEOGRAPHIC_DATA][PERSON_NAME]" at bounding box center [558, 314] width 113 height 12
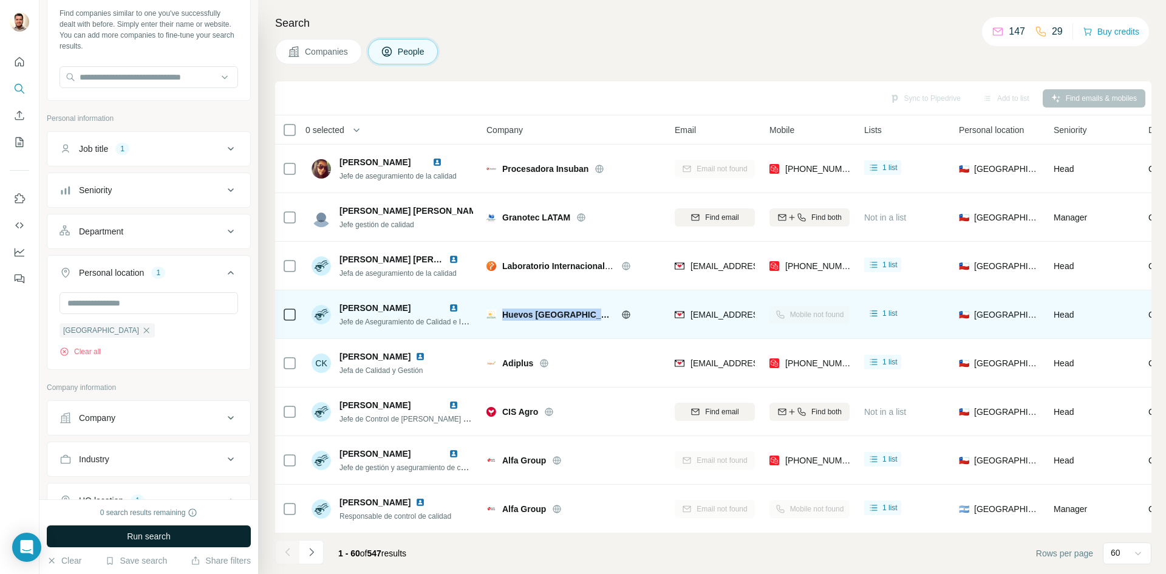
click at [543, 316] on span "Huevos [GEOGRAPHIC_DATA][PERSON_NAME]" at bounding box center [558, 314] width 113 height 12
click at [550, 325] on div "Huevos [GEOGRAPHIC_DATA][PERSON_NAME]" at bounding box center [573, 314] width 174 height 33
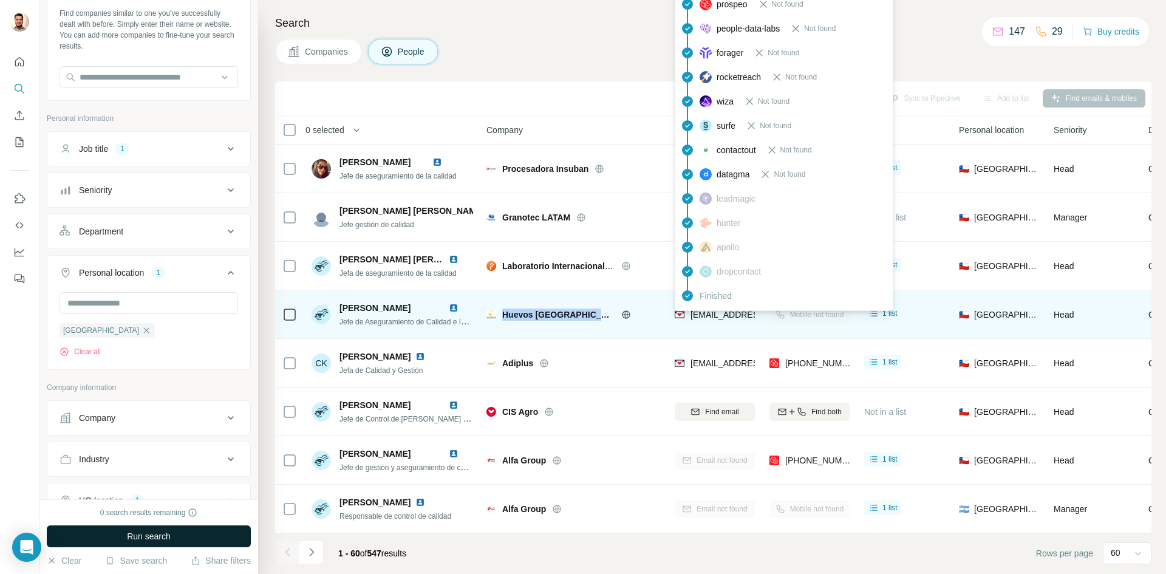
drag, startPoint x: 720, startPoint y: 319, endPoint x: 711, endPoint y: 319, distance: 8.5
click at [720, 319] on span "[EMAIL_ADDRESS][DOMAIN_NAME]" at bounding box center [762, 315] width 144 height 10
copy tr "[EMAIL_ADDRESS][DOMAIN_NAME]"
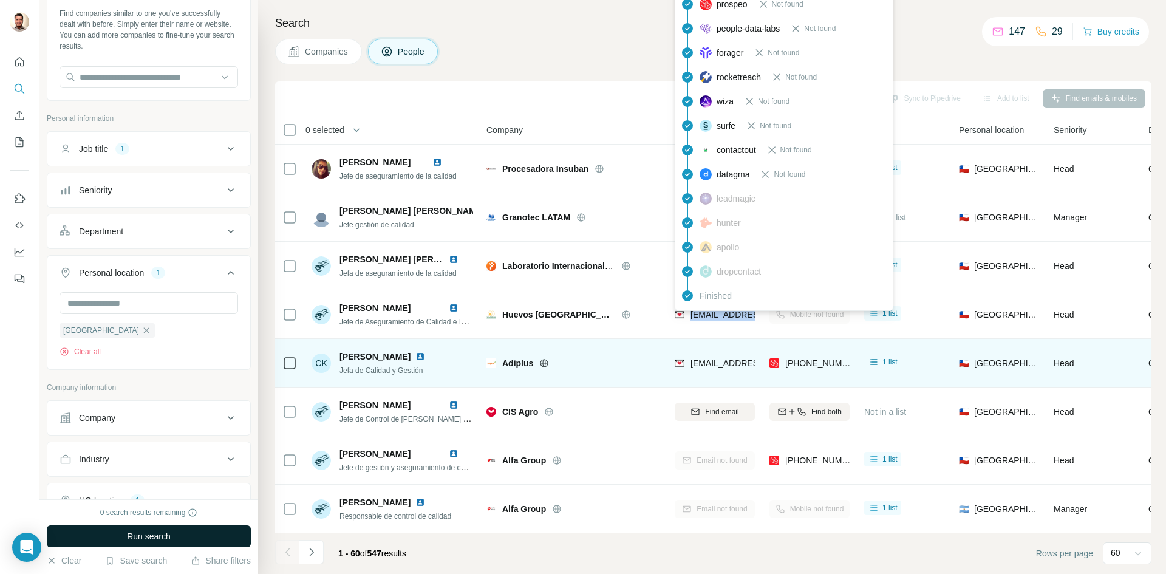
click at [515, 363] on span "Adiplus" at bounding box center [517, 363] width 31 height 12
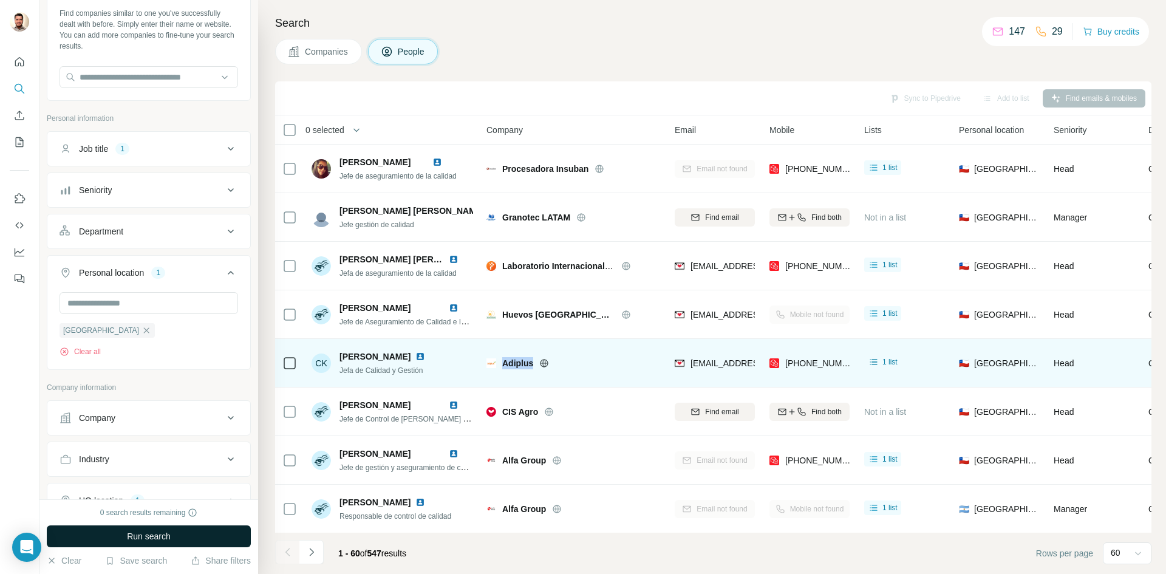
click at [515, 363] on span "Adiplus" at bounding box center [517, 363] width 31 height 12
copy div "Adiplus"
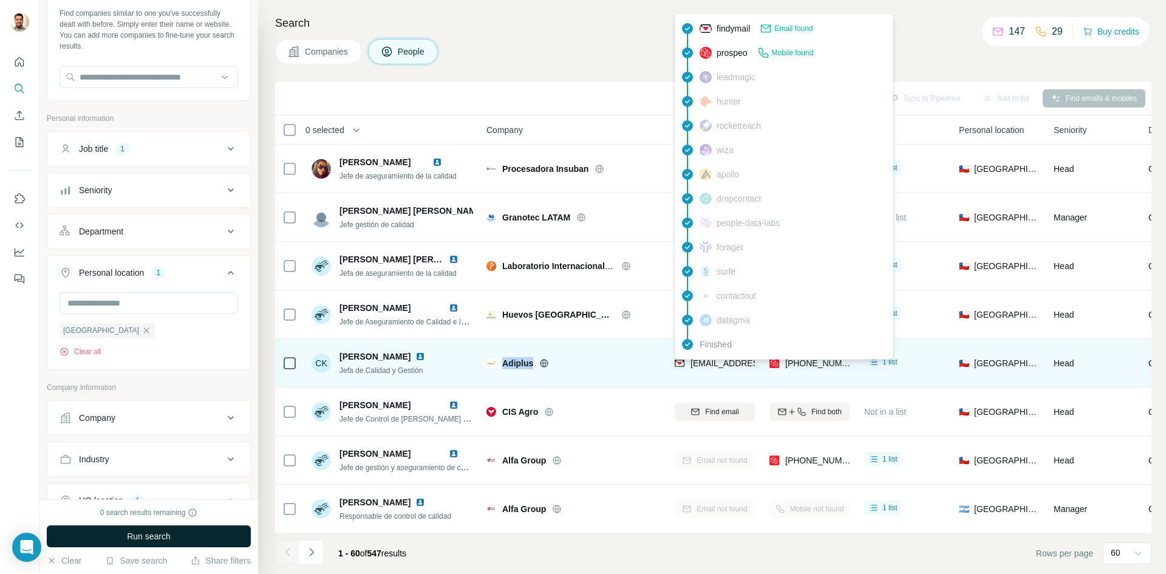
click at [721, 364] on span "[EMAIL_ADDRESS][DOMAIN_NAME]" at bounding box center [762, 363] width 144 height 10
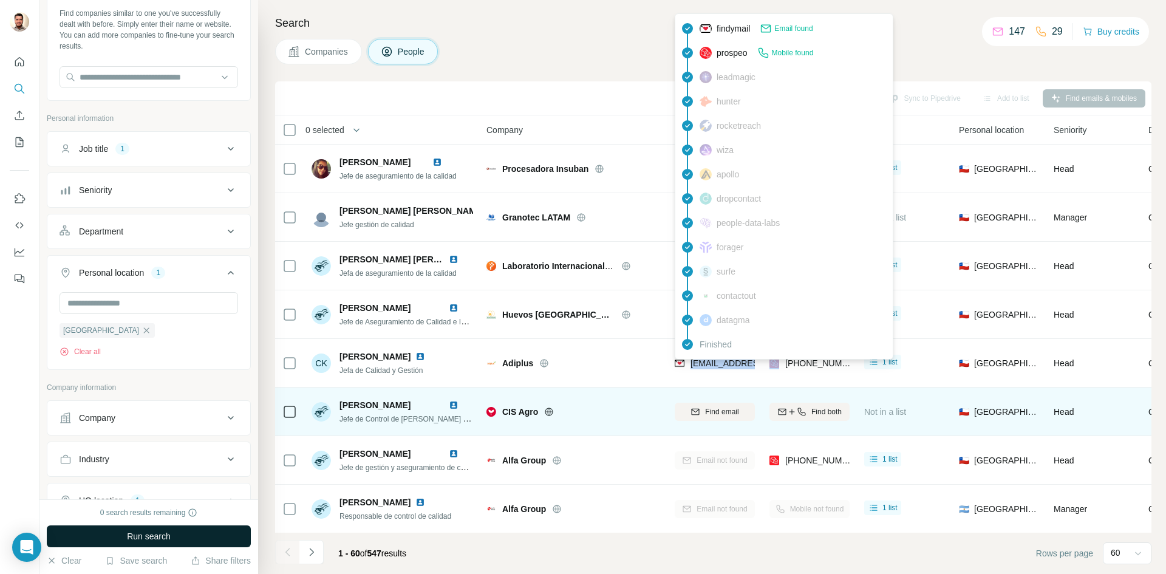
copy span "[EMAIL_ADDRESS][DOMAIN_NAME]"
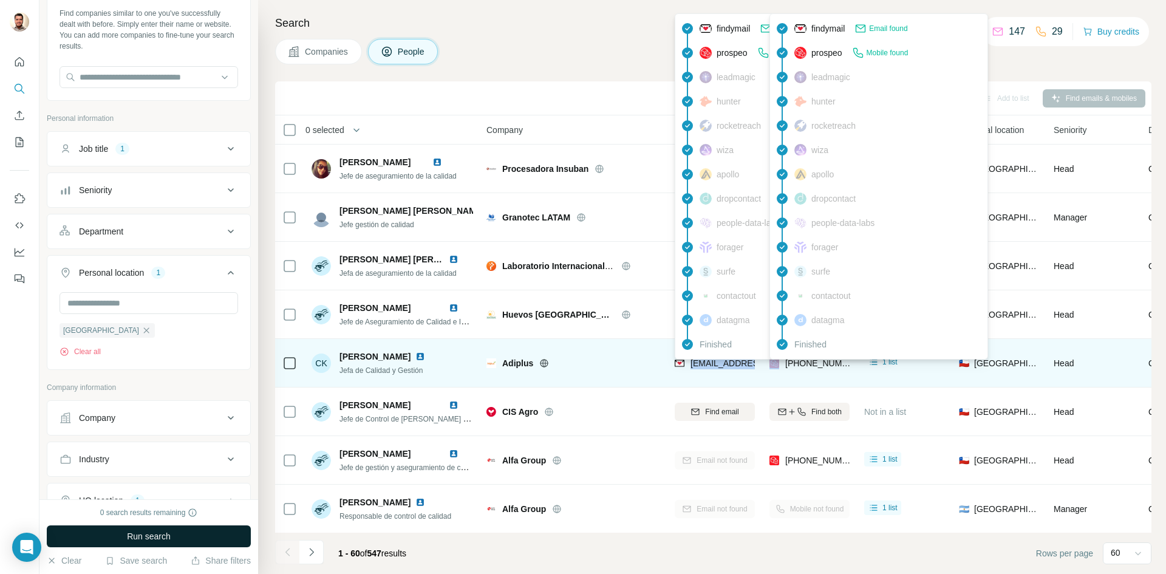
click at [798, 364] on span "[PHONE_NUMBER]" at bounding box center [823, 363] width 77 height 10
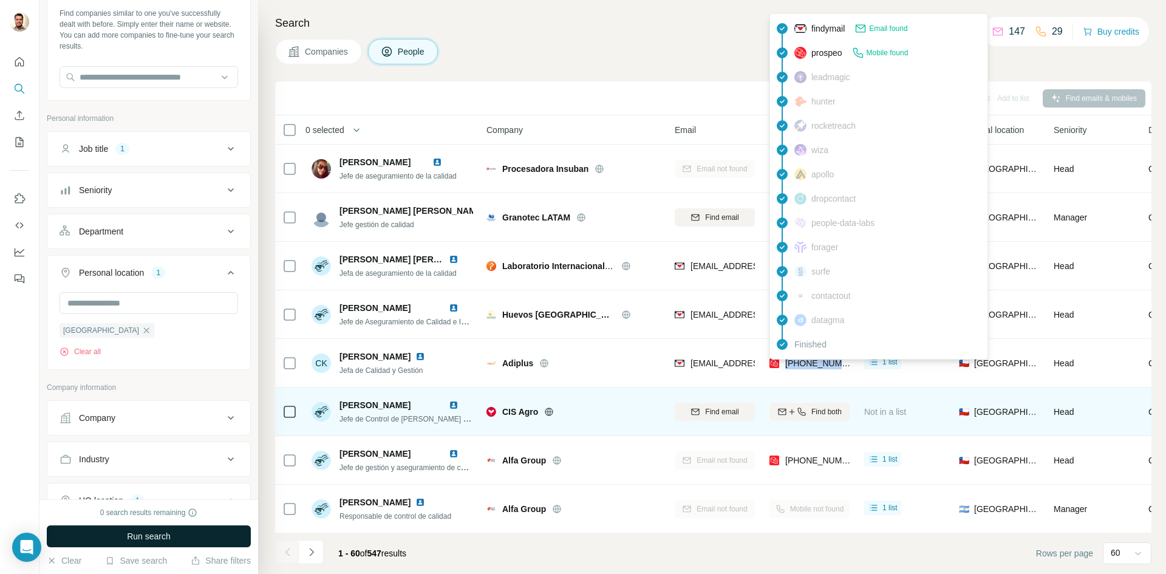
copy tr "[PHONE_NUMBER]"
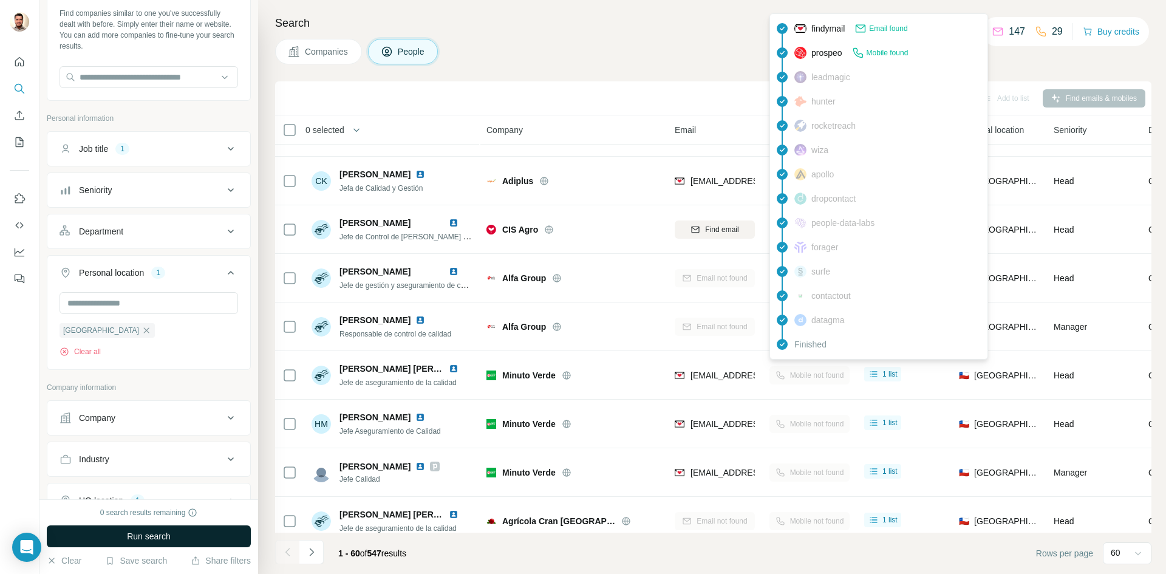
scroll to position [364, 0]
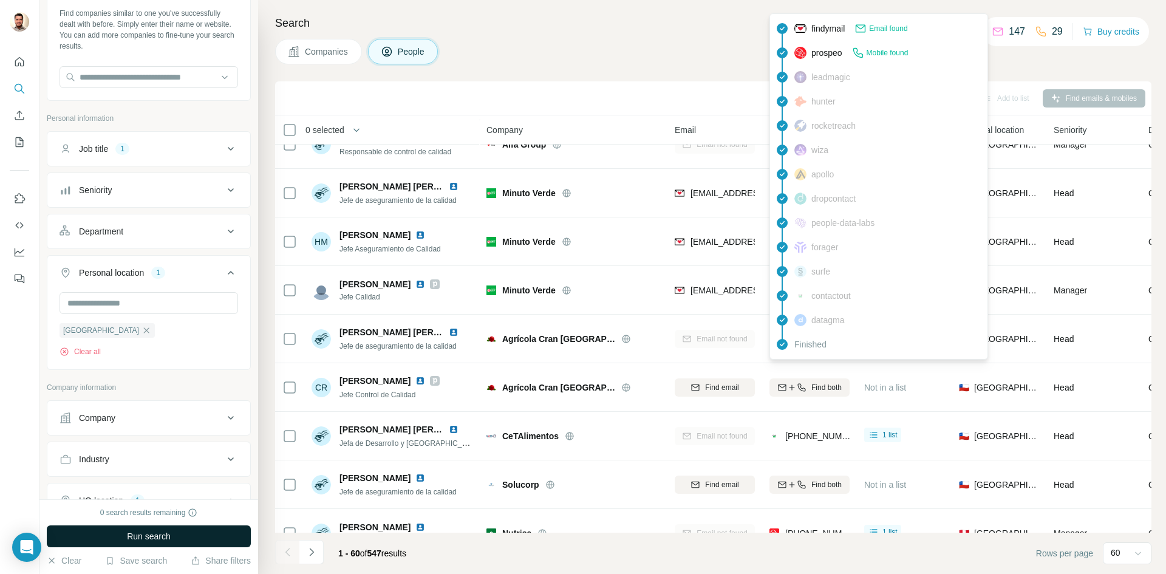
click at [503, 59] on div "Companies People" at bounding box center [713, 52] width 876 height 26
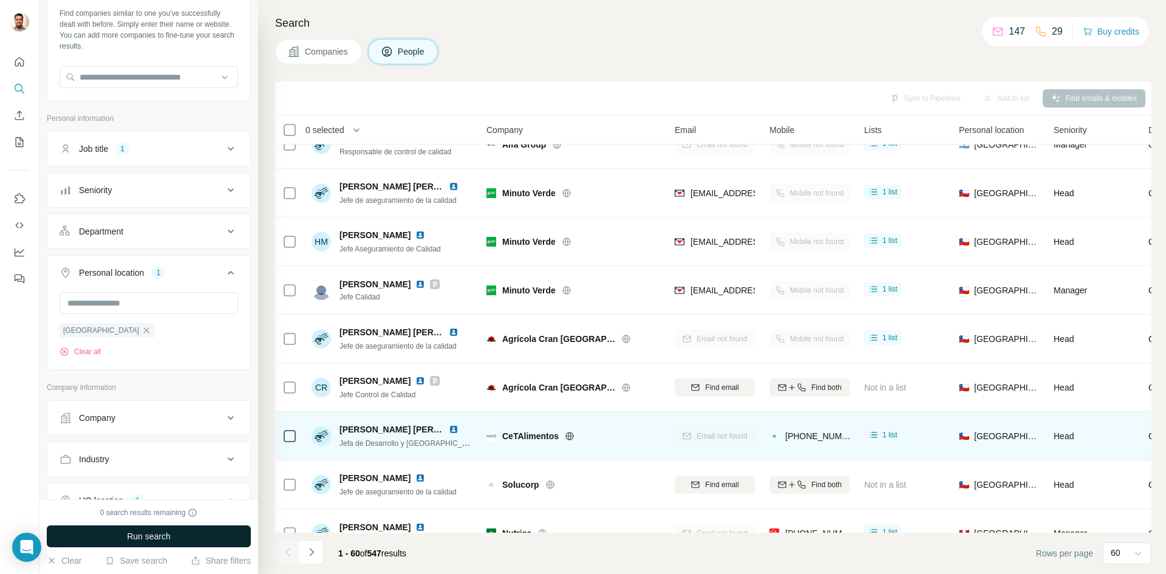
scroll to position [486, 0]
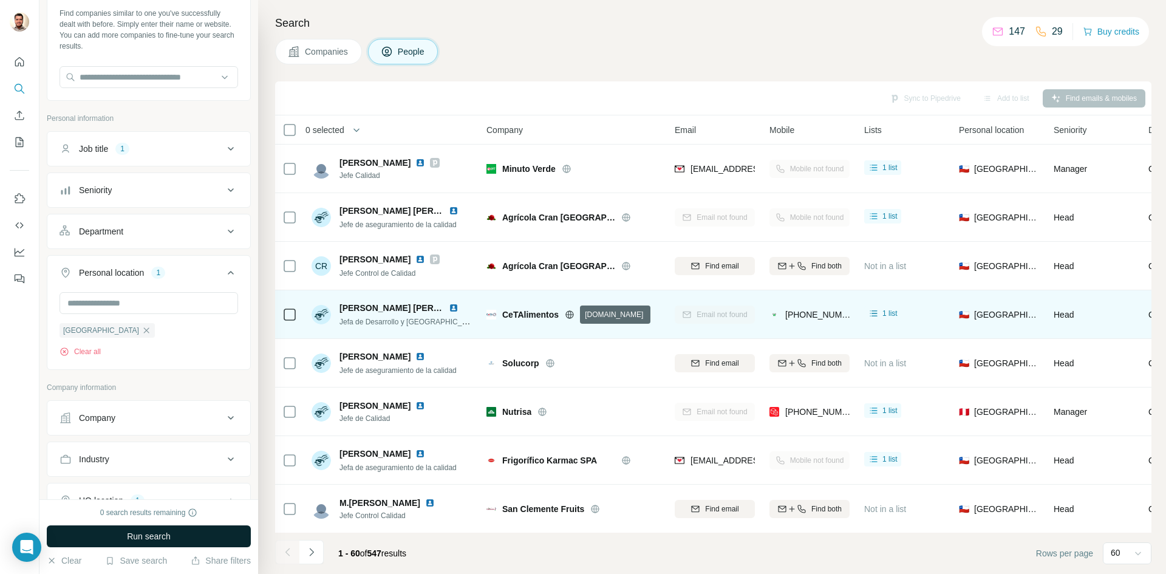
drag, startPoint x: 571, startPoint y: 315, endPoint x: 574, endPoint y: 331, distance: 16.2
click at [571, 315] on icon at bounding box center [570, 315] width 10 height 10
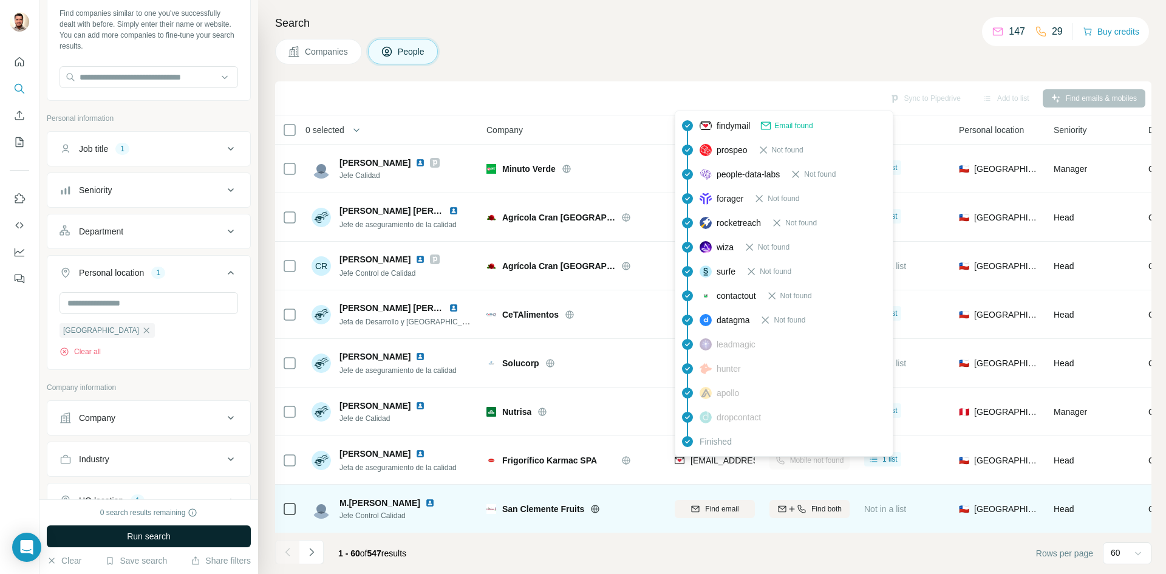
drag, startPoint x: 701, startPoint y: 465, endPoint x: 662, endPoint y: 499, distance: 52.1
click at [701, 465] on span "[EMAIL_ADDRESS][DOMAIN_NAME]" at bounding box center [762, 460] width 144 height 10
click at [718, 462] on span "[EMAIL_ADDRESS][DOMAIN_NAME]" at bounding box center [762, 460] width 144 height 10
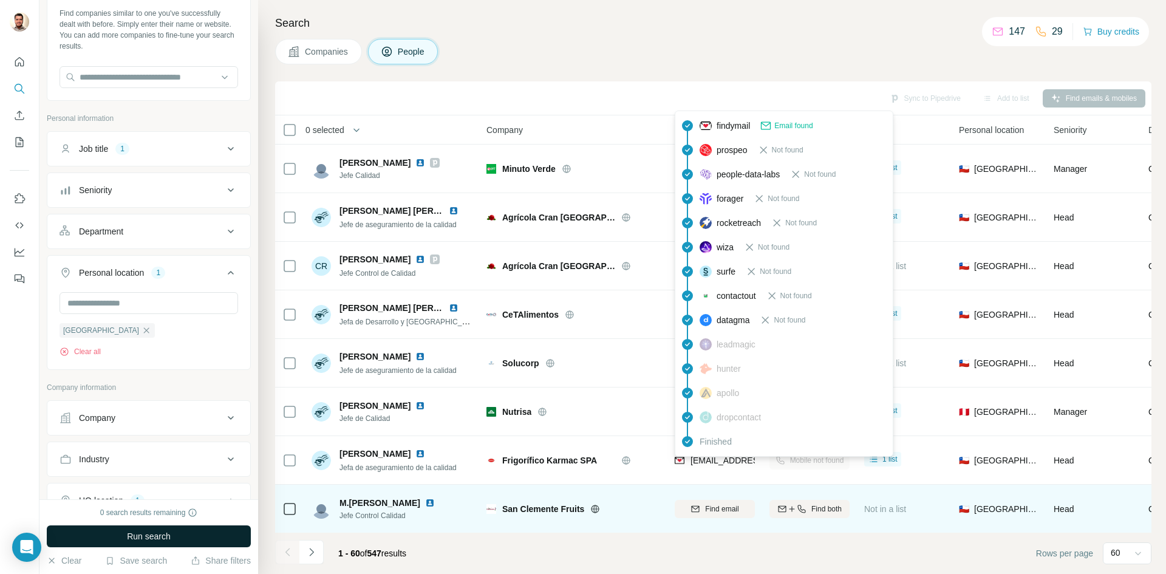
click at [718, 462] on span "[EMAIL_ADDRESS][DOMAIN_NAME]" at bounding box center [762, 460] width 144 height 10
click at [719, 462] on span "[EMAIL_ADDRESS][DOMAIN_NAME]" at bounding box center [762, 460] width 144 height 10
click at [700, 463] on span "[EMAIL_ADDRESS][DOMAIN_NAME]" at bounding box center [762, 460] width 144 height 10
click at [693, 478] on td "[EMAIL_ADDRESS][DOMAIN_NAME]" at bounding box center [714, 460] width 95 height 49
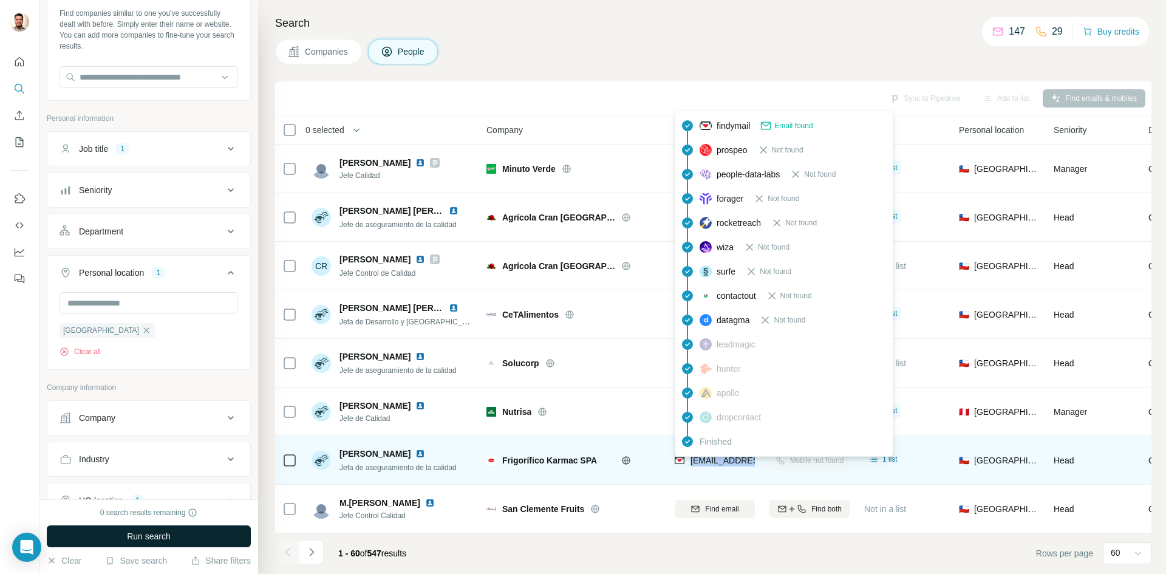
drag, startPoint x: 705, startPoint y: 462, endPoint x: 712, endPoint y: 462, distance: 7.3
click at [749, 462] on span "[EMAIL_ADDRESS][DOMAIN_NAME]" at bounding box center [762, 460] width 144 height 10
click at [712, 462] on span "[EMAIL_ADDRESS][DOMAIN_NAME]" at bounding box center [762, 460] width 144 height 10
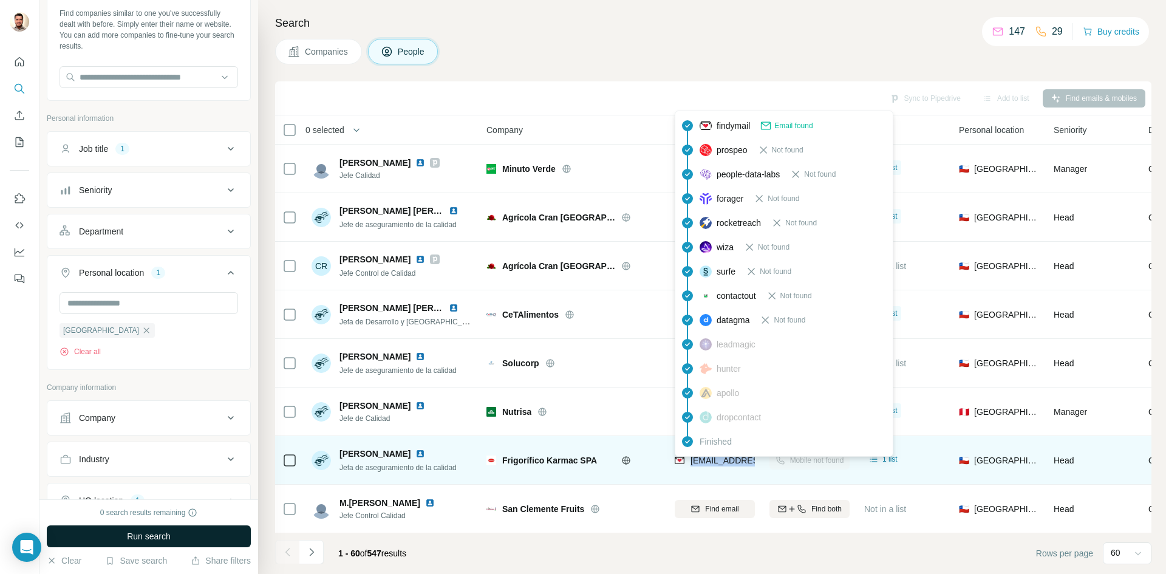
copy tr "[EMAIL_ADDRESS][DOMAIN_NAME]"
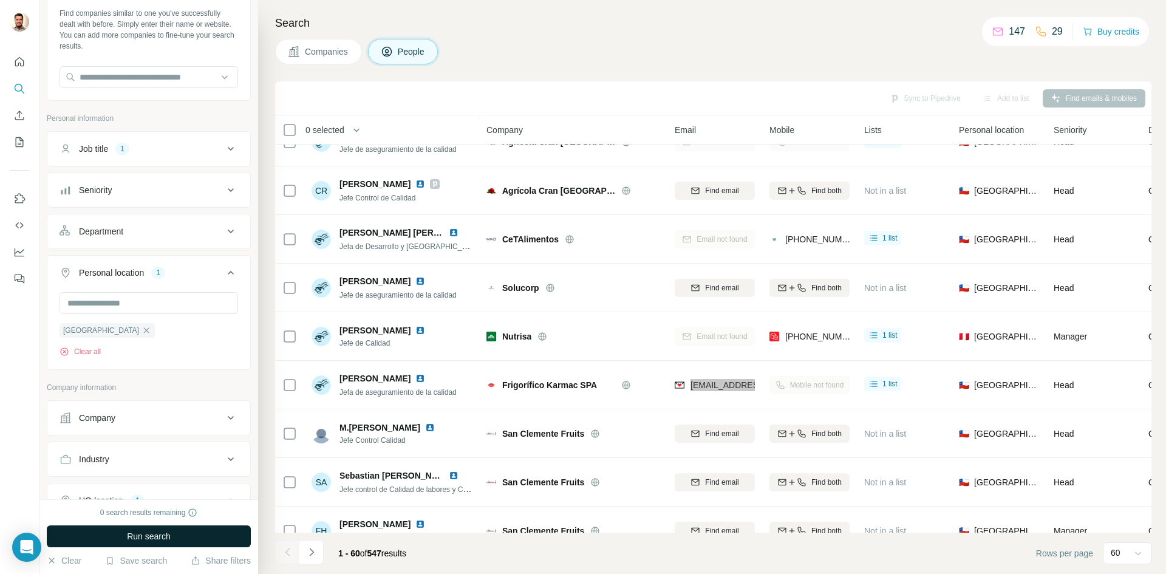
scroll to position [668, 0]
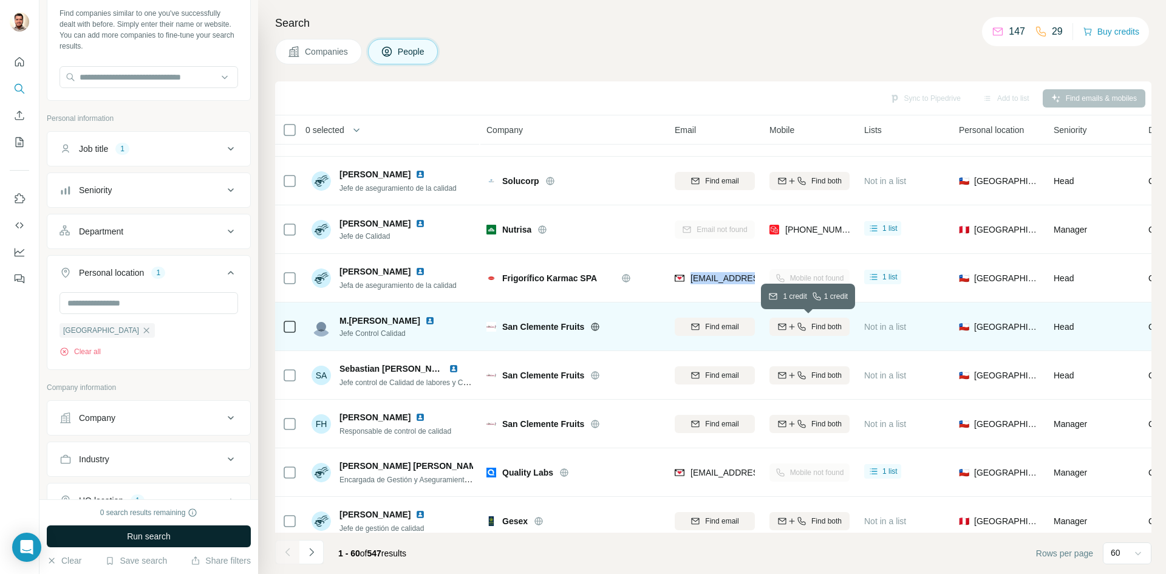
click at [804, 330] on icon "button" at bounding box center [801, 326] width 8 height 8
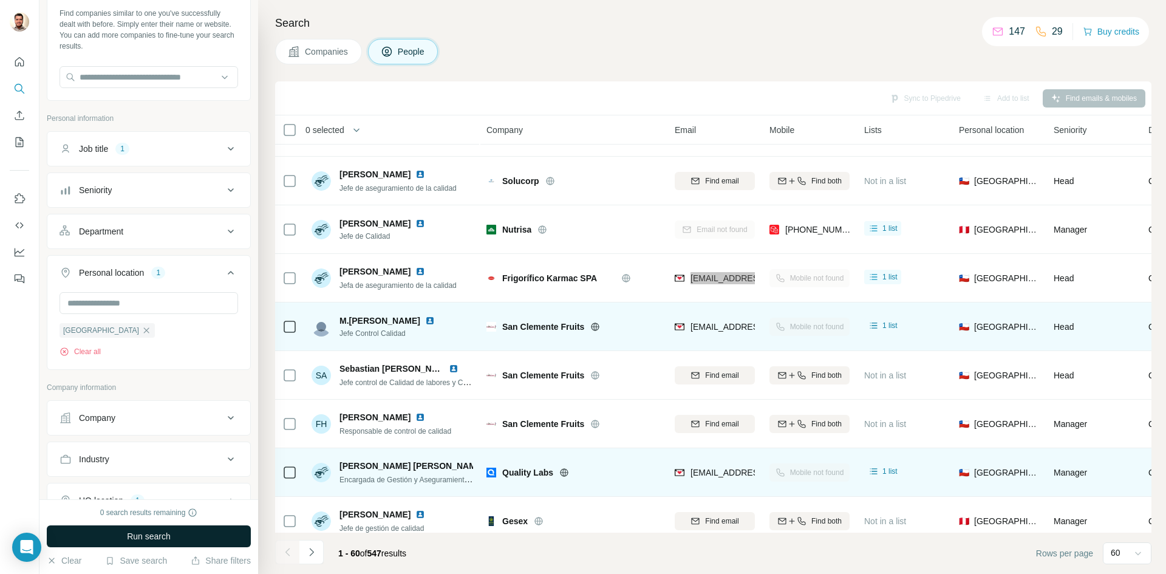
scroll to position [729, 0]
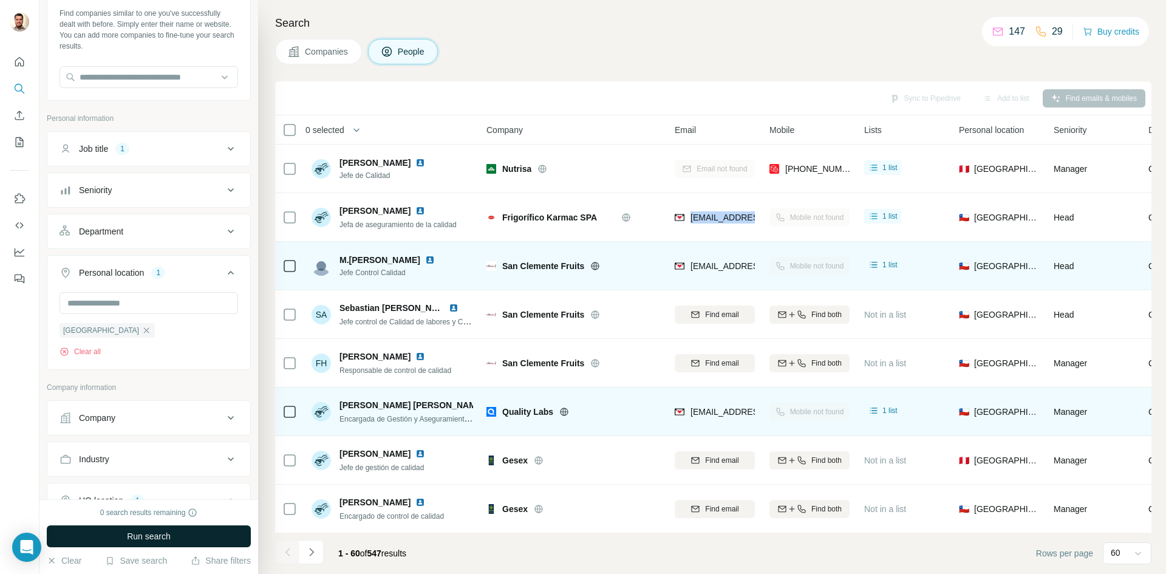
click at [563, 412] on icon at bounding box center [563, 411] width 3 height 8
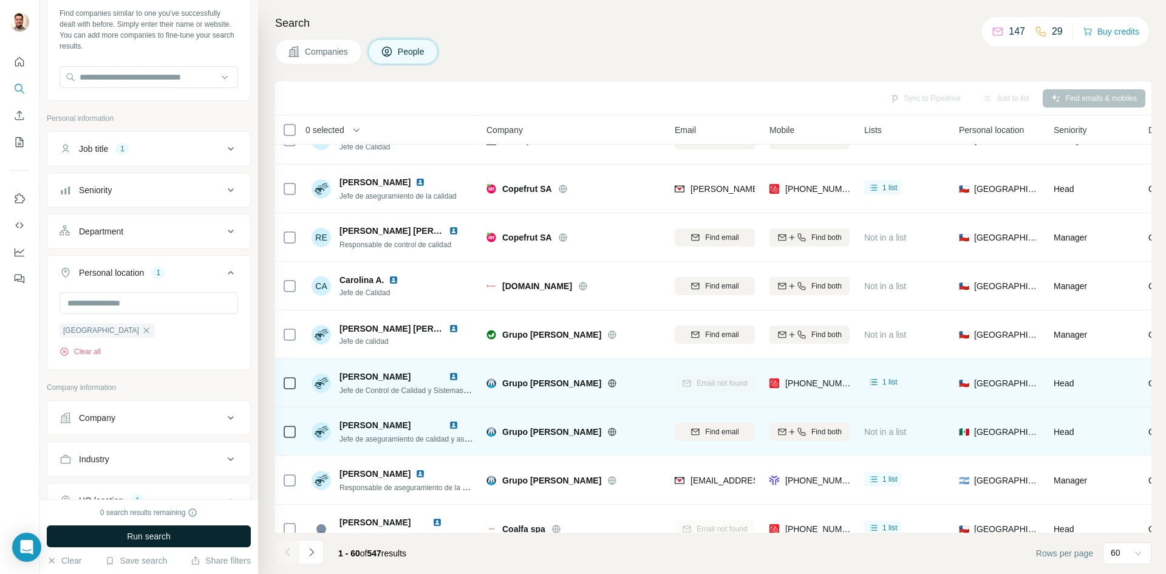
scroll to position [1214, 0]
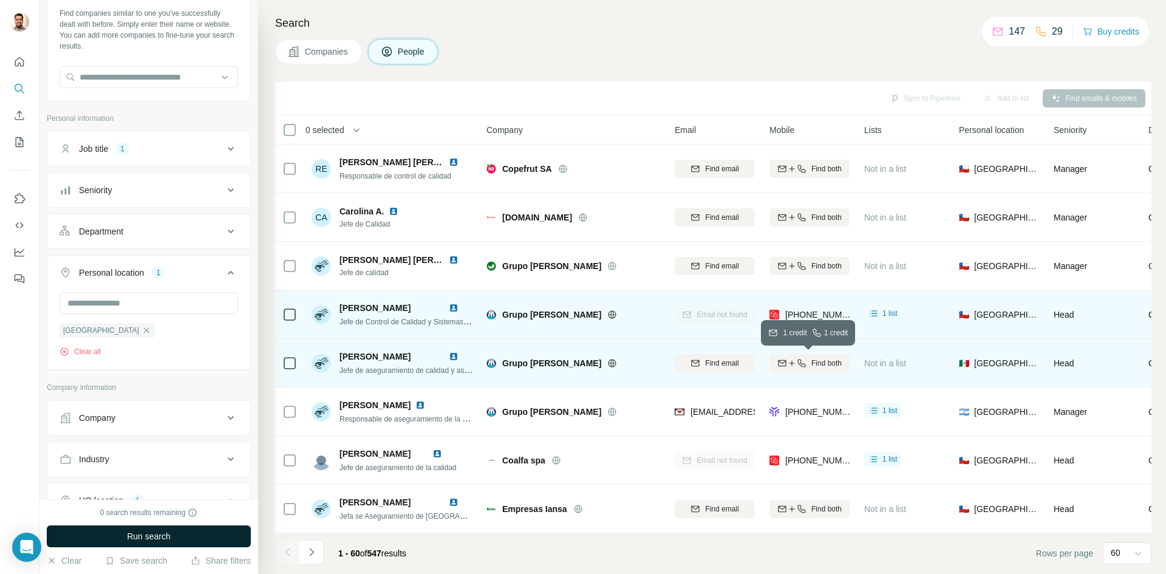
click at [799, 362] on icon "button" at bounding box center [802, 363] width 10 height 10
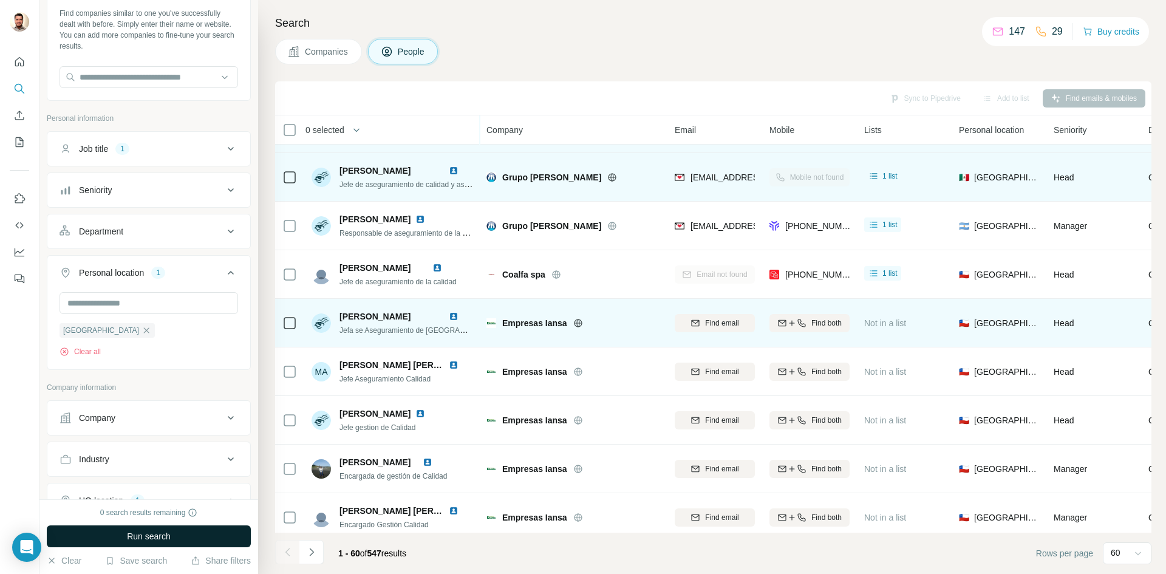
scroll to position [1397, 0]
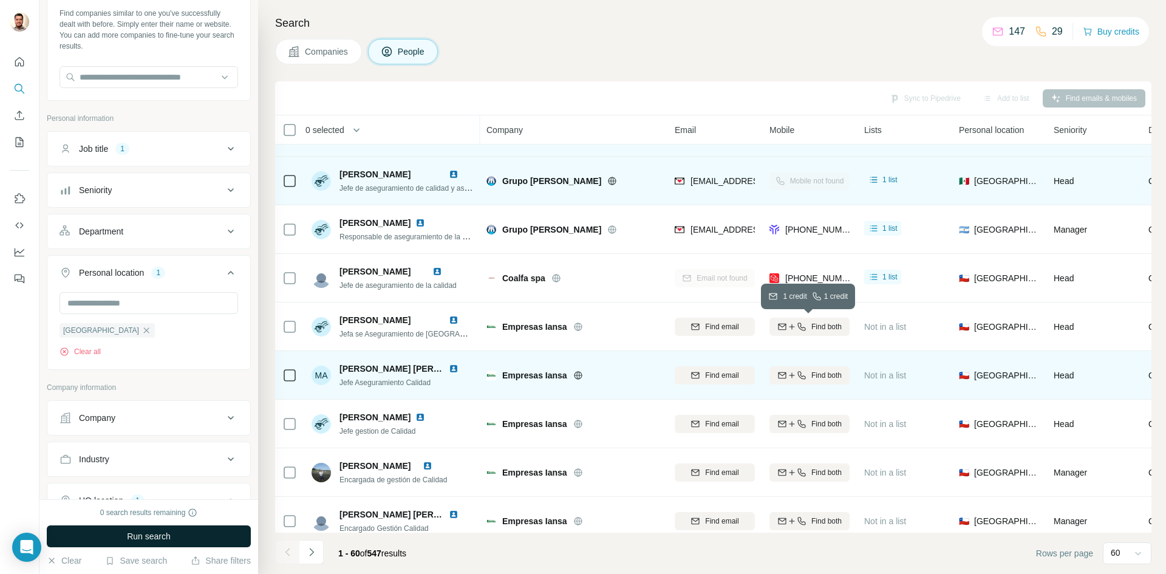
drag, startPoint x: 799, startPoint y: 327, endPoint x: 779, endPoint y: 385, distance: 61.6
click at [799, 327] on icon "button" at bounding box center [801, 326] width 8 height 8
click at [821, 379] on span "Find both" at bounding box center [826, 375] width 30 height 11
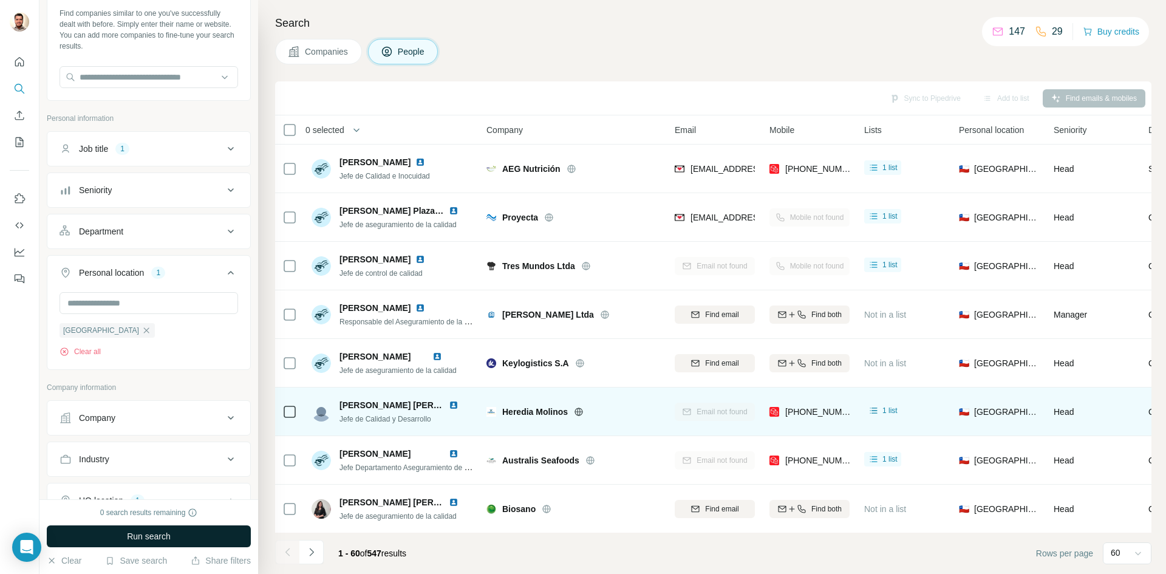
scroll to position [2004, 0]
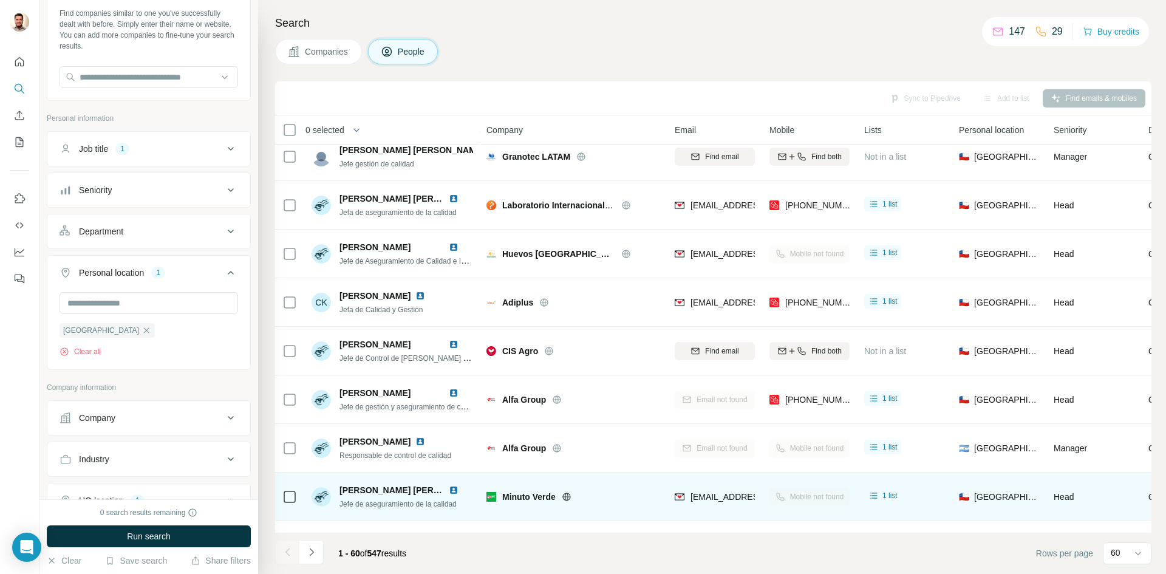
scroll to position [121, 0]
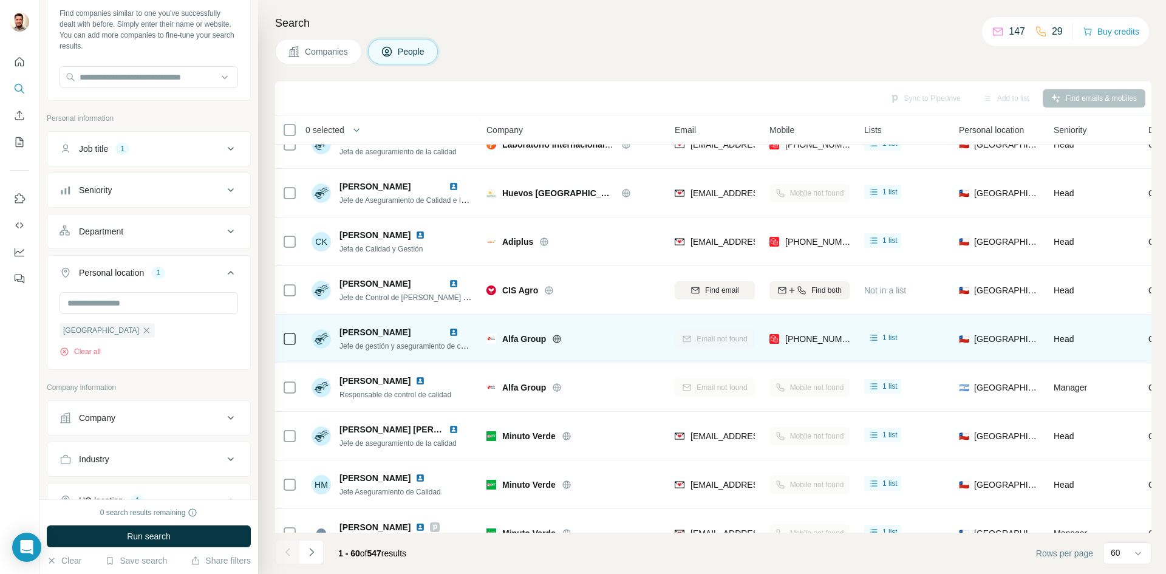
click at [559, 338] on icon at bounding box center [557, 338] width 8 height 1
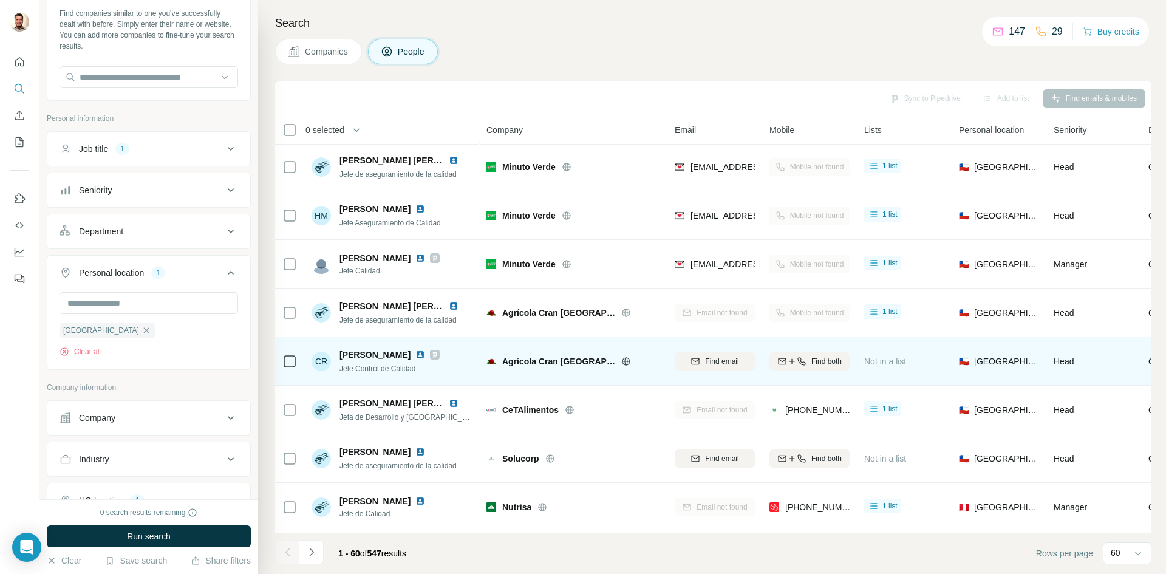
scroll to position [425, 0]
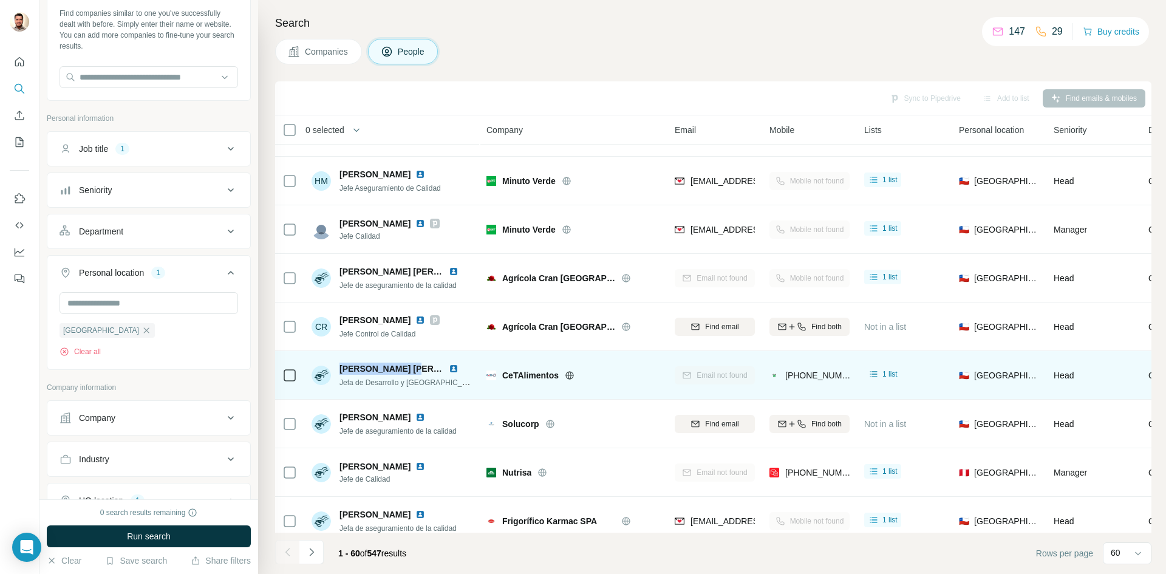
drag, startPoint x: 373, startPoint y: 371, endPoint x: 408, endPoint y: 370, distance: 35.2
click at [408, 370] on span "[PERSON_NAME] [PERSON_NAME]" at bounding box center [411, 369] width 145 height 10
copy span "Daniela Alvarado"
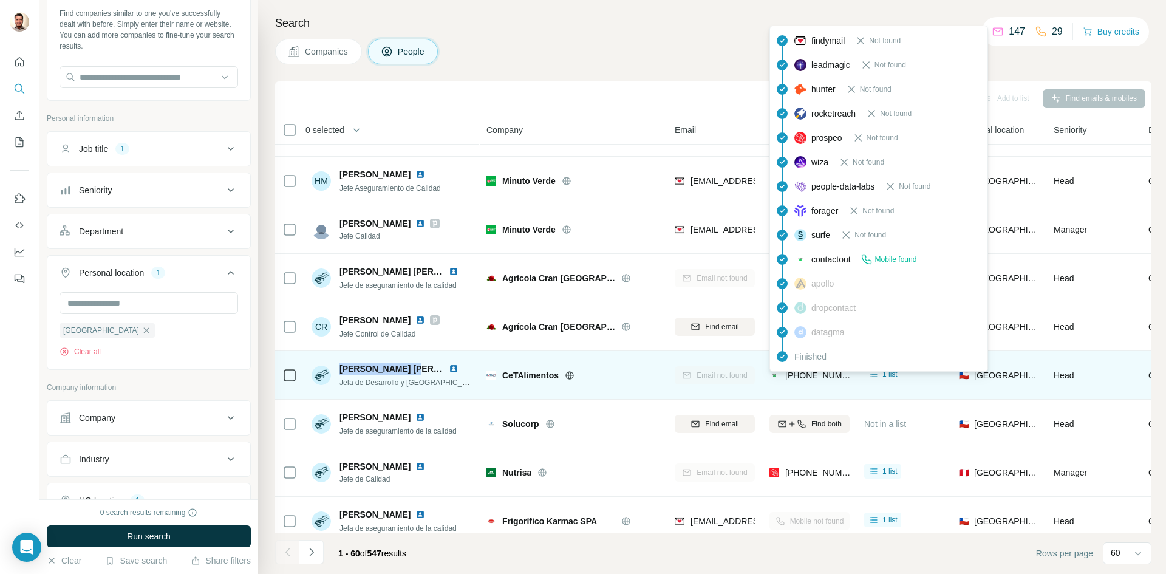
click at [816, 381] on div "[PHONE_NUMBER]" at bounding box center [810, 376] width 83 height 15
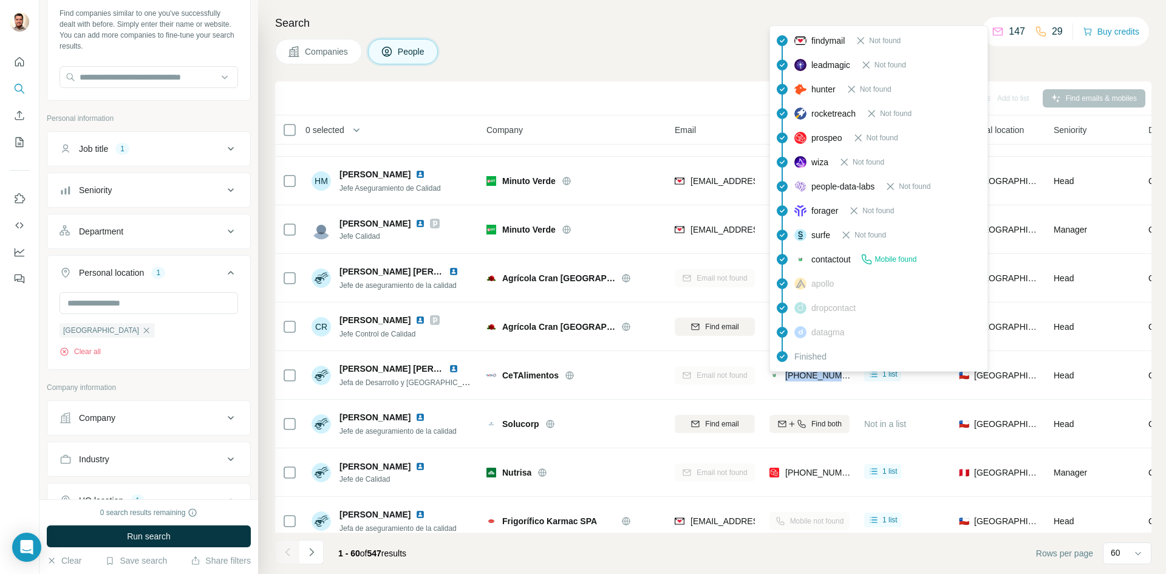
copy tr "[PHONE_NUMBER]"
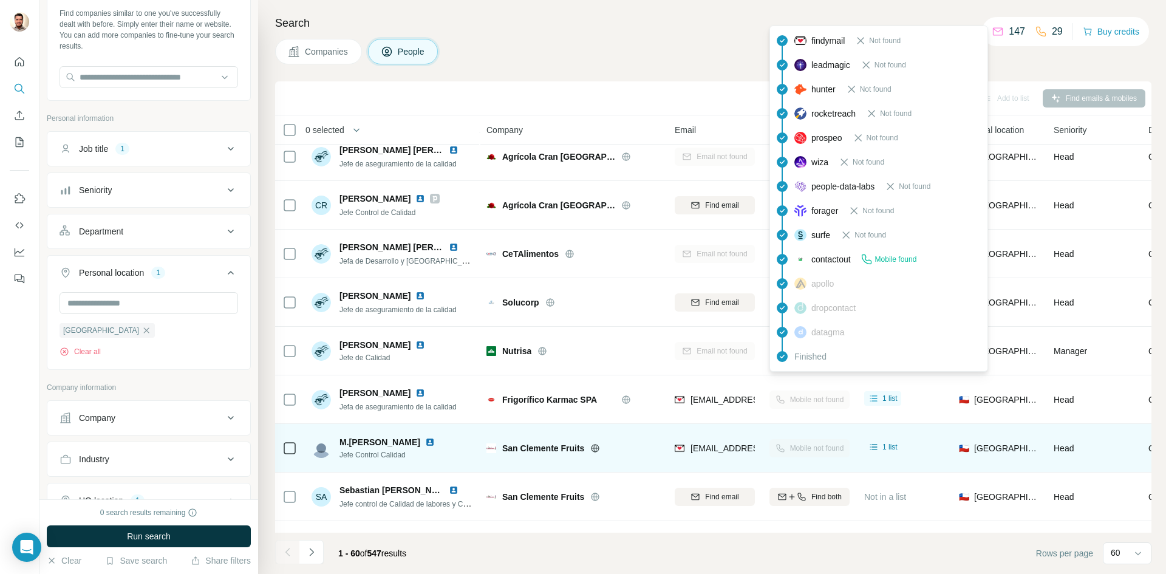
scroll to position [607, 0]
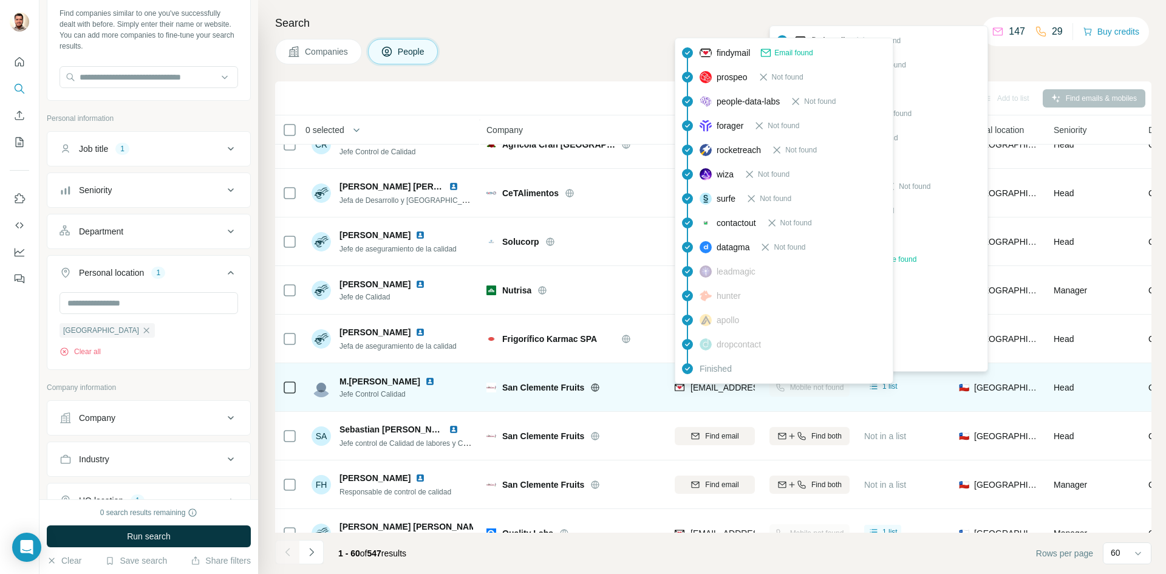
click at [723, 390] on span "[EMAIL_ADDRESS][DOMAIN_NAME]" at bounding box center [762, 388] width 144 height 10
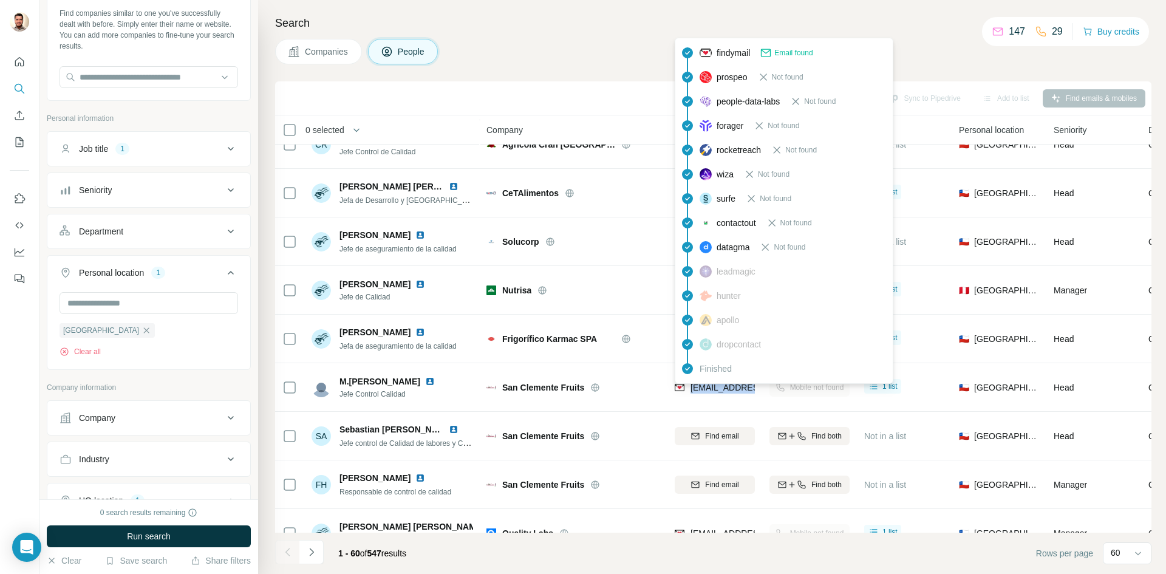
copy tr "[EMAIL_ADDRESS][DOMAIN_NAME]"
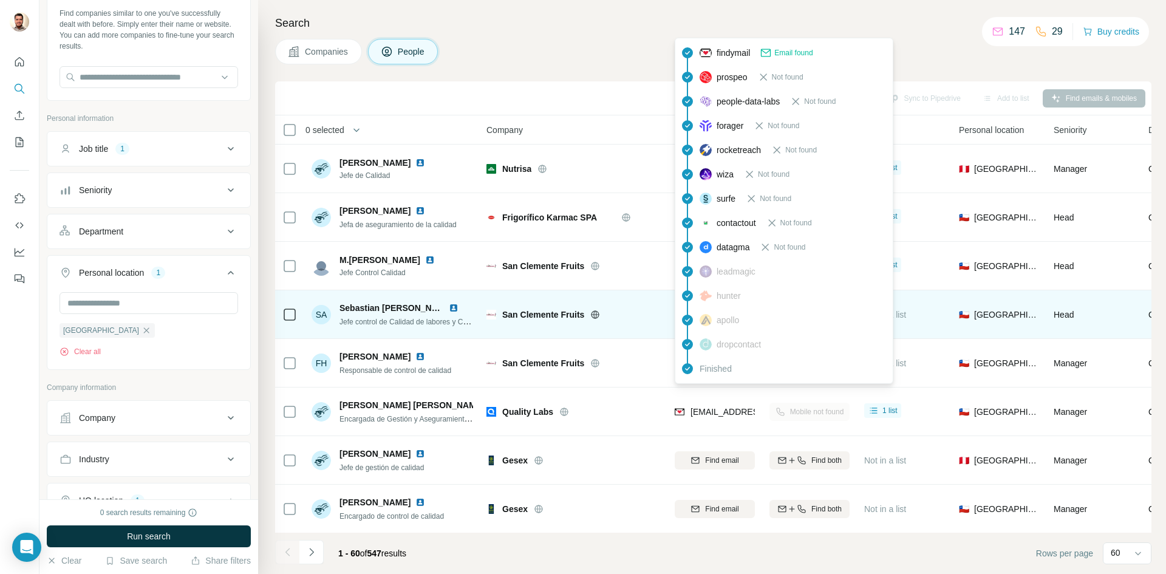
scroll to position [668, 0]
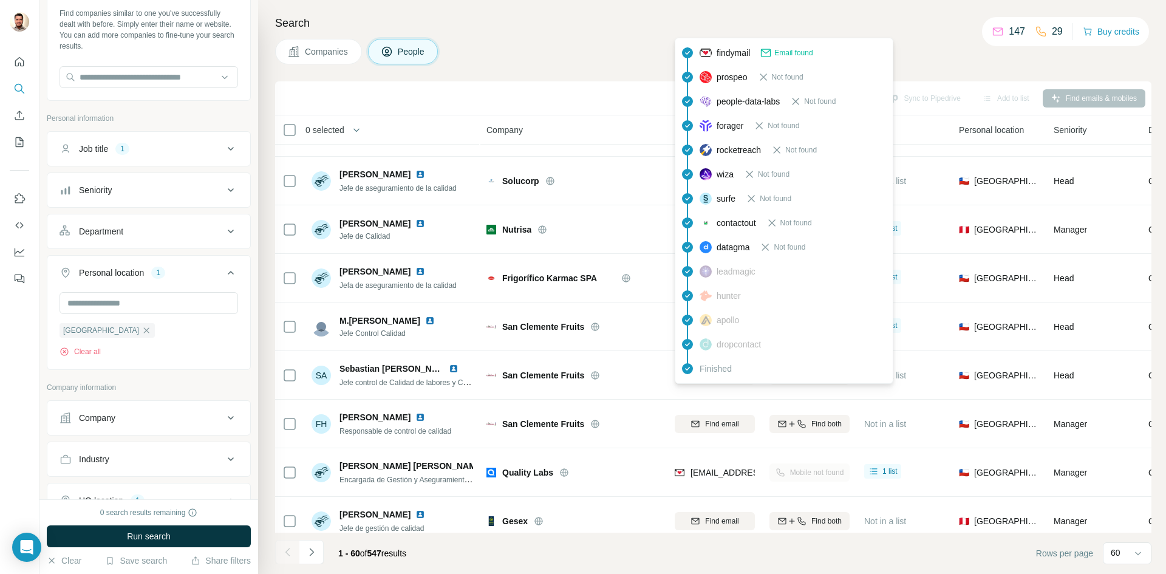
click at [603, 43] on div "Companies People" at bounding box center [713, 52] width 876 height 26
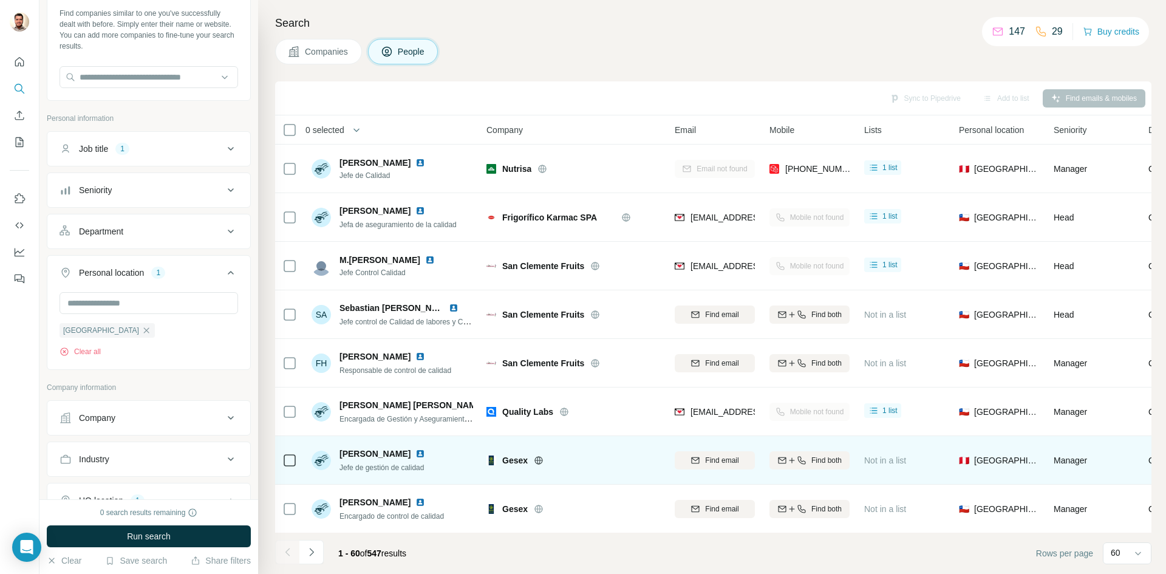
scroll to position [789, 0]
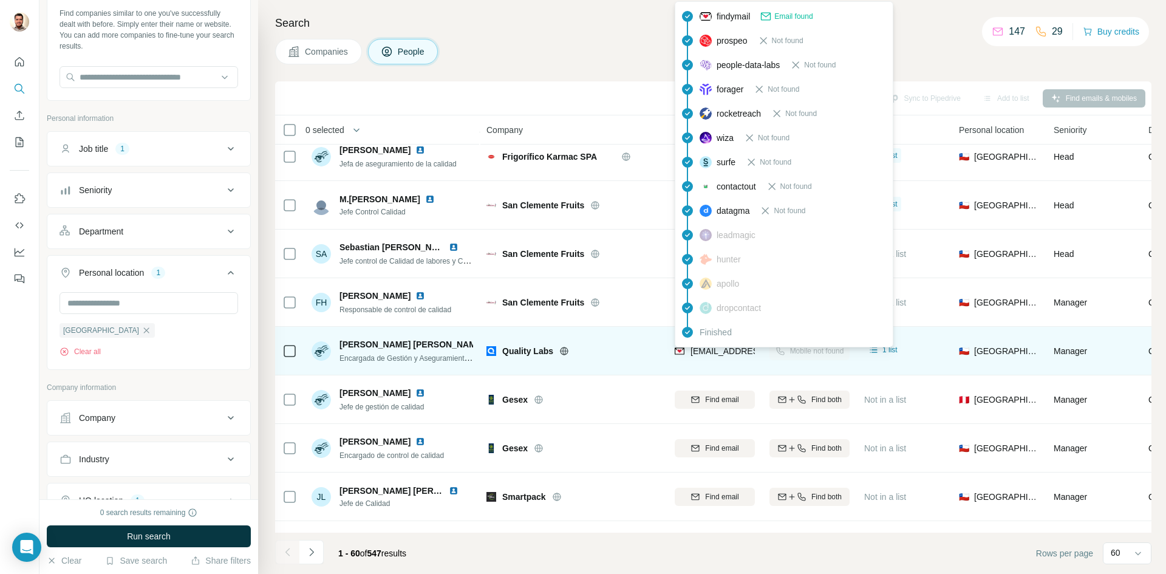
click at [702, 351] on span "[EMAIL_ADDRESS][DOMAIN_NAME]" at bounding box center [762, 351] width 144 height 10
click at [703, 352] on span "[EMAIL_ADDRESS][DOMAIN_NAME]" at bounding box center [762, 351] width 144 height 10
copy tr "[EMAIL_ADDRESS][DOMAIN_NAME]"
click at [712, 352] on span "[EMAIL_ADDRESS][DOMAIN_NAME]" at bounding box center [762, 351] width 144 height 10
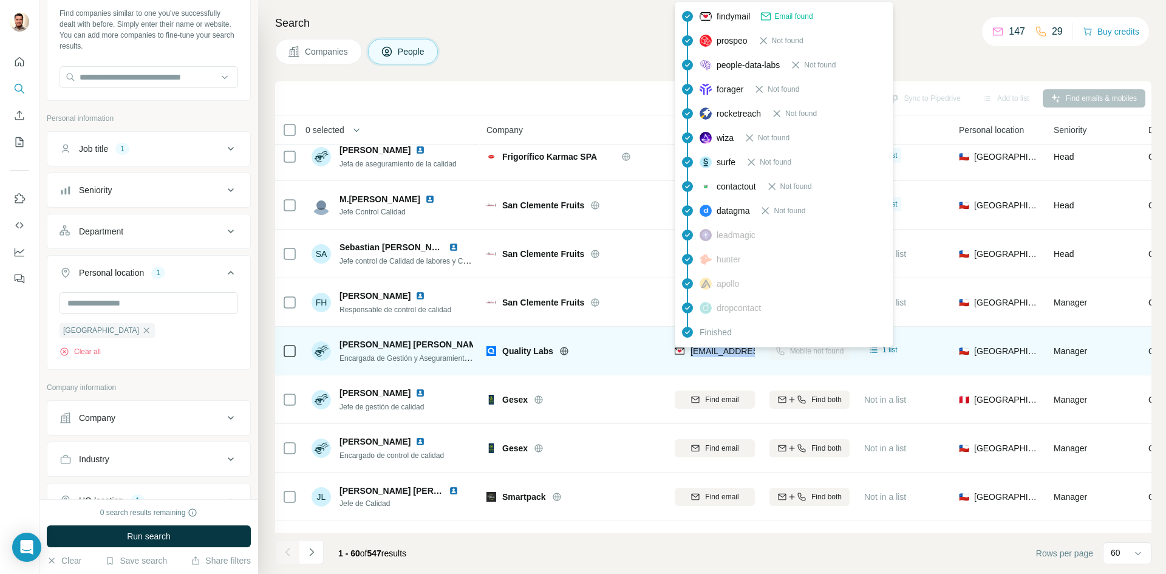
click at [712, 352] on span "[EMAIL_ADDRESS][DOMAIN_NAME]" at bounding box center [762, 351] width 144 height 10
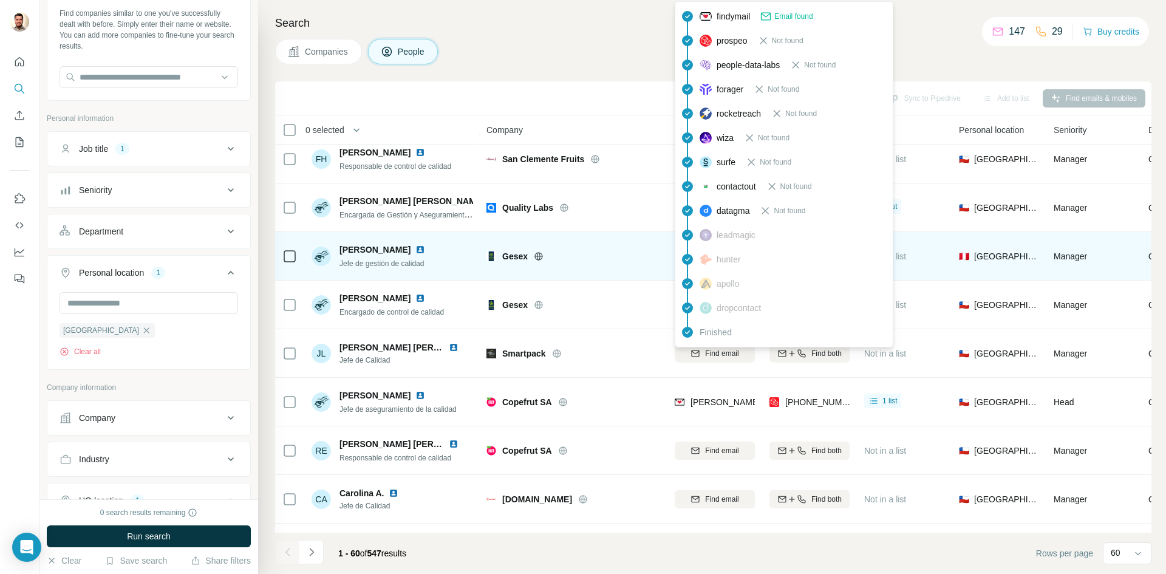
scroll to position [972, 0]
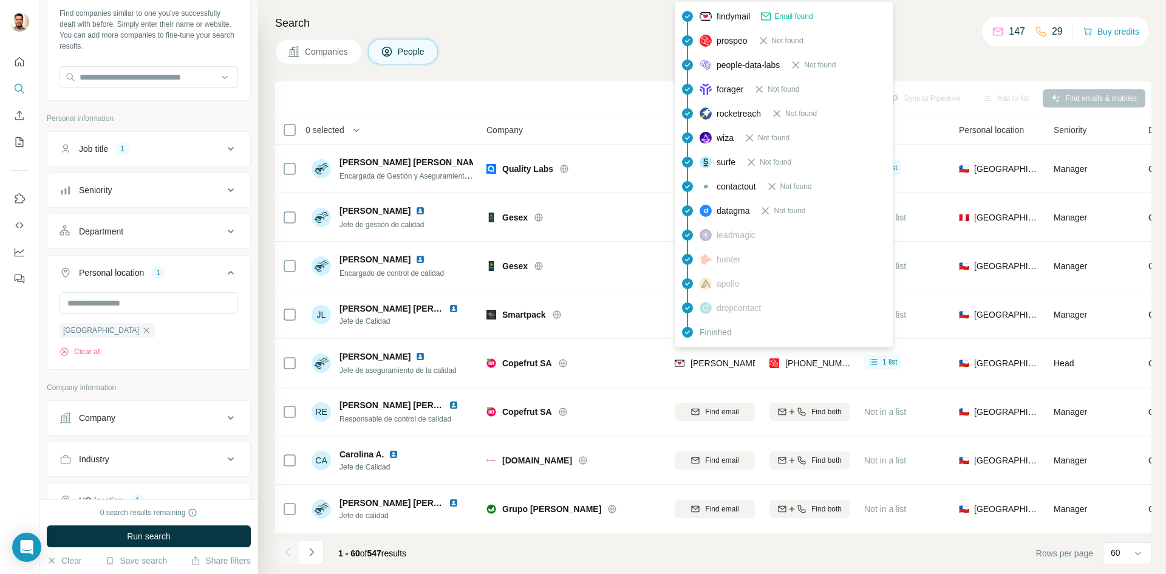
click at [570, 67] on div "Search Companies People Sync to Pipedrive Add to list Find emails & mobiles 0 s…" at bounding box center [712, 287] width 908 height 574
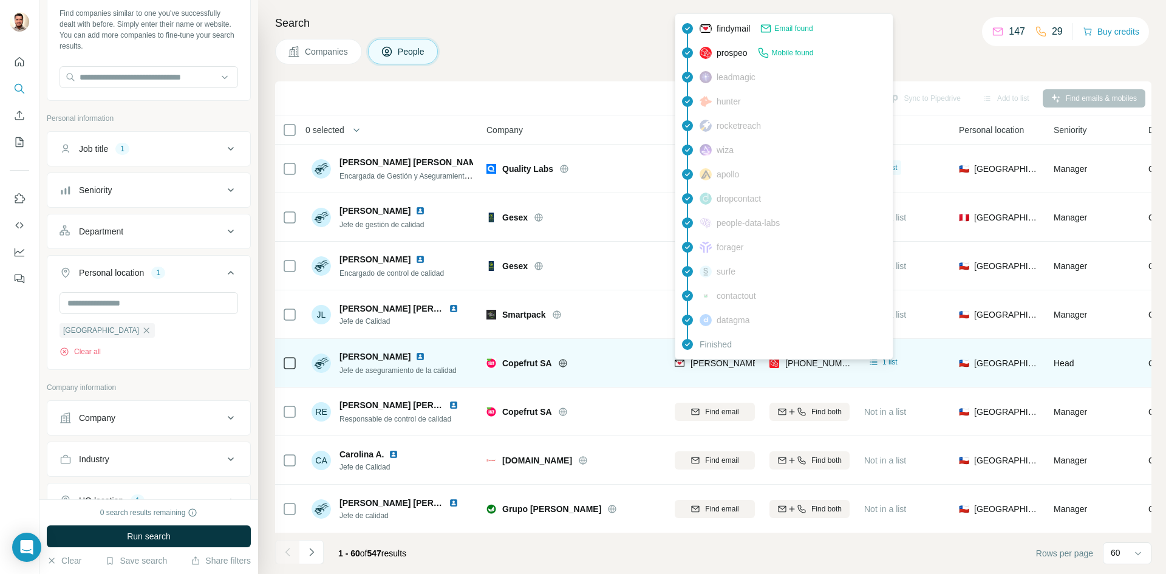
click at [717, 366] on span "[PERSON_NAME][EMAIL_ADDRESS][PERSON_NAME][DOMAIN_NAME]" at bounding box center [832, 363] width 284 height 10
copy span "[PERSON_NAME][EMAIL_ADDRESS][PERSON_NAME][DOMAIN_NAME]"
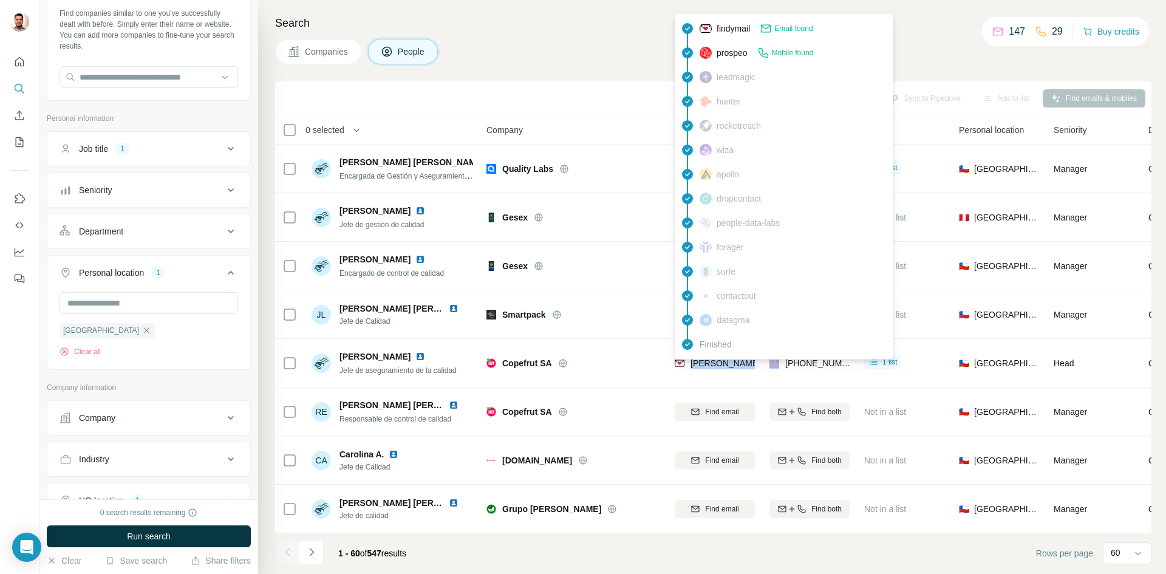
click at [567, 46] on div "Companies People" at bounding box center [713, 52] width 876 height 26
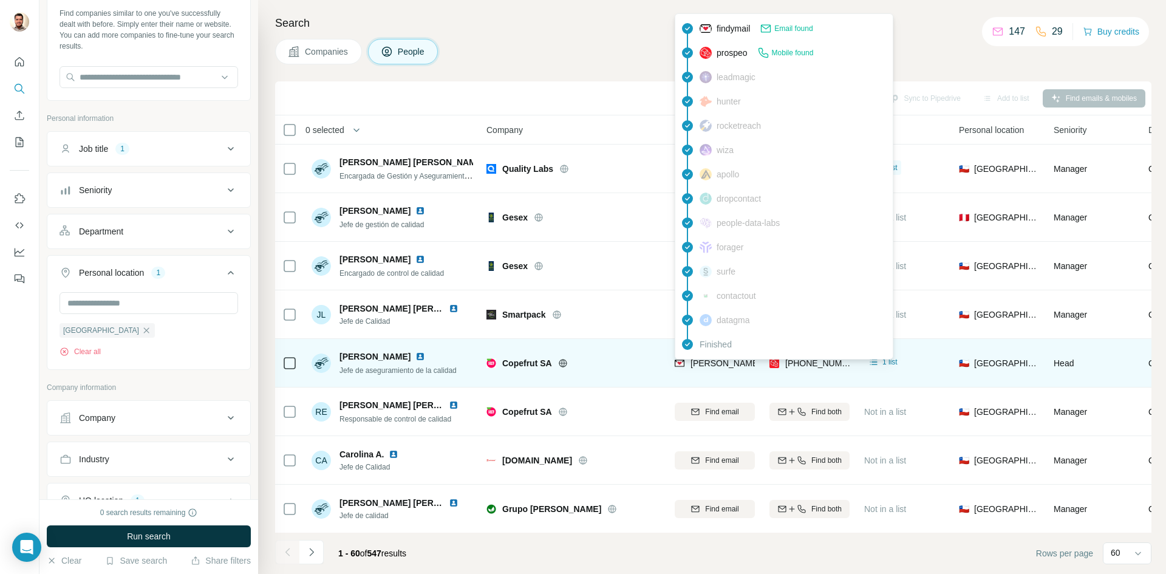
click at [718, 367] on span "[PERSON_NAME][EMAIL_ADDRESS][PERSON_NAME][DOMAIN_NAME]" at bounding box center [832, 363] width 284 height 10
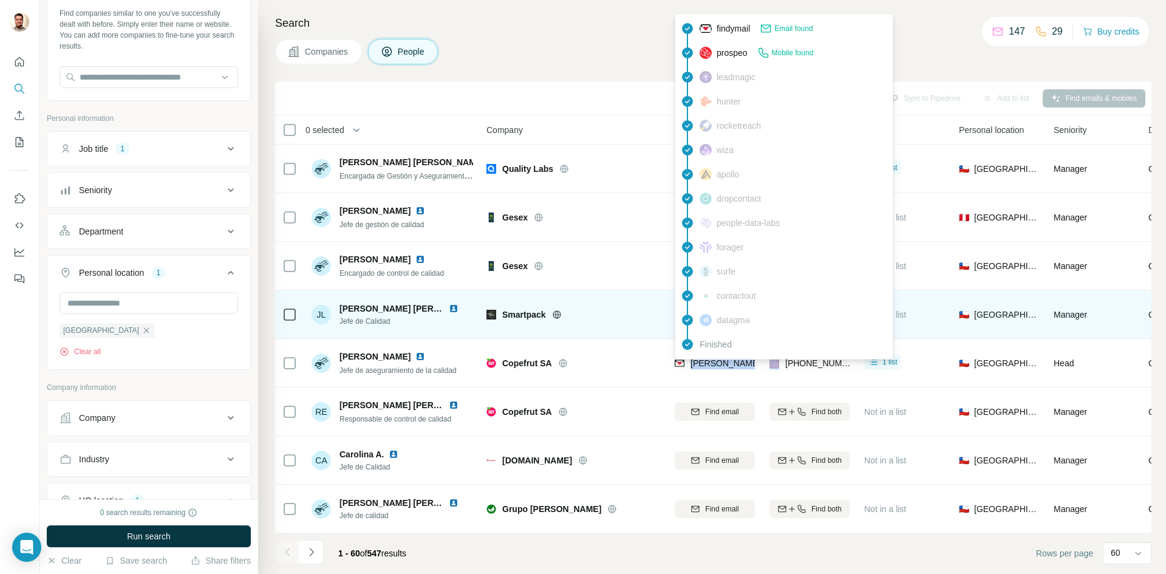
copy span "[PERSON_NAME][EMAIL_ADDRESS][PERSON_NAME][DOMAIN_NAME]"
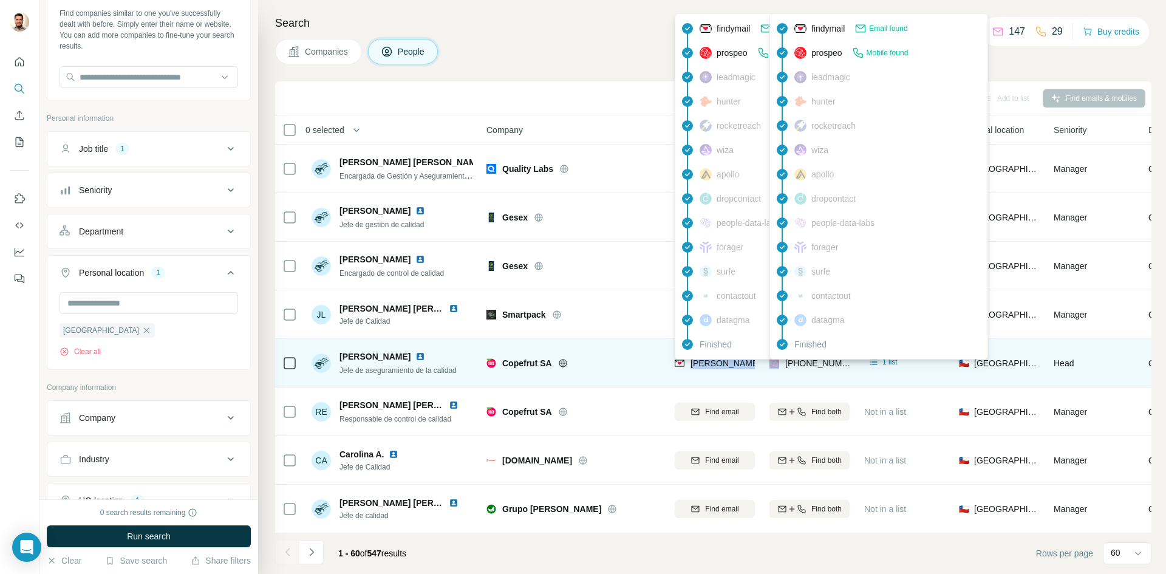
drag, startPoint x: 825, startPoint y: 365, endPoint x: 814, endPoint y: 375, distance: 15.0
click at [825, 365] on span "[PHONE_NUMBER]" at bounding box center [823, 363] width 77 height 10
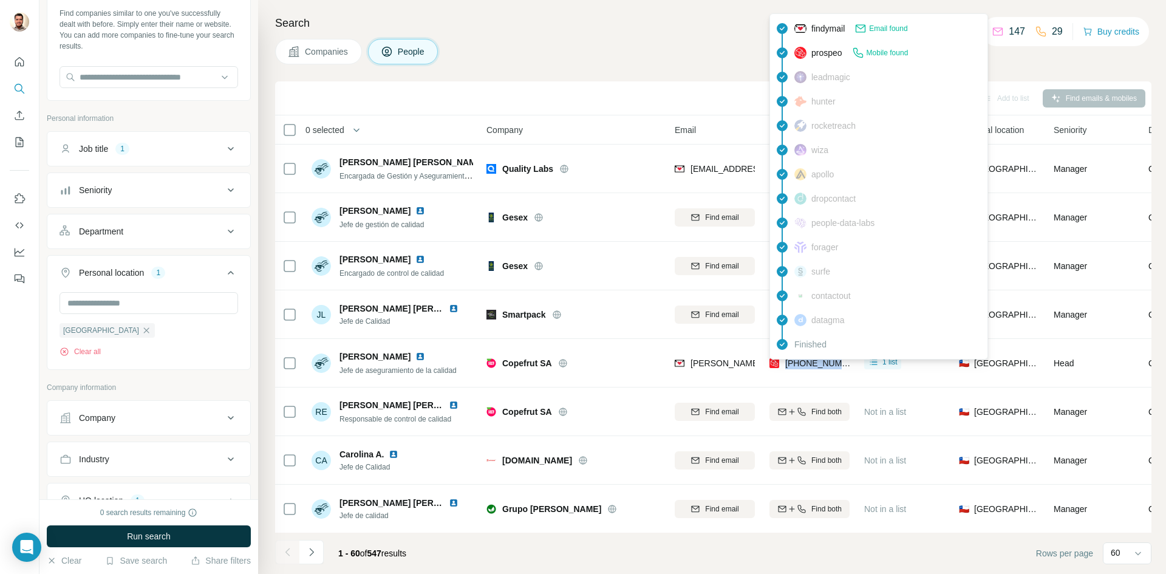
copy tr "[PHONE_NUMBER]"
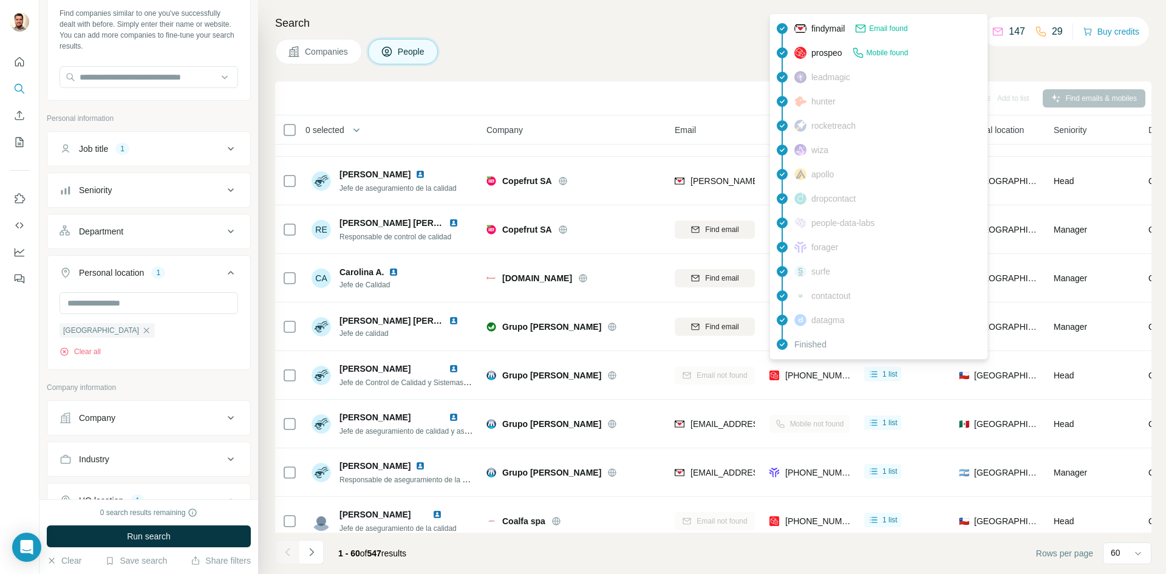
click at [1156, 293] on div "Search Companies People Sync to Pipedrive Add to list Find emails & mobiles 0 s…" at bounding box center [712, 287] width 908 height 574
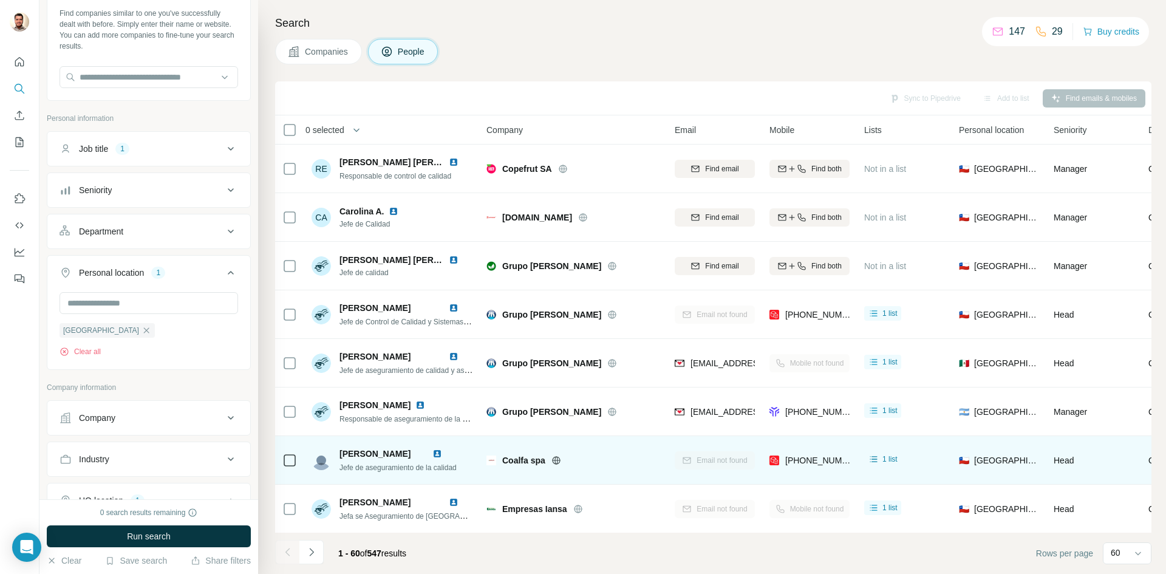
scroll to position [1275, 0]
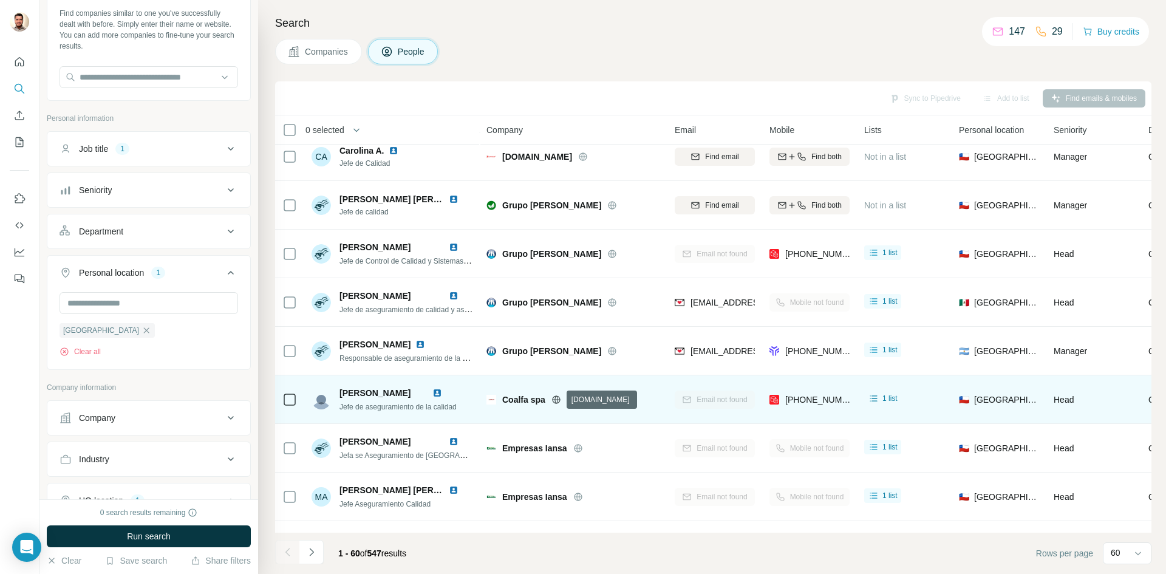
click at [554, 402] on icon at bounding box center [556, 399] width 8 height 8
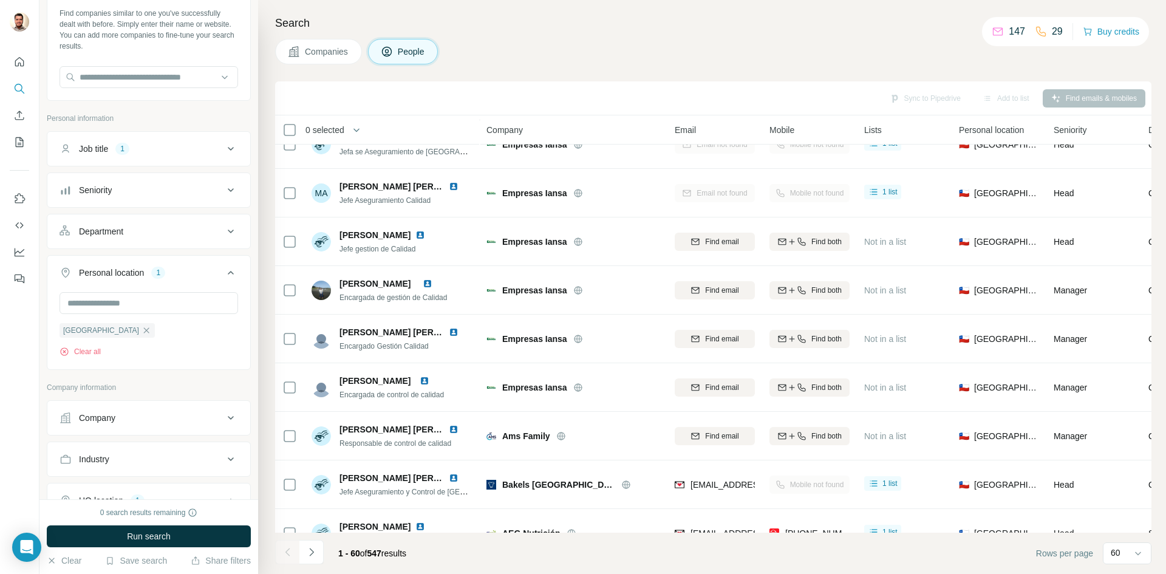
scroll to position [1518, 0]
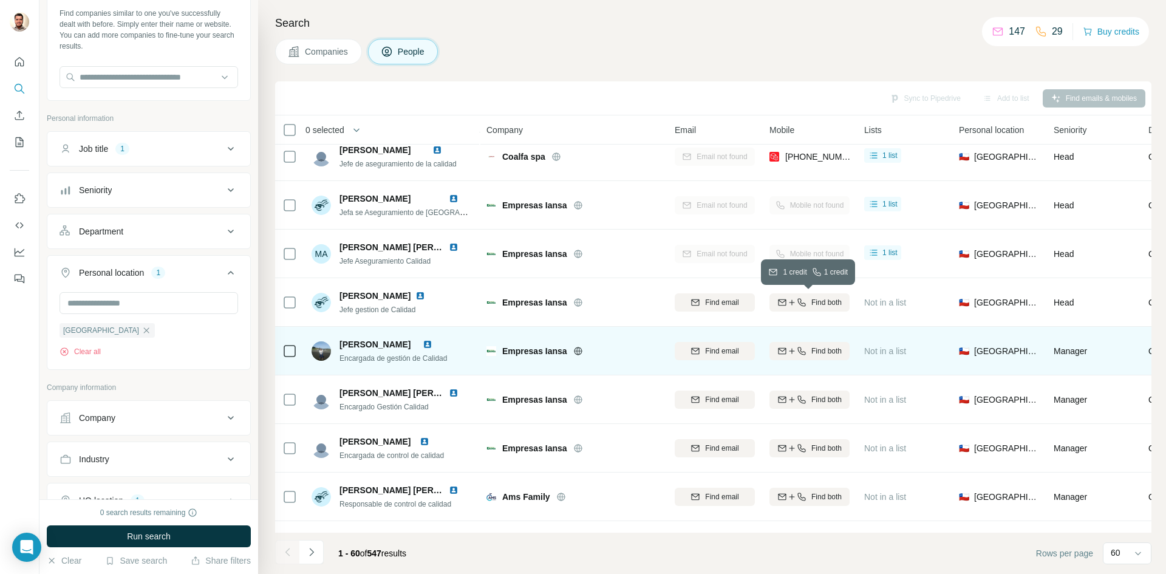
drag, startPoint x: 841, startPoint y: 305, endPoint x: 823, endPoint y: 356, distance: 54.2
click at [841, 305] on span "Find both" at bounding box center [826, 302] width 30 height 11
click at [822, 356] on button "Find both" at bounding box center [809, 351] width 80 height 18
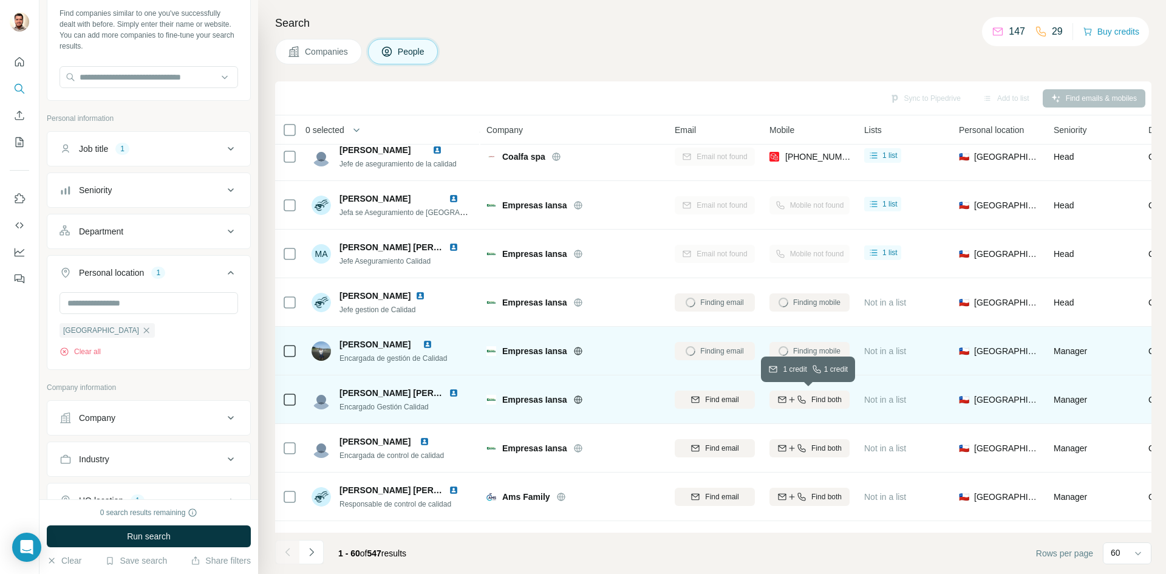
click at [816, 401] on span "Find both" at bounding box center [826, 399] width 30 height 11
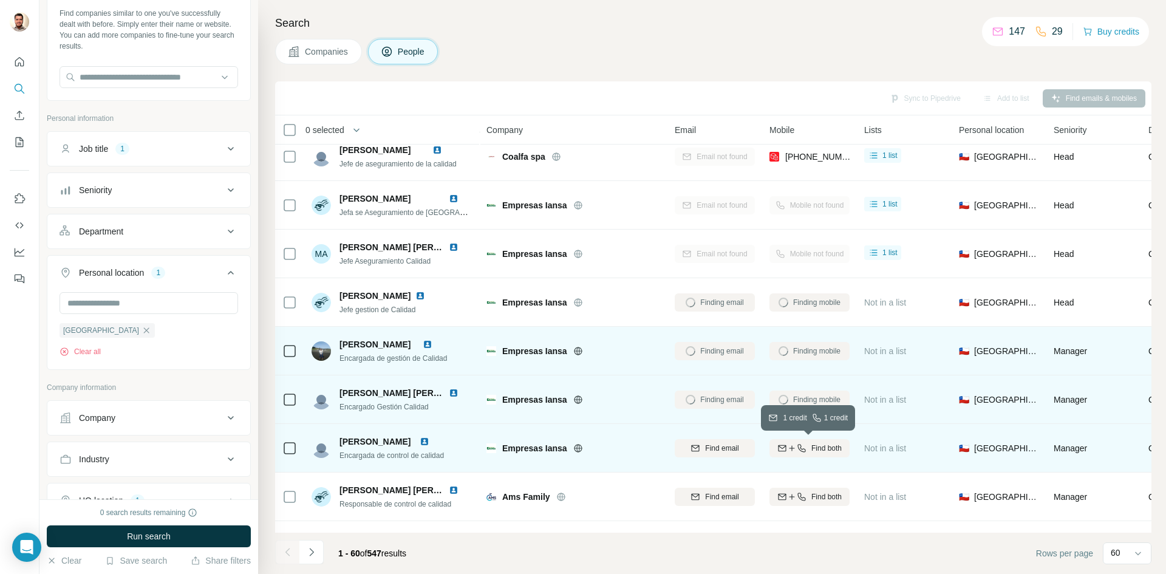
click at [797, 448] on icon "button" at bounding box center [801, 448] width 8 height 8
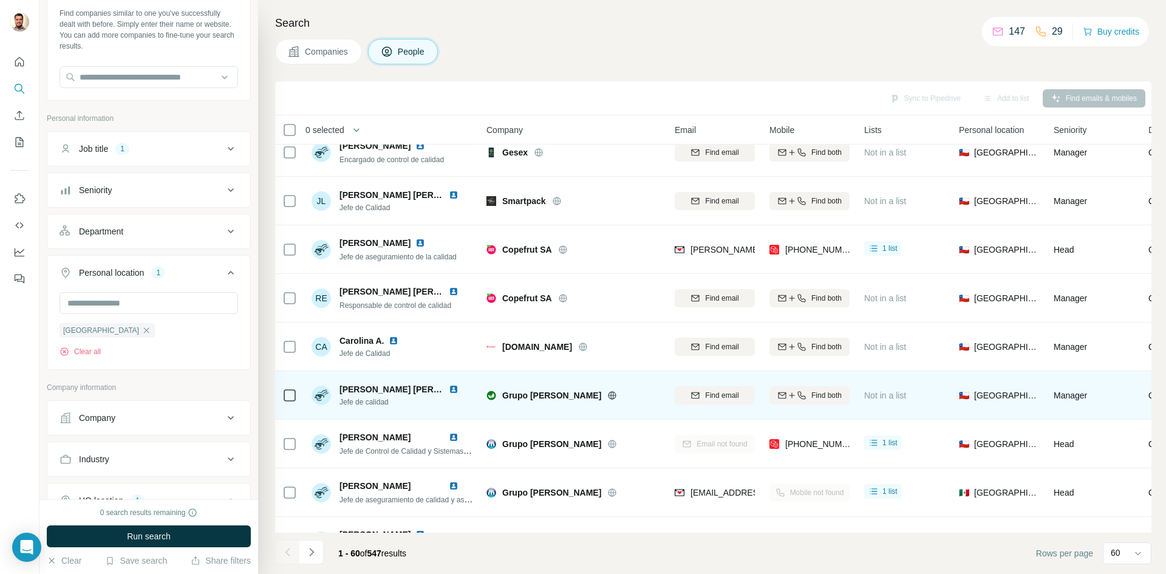
scroll to position [1093, 0]
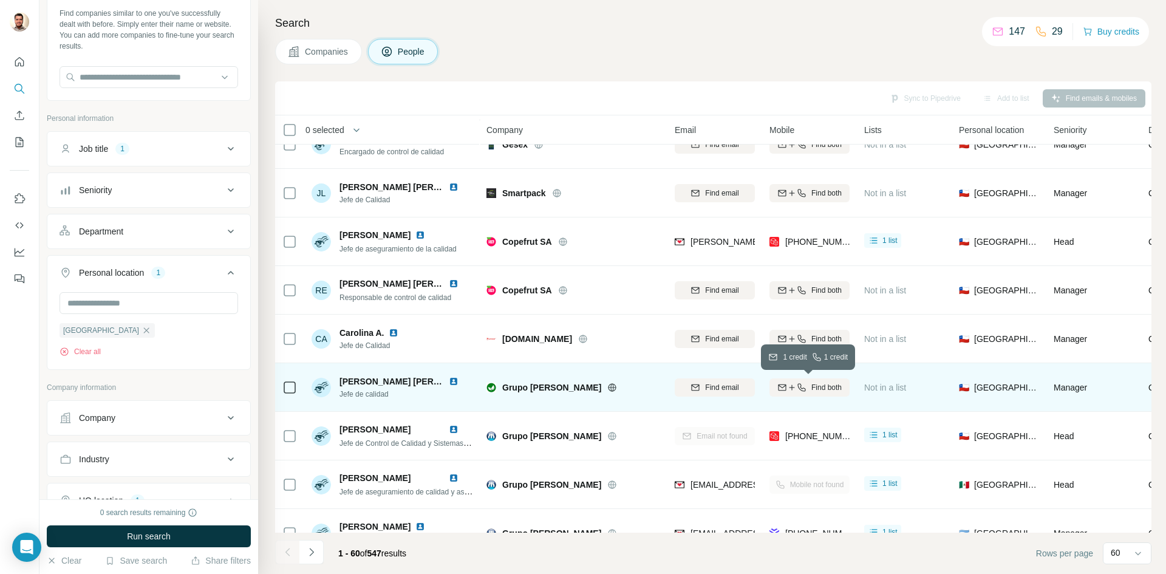
click at [811, 392] on span "Find both" at bounding box center [826, 387] width 30 height 11
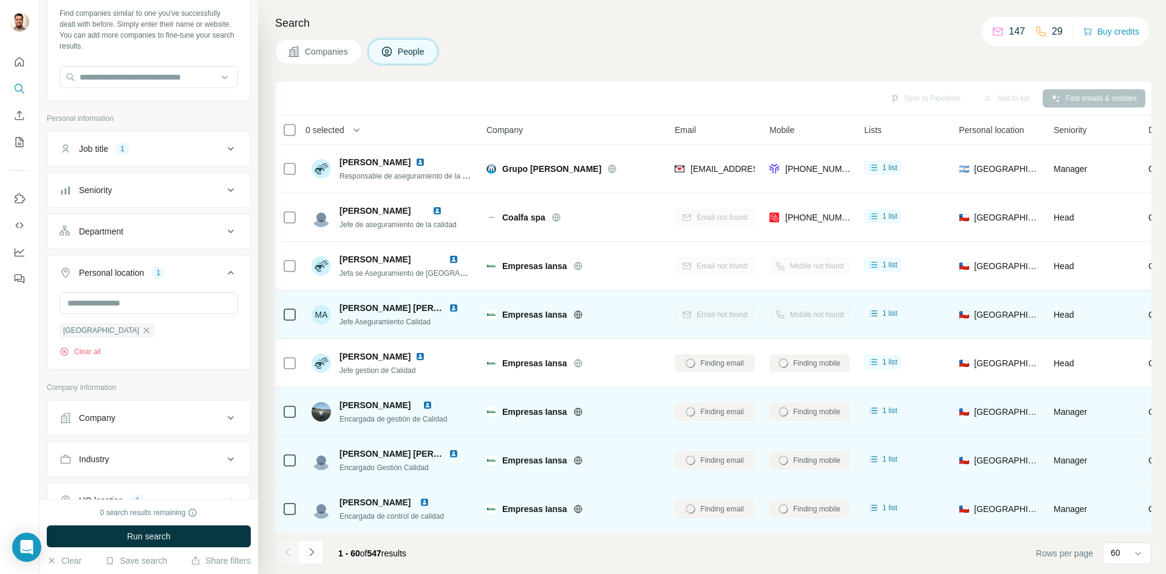
scroll to position [1397, 0]
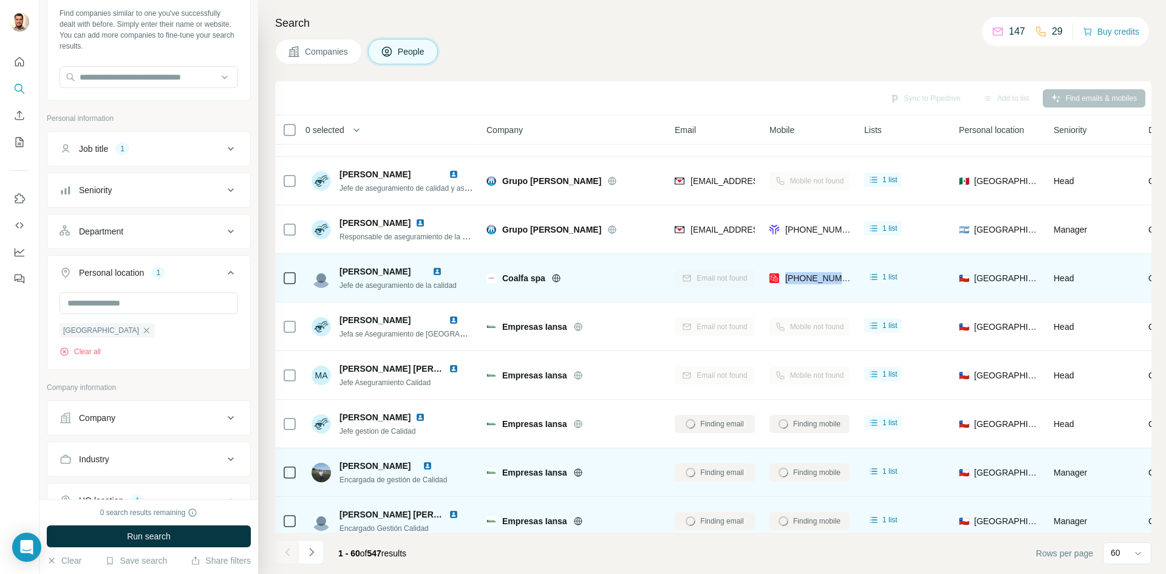
drag, startPoint x: 799, startPoint y: 281, endPoint x: 850, endPoint y: 281, distance: 51.0
click at [850, 281] on td "[PHONE_NUMBER]" at bounding box center [809, 278] width 95 height 49
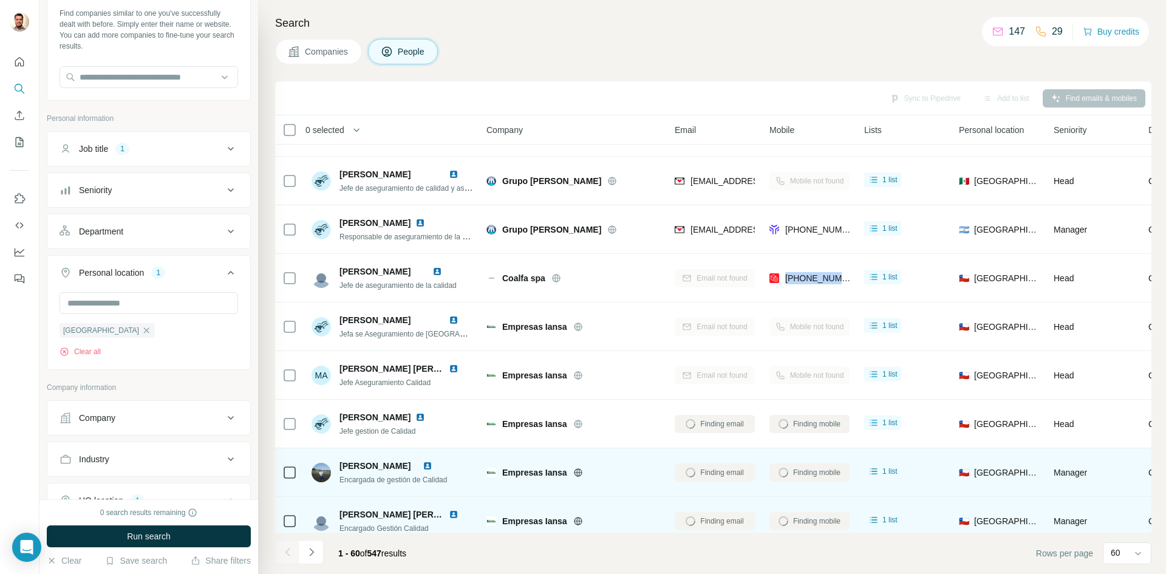
copy span "[PHONE_NUMBER]"
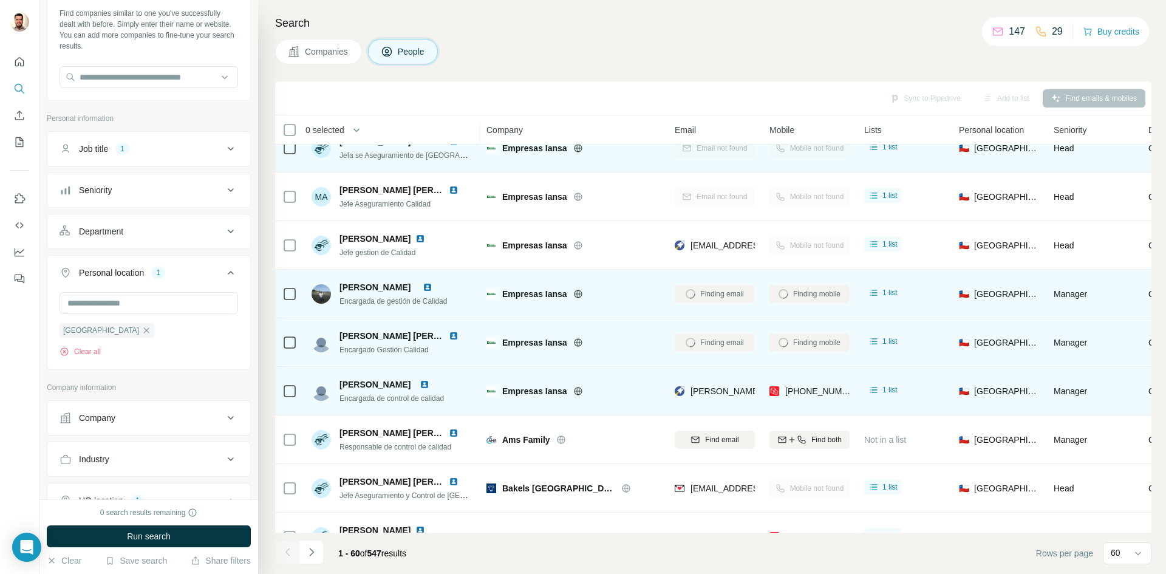
scroll to position [1518, 0]
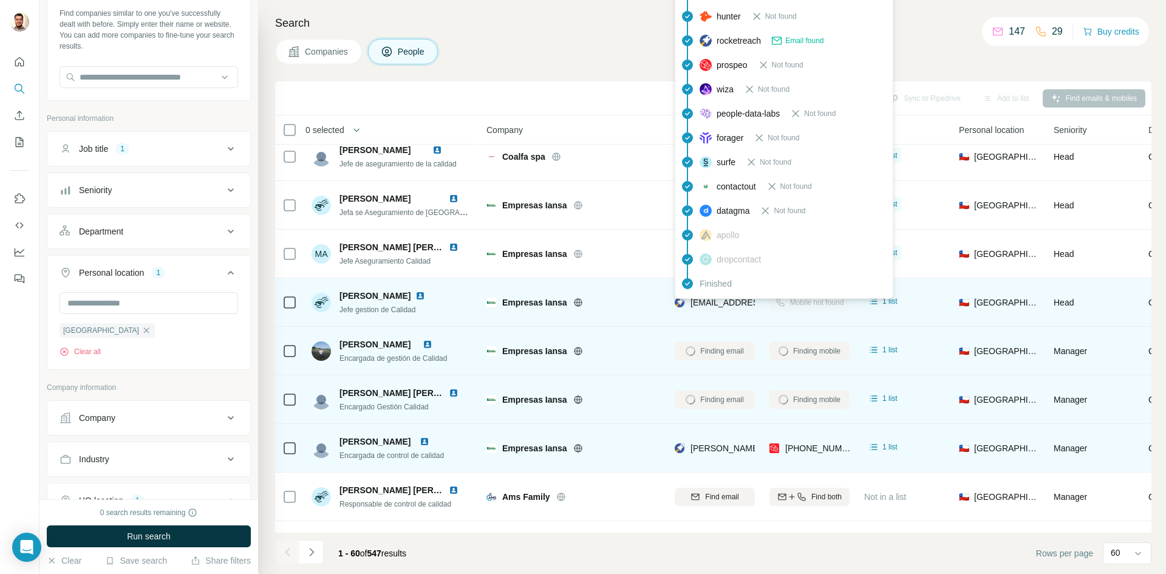
click at [712, 307] on span "znunez@iansa.cl" at bounding box center [762, 303] width 144 height 10
click at [714, 306] on span "znunez@iansa.cl" at bounding box center [762, 303] width 144 height 10
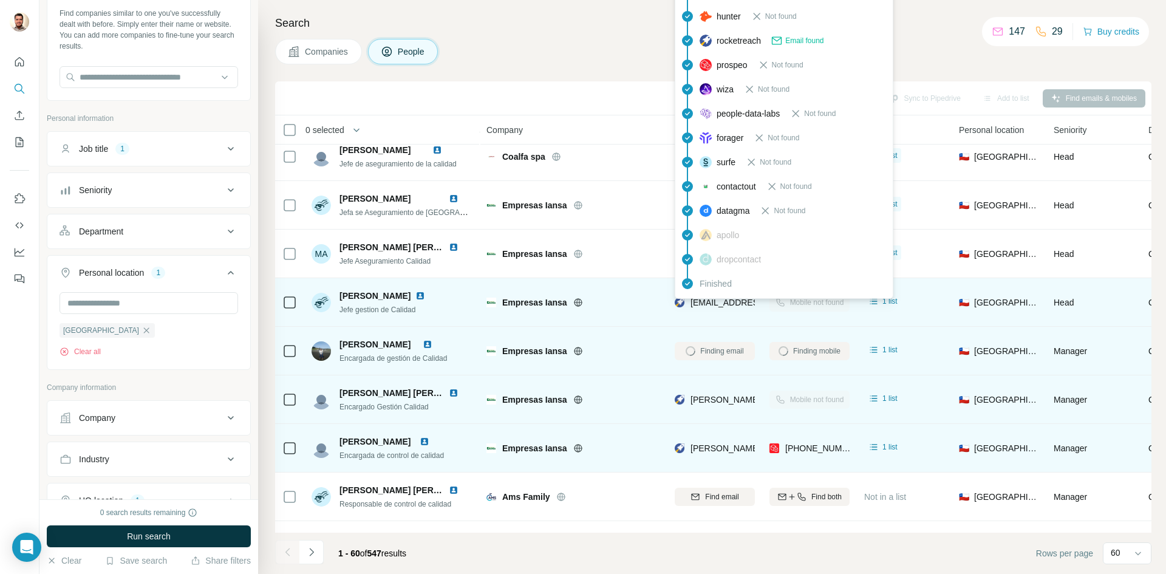
click at [714, 306] on span "znunez@iansa.cl" at bounding box center [762, 303] width 144 height 10
copy tr "znunez@iansa.cl"
click at [714, 307] on span "znunez@iansa.cl" at bounding box center [762, 303] width 144 height 10
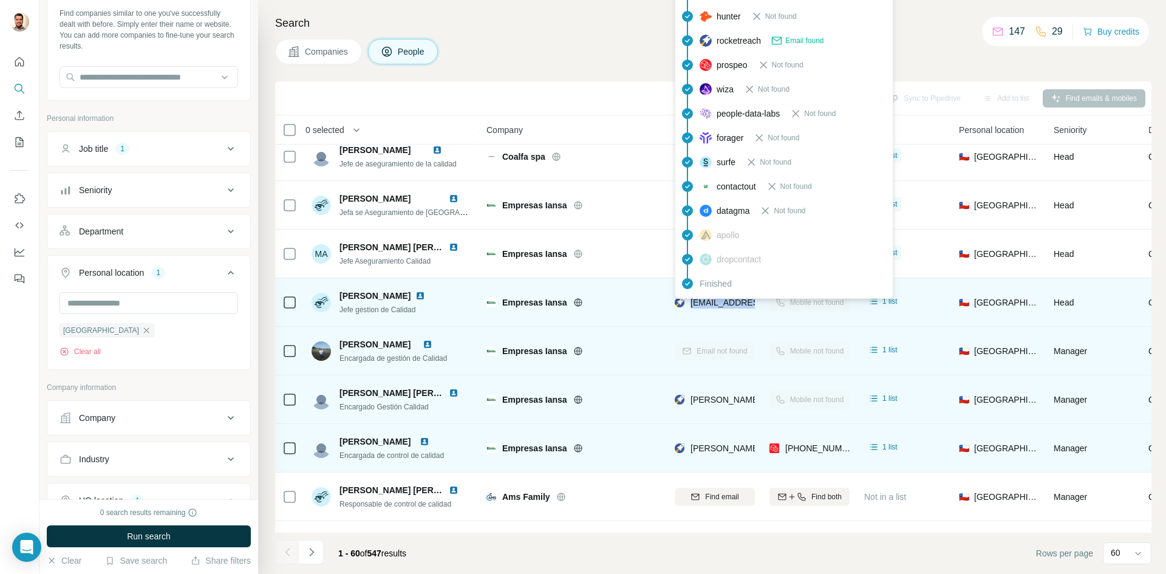
click at [714, 306] on span "znunez@iansa.cl" at bounding box center [762, 303] width 144 height 10
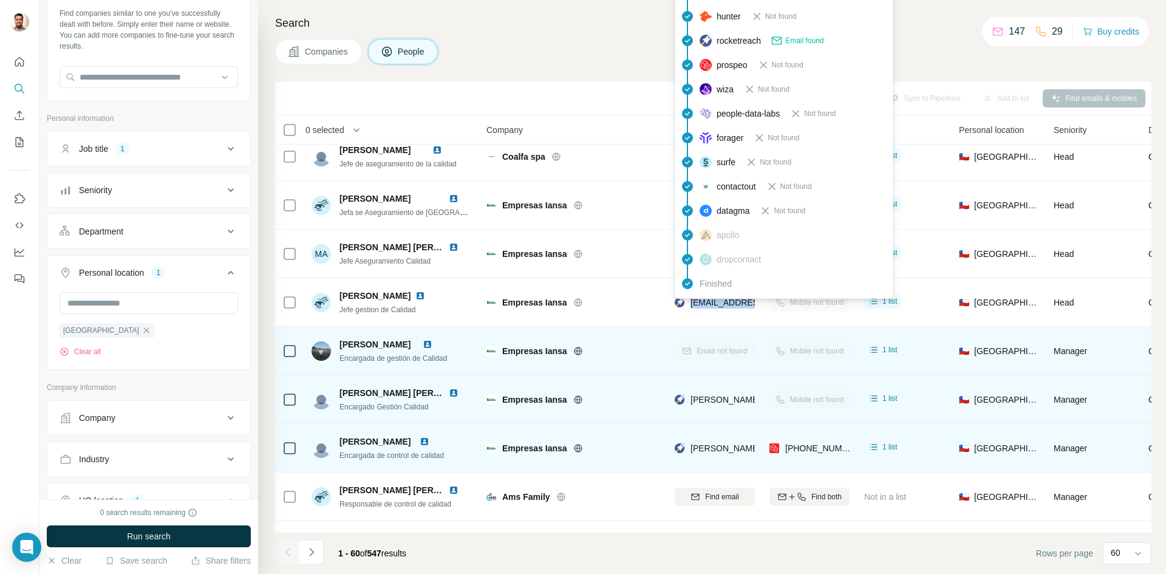
copy tr "znunez@iansa.cl"
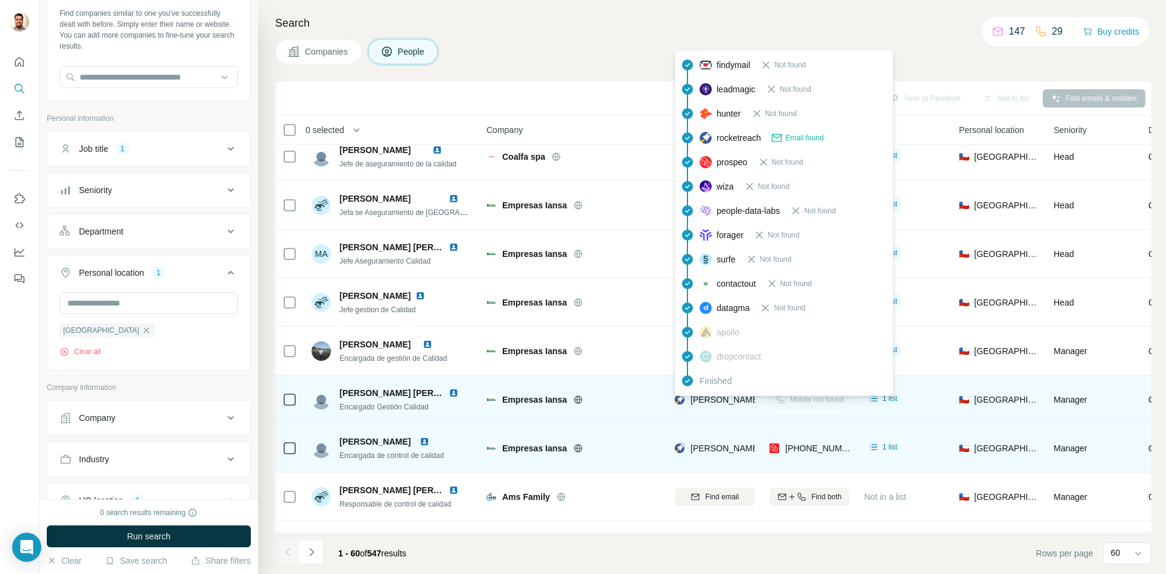
click at [716, 403] on span "teresita.gamboa@iansa.cl" at bounding box center [832, 400] width 284 height 10
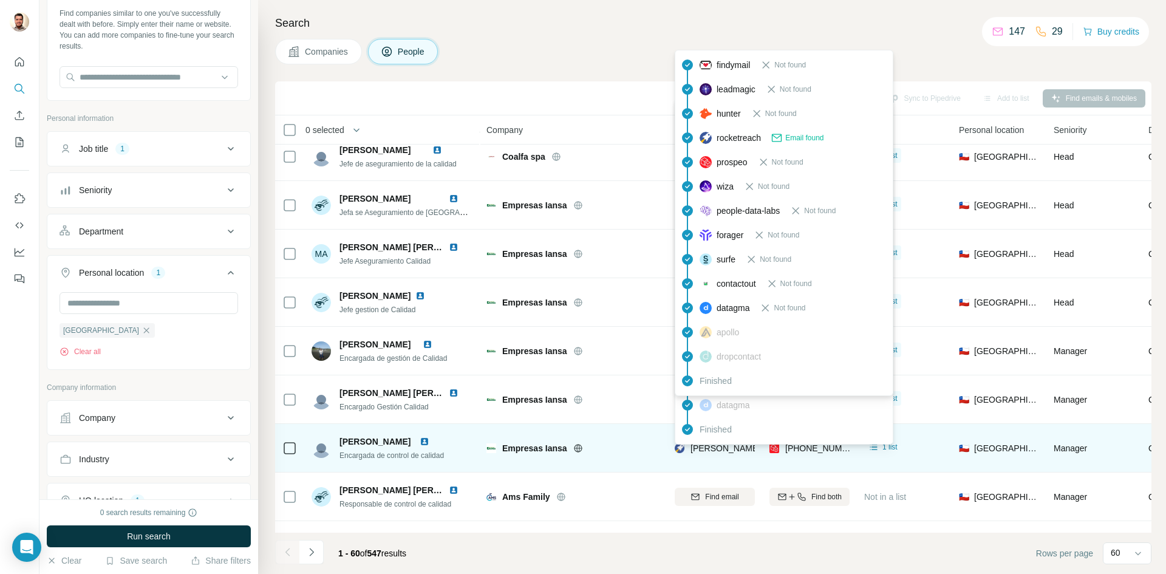
click at [704, 446] on span "vanessa.espinoza@iansa.cl" at bounding box center [832, 448] width 284 height 10
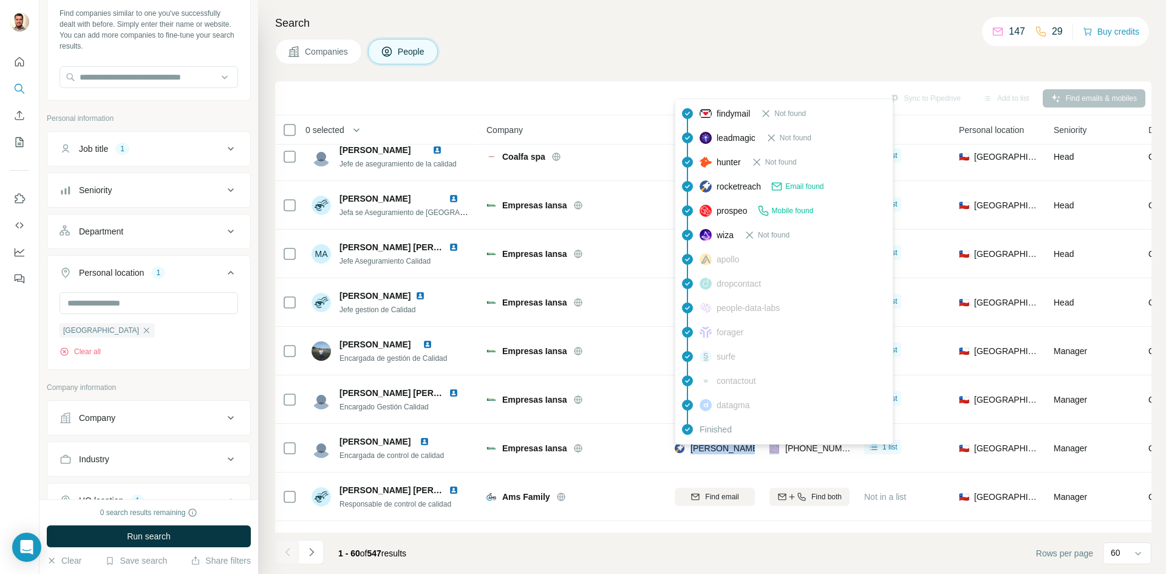
click at [826, 448] on span "+56963180247" at bounding box center [823, 448] width 77 height 10
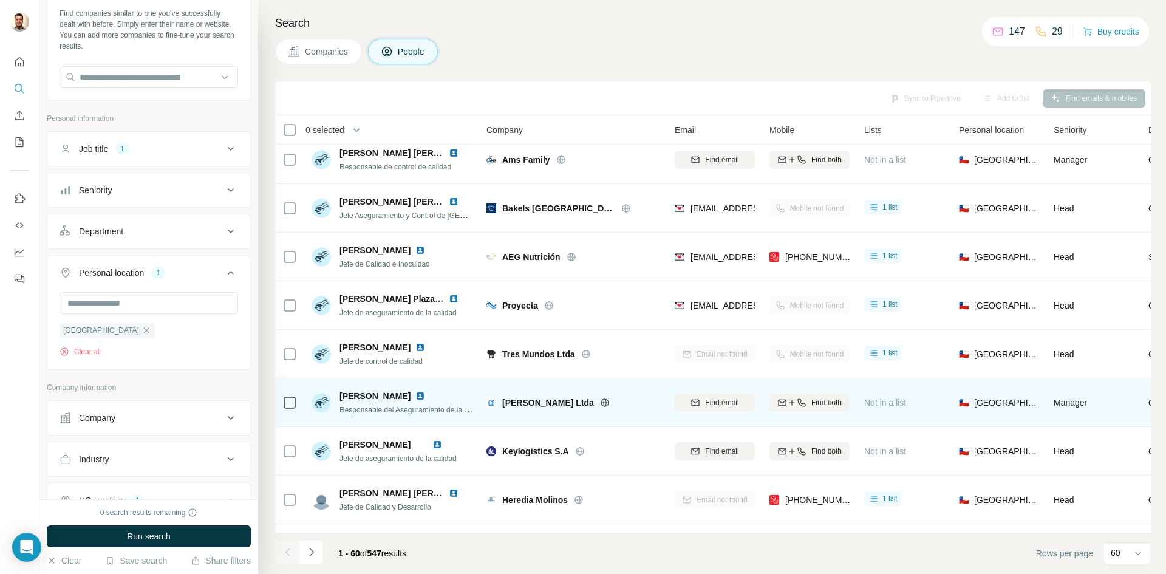
scroll to position [1882, 0]
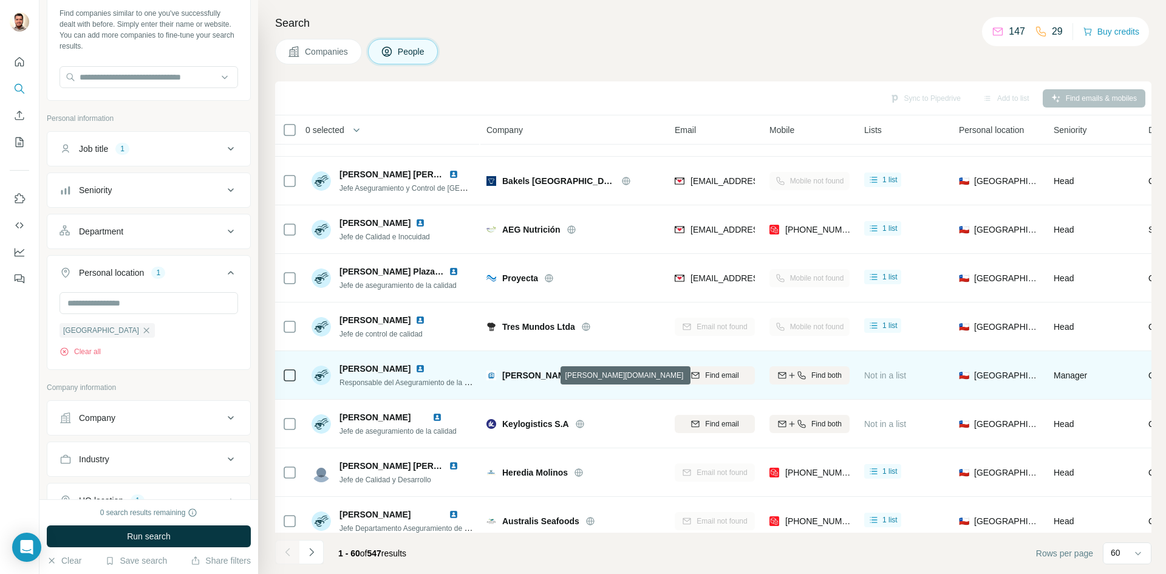
click at [601, 378] on icon at bounding box center [605, 375] width 8 height 8
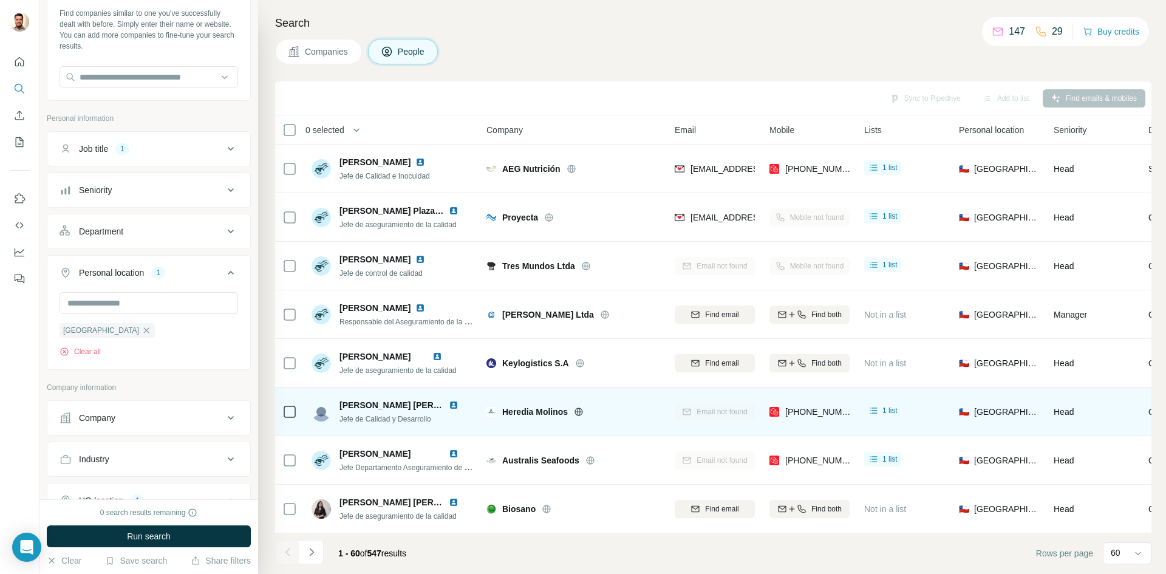
scroll to position [2004, 0]
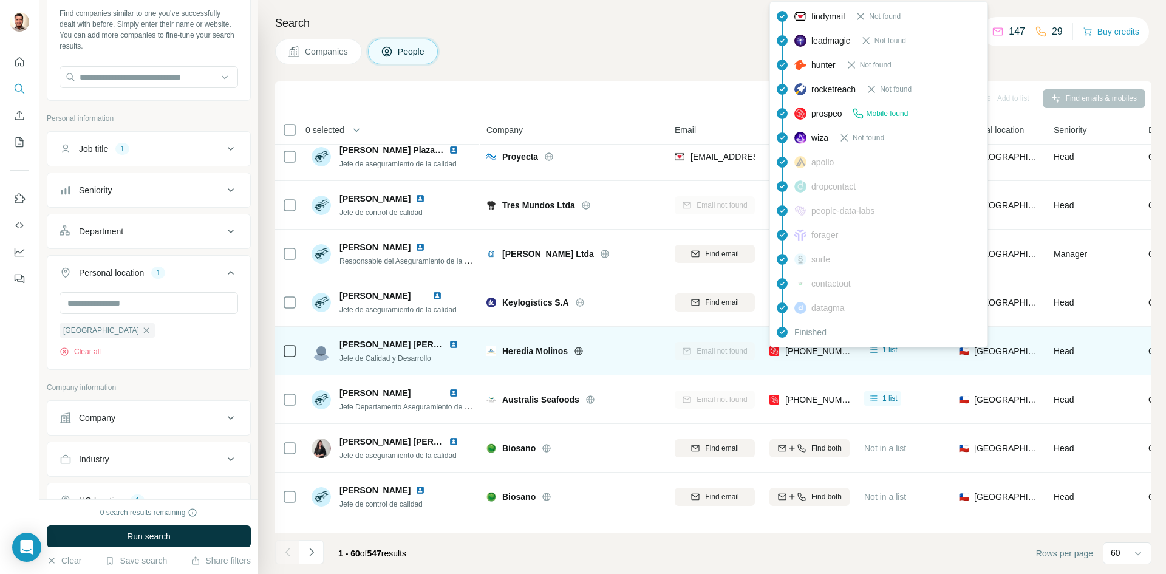
click at [836, 353] on span "[PHONE_NUMBER]" at bounding box center [823, 351] width 77 height 10
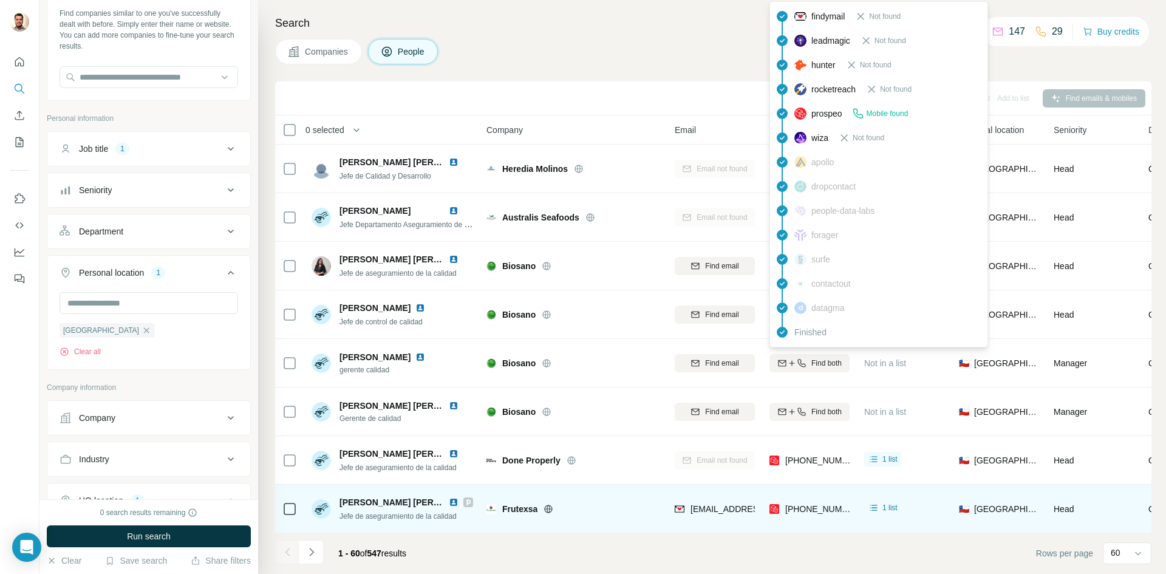
scroll to position [2247, 0]
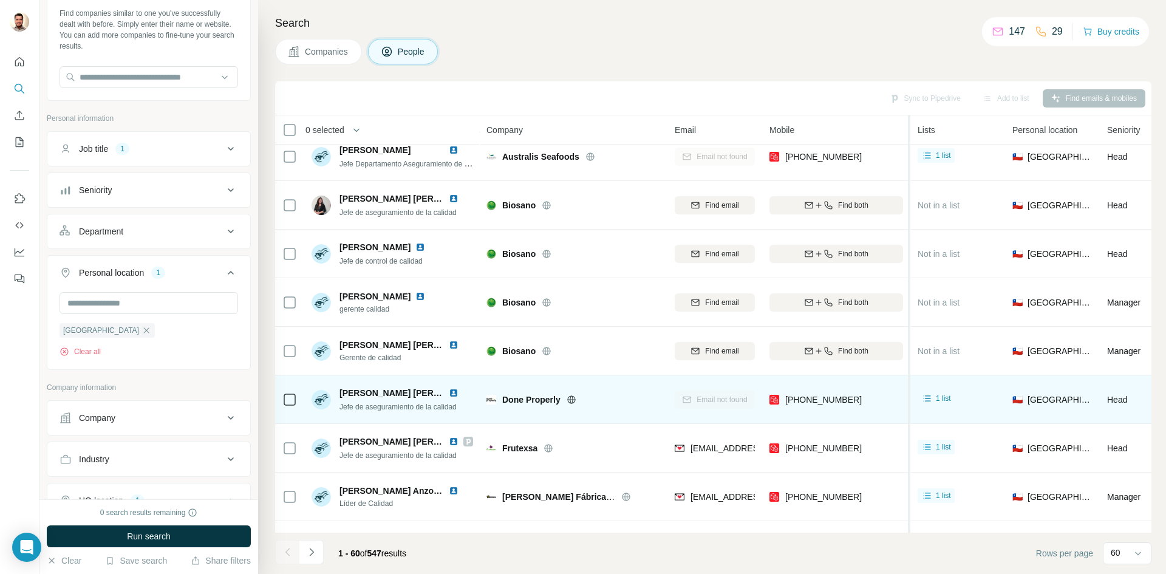
drag, startPoint x: 780, startPoint y: 401, endPoint x: 904, endPoint y: 399, distance: 123.3
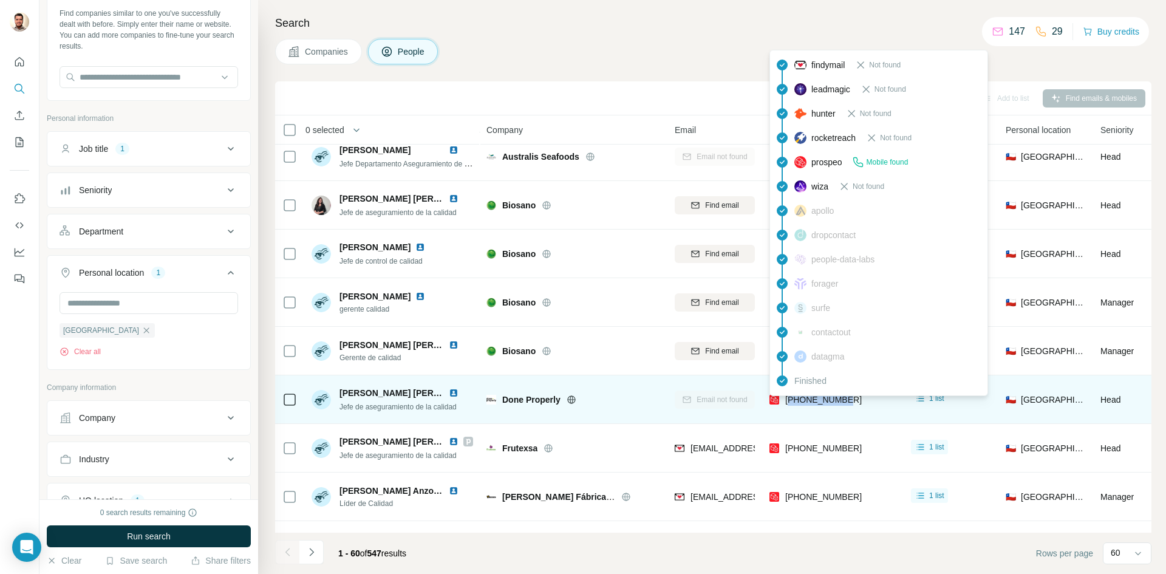
drag, startPoint x: 849, startPoint y: 401, endPoint x: 789, endPoint y: 404, distance: 59.6
click at [789, 404] on div "[PHONE_NUMBER]" at bounding box center [832, 399] width 127 height 33
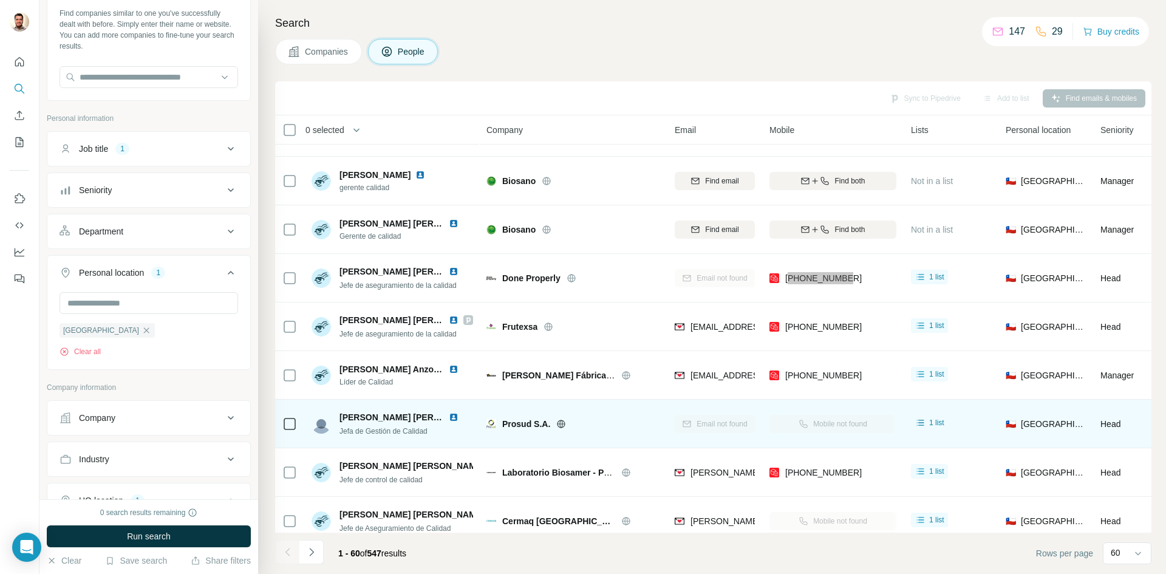
scroll to position [2429, 0]
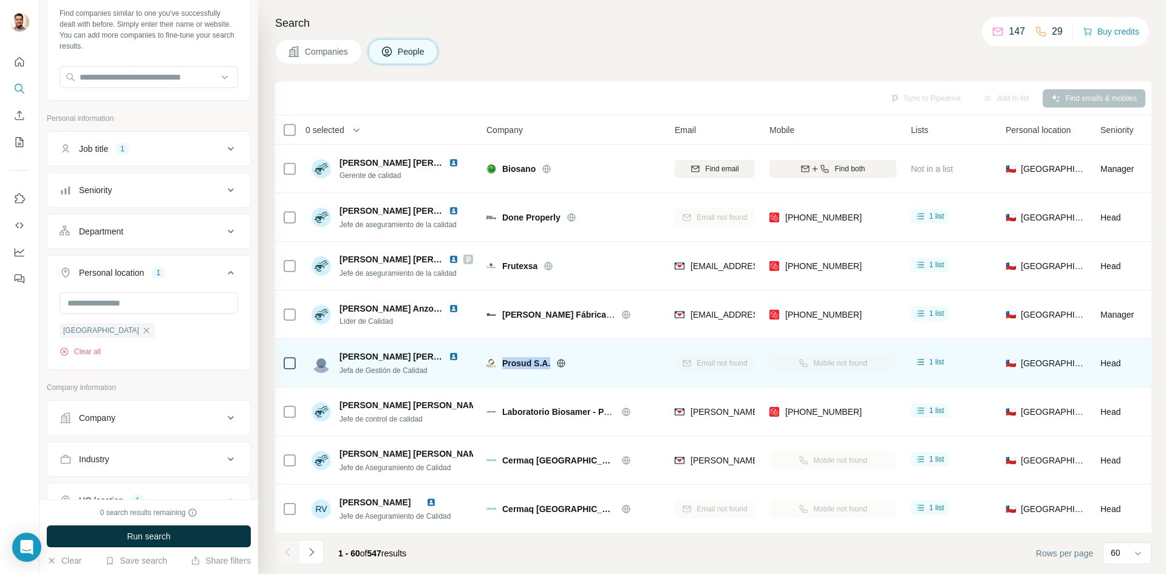
drag, startPoint x: 551, startPoint y: 366, endPoint x: 570, endPoint y: 364, distance: 19.0
click at [503, 361] on div "Prosud S.A." at bounding box center [581, 363] width 158 height 12
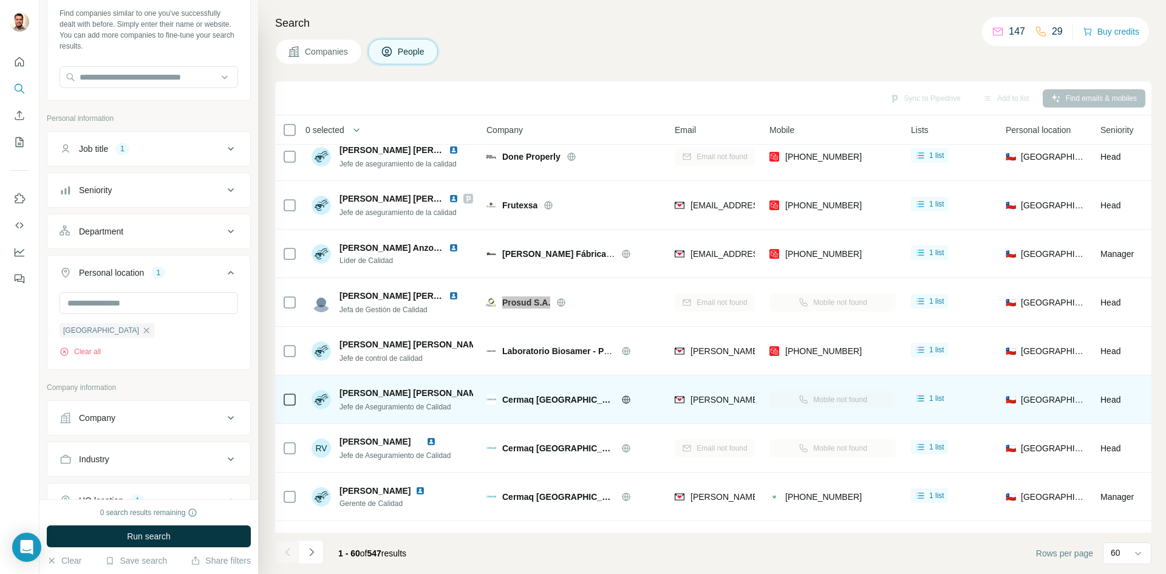
scroll to position [2533, 0]
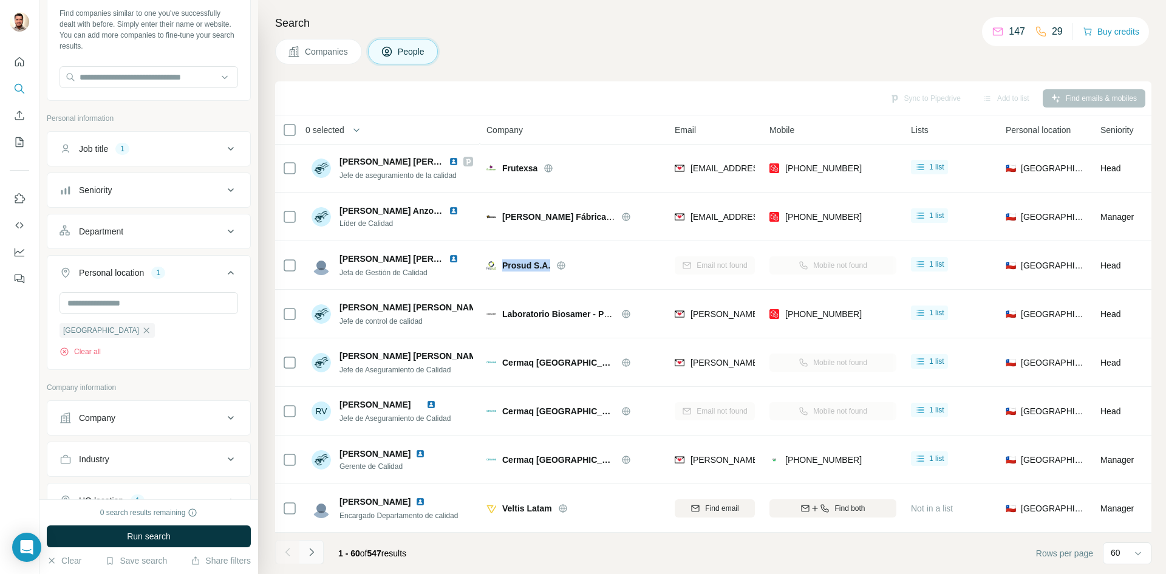
click at [317, 553] on icon "Navigate to next page" at bounding box center [311, 552] width 12 height 12
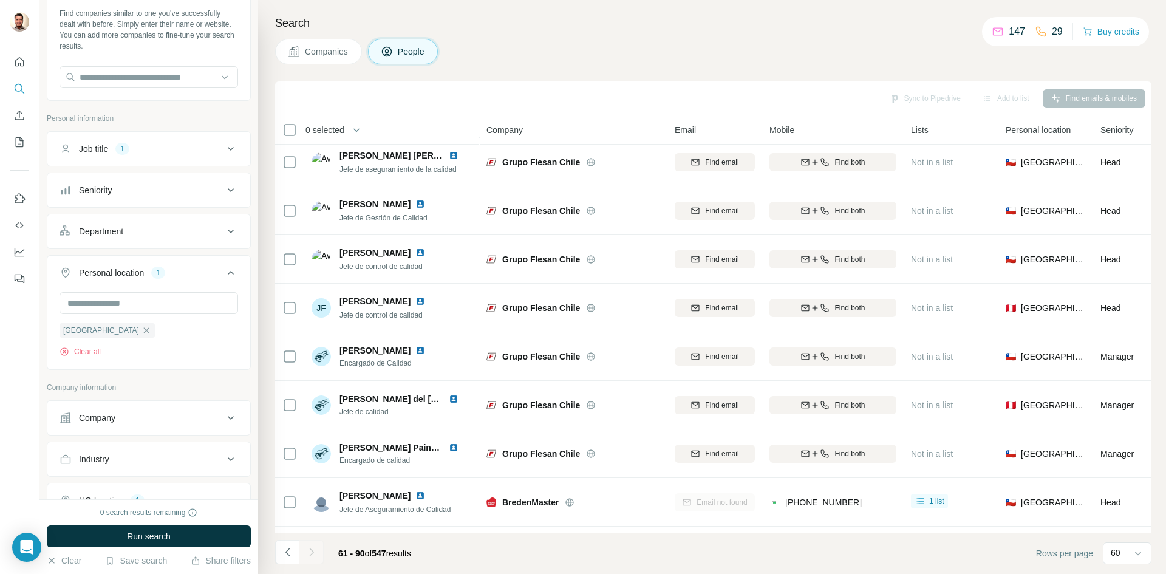
scroll to position [1075, 0]
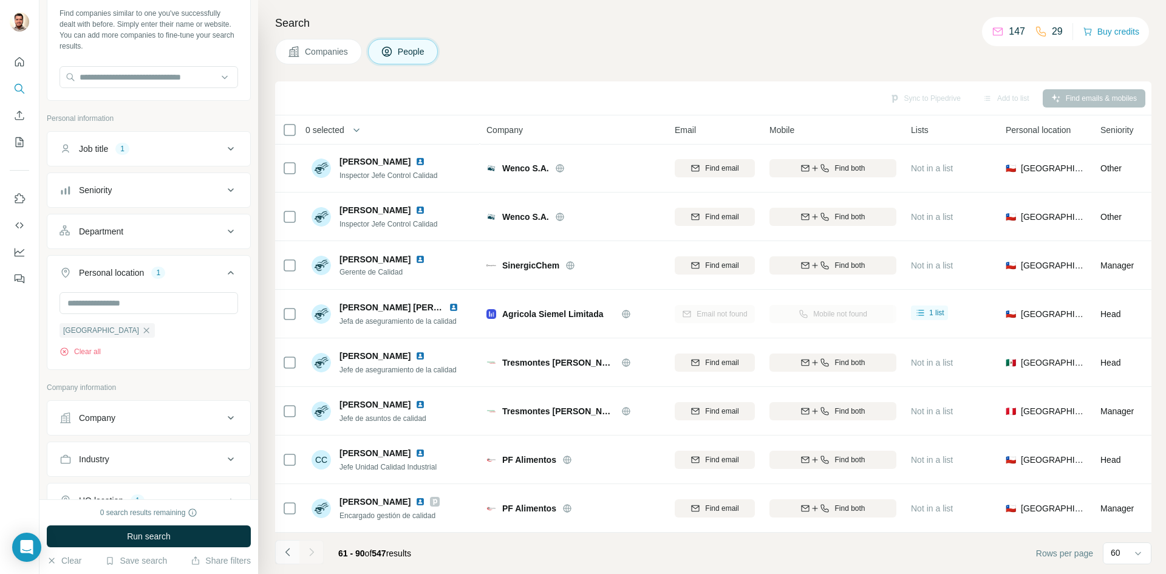
click at [285, 560] on button "Navigate to previous page" at bounding box center [287, 552] width 24 height 24
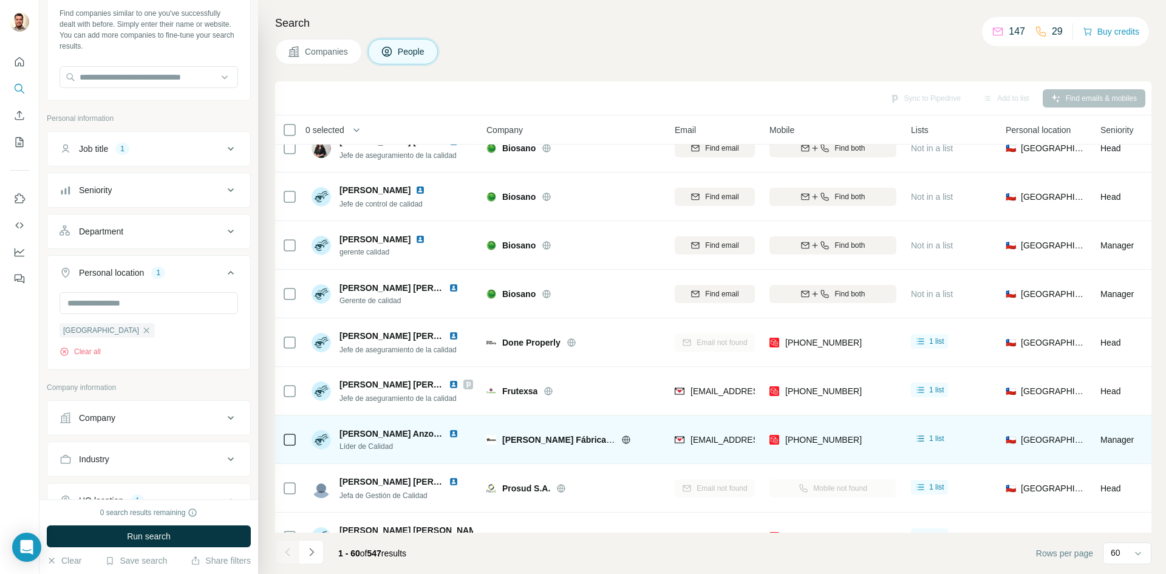
scroll to position [2351, 0]
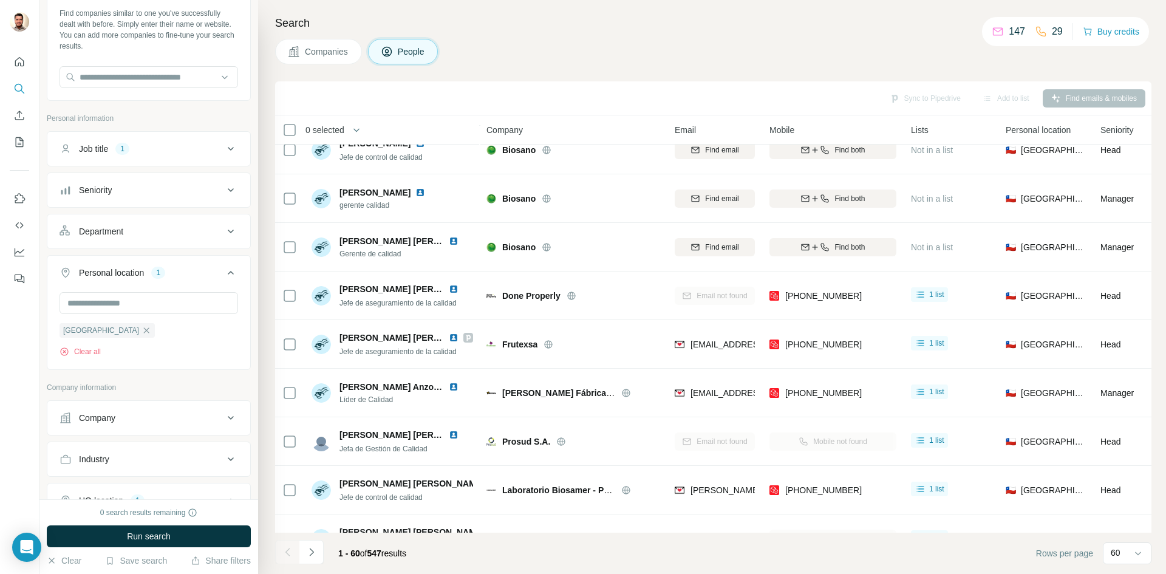
drag, startPoint x: 316, startPoint y: 554, endPoint x: 616, endPoint y: 410, distance: 332.7
click at [316, 554] on icon "Navigate to next page" at bounding box center [311, 552] width 12 height 12
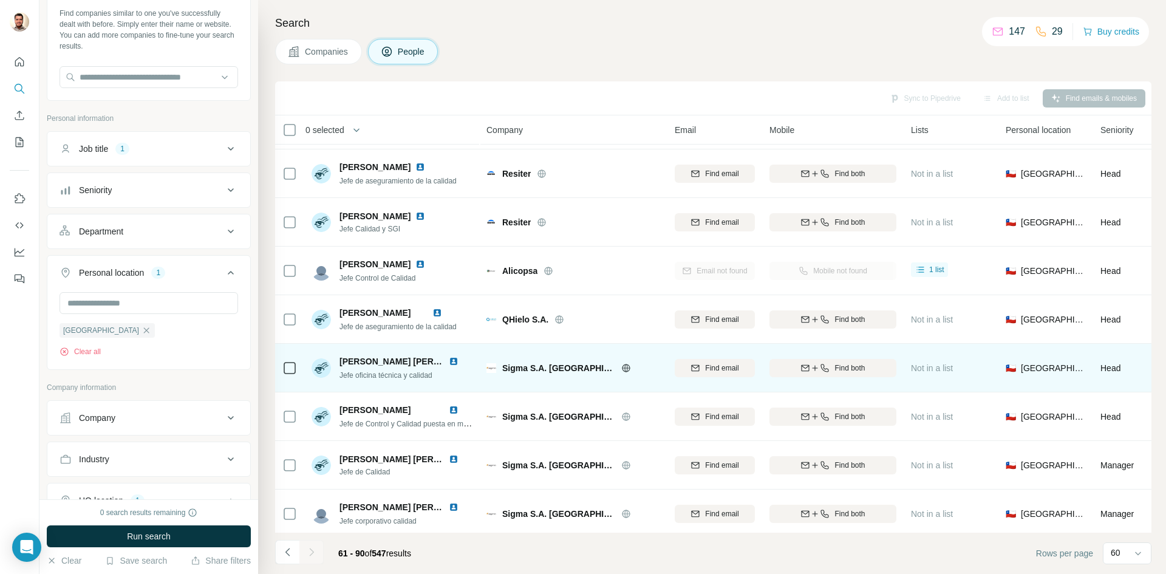
scroll to position [529, 0]
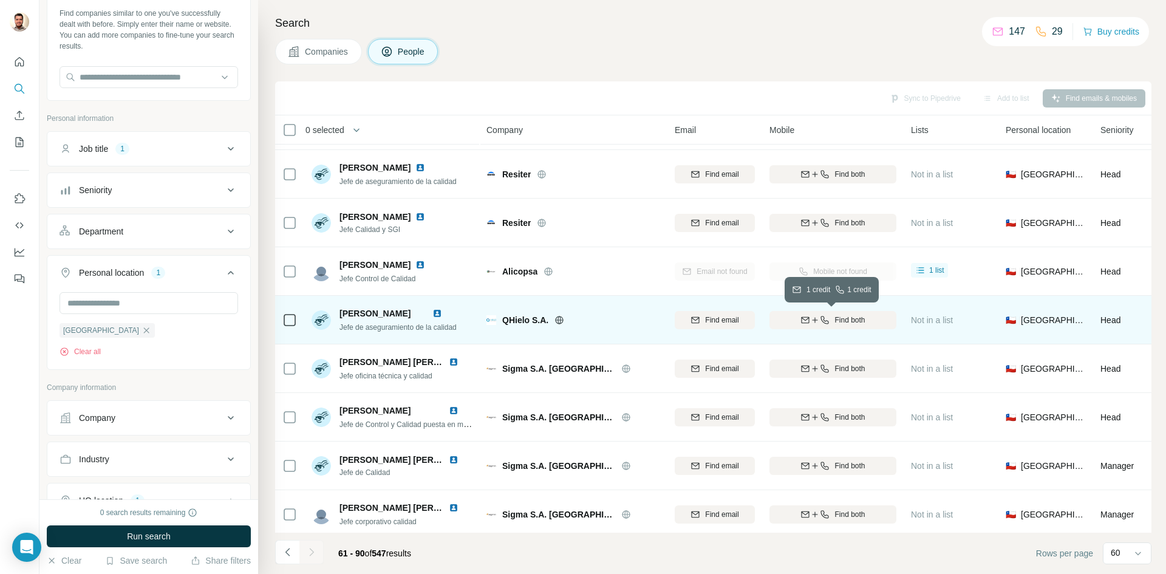
click at [810, 321] on icon "button" at bounding box center [815, 320] width 10 height 10
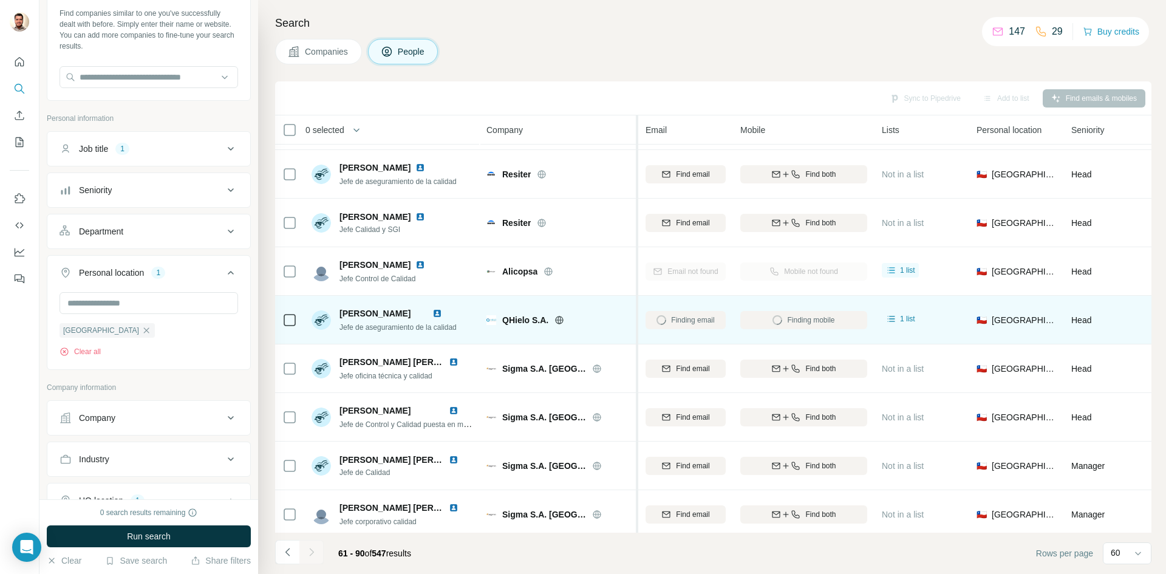
click at [0, 0] on tr "0 selected People Company Email Mobile Lists Personal location Seniority Depart…" at bounding box center [0, 0] width 0 height 0
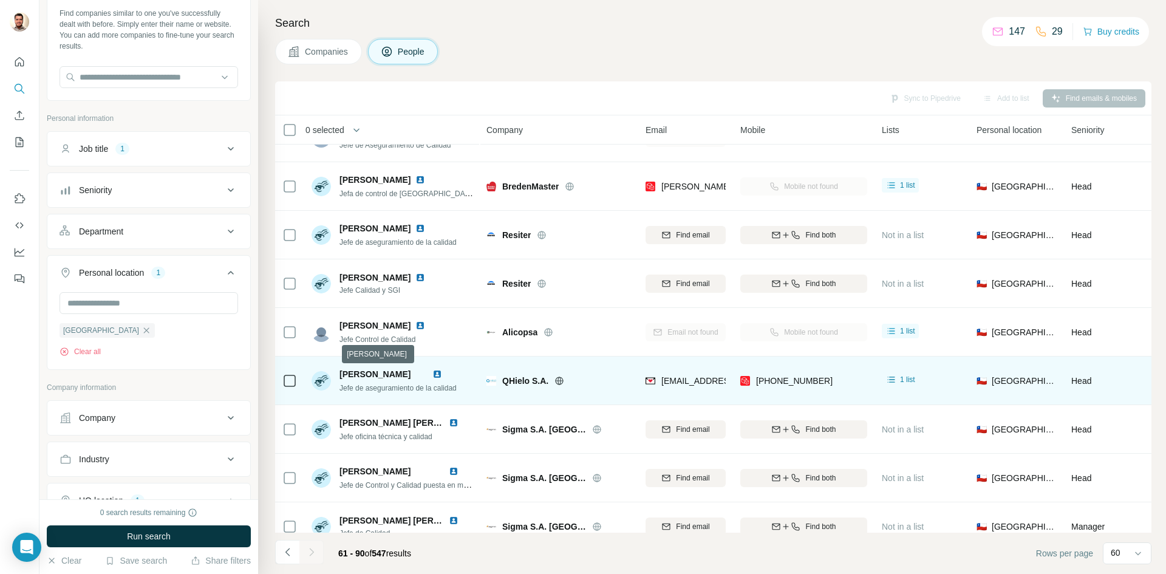
drag, startPoint x: 393, startPoint y: 375, endPoint x: 353, endPoint y: 378, distance: 40.2
click at [398, 375] on span "[PERSON_NAME]" at bounding box center [374, 374] width 71 height 10
click at [341, 376] on span "[PERSON_NAME]" at bounding box center [374, 374] width 71 height 10
drag, startPoint x: 342, startPoint y: 375, endPoint x: 398, endPoint y: 375, distance: 55.9
click at [398, 375] on span "[PERSON_NAME]" at bounding box center [374, 374] width 71 height 10
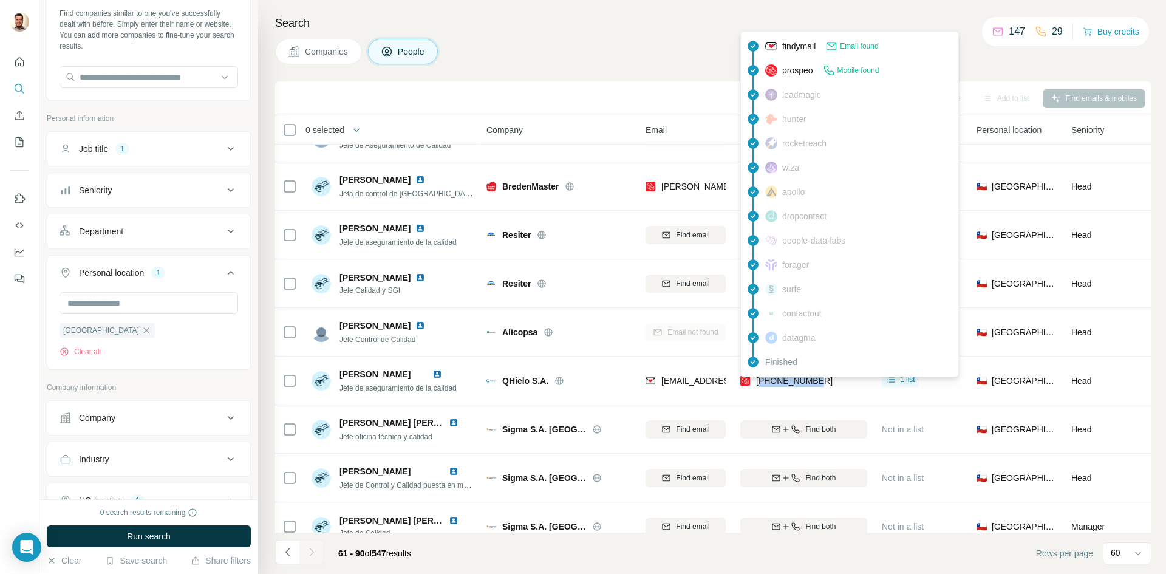
drag, startPoint x: 825, startPoint y: 385, endPoint x: 763, endPoint y: 384, distance: 62.5
click at [763, 384] on div "+56984272296" at bounding box center [803, 380] width 127 height 33
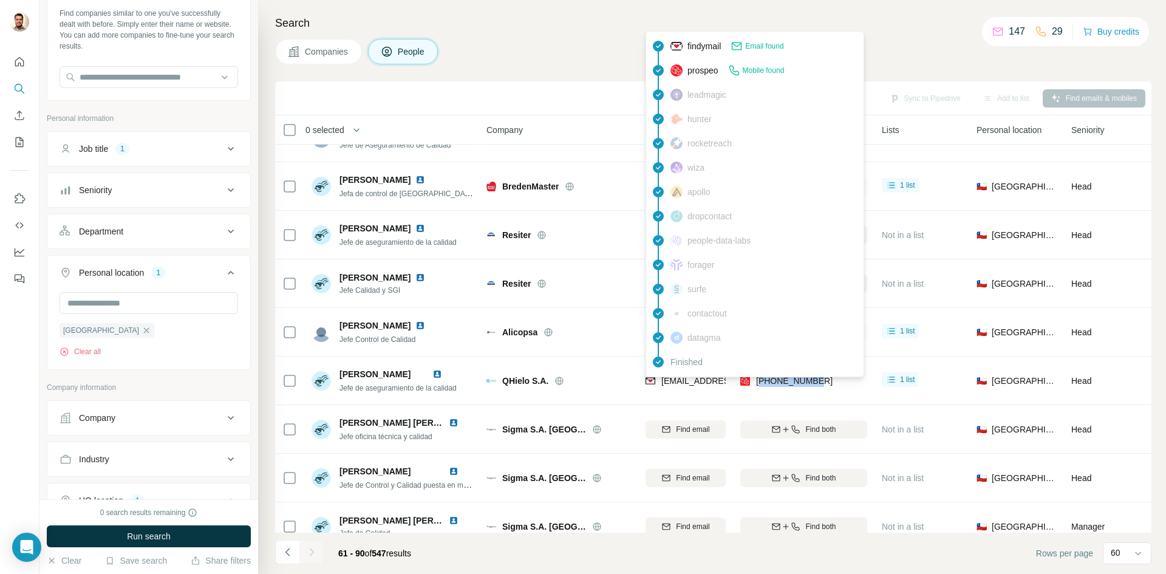
click at [667, 384] on span "cojeda@qhielo.cl" at bounding box center [733, 381] width 144 height 10
click at [560, 383] on icon at bounding box center [559, 380] width 3 height 8
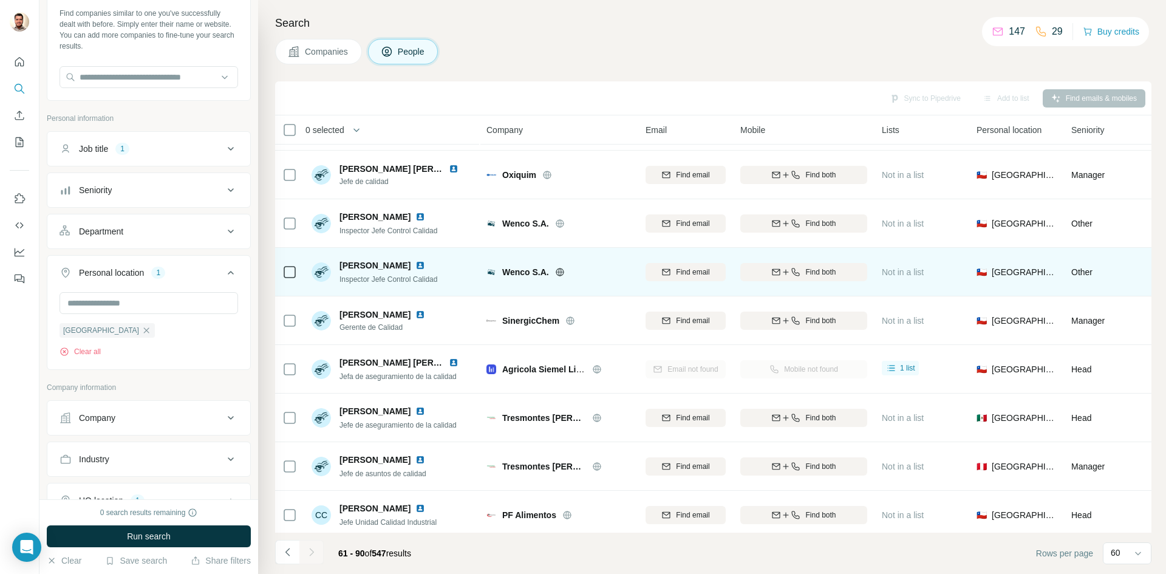
scroll to position [1015, 0]
click at [559, 273] on icon at bounding box center [560, 272] width 10 height 10
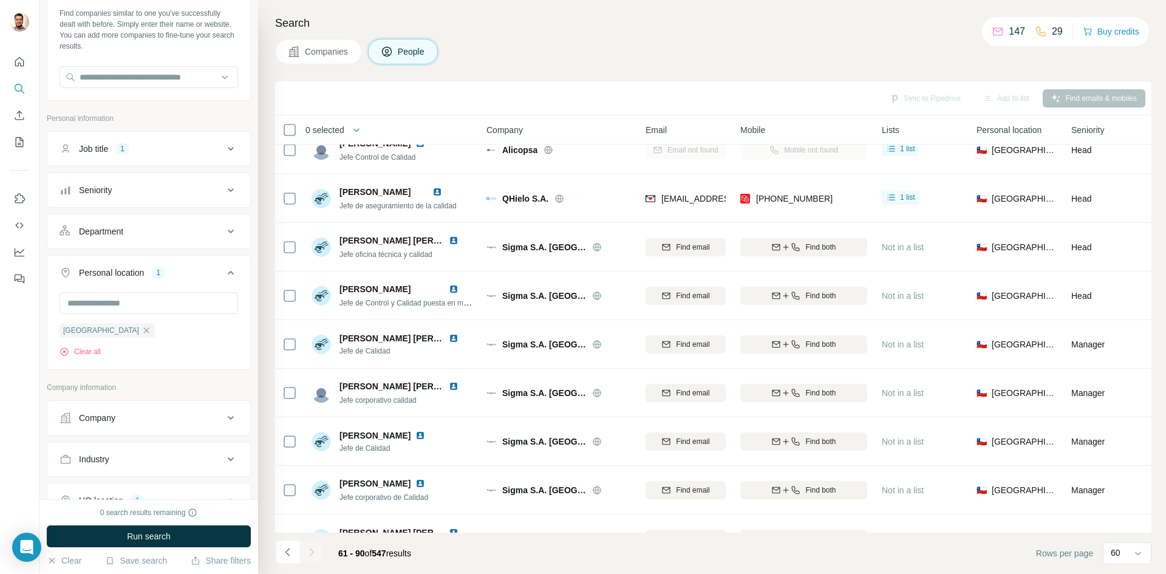
scroll to position [0, 0]
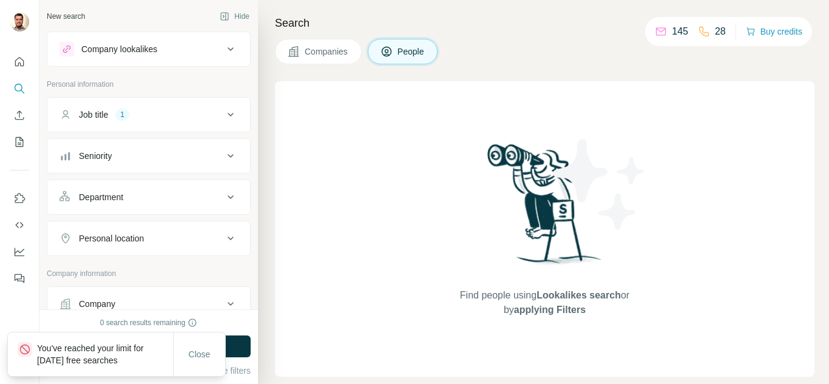
click at [223, 120] on icon at bounding box center [230, 114] width 15 height 15
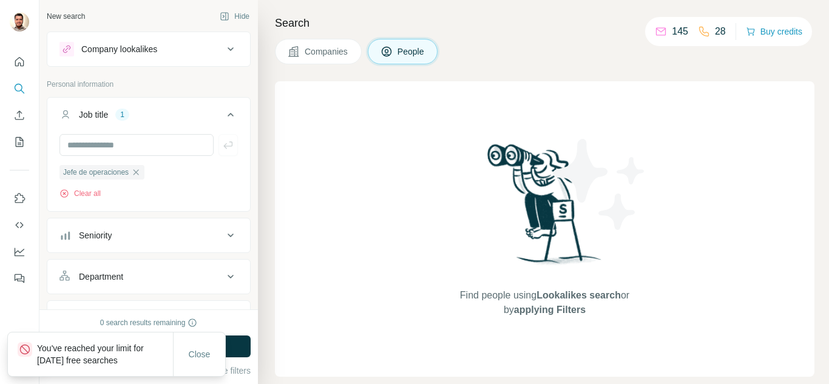
click at [223, 120] on icon at bounding box center [230, 114] width 15 height 15
